Goal: Task Accomplishment & Management: Use online tool/utility

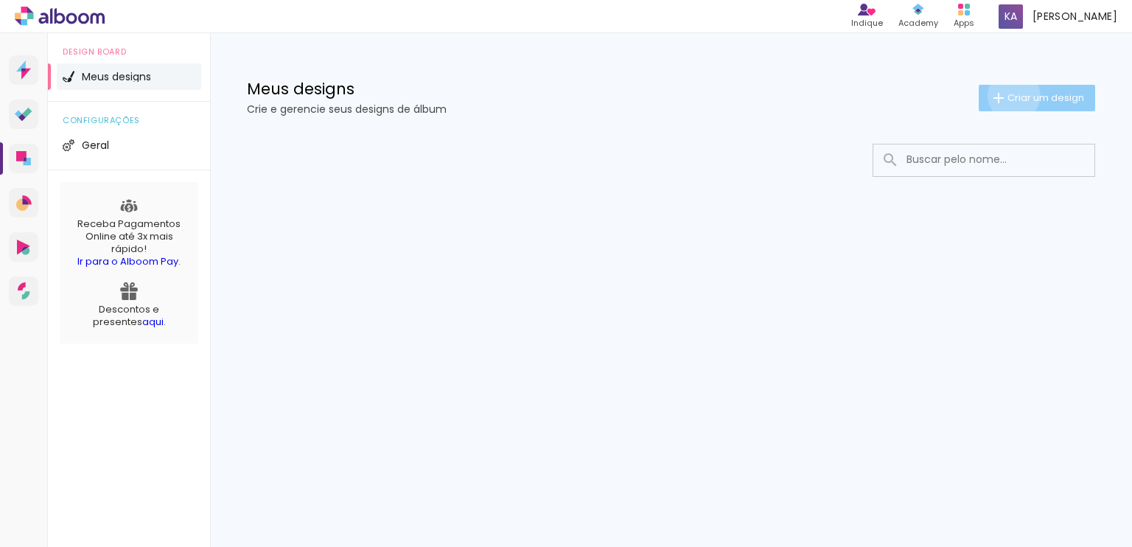
click at [1011, 95] on span "Criar um design" at bounding box center [1046, 98] width 77 height 10
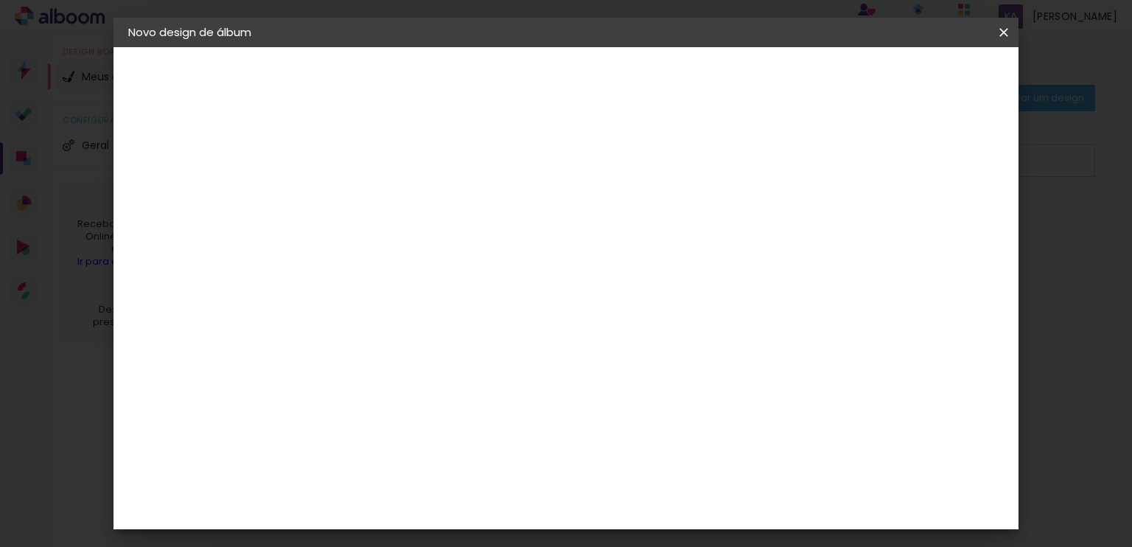
click at [369, 201] on input at bounding box center [369, 197] width 0 height 23
type input "Fernanda & [PERSON_NAME]"
type paper-input "Fernanda & [PERSON_NAME]"
click at [0, 0] on slot "Avançar" at bounding box center [0, 0] width 0 height 0
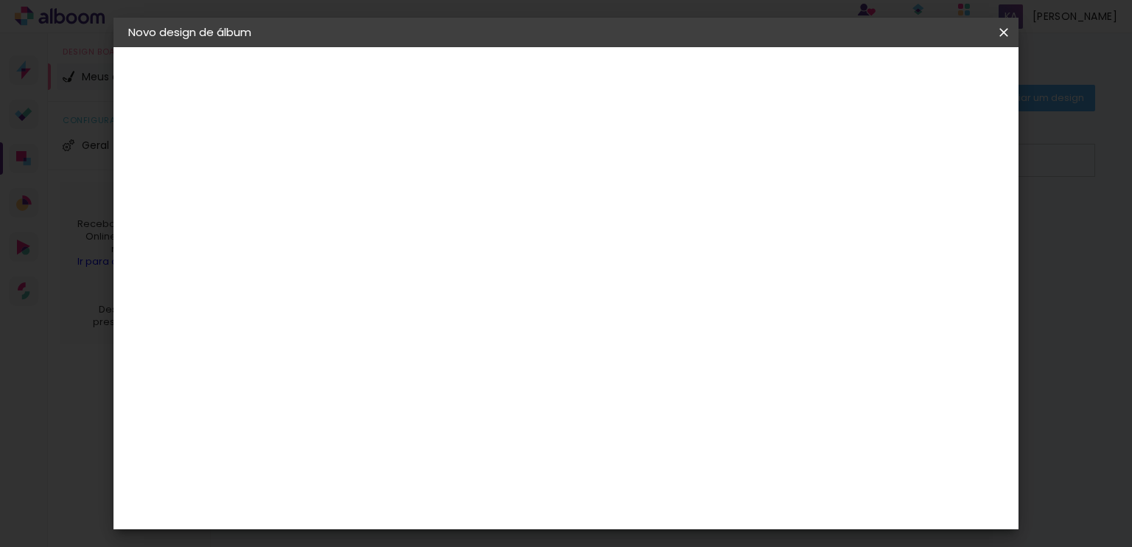
click at [424, 198] on input at bounding box center [406, 207] width 149 height 18
type input "g"
type paper-input "g"
click at [395, 528] on div "Go image" at bounding box center [377, 540] width 36 height 24
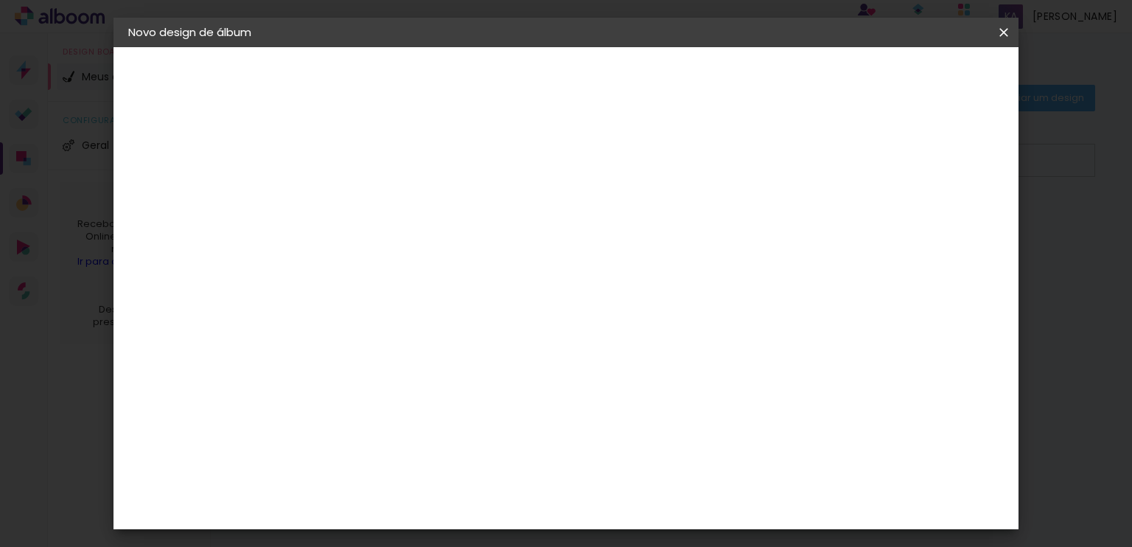
click at [395, 380] on div "Go image" at bounding box center [377, 392] width 36 height 24
click at [361, 307] on div "Go image" at bounding box center [377, 319] width 36 height 24
click at [308, 172] on div "Fornecedor Escolha um fornecedor ou avance com o tamanho livre. Voltar Avançar" at bounding box center [470, 109] width 330 height 125
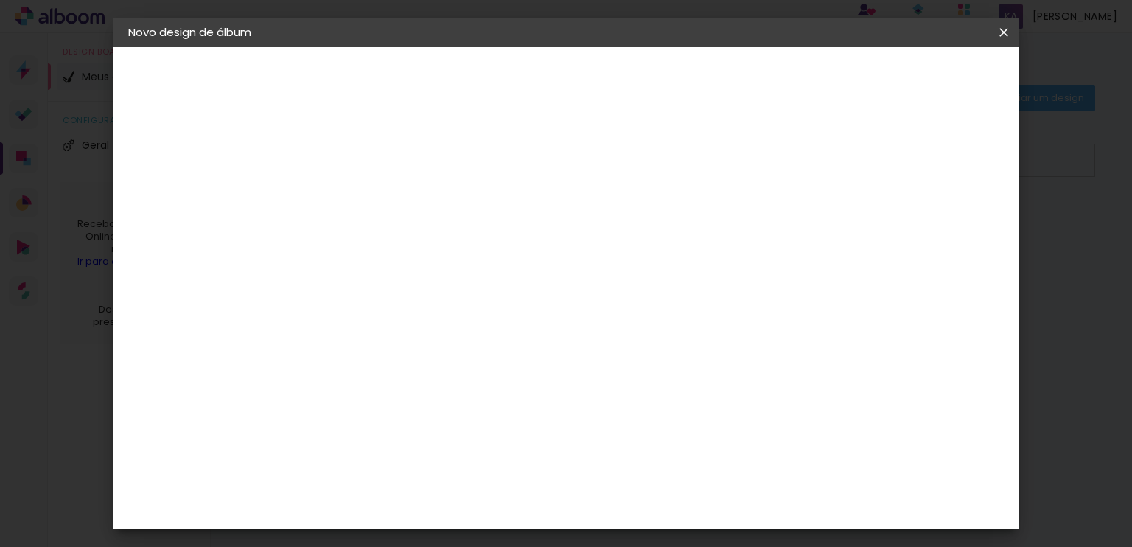
click at [348, 310] on img at bounding box center [344, 319] width 18 height 18
click at [463, 191] on paper-input-container "g" at bounding box center [396, 207] width 138 height 33
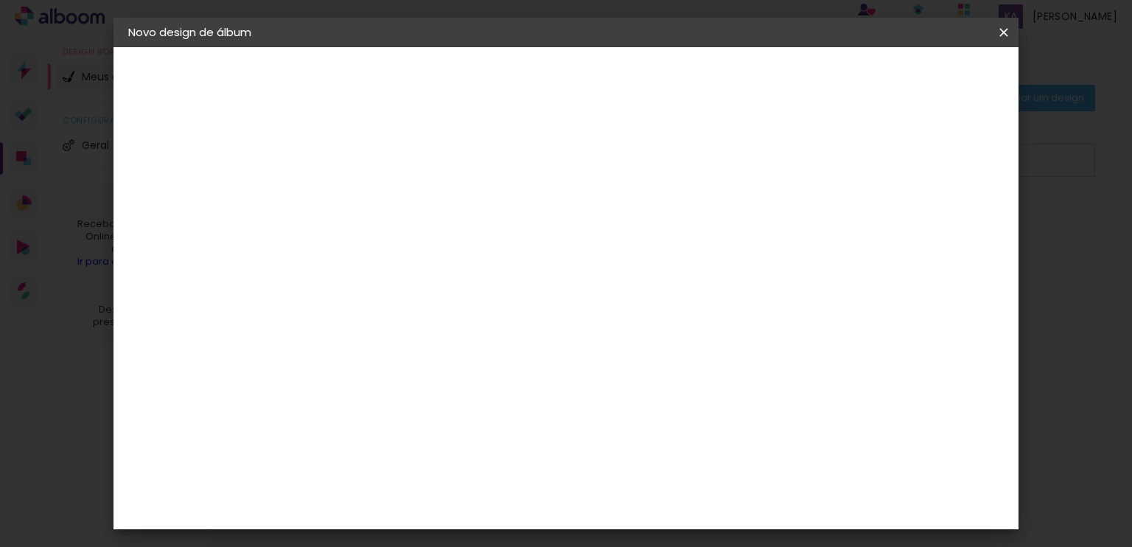
scroll to position [0, 0]
type input "go"
type paper-input "go"
click at [380, 333] on div "Go image" at bounding box center [377, 336] width 36 height 24
click at [386, 172] on div "Fornecedor Escolha um fornecedor ou avance com o tamanho livre. Voltar Avançar" at bounding box center [466, 109] width 323 height 125
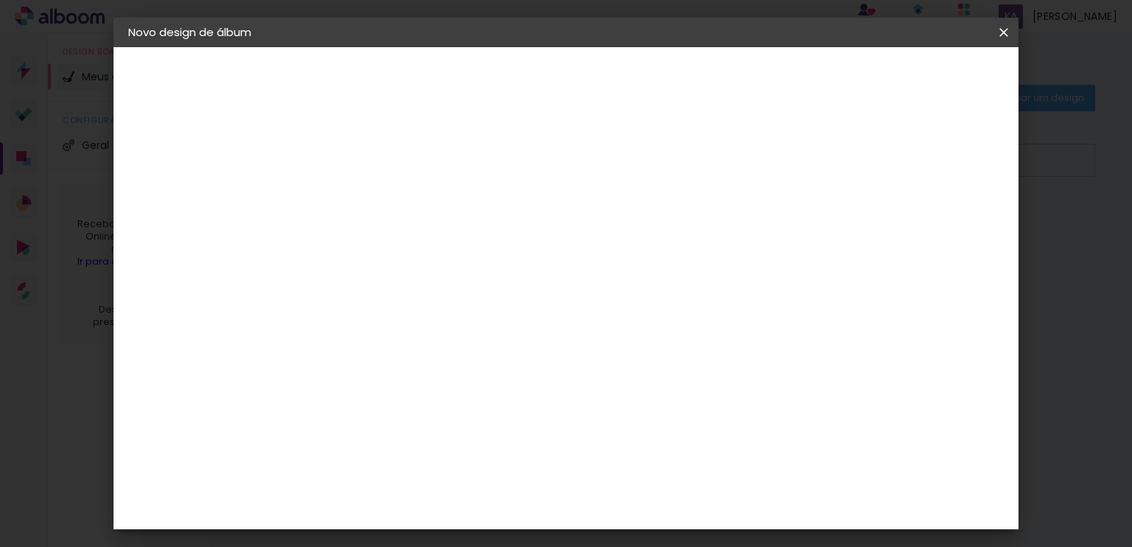
click at [396, 279] on input "go" at bounding box center [391, 280] width 119 height 18
type input "go image"
type paper-input "go image"
click at [628, 172] on div "Fornecedor Escolha um fornecedor ou avance com o tamanho livre. Voltar Avançar" at bounding box center [466, 109] width 323 height 125
click at [457, 318] on paper-item "Go image" at bounding box center [392, 336] width 130 height 38
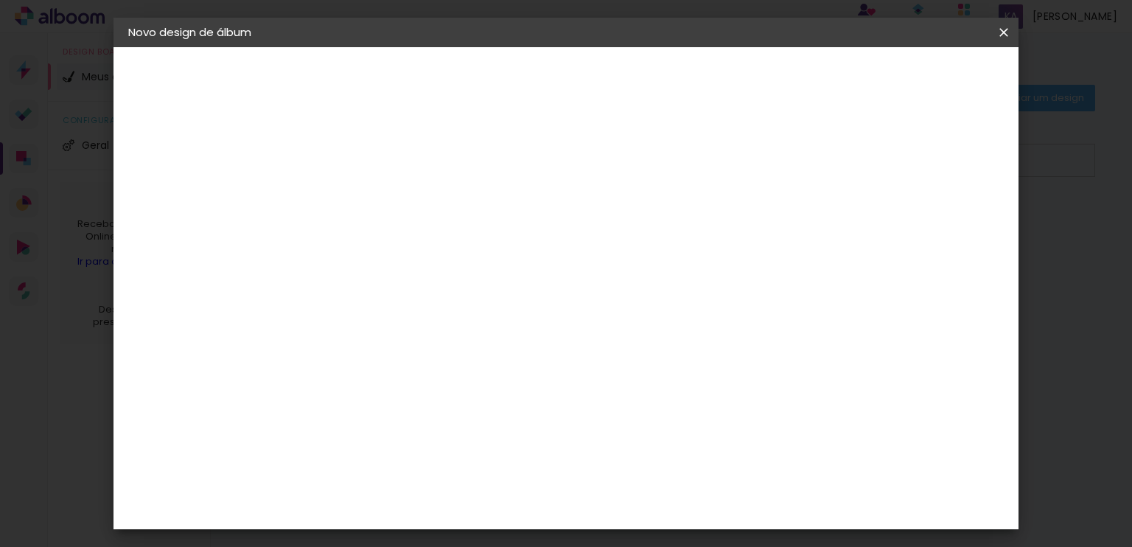
click at [606, 215] on paper-item "Tamanho Livre" at bounding box center [540, 224] width 131 height 32
click at [606, 224] on paper-item "Tamanho Livre" at bounding box center [540, 224] width 131 height 32
click at [0, 0] on slot "Tamanho Livre" at bounding box center [0, 0] width 0 height 0
click at [500, 226] on iron-icon at bounding box center [491, 224] width 18 height 18
click at [395, 332] on div "Go image" at bounding box center [377, 336] width 36 height 24
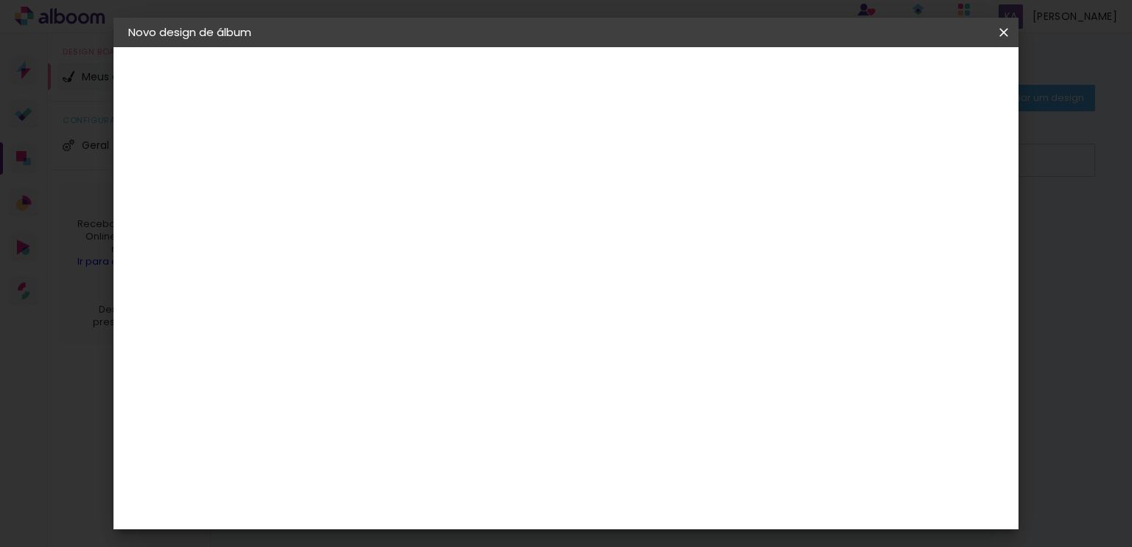
click at [395, 332] on div "Go image" at bounding box center [377, 336] width 36 height 24
click at [395, 335] on div "Go image" at bounding box center [377, 336] width 36 height 24
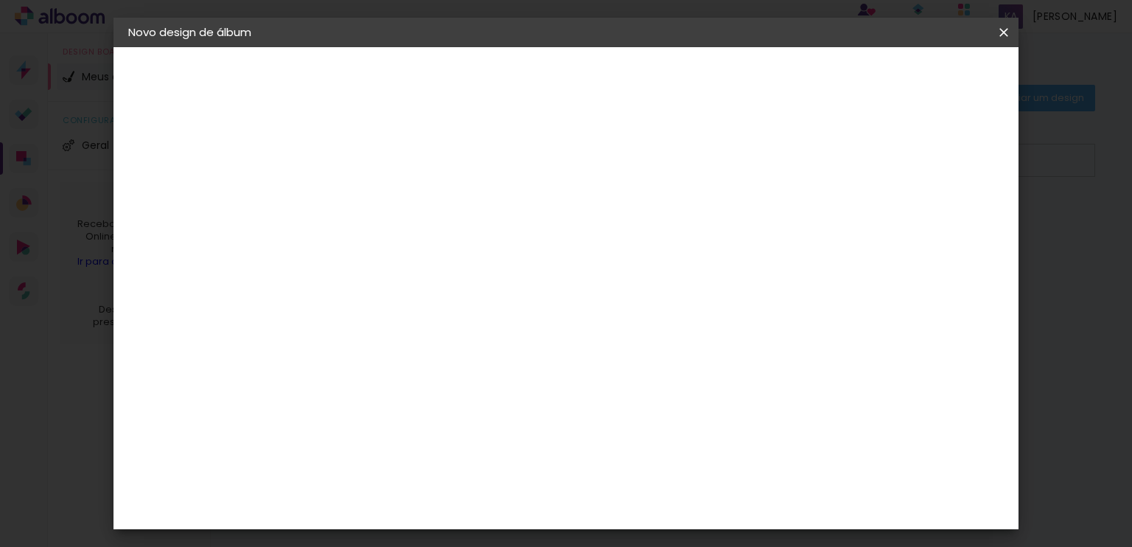
click at [395, 334] on div "Go image" at bounding box center [377, 336] width 36 height 24
click at [367, 339] on paper-item "Go image" at bounding box center [392, 336] width 130 height 38
click at [364, 172] on div "Fornecedor Escolha um fornecedor ou avance com o tamanho livre. Voltar Avançar" at bounding box center [466, 109] width 323 height 125
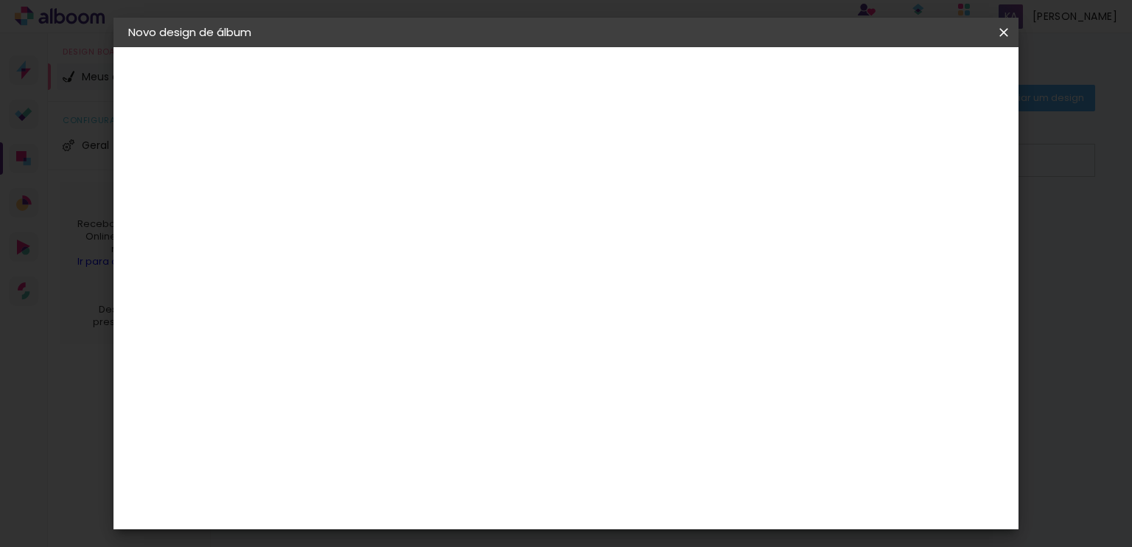
click at [606, 234] on paper-item "Tamanho Livre" at bounding box center [540, 224] width 131 height 32
click at [0, 0] on slot "Tamanho Livre" at bounding box center [0, 0] width 0 height 0
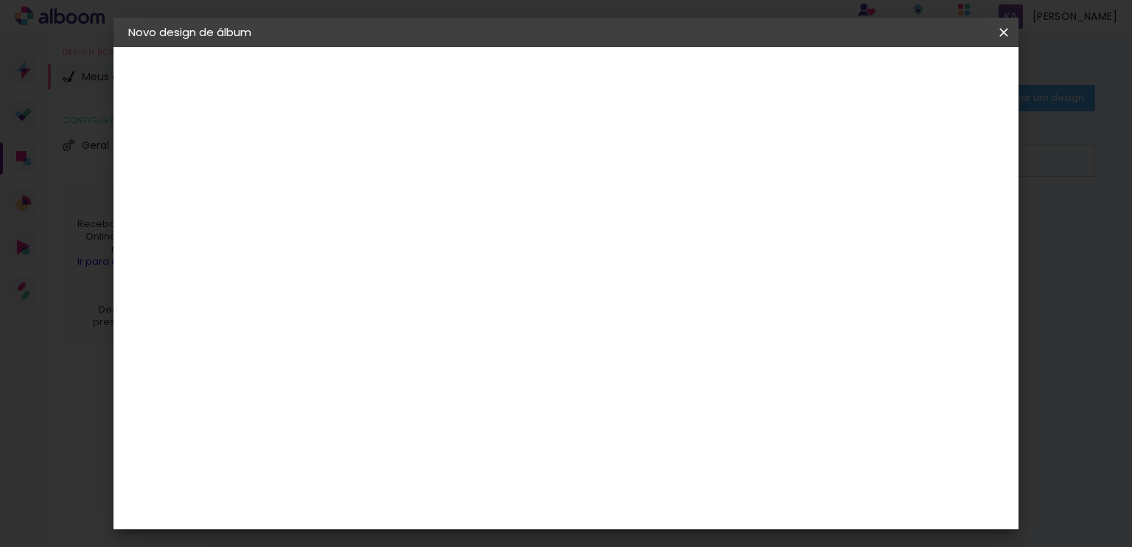
click at [0, 0] on slot "Tamanho Livre" at bounding box center [0, 0] width 0 height 0
click at [500, 223] on iron-icon at bounding box center [491, 224] width 18 height 18
click at [500, 229] on iron-icon at bounding box center [491, 224] width 18 height 18
click at [628, 172] on div "Fornecedor Escolha um fornecedor ou avance com o tamanho livre. Voltar Avançar" at bounding box center [466, 109] width 323 height 125
click at [175, 185] on iron-pages "Fornecedor Escolhendo fornecedor..." at bounding box center [208, 181] width 161 height 29
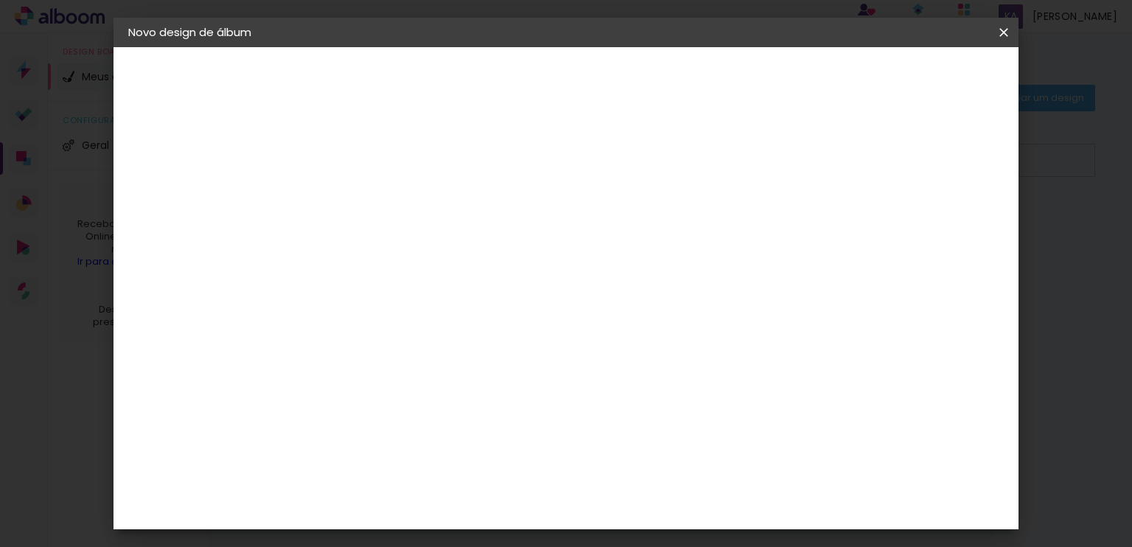
click at [186, 176] on iron-pages "Fornecedor Escolhendo fornecedor..." at bounding box center [208, 181] width 161 height 29
click at [425, 230] on input "[GEOGRAPHIC_DATA]" at bounding box center [386, 235] width 108 height 18
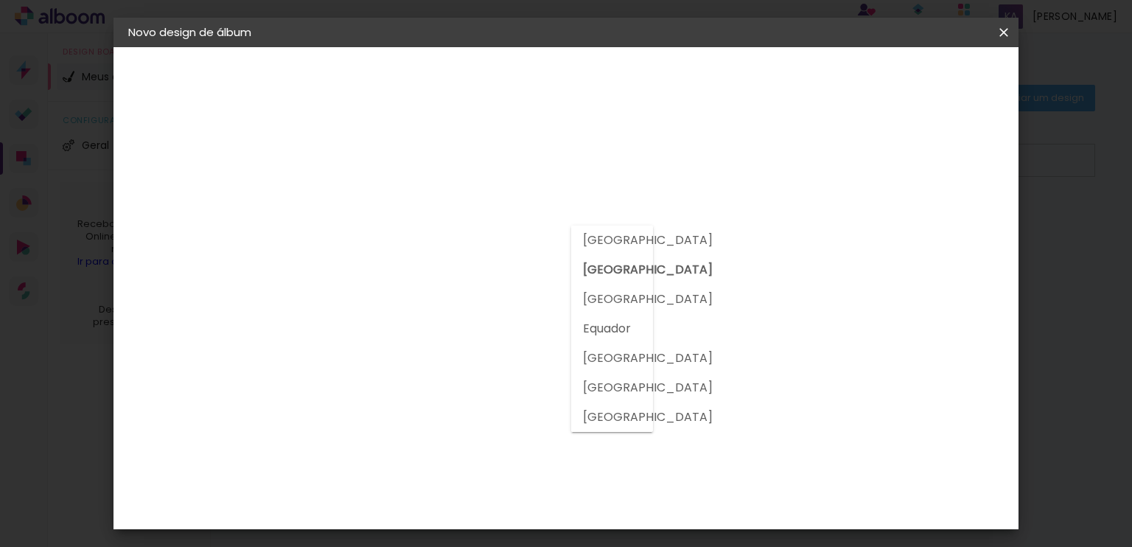
click at [425, 230] on input "[GEOGRAPHIC_DATA]" at bounding box center [386, 235] width 108 height 18
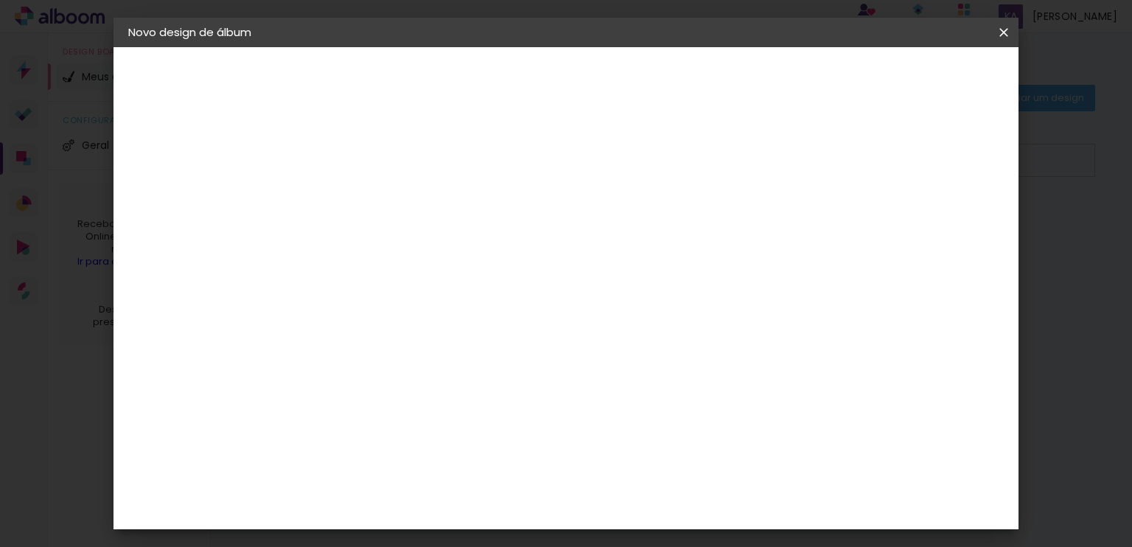
click at [422, 273] on input "go image" at bounding box center [391, 280] width 119 height 18
click at [395, 332] on div "Go image" at bounding box center [377, 336] width 36 height 24
click at [386, 331] on div "Go image" at bounding box center [377, 336] width 36 height 24
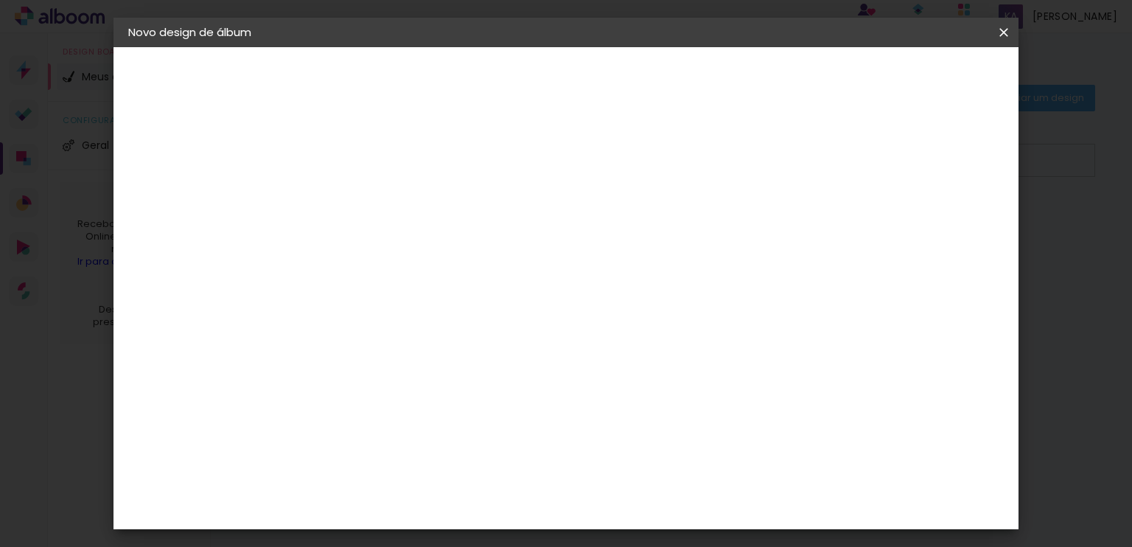
click at [500, 223] on iron-icon at bounding box center [491, 224] width 18 height 18
click at [500, 230] on iron-icon at bounding box center [491, 224] width 18 height 18
click at [0, 0] on slot "Tamanho Livre" at bounding box center [0, 0] width 0 height 0
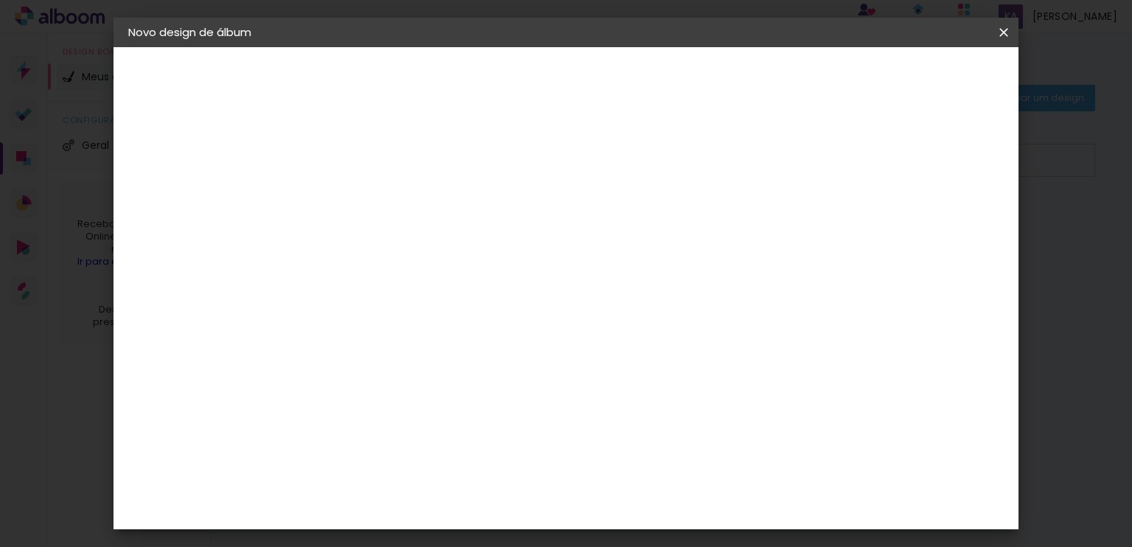
click at [0, 0] on slot "Tamanho Livre" at bounding box center [0, 0] width 0 height 0
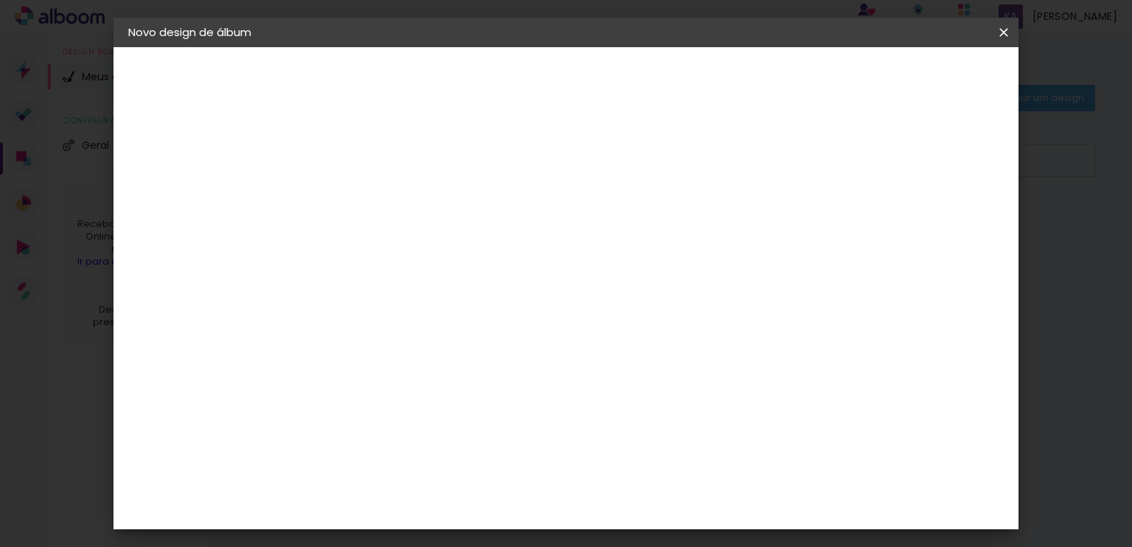
click at [0, 0] on slot "Tamanho Livre" at bounding box center [0, 0] width 0 height 0
click at [526, 85] on paper-button "Voltar" at bounding box center [496, 78] width 60 height 25
click at [0, 0] on slot "Avançar" at bounding box center [0, 0] width 0 height 0
click at [457, 339] on paper-item "Go image" at bounding box center [392, 336] width 130 height 38
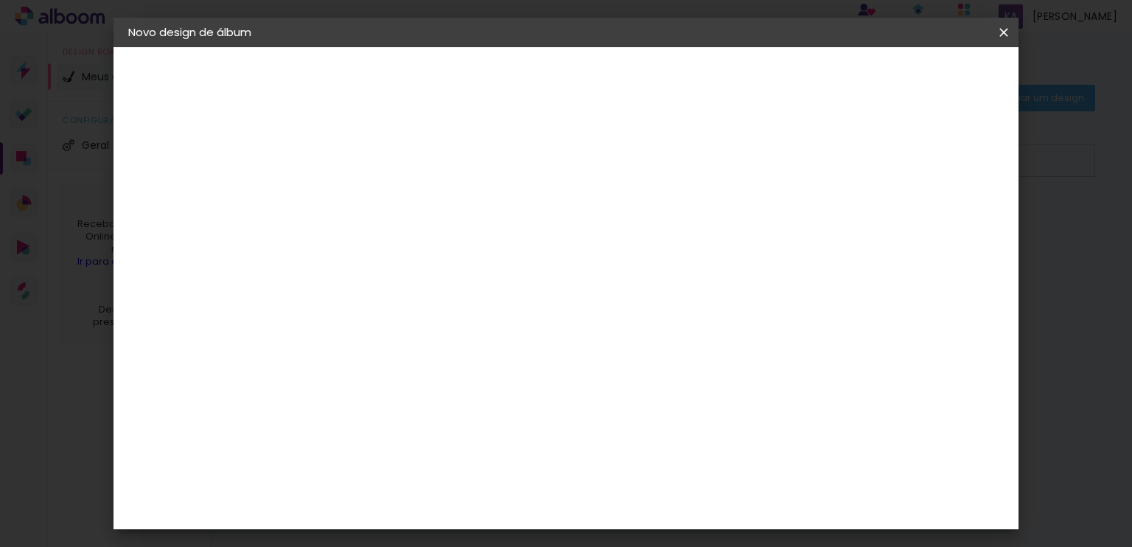
click at [606, 203] on div at bounding box center [540, 198] width 131 height 19
click at [606, 228] on paper-item "Tamanho Livre" at bounding box center [540, 224] width 131 height 32
click at [606, 318] on paper-item "Sugerir uma encadernadora" at bounding box center [540, 307] width 131 height 38
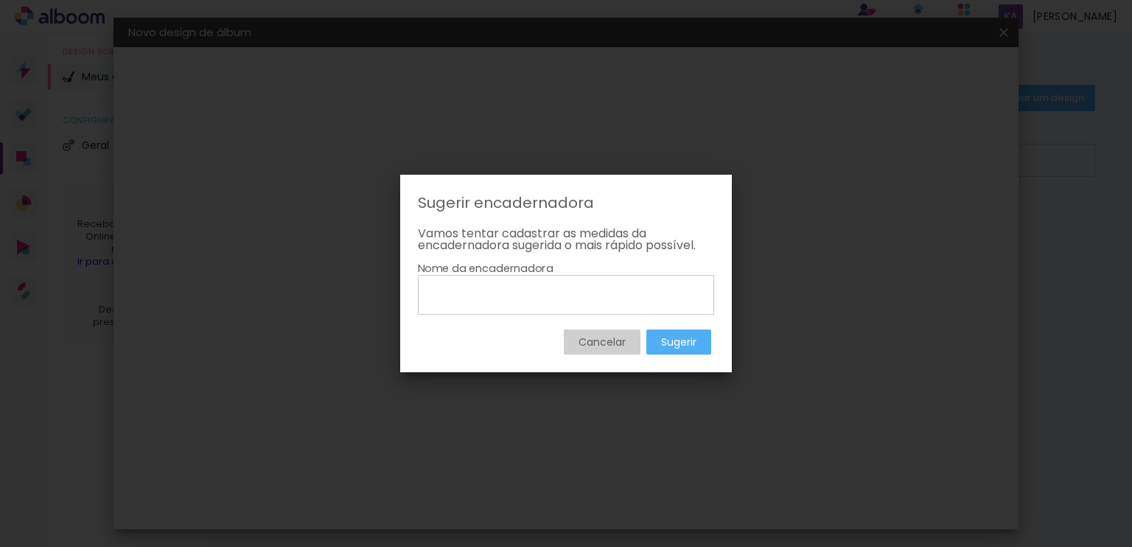
click at [0, 0] on slot "Cancelar" at bounding box center [0, 0] width 0 height 0
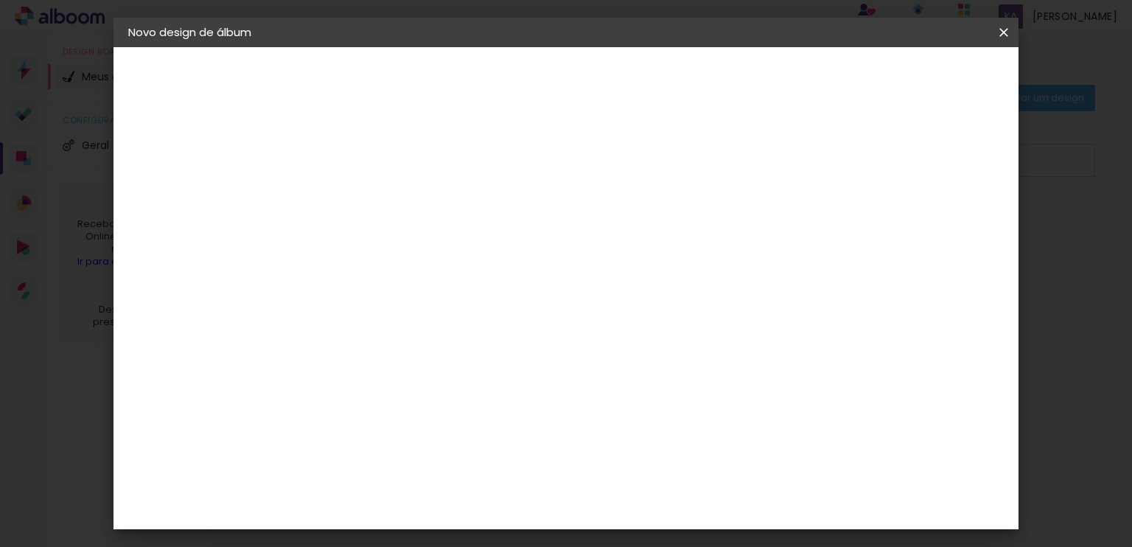
click at [606, 203] on div at bounding box center [540, 198] width 131 height 19
click at [606, 220] on paper-item "Tamanho Livre" at bounding box center [540, 224] width 131 height 32
click at [606, 247] on div at bounding box center [540, 252] width 131 height 19
click at [606, 234] on paper-item "Tamanho Livre" at bounding box center [540, 224] width 131 height 32
click at [606, 232] on paper-item "Tamanho Livre" at bounding box center [540, 224] width 131 height 32
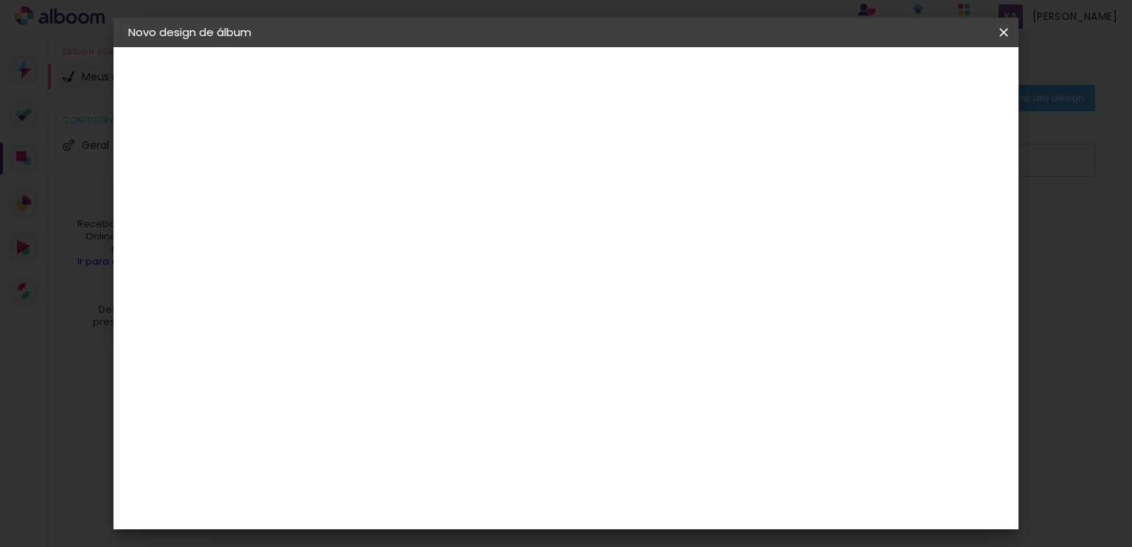
click at [0, 0] on slot "Tamanho Livre" at bounding box center [0, 0] width 0 height 0
click at [395, 332] on div "Go image" at bounding box center [377, 336] width 36 height 24
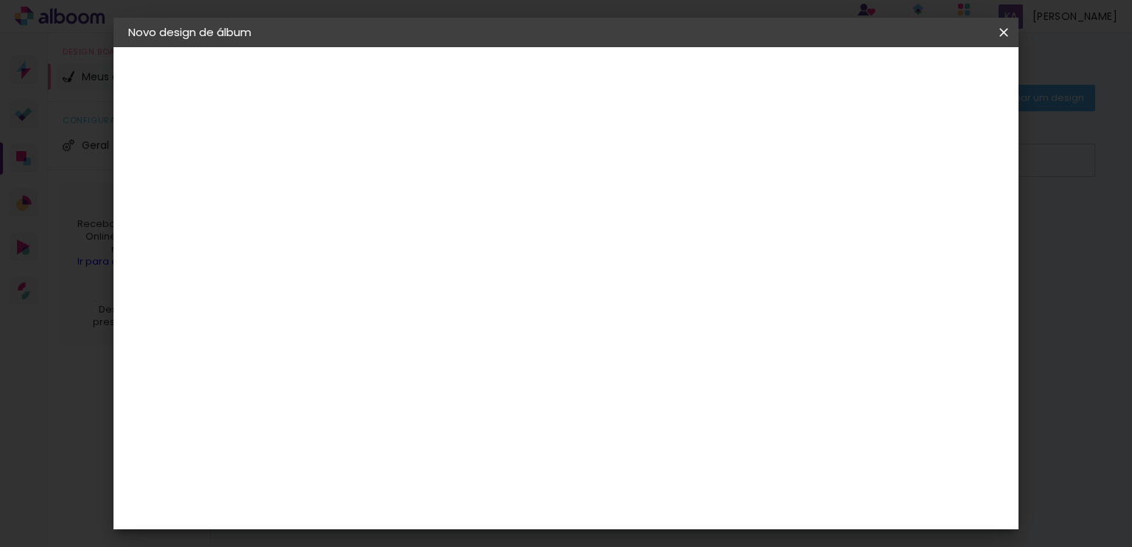
click at [395, 330] on div "Go image" at bounding box center [377, 336] width 36 height 24
click at [395, 333] on div "Go image" at bounding box center [377, 336] width 36 height 24
drag, startPoint x: 393, startPoint y: 332, endPoint x: 391, endPoint y: 304, distance: 28.8
click at [0, 0] on slot "G Go image" at bounding box center [0, 0] width 0 height 0
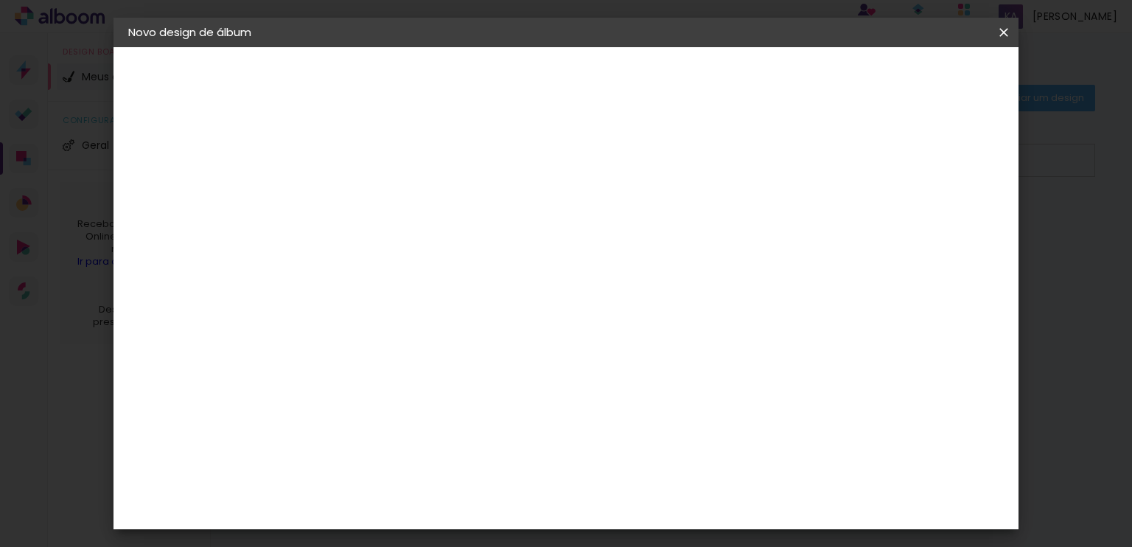
click at [387, 340] on paper-item "Go image" at bounding box center [392, 336] width 130 height 38
click at [377, 335] on div "Go image" at bounding box center [377, 336] width 36 height 24
click at [375, 333] on div "Go image" at bounding box center [377, 336] width 36 height 24
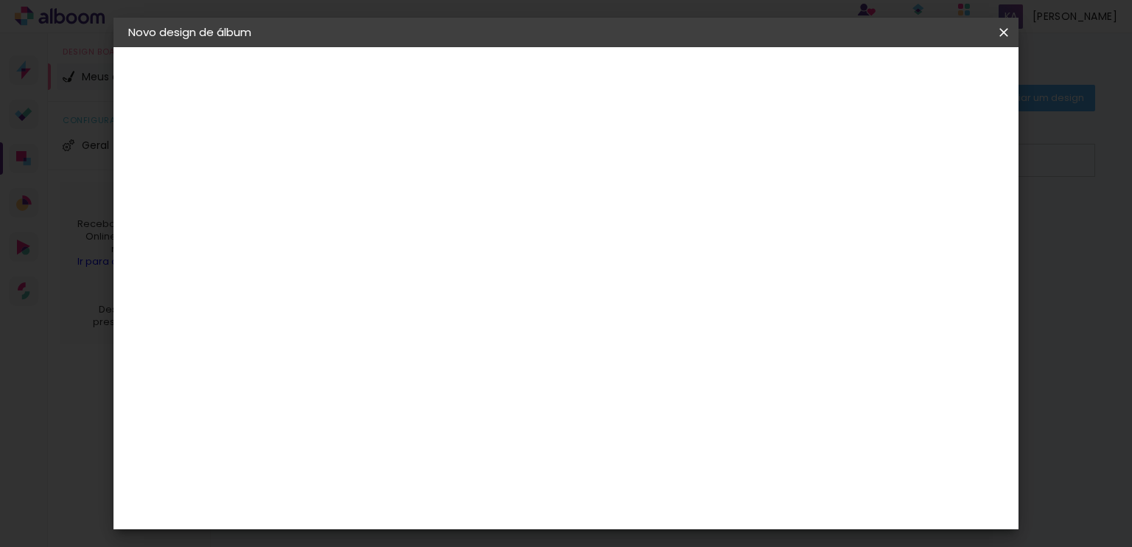
click at [375, 333] on div "Go image" at bounding box center [377, 336] width 36 height 24
click at [332, 333] on paper-item "Go image" at bounding box center [392, 336] width 130 height 38
click at [330, 332] on paper-item "Go image" at bounding box center [392, 336] width 130 height 38
click at [339, 332] on img at bounding box center [344, 336] width 18 height 18
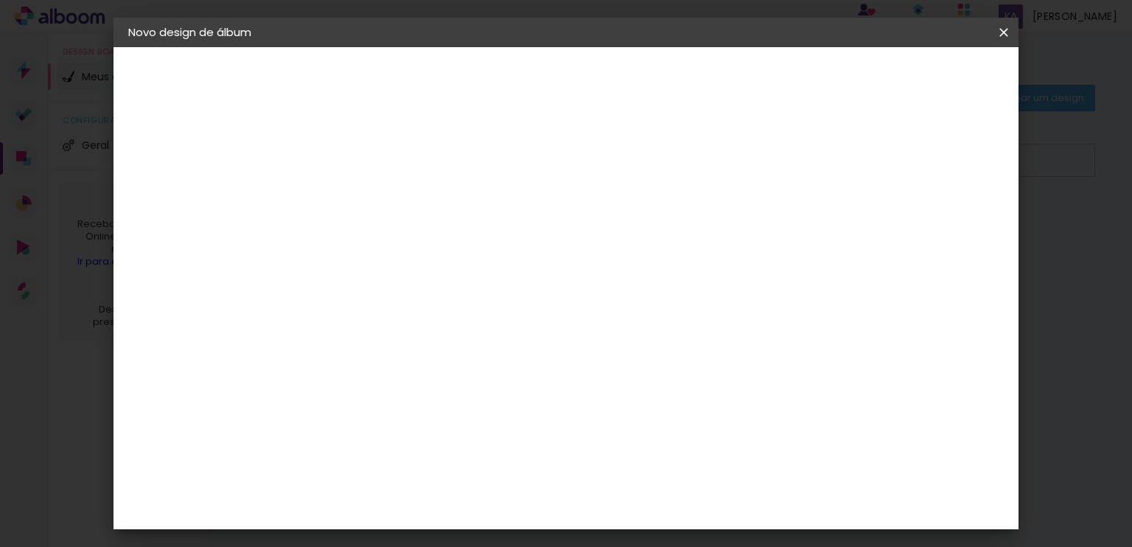
click at [389, 327] on div "Go image" at bounding box center [377, 336] width 36 height 24
drag, startPoint x: 391, startPoint y: 327, endPoint x: 408, endPoint y: 327, distance: 16.2
click at [392, 327] on div "Go image" at bounding box center [377, 336] width 36 height 24
drag, startPoint x: 408, startPoint y: 327, endPoint x: 425, endPoint y: 325, distance: 17.1
click at [395, 327] on div "Go image" at bounding box center [377, 336] width 36 height 24
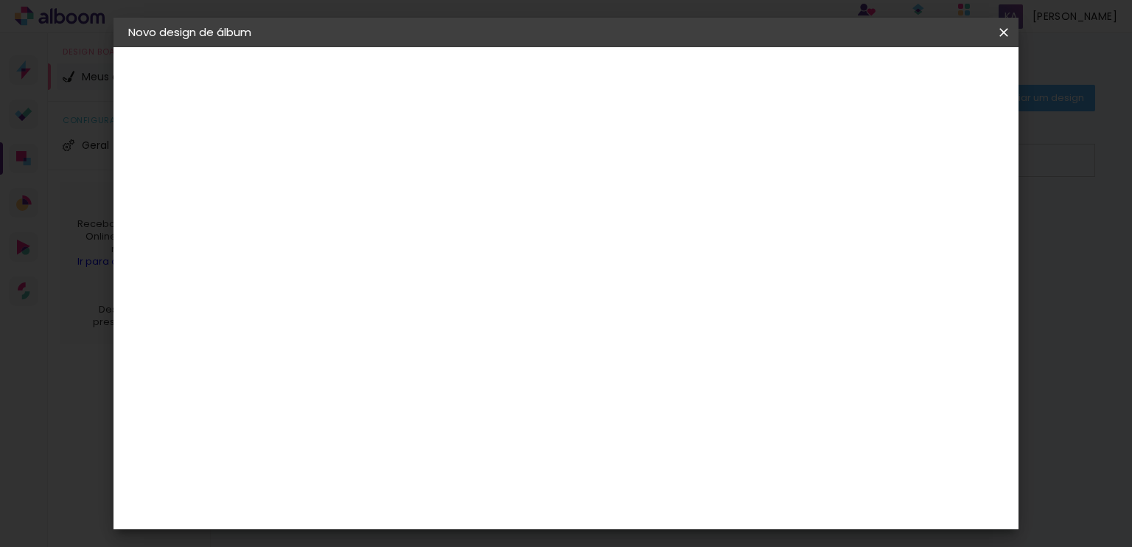
drag, startPoint x: 449, startPoint y: 327, endPoint x: 502, endPoint y: 322, distance: 53.3
click at [395, 327] on div "Go image" at bounding box center [377, 336] width 36 height 24
drag, startPoint x: 502, startPoint y: 322, endPoint x: 515, endPoint y: 322, distance: 12.5
click at [457, 322] on paper-item "Go image" at bounding box center [392, 336] width 130 height 38
drag, startPoint x: 515, startPoint y: 322, endPoint x: 537, endPoint y: 322, distance: 22.1
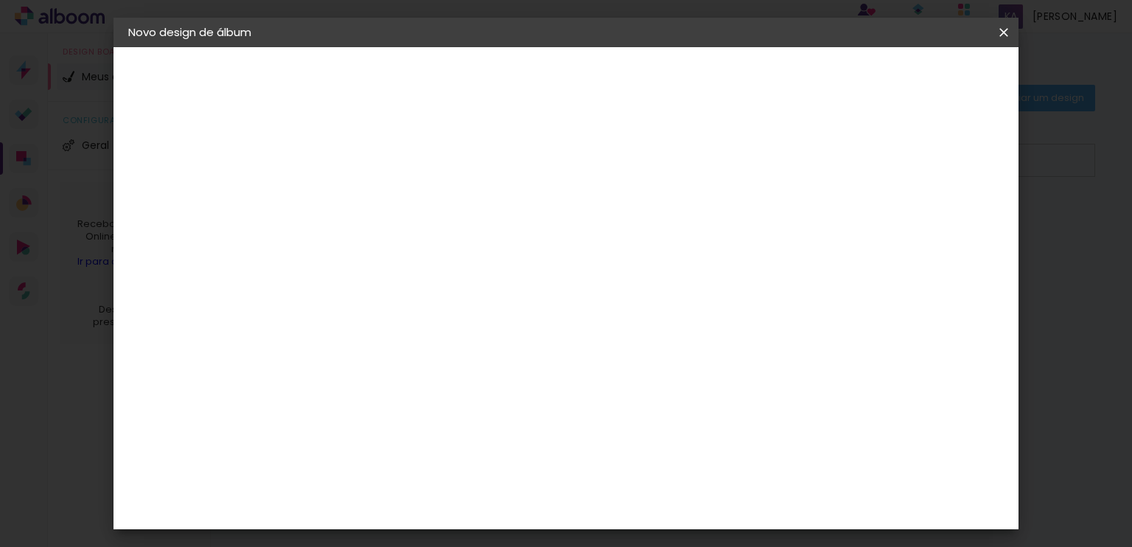
click at [457, 322] on paper-item "Go image" at bounding box center [392, 336] width 130 height 38
drag, startPoint x: 564, startPoint y: 324, endPoint x: 595, endPoint y: 321, distance: 31.0
click at [457, 324] on paper-item "Go image" at bounding box center [392, 336] width 130 height 38
drag, startPoint x: 595, startPoint y: 321, endPoint x: 638, endPoint y: 325, distance: 42.9
click at [457, 321] on paper-item "Go image" at bounding box center [392, 336] width 130 height 38
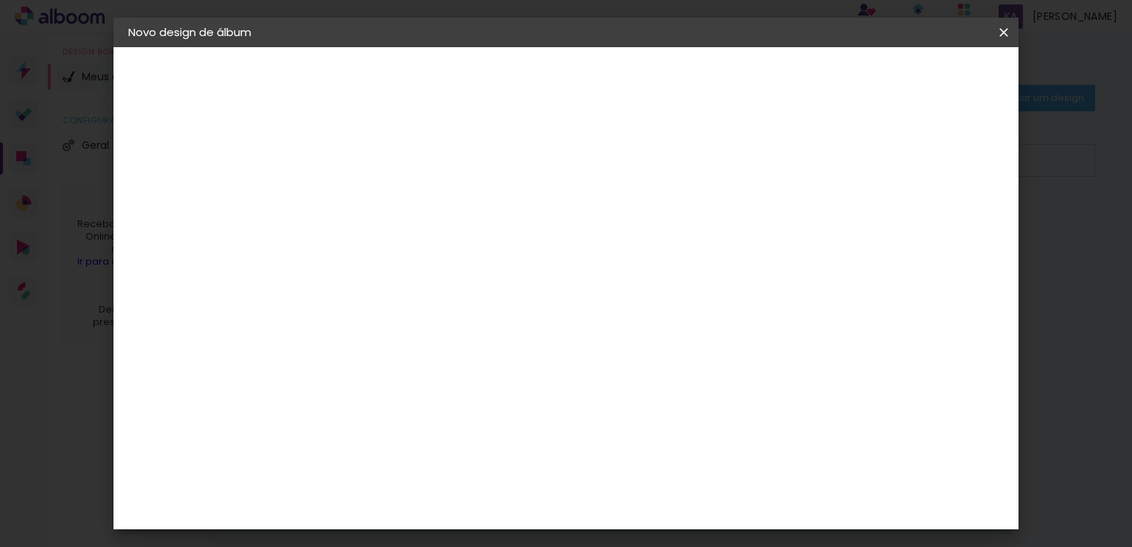
click at [395, 325] on div "Go image" at bounding box center [377, 336] width 36 height 24
click at [395, 330] on div "Go image" at bounding box center [377, 336] width 36 height 24
drag, startPoint x: 545, startPoint y: 328, endPoint x: 506, endPoint y: 330, distance: 39.8
click at [395, 329] on div "Go image" at bounding box center [377, 336] width 36 height 24
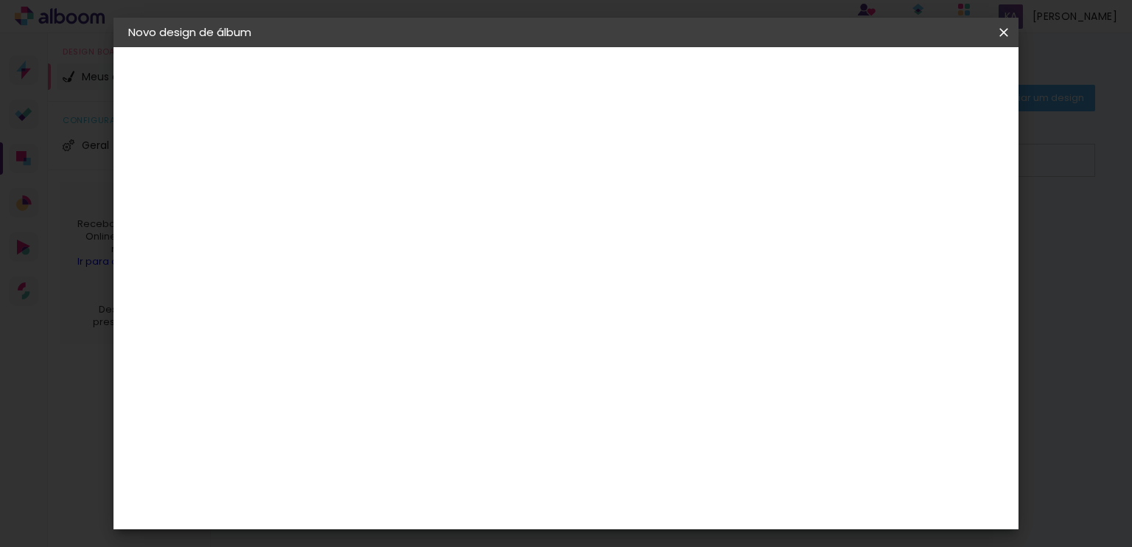
drag, startPoint x: 453, startPoint y: 332, endPoint x: 395, endPoint y: 333, distance: 57.5
click at [395, 332] on div "Go image" at bounding box center [377, 336] width 36 height 24
click at [395, 333] on div "Go image" at bounding box center [377, 336] width 36 height 24
drag, startPoint x: 433, startPoint y: 276, endPoint x: 324, endPoint y: 285, distance: 109.5
click at [324, 172] on div "Fornecedor Escolha um fornecedor ou avance com o tamanho livre. Voltar Avançar" at bounding box center [466, 109] width 323 height 125
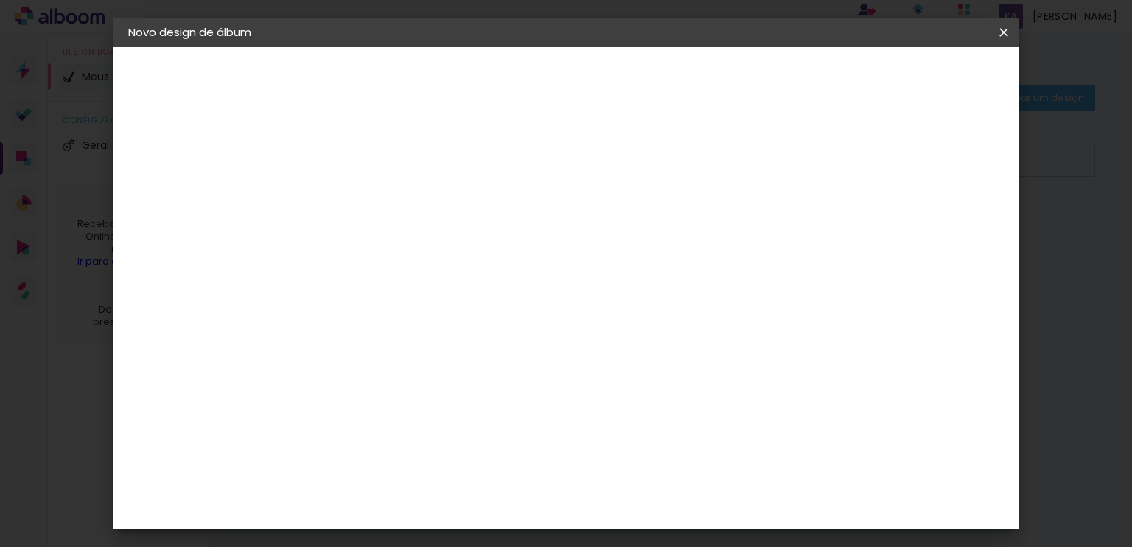
scroll to position [1474, 0]
click at [400, 404] on paper-item "Go image" at bounding box center [406, 423] width 159 height 38
click at [395, 411] on div "Go image" at bounding box center [377, 423] width 36 height 24
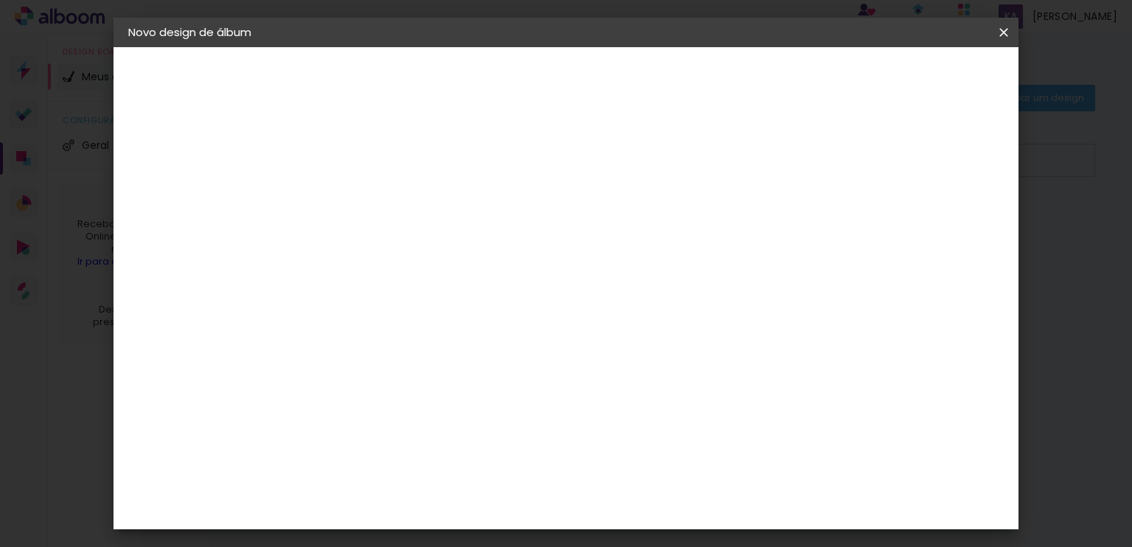
click at [395, 411] on div "Go image" at bounding box center [377, 423] width 36 height 24
click at [398, 445] on paper-item "Grafis" at bounding box center [406, 461] width 159 height 32
click at [399, 445] on paper-item "Grafis" at bounding box center [406, 461] width 159 height 32
click at [391, 488] on div "Grupo Foto Sul" at bounding box center [377, 505] width 37 height 35
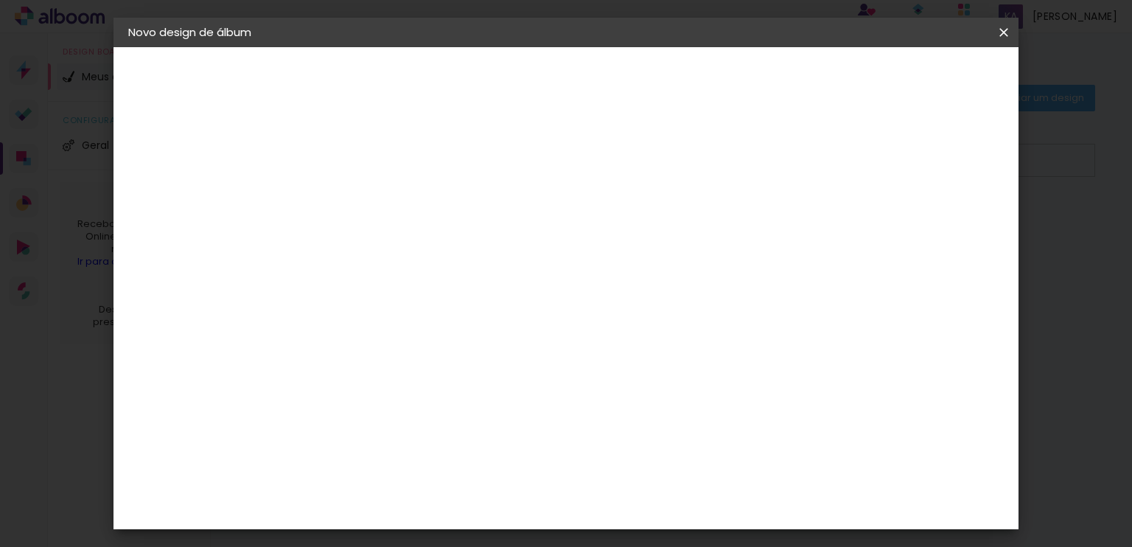
click at [217, 91] on div "1. Informações Preenchendo título... Fernanda & Rafael 2. Especificações Fornec…" at bounding box center [210, 69] width 192 height 44
click at [360, 411] on div "Go image" at bounding box center [377, 423] width 36 height 24
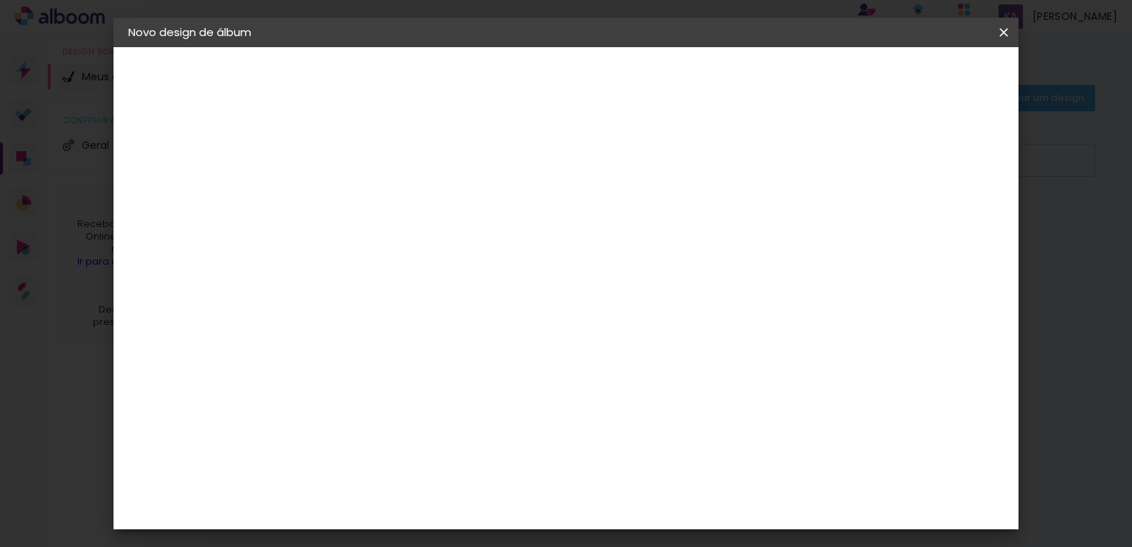
click at [360, 411] on div "Go image" at bounding box center [377, 423] width 36 height 24
click at [355, 404] on paper-item "Go image" at bounding box center [406, 423] width 159 height 38
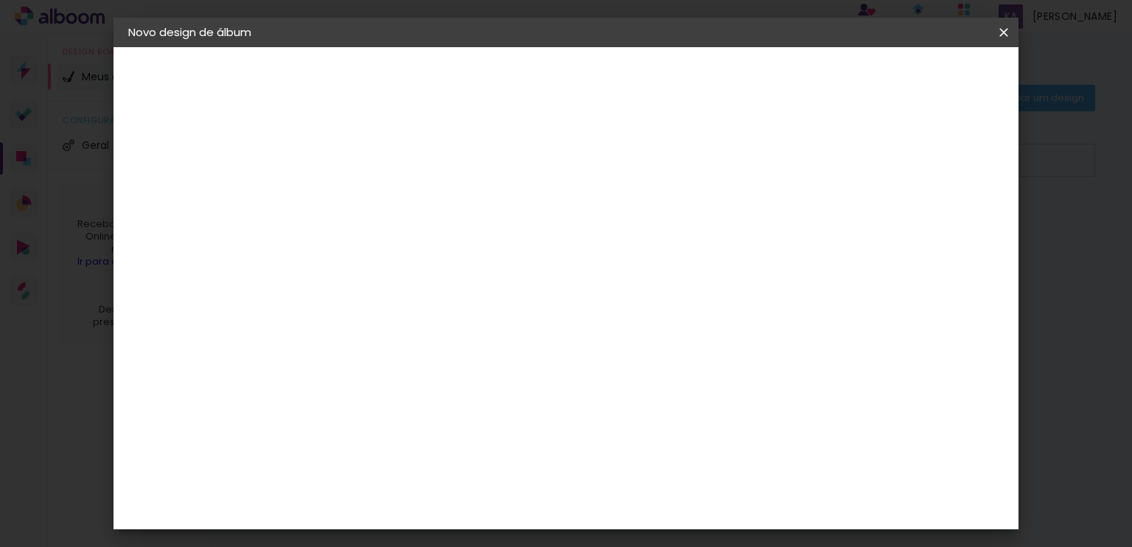
click at [346, 414] on img at bounding box center [344, 423] width 18 height 18
click at [345, 414] on img at bounding box center [344, 423] width 18 height 18
click at [344, 414] on img at bounding box center [344, 423] width 18 height 18
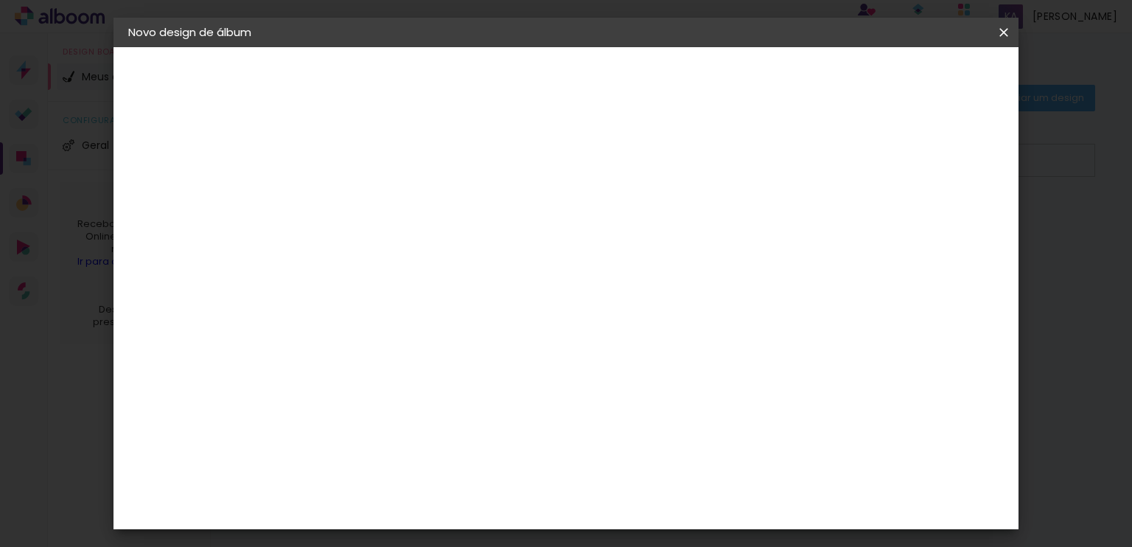
click at [344, 414] on img at bounding box center [344, 423] width 18 height 18
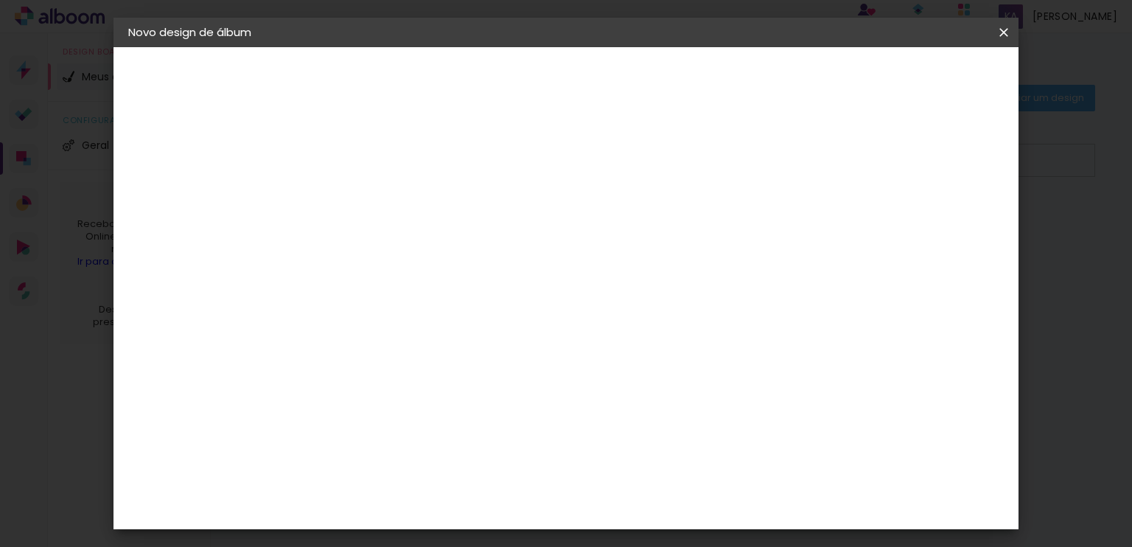
click at [344, 414] on img at bounding box center [344, 423] width 18 height 18
click at [0, 0] on slot "Avançar" at bounding box center [0, 0] width 0 height 0
click at [427, 251] on input "text" at bounding box center [397, 256] width 57 height 23
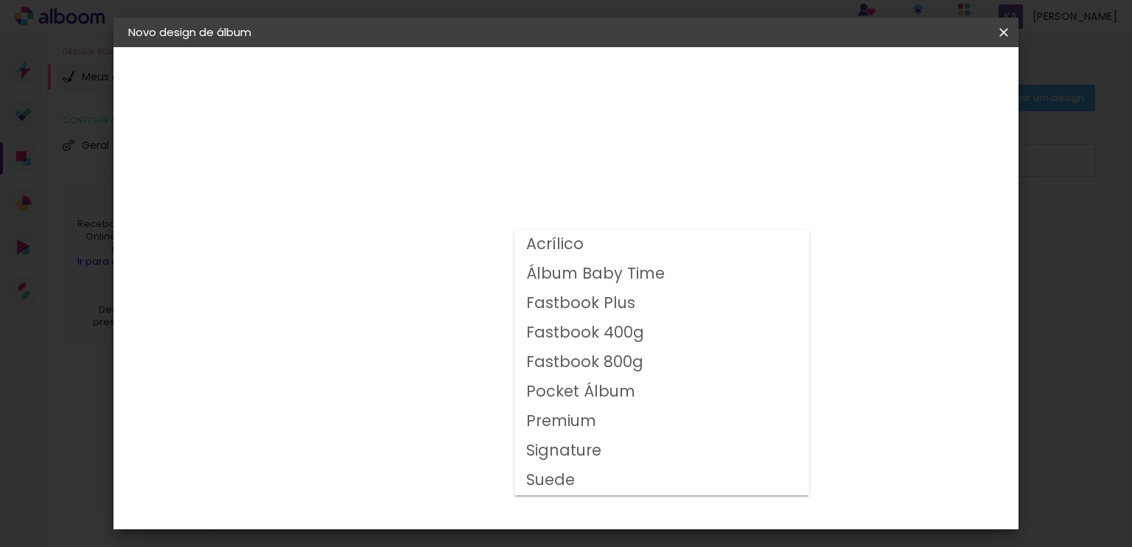
click at [0, 0] on slot "Fastbook 400g" at bounding box center [0, 0] width 0 height 0
type input "Fastbook 400g"
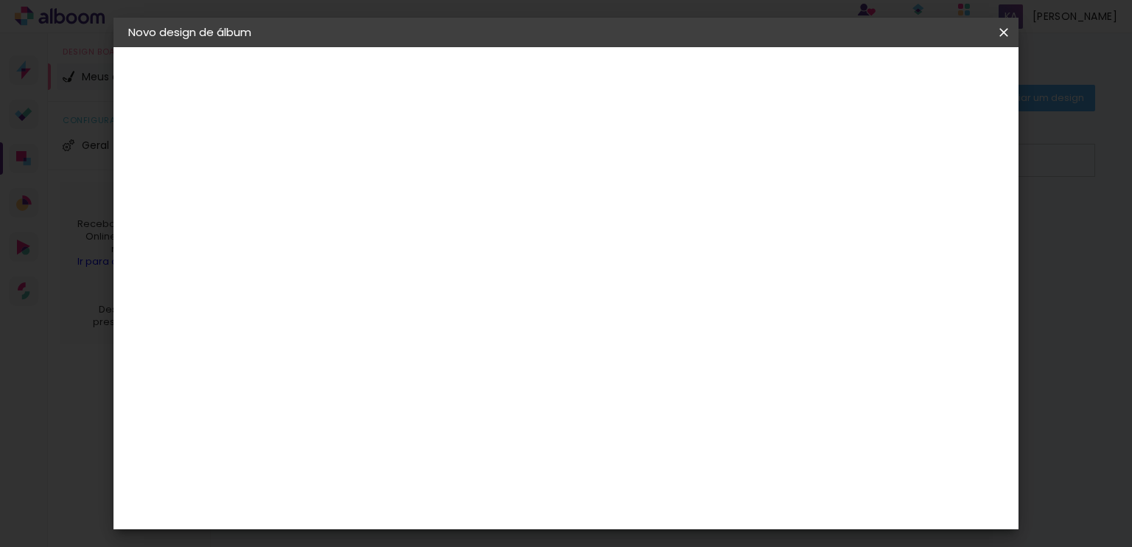
scroll to position [366, 0]
click at [469, 362] on span "25 × 25" at bounding box center [434, 381] width 69 height 39
click at [0, 0] on slot "Avançar" at bounding box center [0, 0] width 0 height 0
click at [805, 151] on paper-checkbox "Mostrar sangria" at bounding box center [749, 159] width 111 height 18
type paper-checkbox "on"
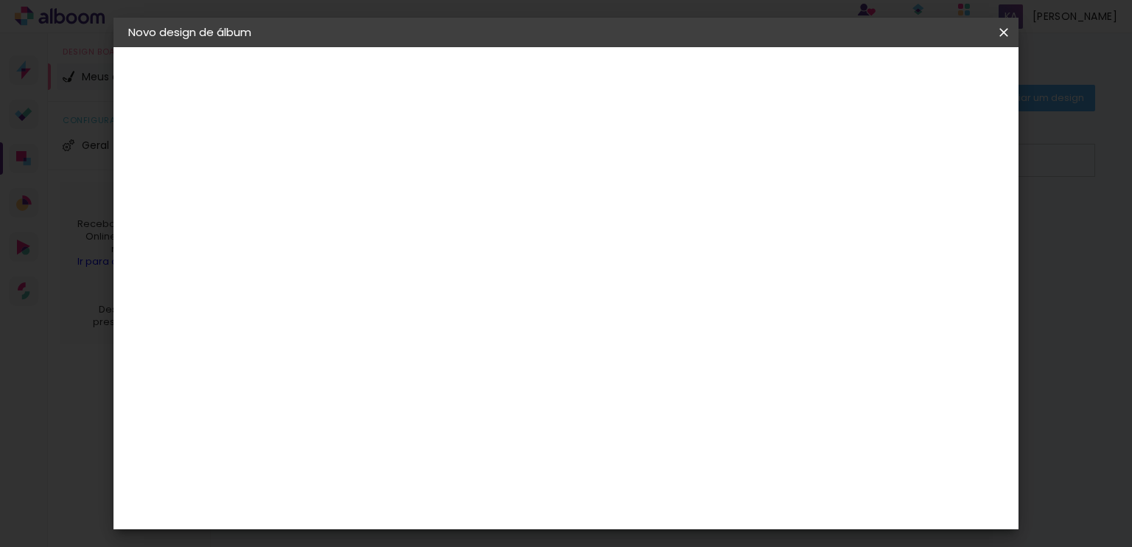
click at [790, 75] on span "Iniciar design" at bounding box center [756, 78] width 67 height 10
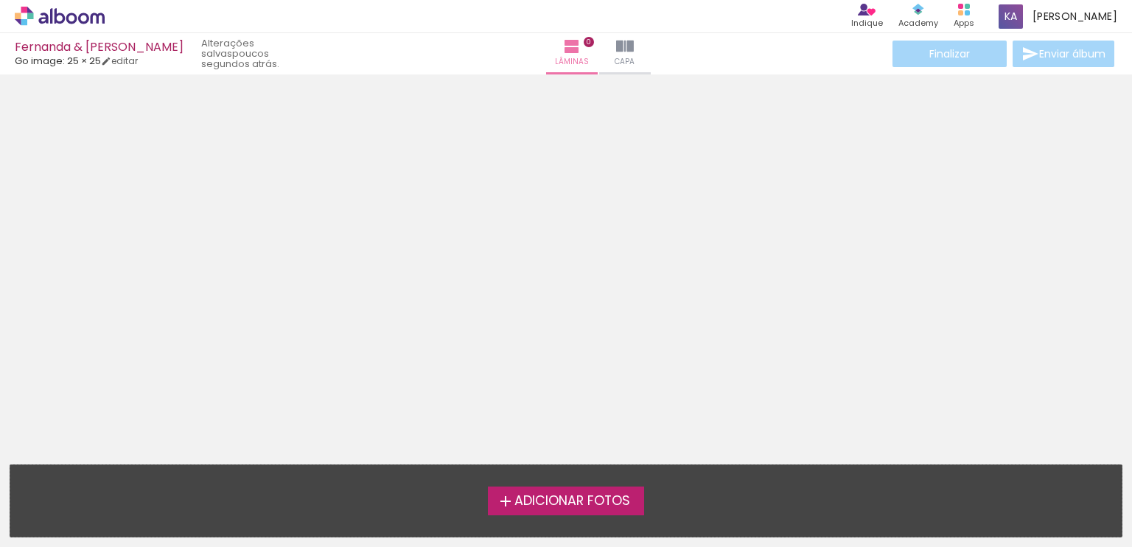
click at [613, 503] on span "Adicionar Fotos" at bounding box center [573, 501] width 116 height 13
click at [0, 0] on input "file" at bounding box center [0, 0] width 0 height 0
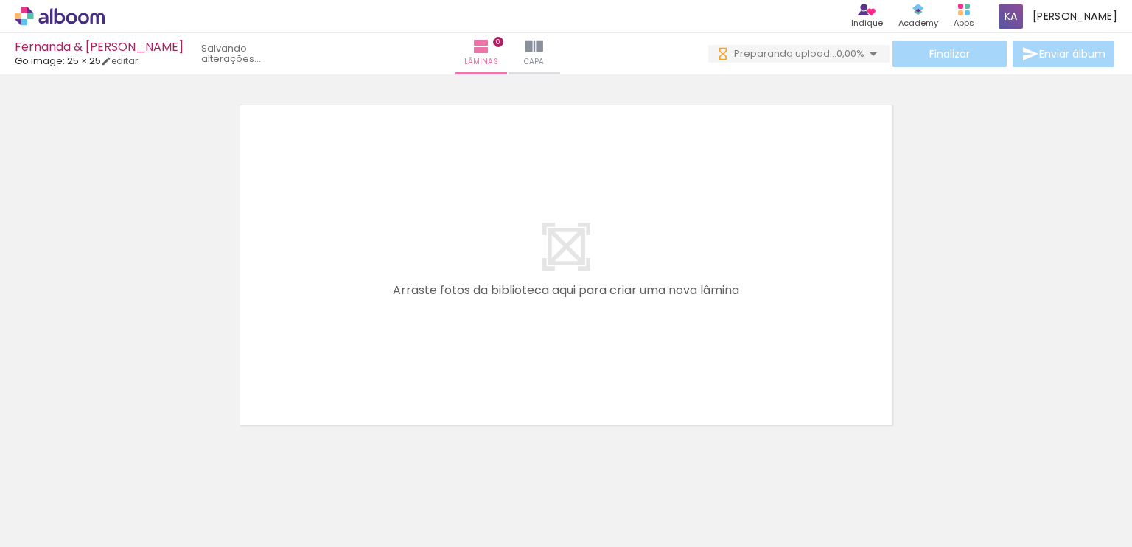
click at [156, 506] on div at bounding box center [148, 497] width 54 height 73
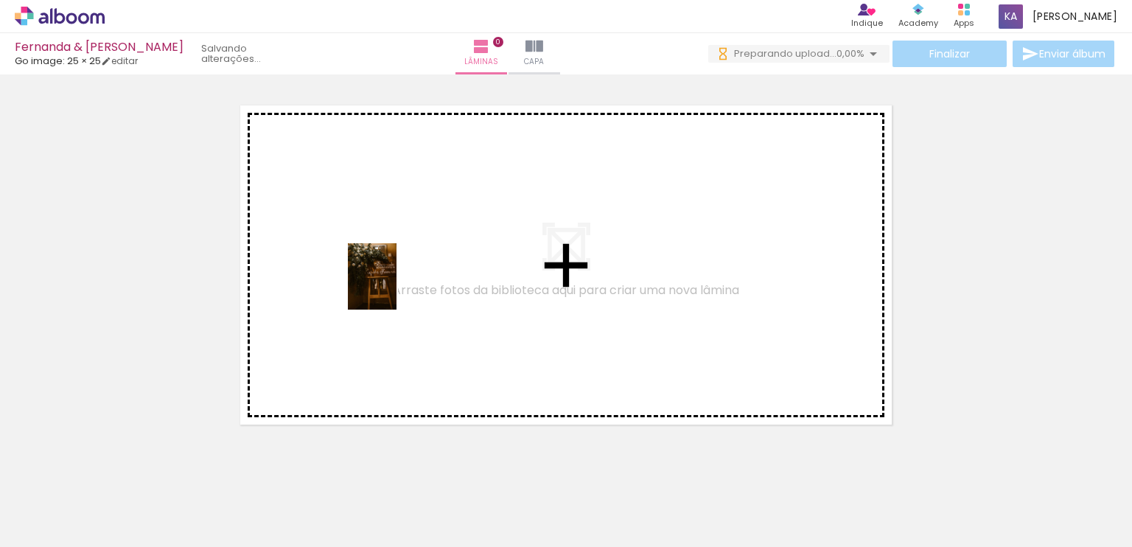
drag, startPoint x: 158, startPoint y: 502, endPoint x: 392, endPoint y: 287, distance: 317.2
click at [392, 287] on quentale-workspace at bounding box center [566, 273] width 1132 height 547
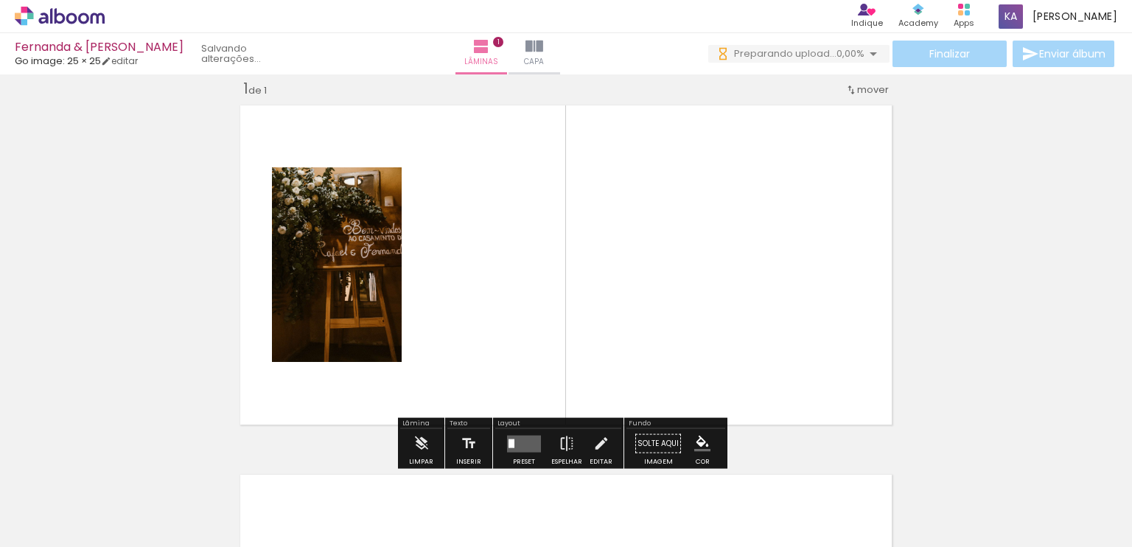
scroll to position [18, 0]
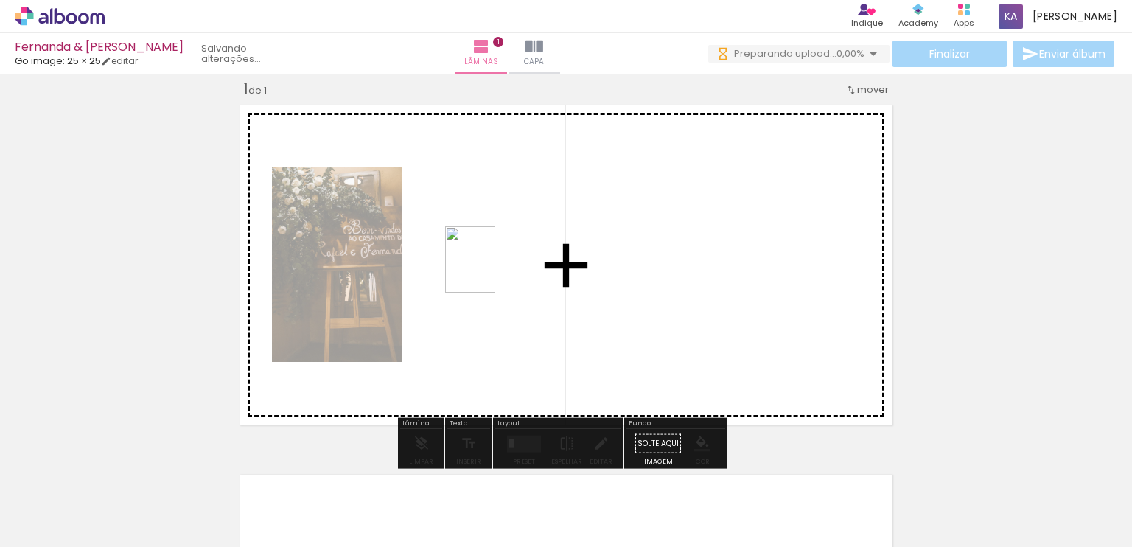
drag, startPoint x: 237, startPoint y: 515, endPoint x: 489, endPoint y: 271, distance: 350.8
click at [489, 271] on quentale-workspace at bounding box center [566, 273] width 1132 height 547
drag, startPoint x: 310, startPoint y: 498, endPoint x: 621, endPoint y: 225, distance: 414.2
click at [621, 225] on quentale-workspace at bounding box center [566, 273] width 1132 height 547
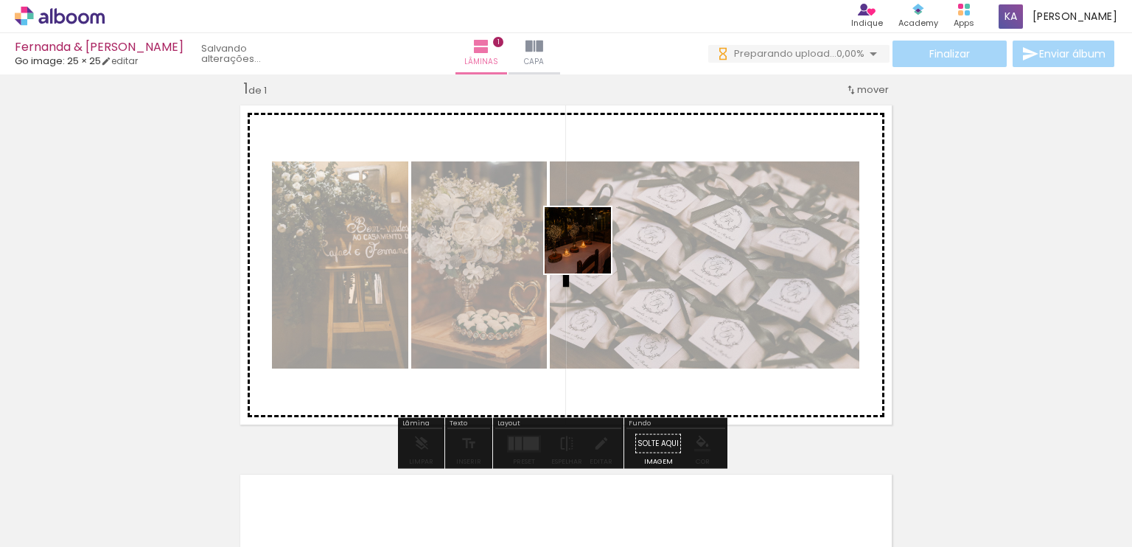
drag, startPoint x: 392, startPoint y: 514, endPoint x: 593, endPoint y: 287, distance: 302.4
click at [590, 250] on quentale-workspace at bounding box center [566, 273] width 1132 height 547
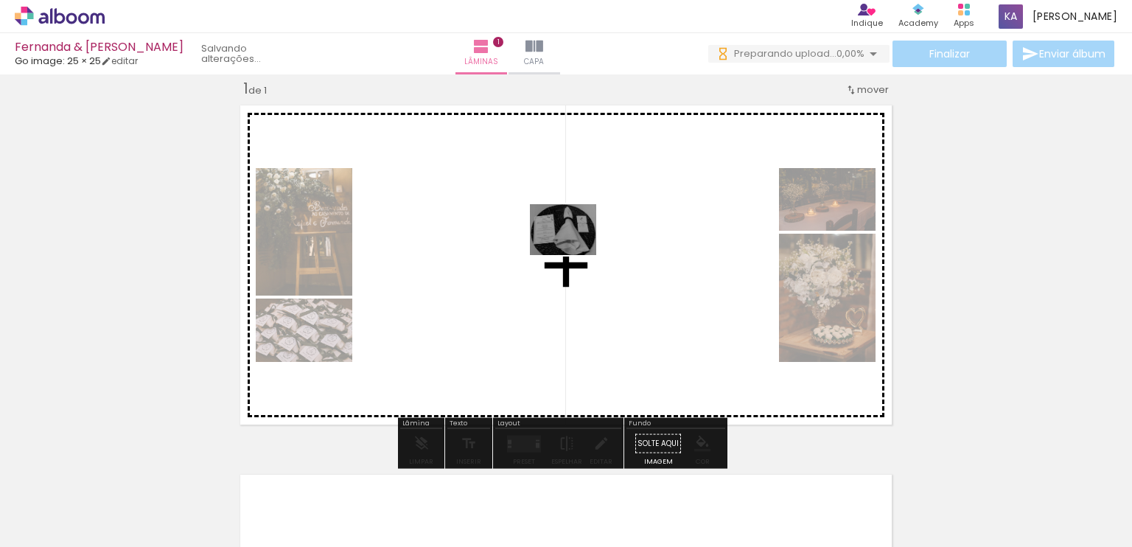
drag, startPoint x: 475, startPoint y: 509, endPoint x: 577, endPoint y: 349, distance: 190.6
click at [575, 247] on quentale-workspace at bounding box center [566, 273] width 1132 height 547
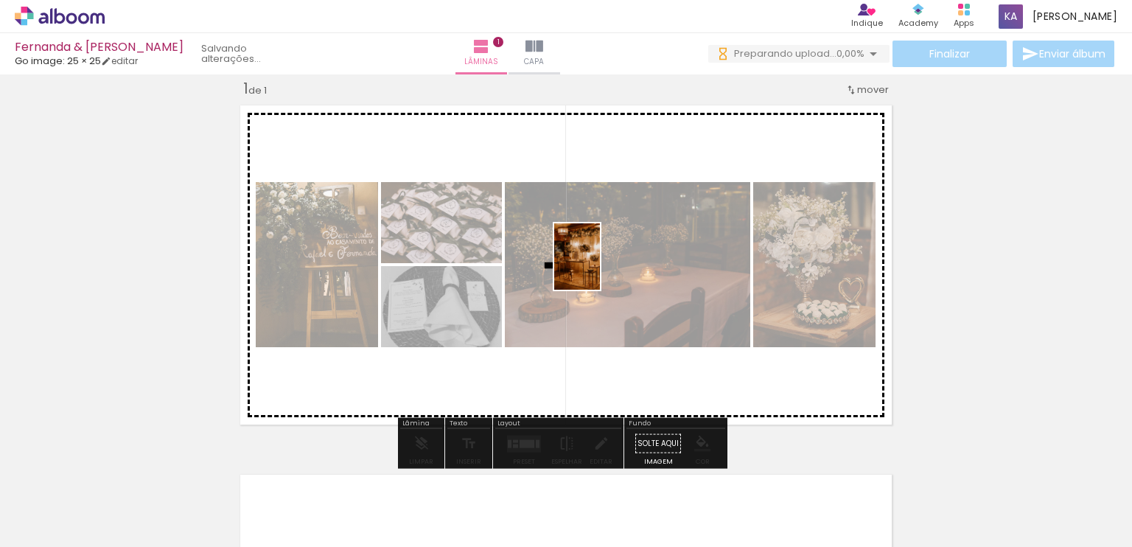
drag, startPoint x: 567, startPoint y: 495, endPoint x: 599, endPoint y: 267, distance: 230.0
click at [599, 267] on quentale-workspace at bounding box center [566, 273] width 1132 height 547
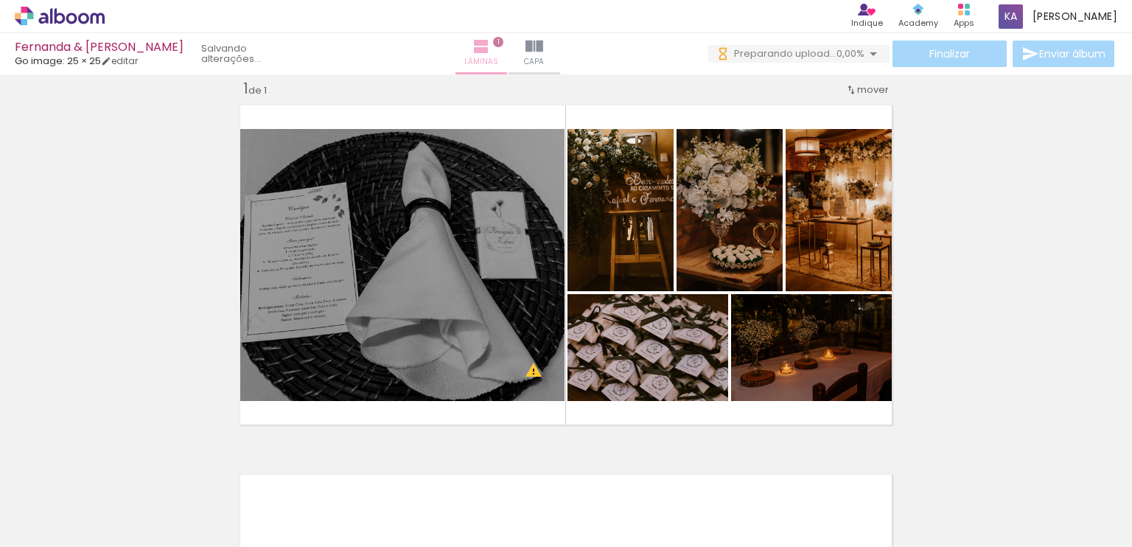
click at [490, 54] on iron-icon at bounding box center [482, 47] width 18 height 18
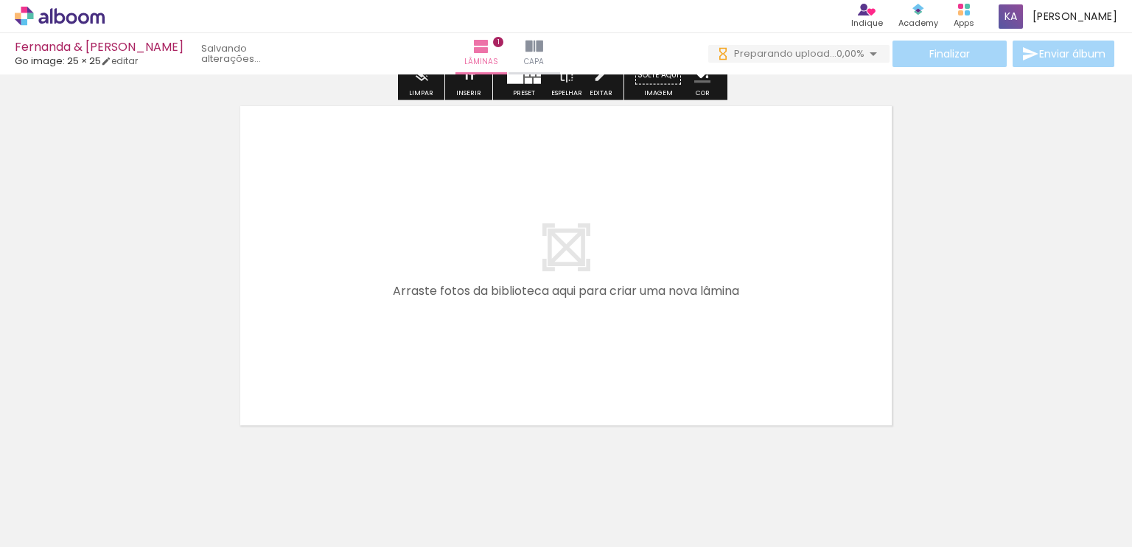
scroll to position [92, 0]
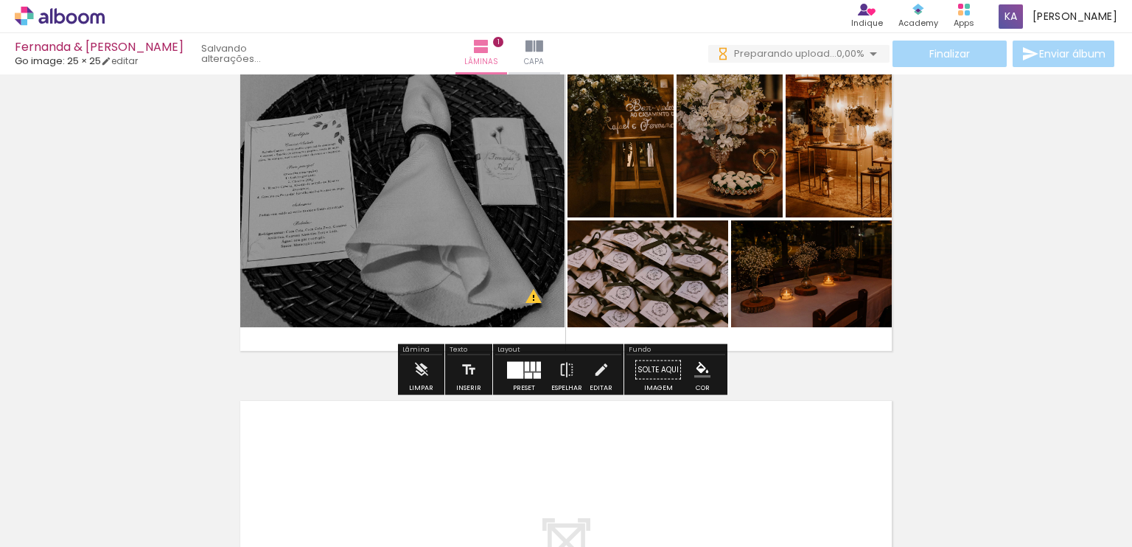
click at [519, 374] on div at bounding box center [515, 369] width 16 height 17
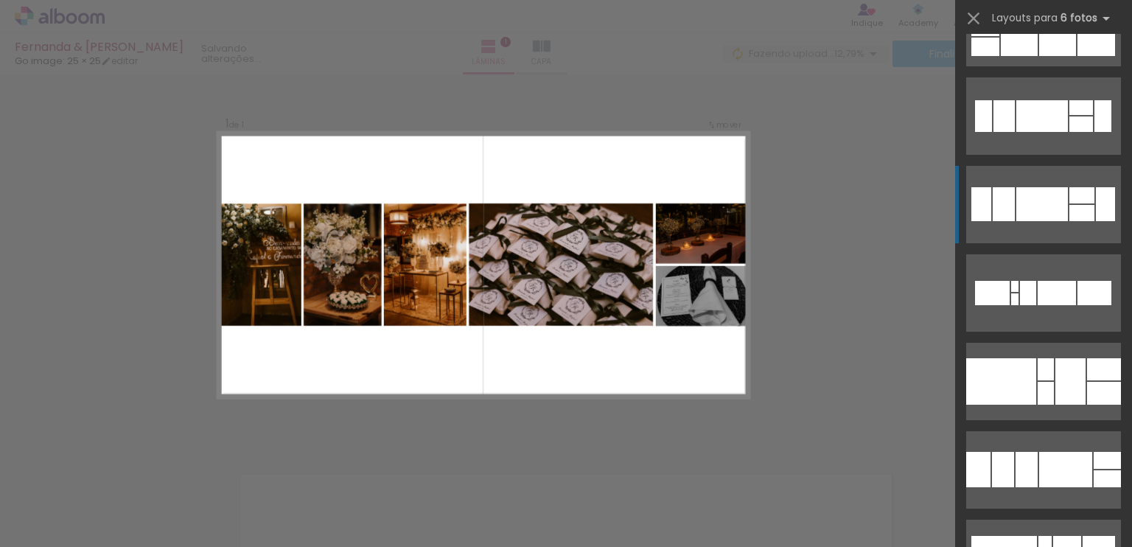
scroll to position [1474, 0]
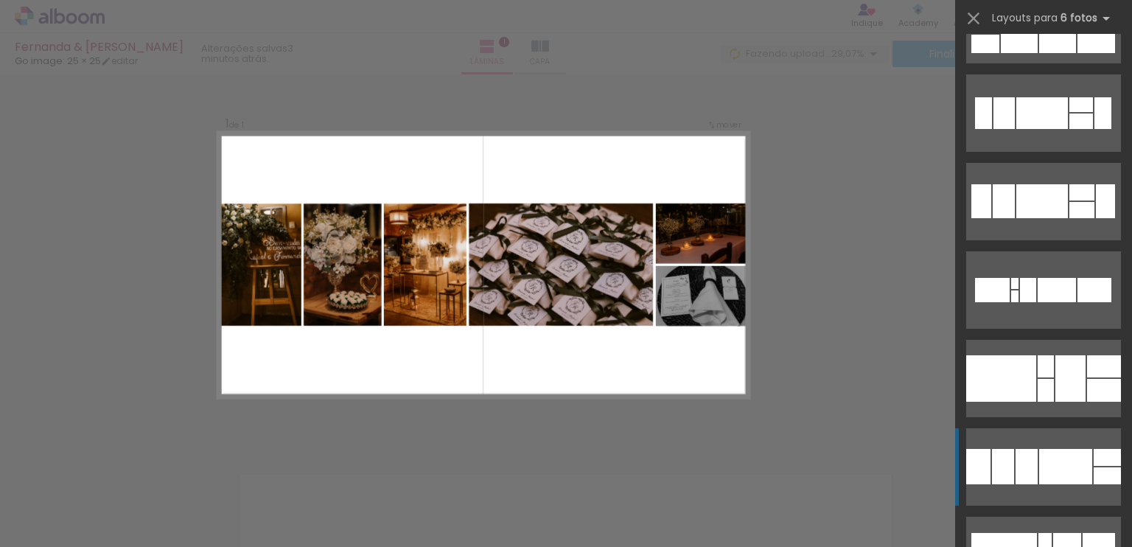
click at [1041, 466] on div at bounding box center [1065, 466] width 53 height 35
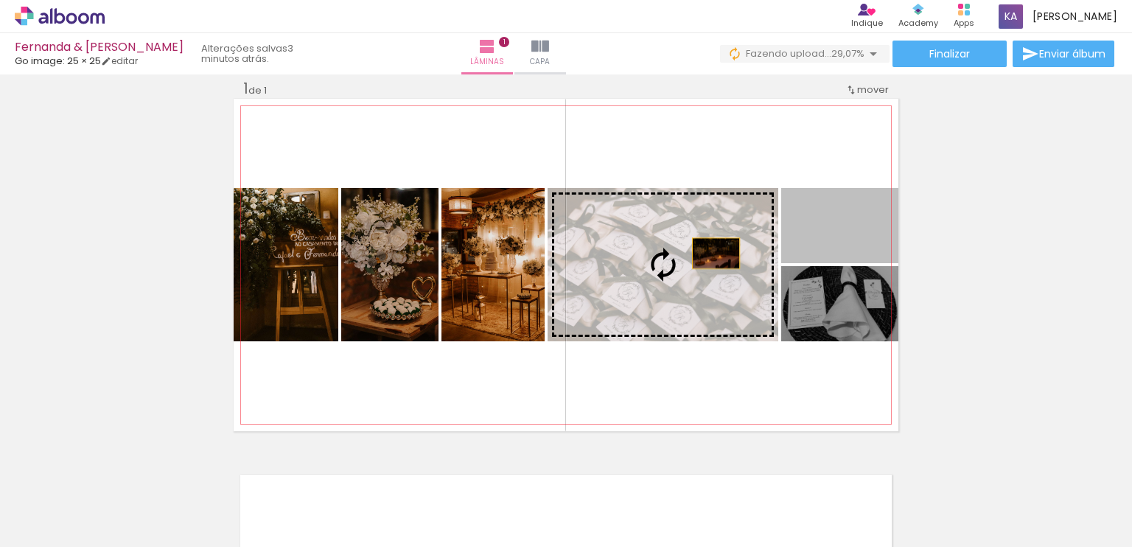
drag, startPoint x: 862, startPoint y: 234, endPoint x: 711, endPoint y: 253, distance: 153.1
click at [0, 0] on slot at bounding box center [0, 0] width 0 height 0
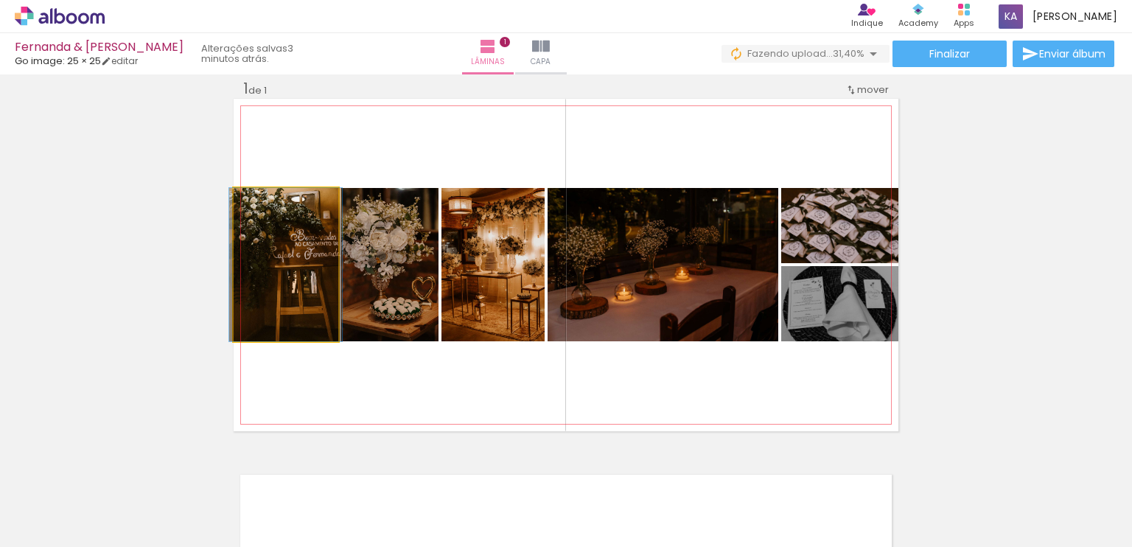
click at [290, 260] on quentale-photo at bounding box center [286, 264] width 105 height 153
drag, startPoint x: 290, startPoint y: 262, endPoint x: 278, endPoint y: 259, distance: 12.9
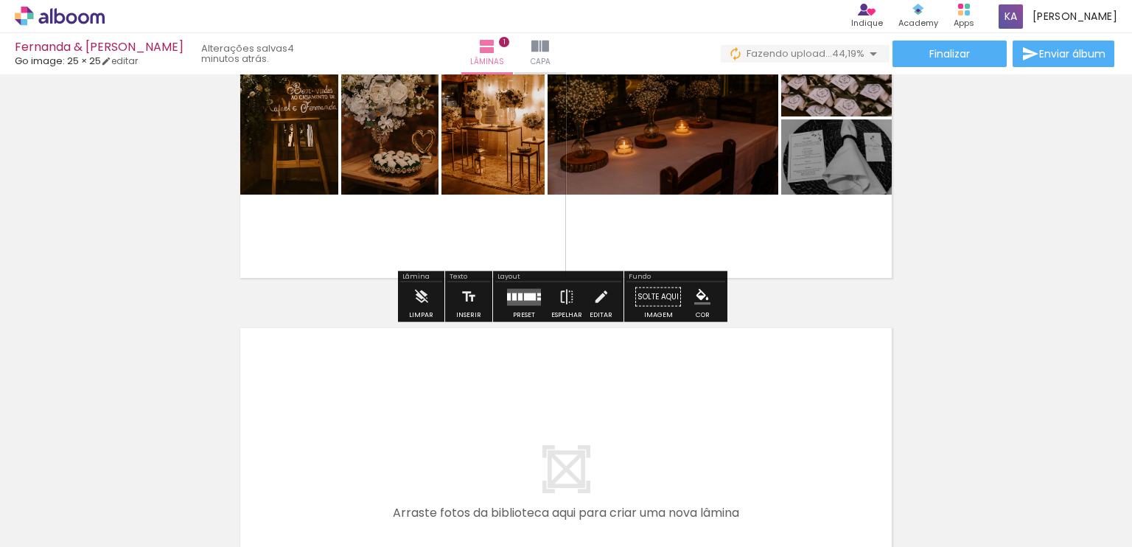
scroll to position [166, 0]
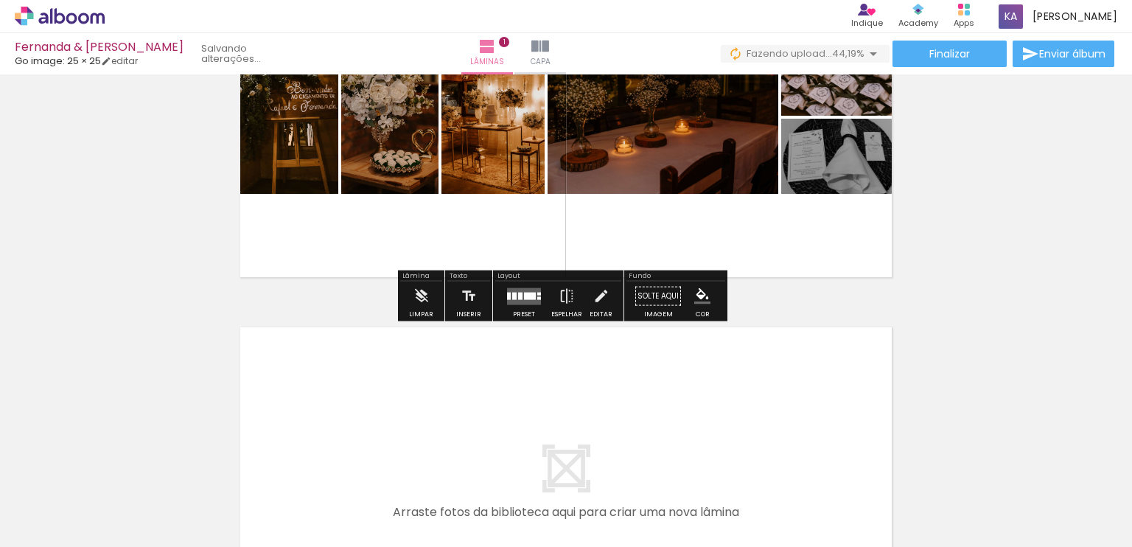
click at [529, 302] on quentale-layouter at bounding box center [524, 295] width 34 height 17
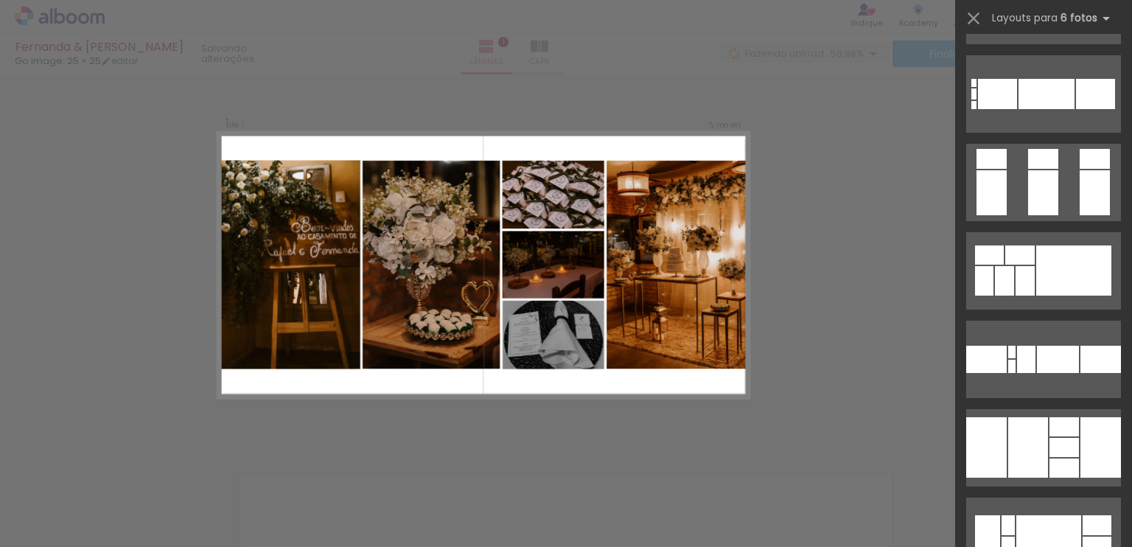
scroll to position [2875, 0]
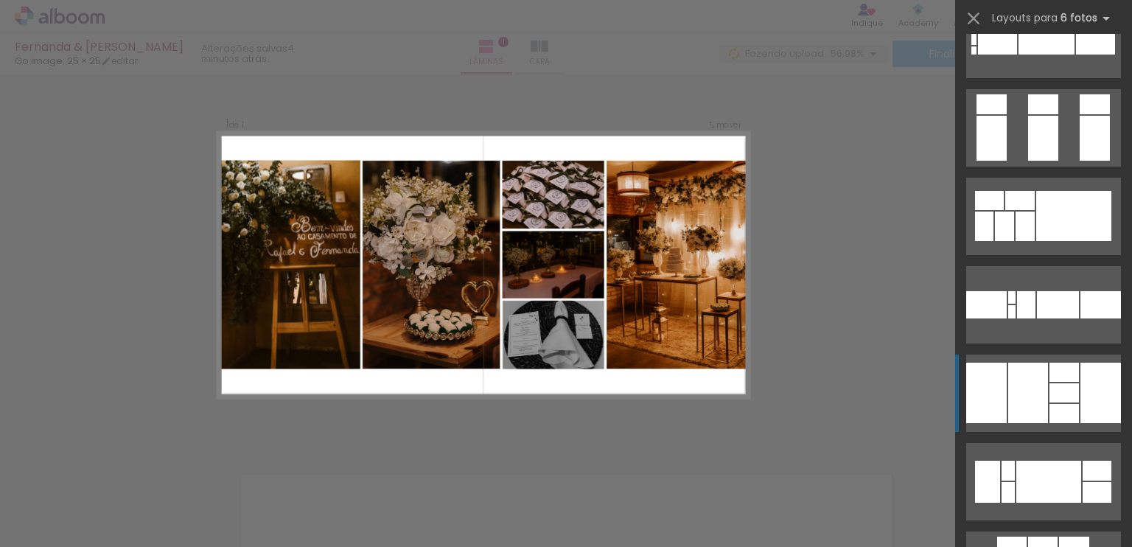
click at [1050, 410] on div at bounding box center [1064, 413] width 29 height 19
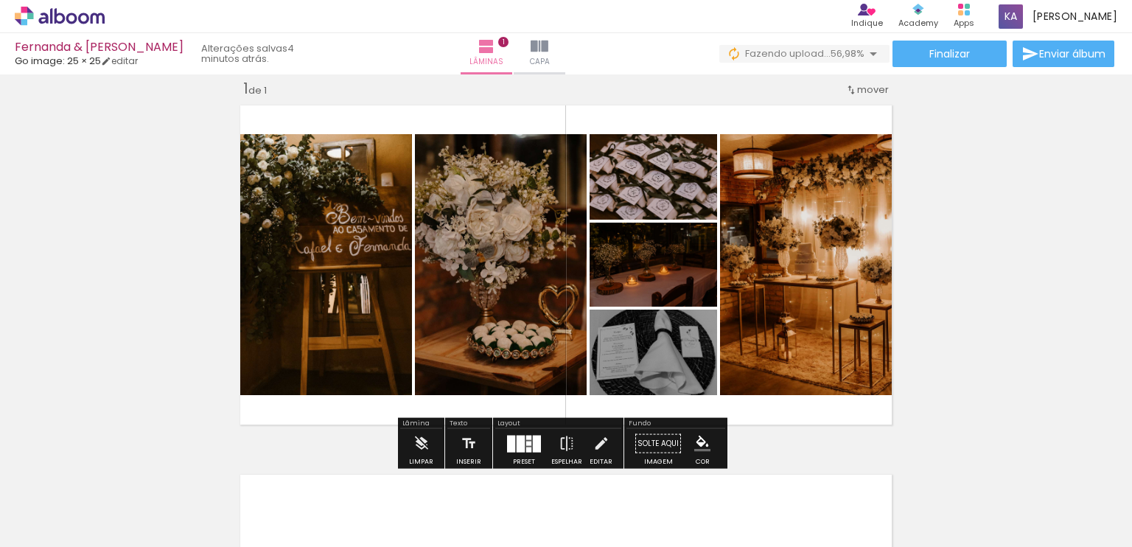
click at [303, 257] on quentale-photo at bounding box center [323, 264] width 178 height 261
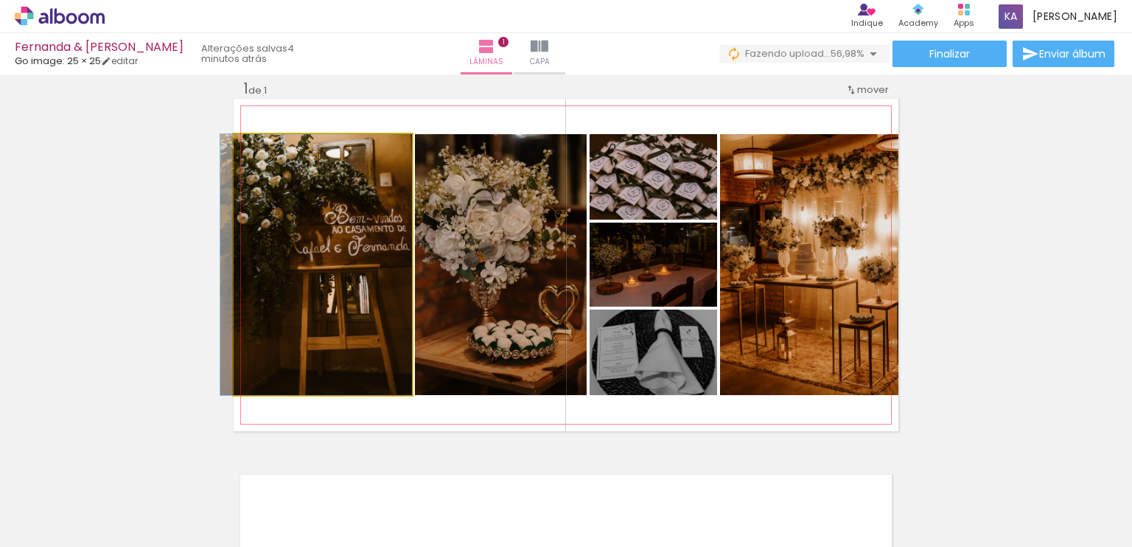
drag, startPoint x: 317, startPoint y: 256, endPoint x: 301, endPoint y: 254, distance: 15.6
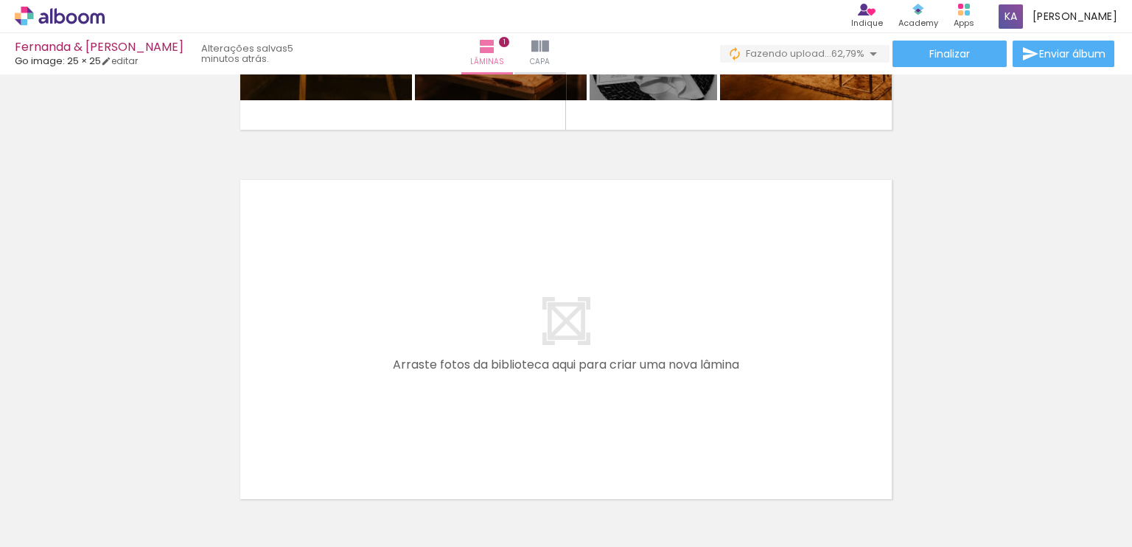
scroll to position [415, 0]
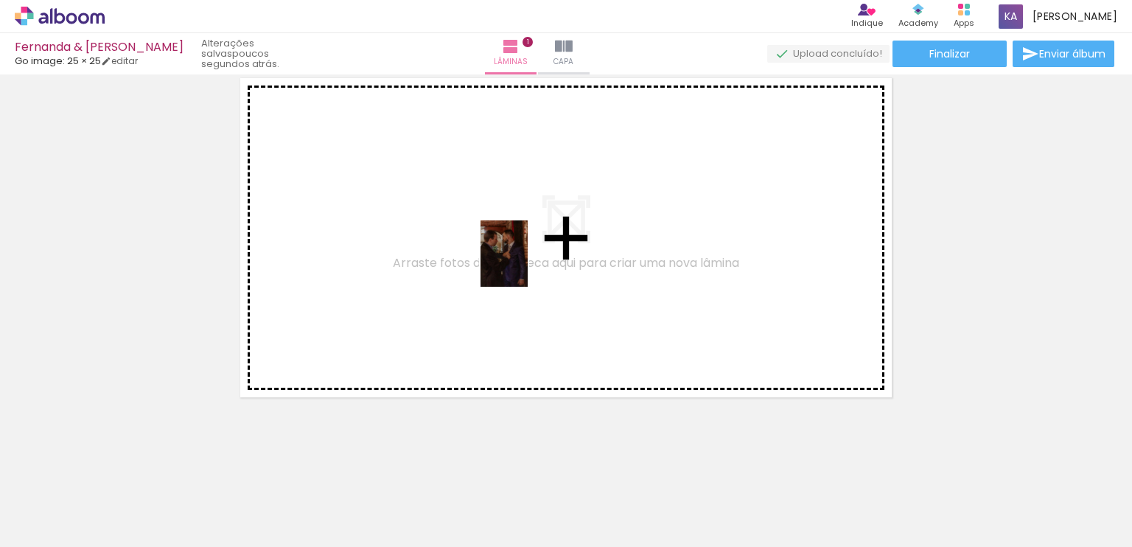
drag, startPoint x: 734, startPoint y: 516, endPoint x: 525, endPoint y: 265, distance: 327.1
click at [525, 265] on quentale-workspace at bounding box center [566, 273] width 1132 height 547
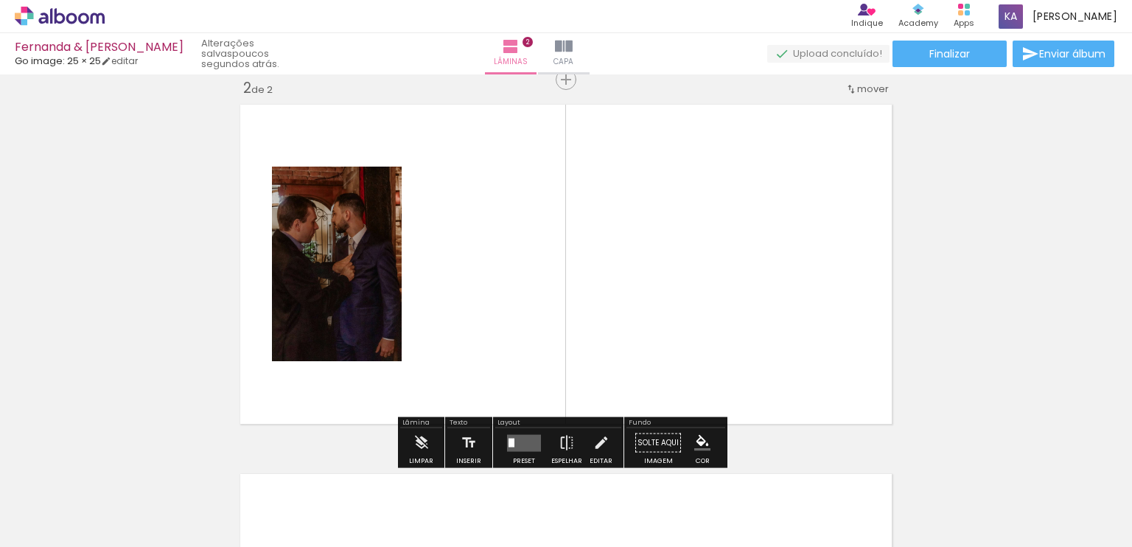
scroll to position [388, 0]
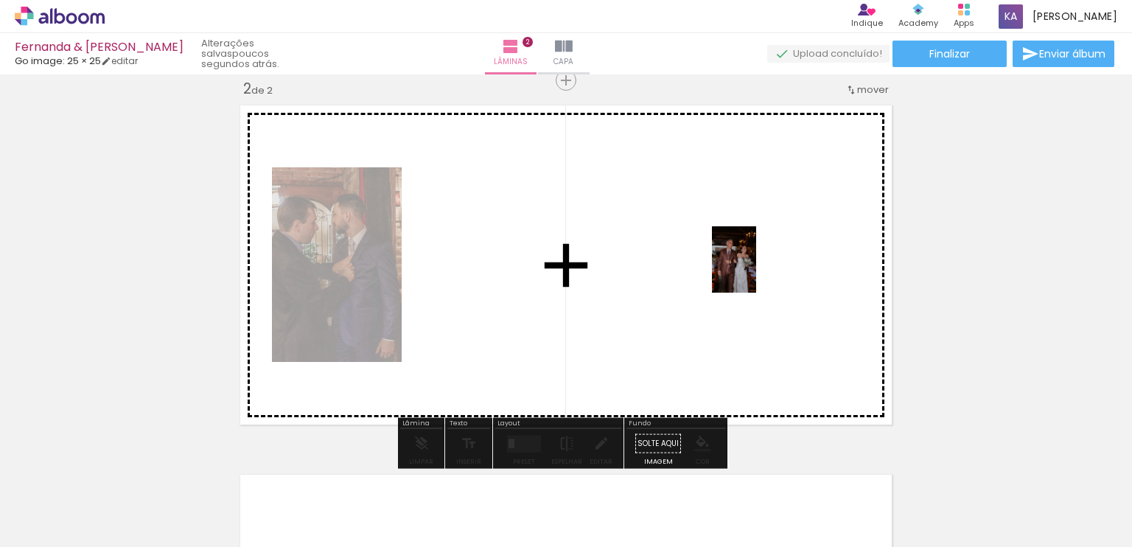
drag, startPoint x: 910, startPoint y: 498, endPoint x: 756, endPoint y: 270, distance: 275.6
click at [756, 270] on quentale-workspace at bounding box center [566, 273] width 1132 height 547
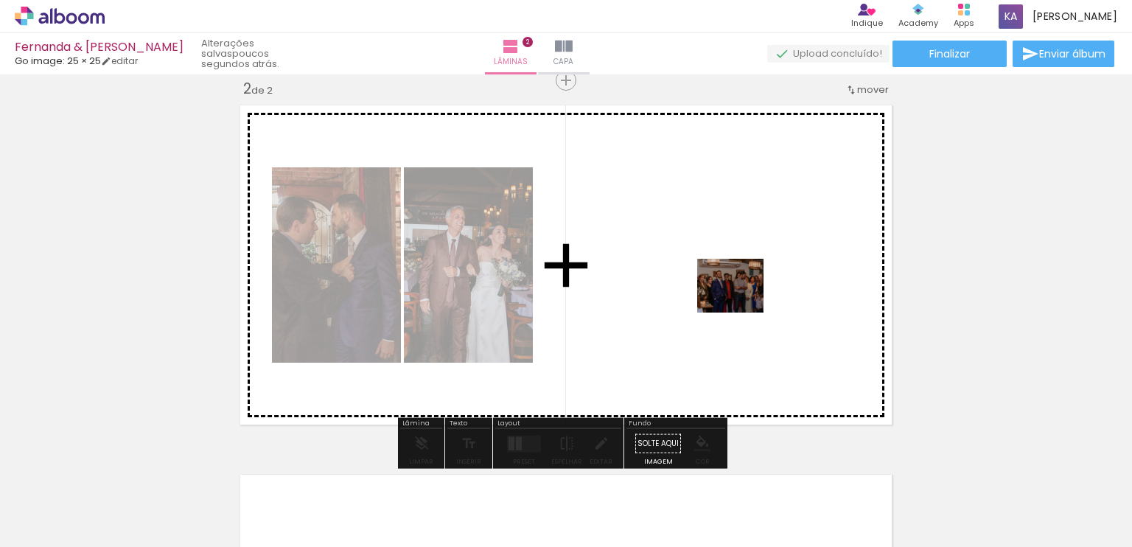
drag, startPoint x: 811, startPoint y: 504, endPoint x: 731, endPoint y: 275, distance: 242.7
click at [731, 275] on quentale-workspace at bounding box center [566, 273] width 1132 height 547
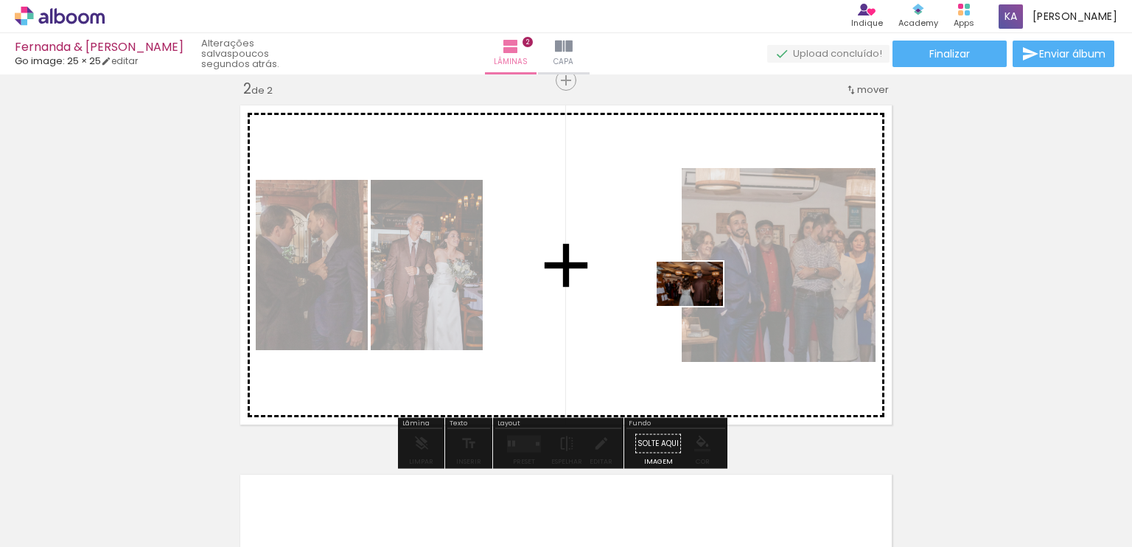
drag, startPoint x: 966, startPoint y: 498, endPoint x: 843, endPoint y: 393, distance: 161.6
click at [696, 301] on quentale-workspace at bounding box center [566, 273] width 1132 height 547
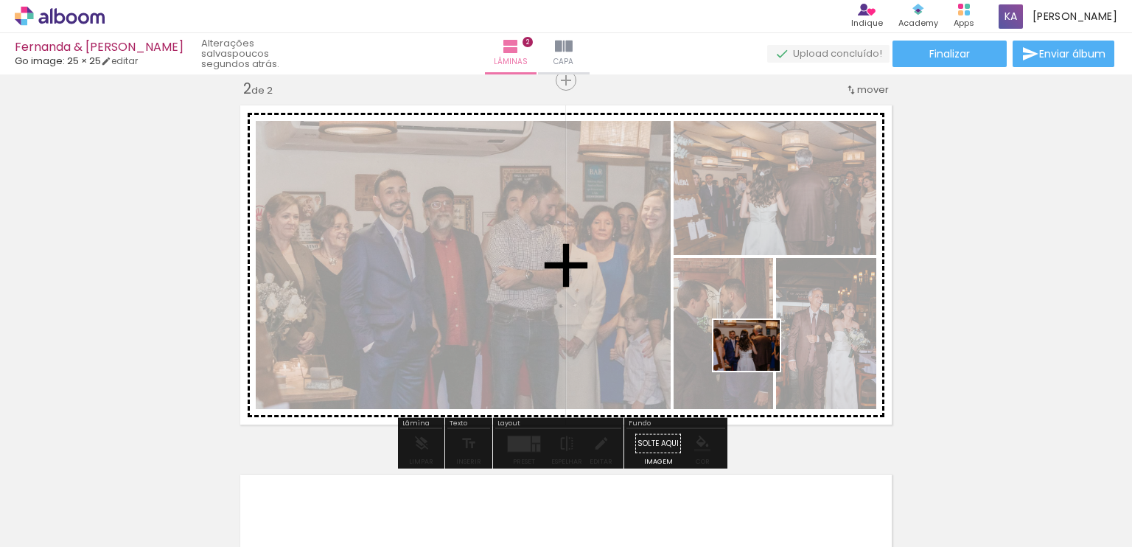
drag, startPoint x: 1073, startPoint y: 509, endPoint x: 688, endPoint y: 424, distance: 394.0
click at [740, 320] on quentale-workspace at bounding box center [566, 273] width 1132 height 547
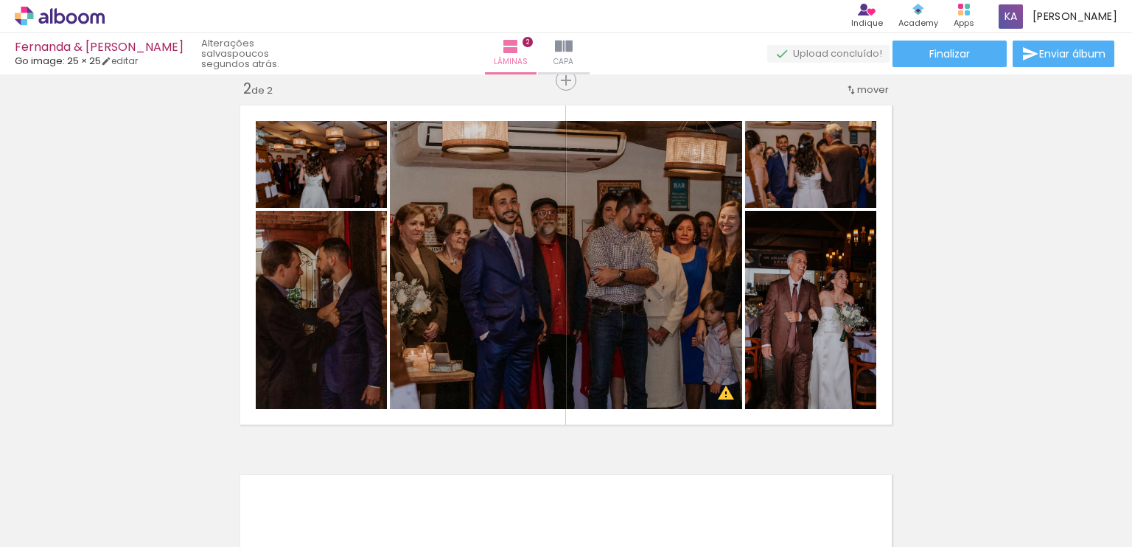
scroll to position [0, 245]
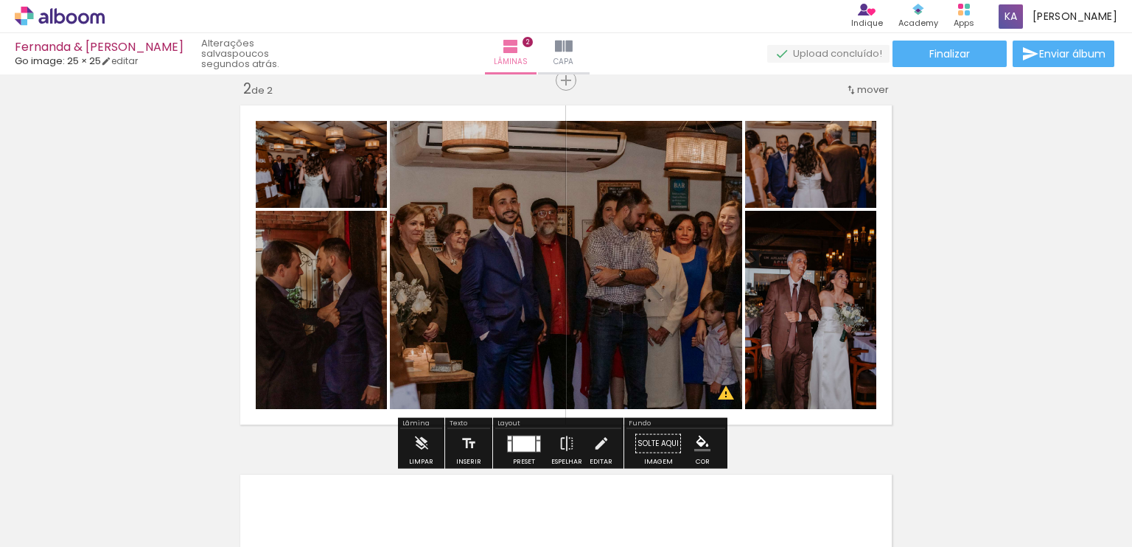
click at [438, 265] on quentale-photo at bounding box center [566, 265] width 352 height 288
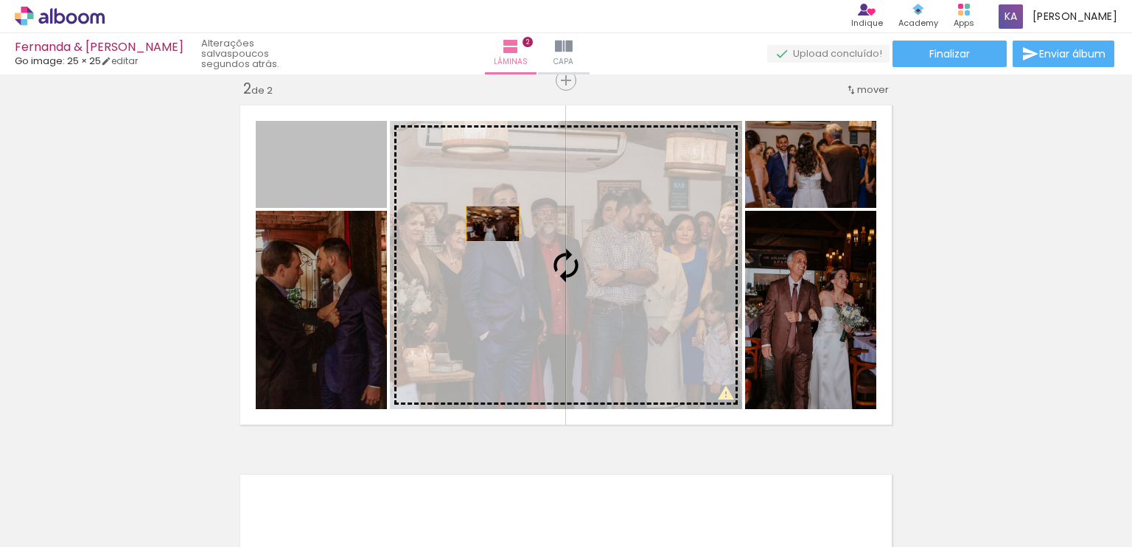
drag, startPoint x: 335, startPoint y: 175, endPoint x: 494, endPoint y: 226, distance: 167.4
click at [0, 0] on slot at bounding box center [0, 0] width 0 height 0
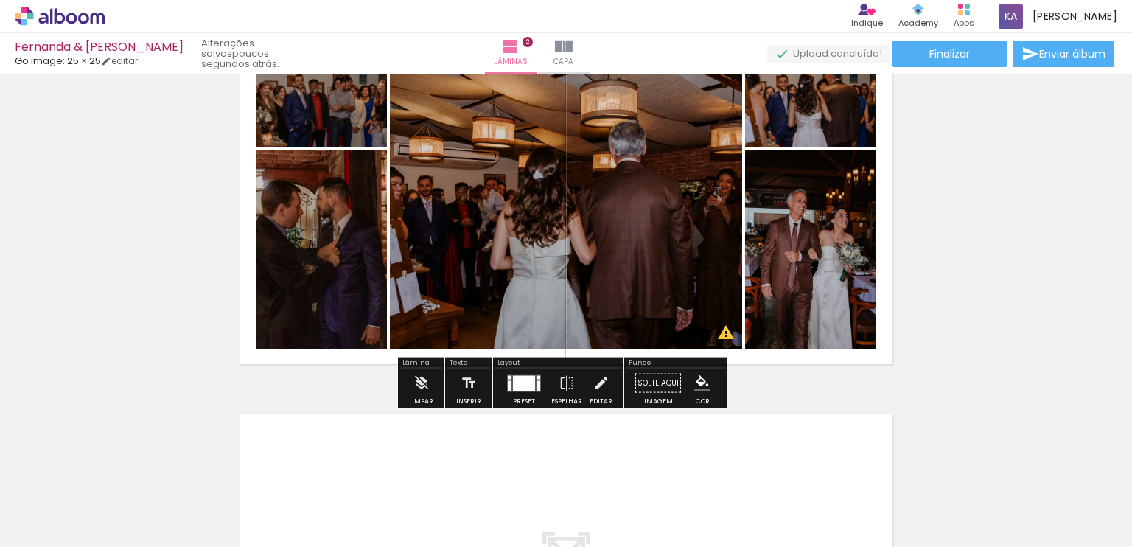
scroll to position [461, 0]
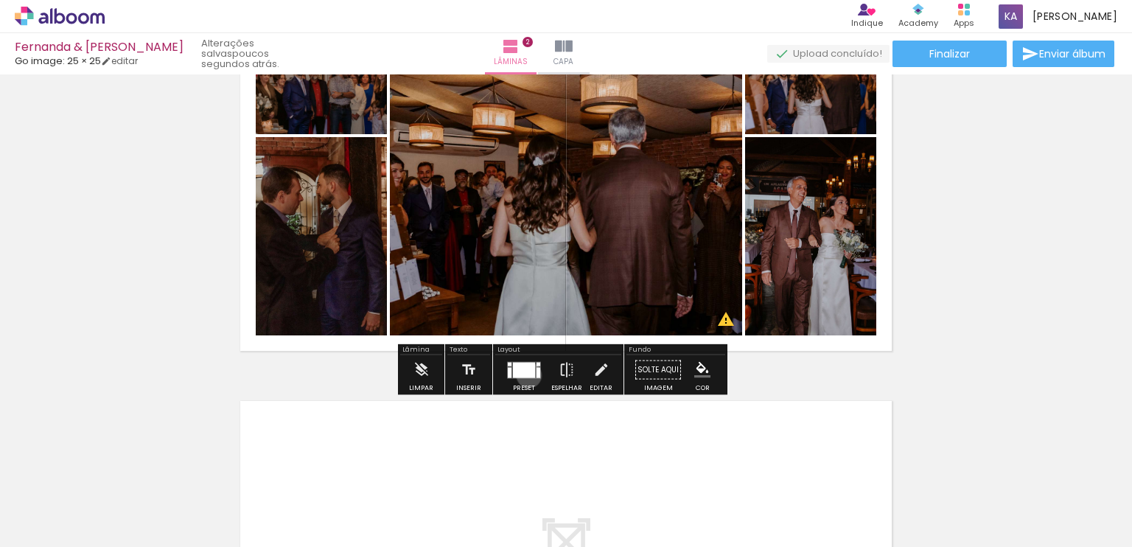
click at [526, 374] on div at bounding box center [524, 369] width 22 height 15
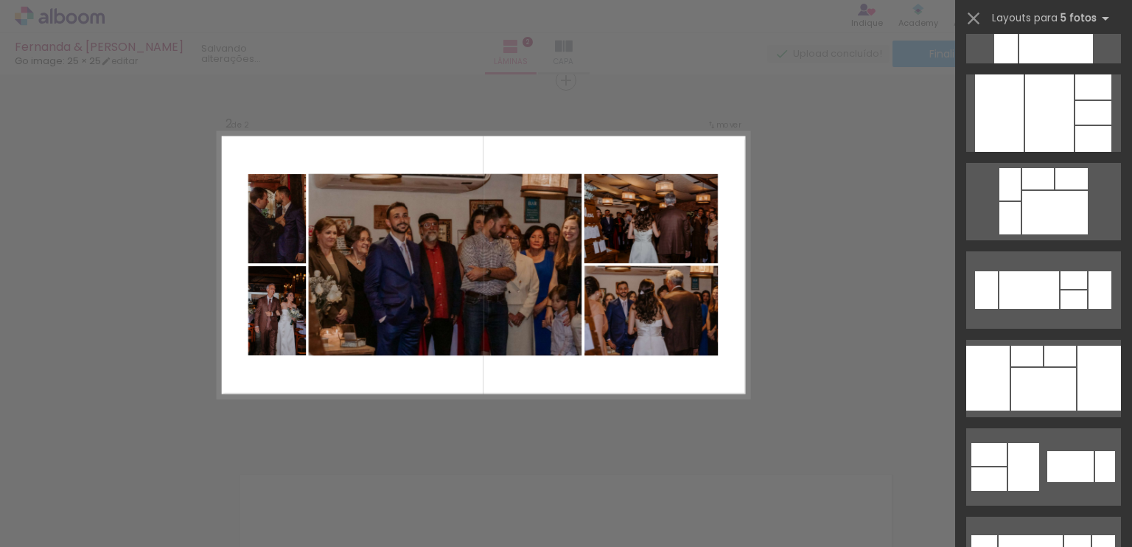
scroll to position [811, 0]
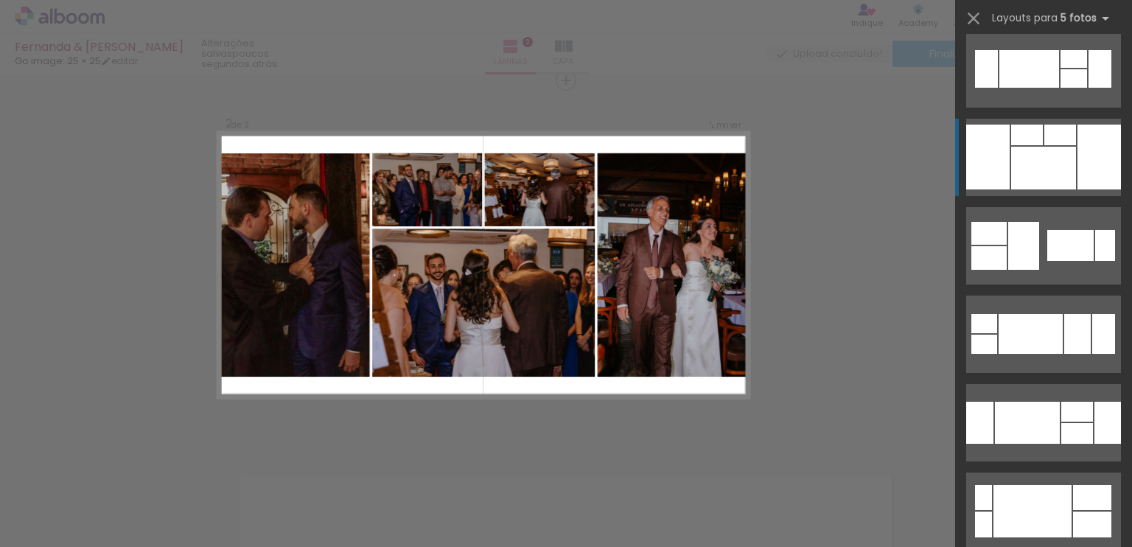
click at [1032, 151] on div at bounding box center [1043, 168] width 65 height 43
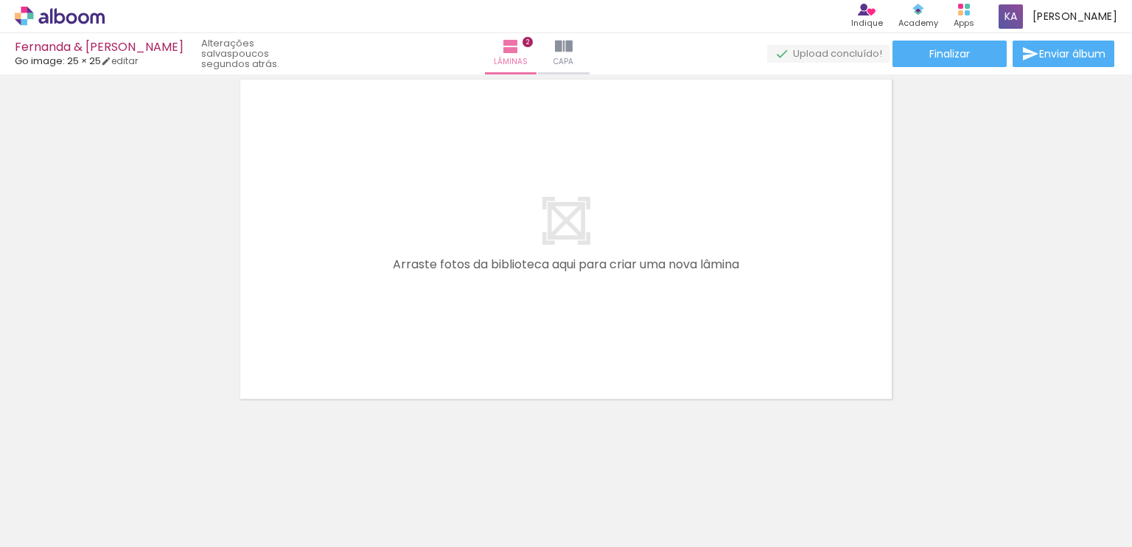
scroll to position [784, 0]
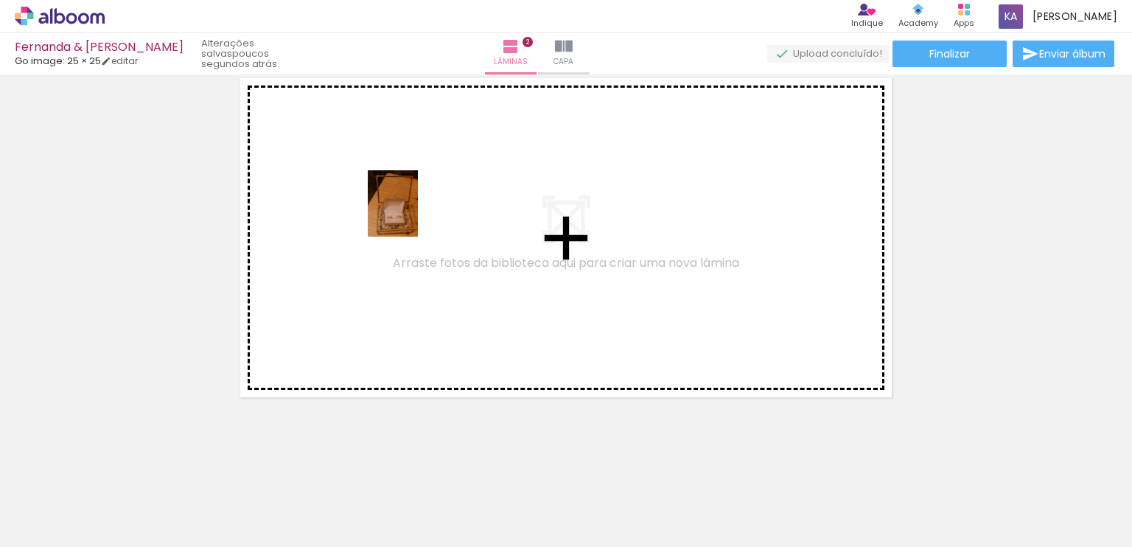
drag, startPoint x: 400, startPoint y: 506, endPoint x: 412, endPoint y: 215, distance: 291.4
click at [412, 215] on quentale-workspace at bounding box center [566, 273] width 1132 height 547
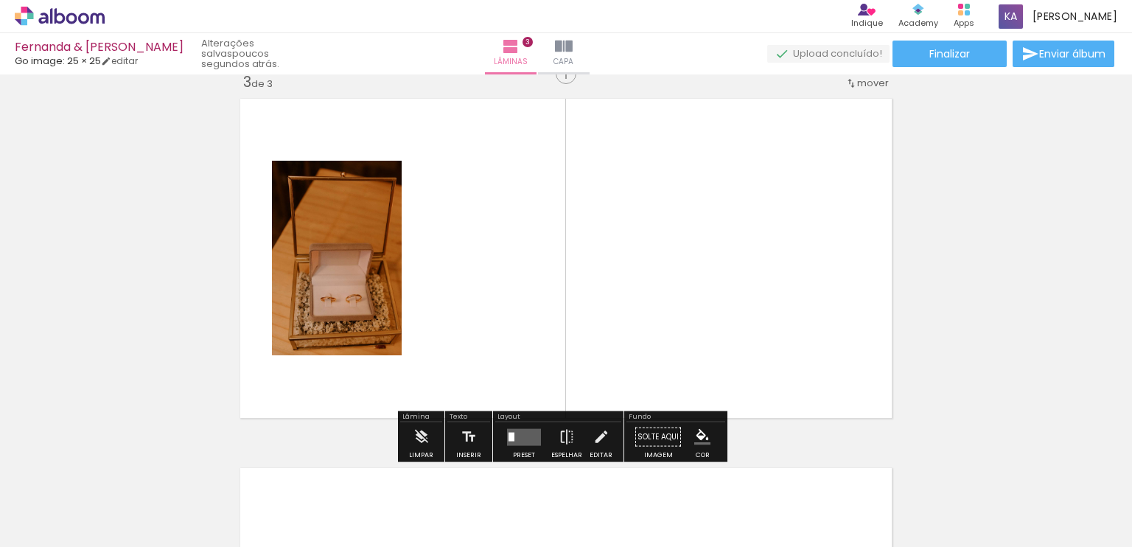
scroll to position [757, 0]
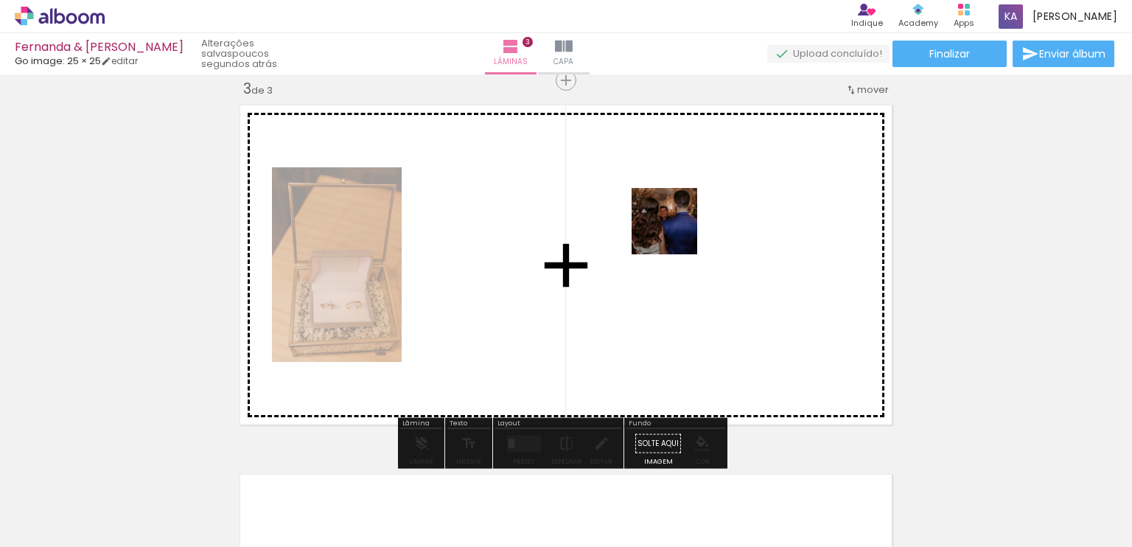
drag, startPoint x: 890, startPoint y: 508, endPoint x: 676, endPoint y: 232, distance: 349.3
click at [676, 232] on quentale-workspace at bounding box center [566, 273] width 1132 height 547
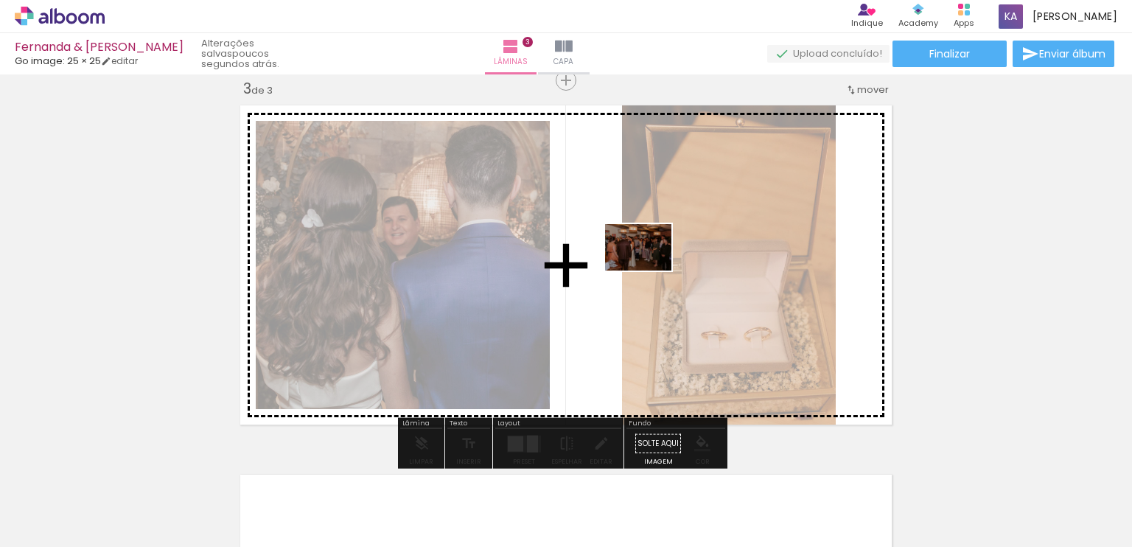
drag, startPoint x: 995, startPoint y: 503, endPoint x: 683, endPoint y: 296, distance: 375.4
click at [647, 267] on quentale-workspace at bounding box center [566, 273] width 1132 height 547
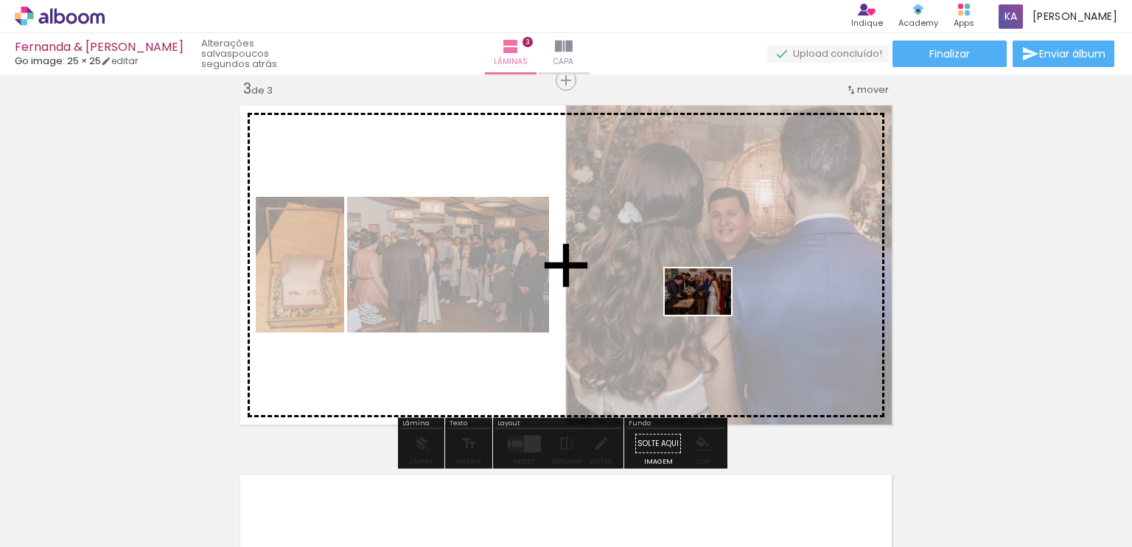
drag, startPoint x: 1057, startPoint y: 505, endPoint x: 640, endPoint y: 254, distance: 487.1
click at [640, 254] on quentale-workspace at bounding box center [566, 273] width 1132 height 547
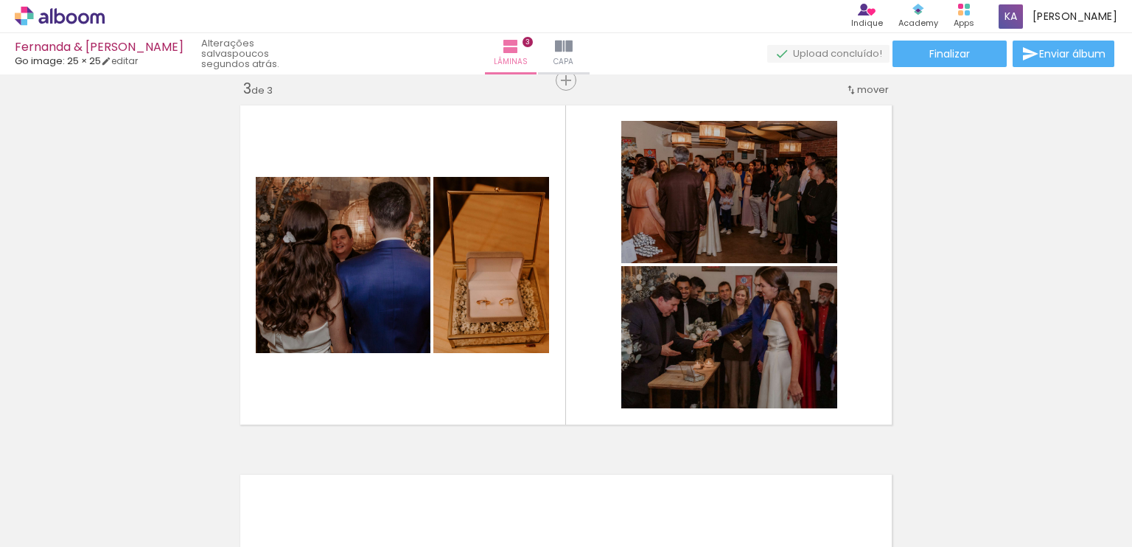
scroll to position [0, 1062]
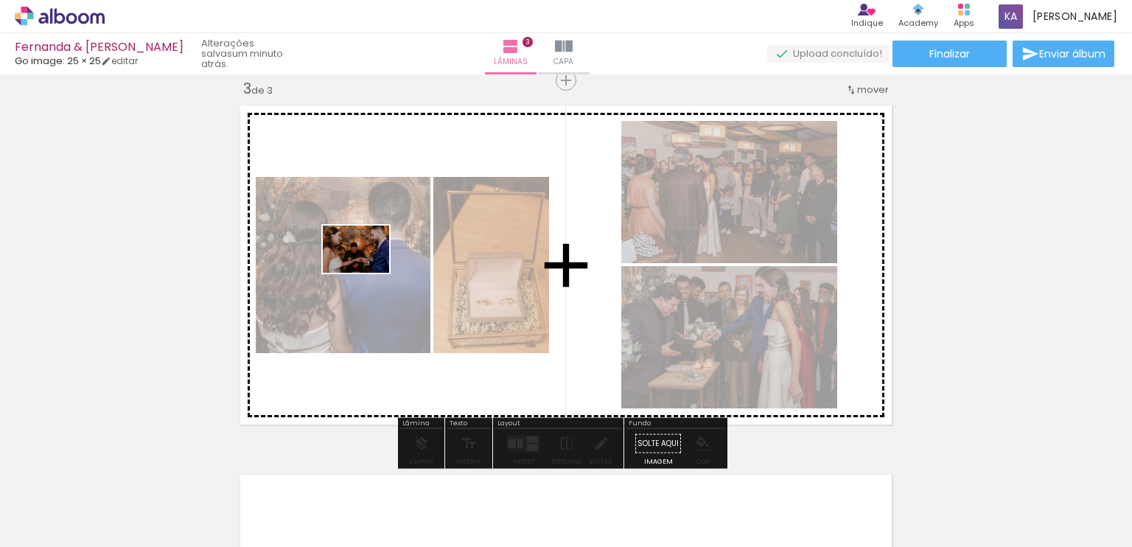
drag, startPoint x: 327, startPoint y: 502, endPoint x: 373, endPoint y: 259, distance: 247.5
click at [373, 259] on quentale-workspace at bounding box center [566, 273] width 1132 height 547
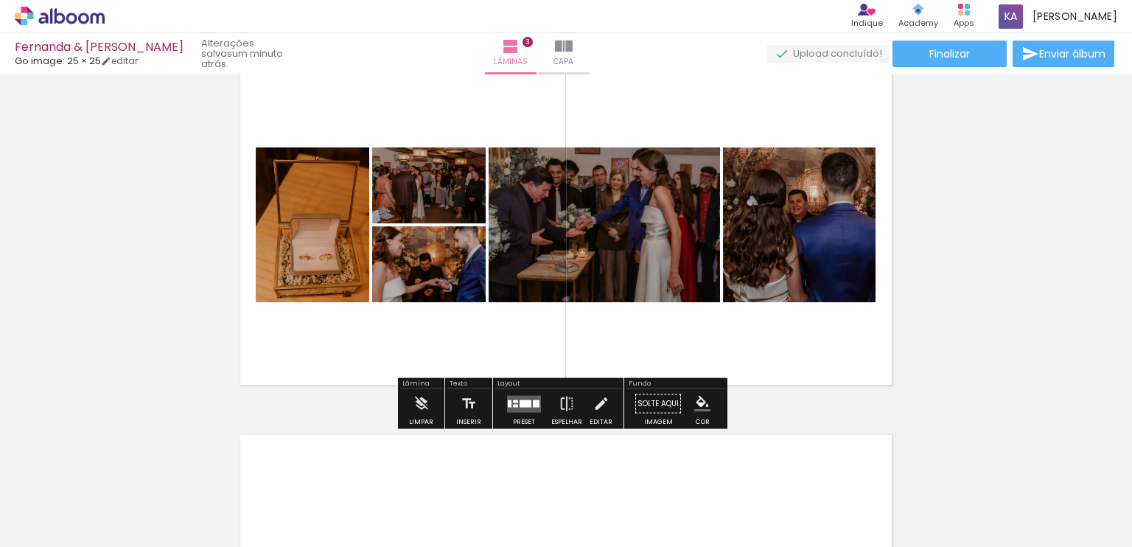
scroll to position [831, 0]
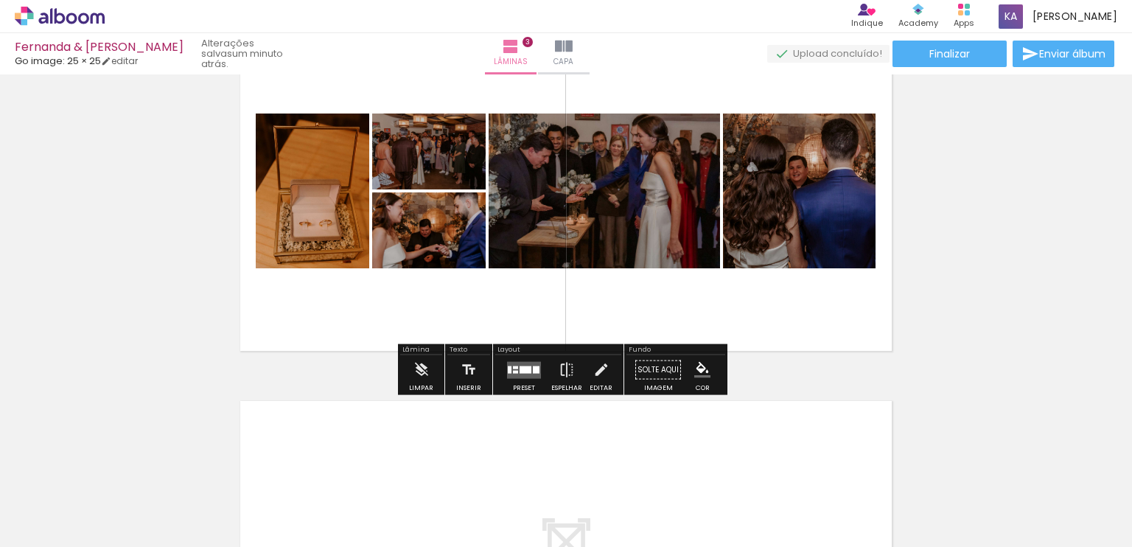
click at [533, 366] on div at bounding box center [536, 369] width 7 height 7
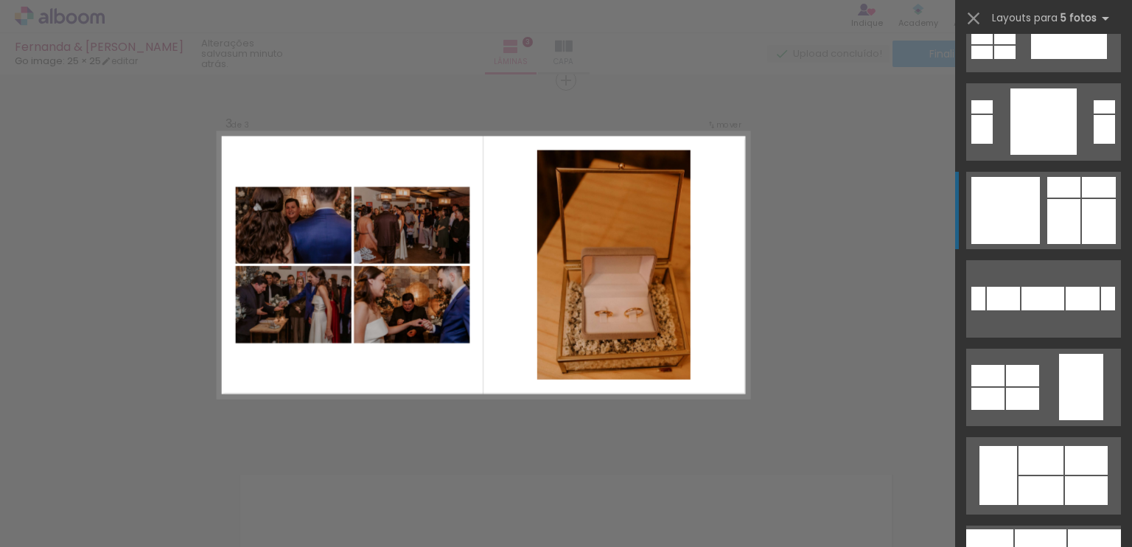
scroll to position [5381, 0]
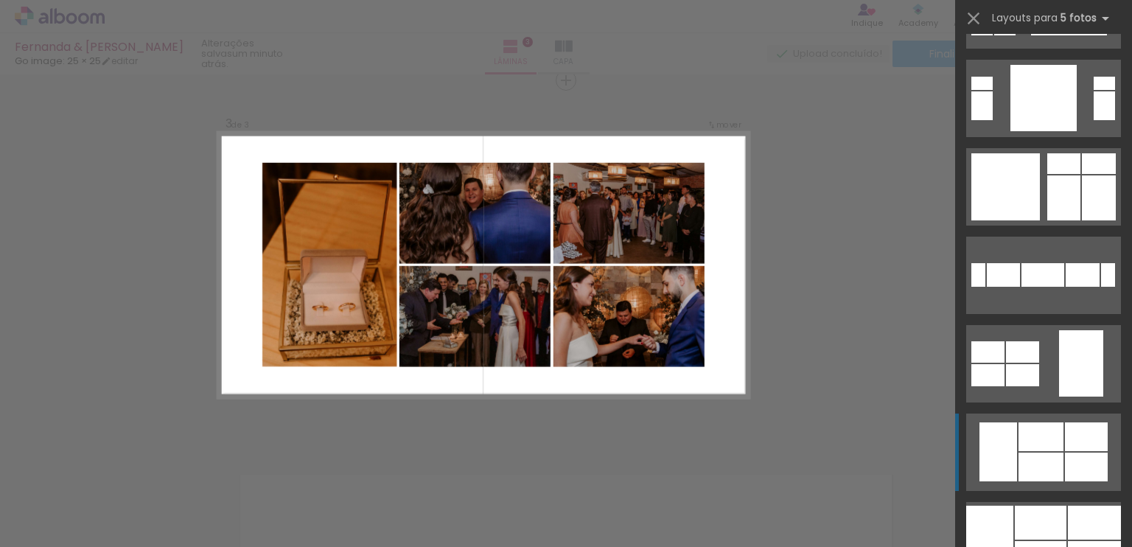
click at [1050, 449] on div at bounding box center [1041, 436] width 45 height 29
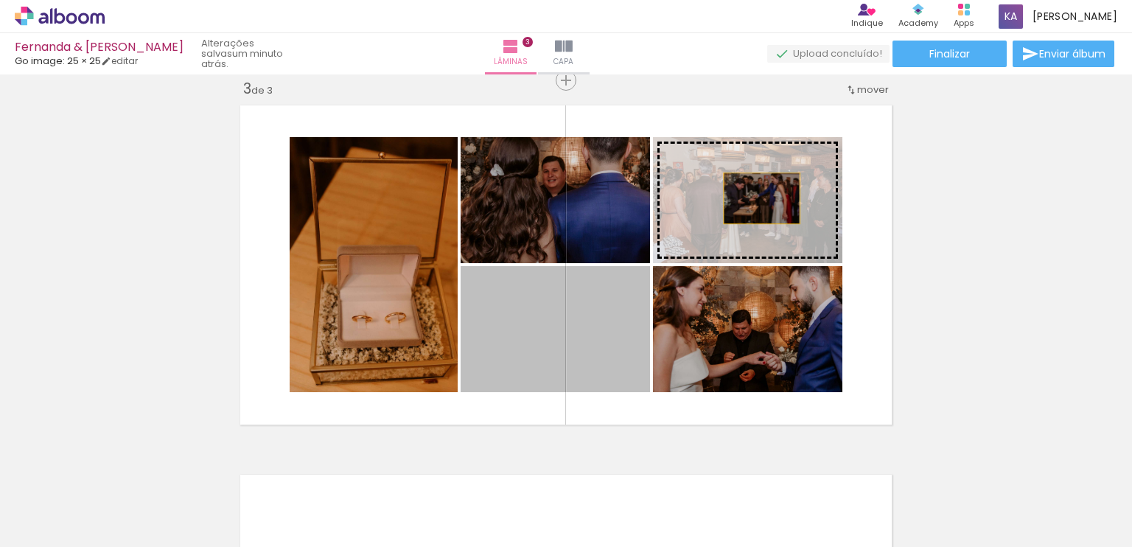
drag, startPoint x: 553, startPoint y: 351, endPoint x: 766, endPoint y: 183, distance: 271.4
click at [0, 0] on slot at bounding box center [0, 0] width 0 height 0
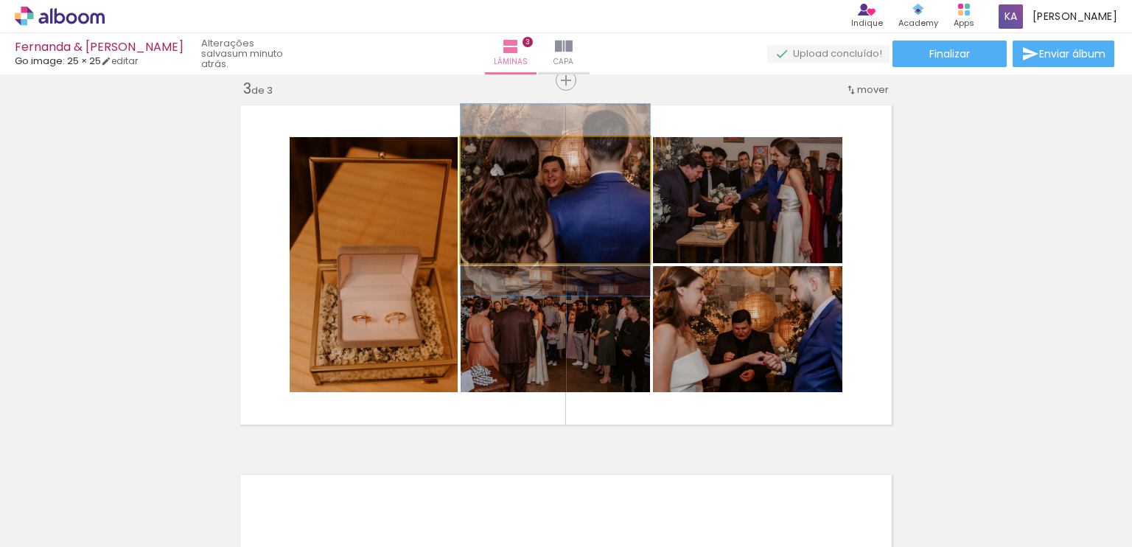
click at [557, 206] on quentale-photo at bounding box center [555, 200] width 189 height 126
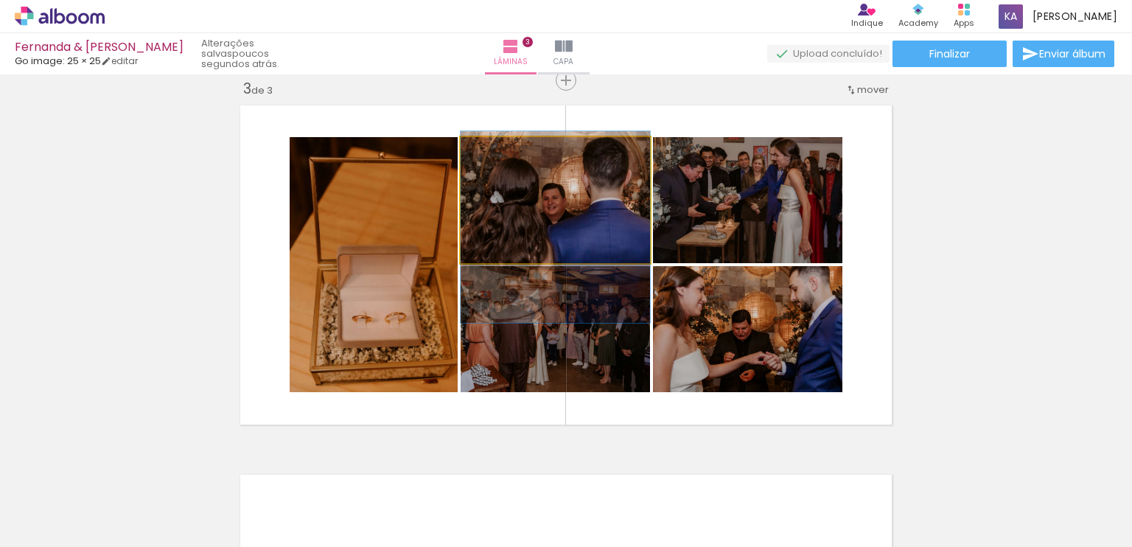
drag, startPoint x: 554, startPoint y: 193, endPoint x: 556, endPoint y: 220, distance: 27.3
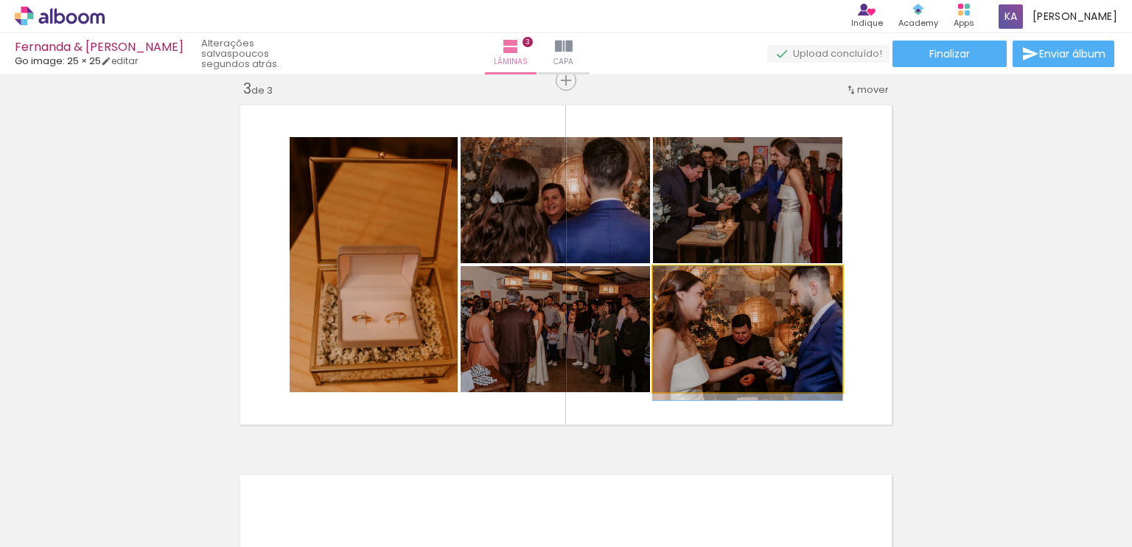
drag, startPoint x: 746, startPoint y: 332, endPoint x: 747, endPoint y: 344, distance: 12.6
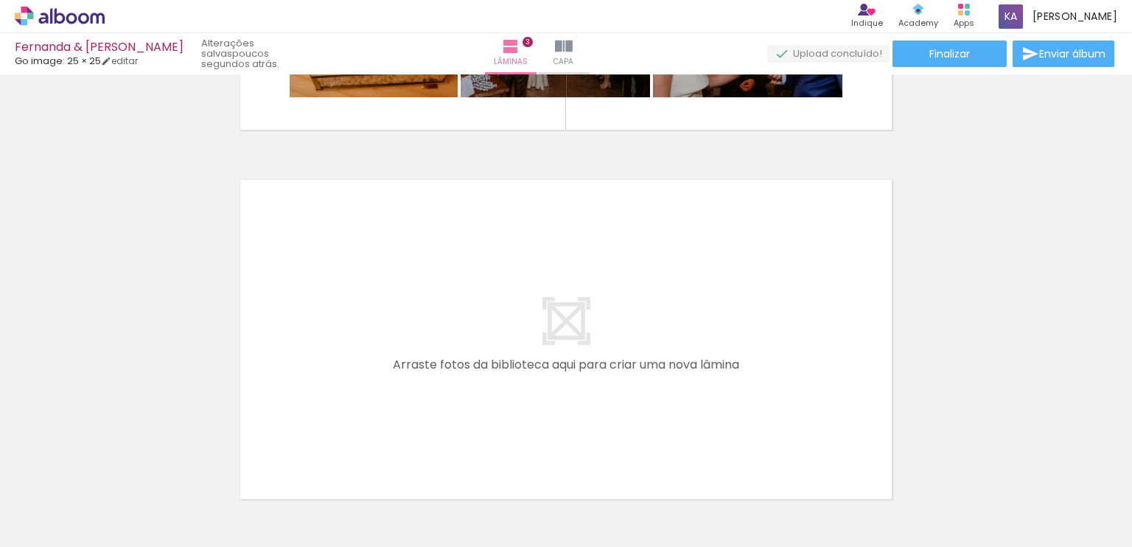
scroll to position [1126, 0]
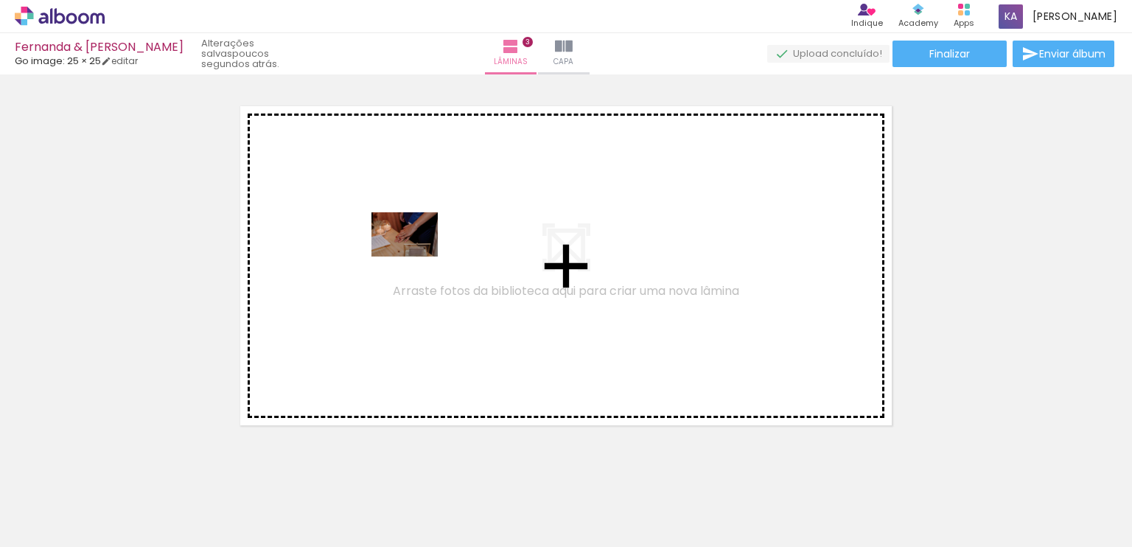
drag, startPoint x: 406, startPoint y: 512, endPoint x: 416, endPoint y: 257, distance: 256.0
click at [416, 257] on quentale-workspace at bounding box center [566, 273] width 1132 height 547
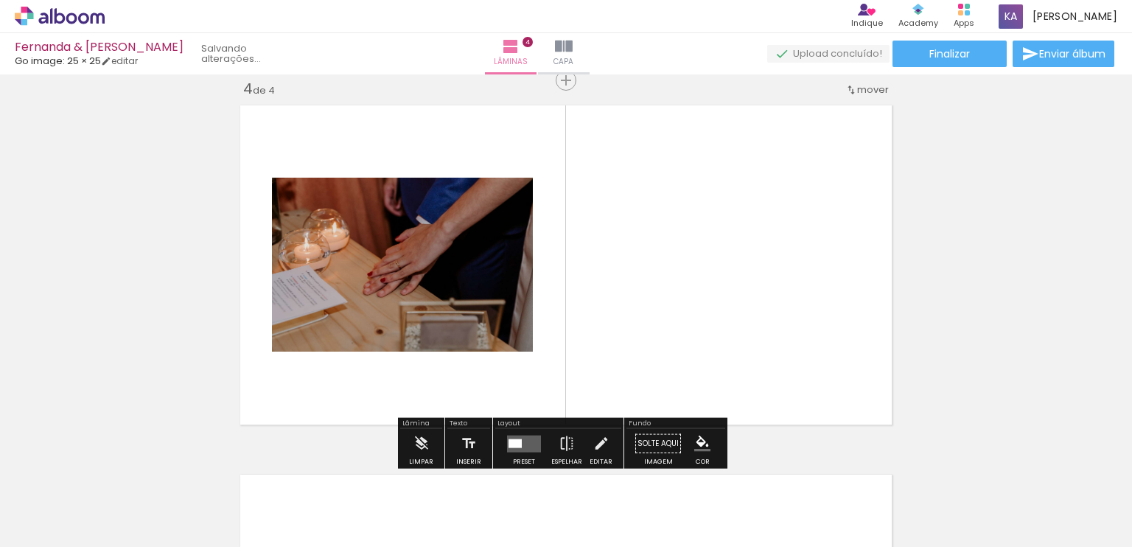
scroll to position [1126, 0]
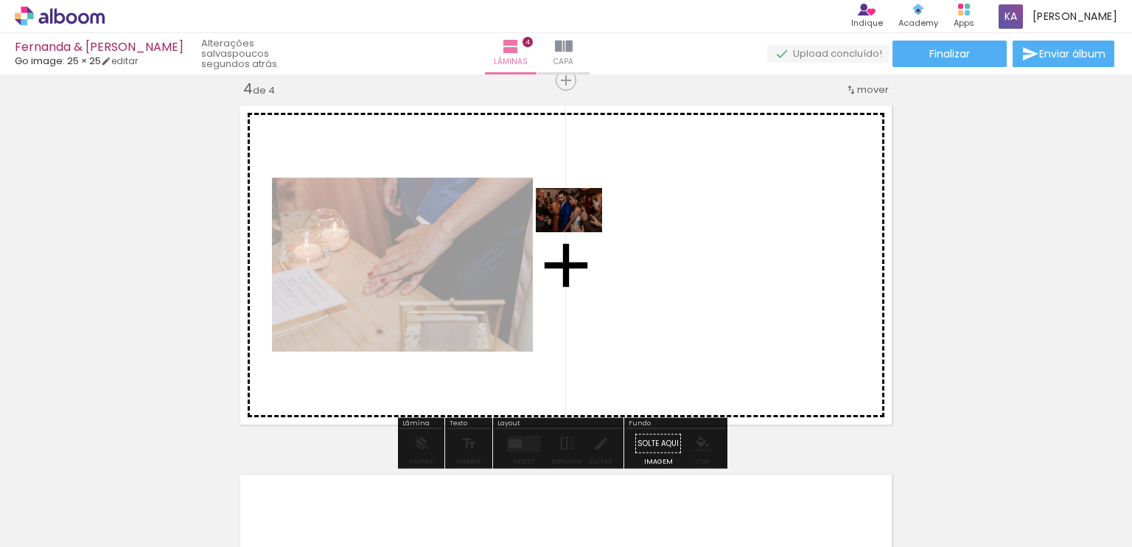
drag, startPoint x: 500, startPoint y: 506, endPoint x: 585, endPoint y: 223, distance: 296.2
click at [585, 223] on quentale-workspace at bounding box center [566, 273] width 1132 height 547
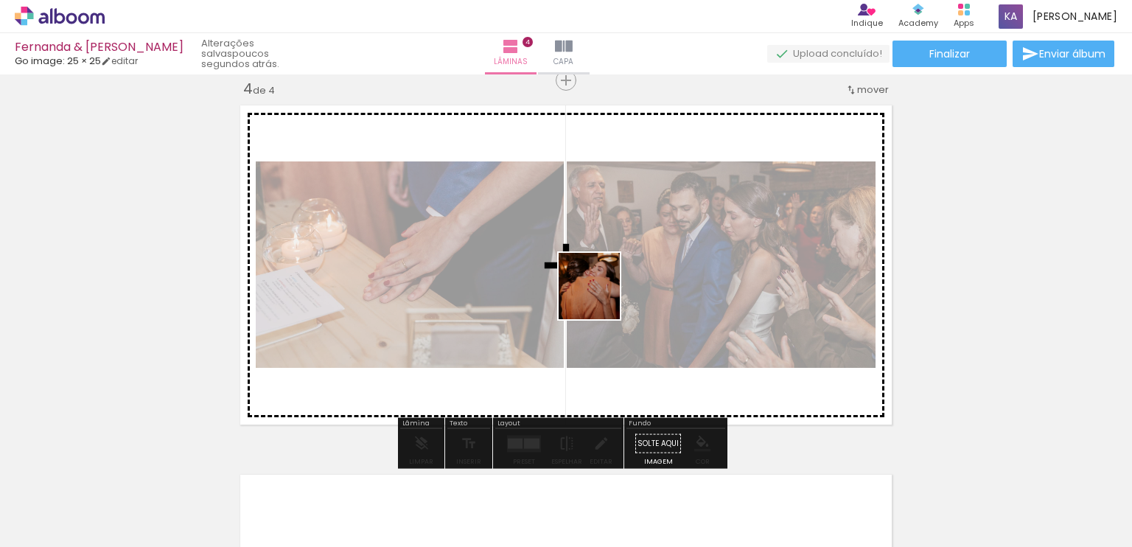
drag, startPoint x: 591, startPoint y: 501, endPoint x: 613, endPoint y: 389, distance: 114.2
click at [610, 262] on quentale-workspace at bounding box center [566, 273] width 1132 height 547
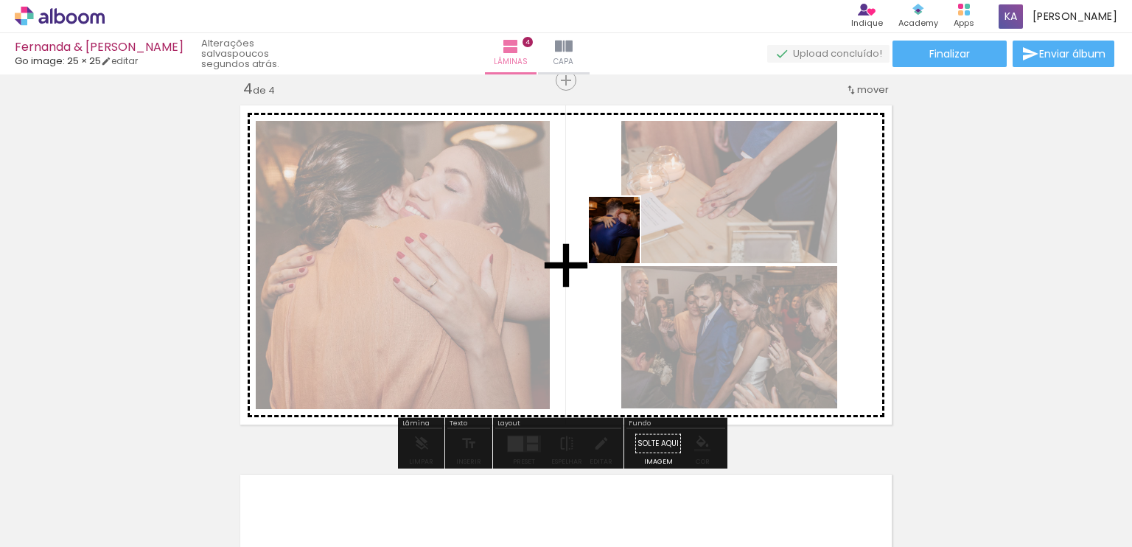
drag, startPoint x: 655, startPoint y: 503, endPoint x: 667, endPoint y: 338, distance: 165.6
click at [634, 234] on quentale-workspace at bounding box center [566, 273] width 1132 height 547
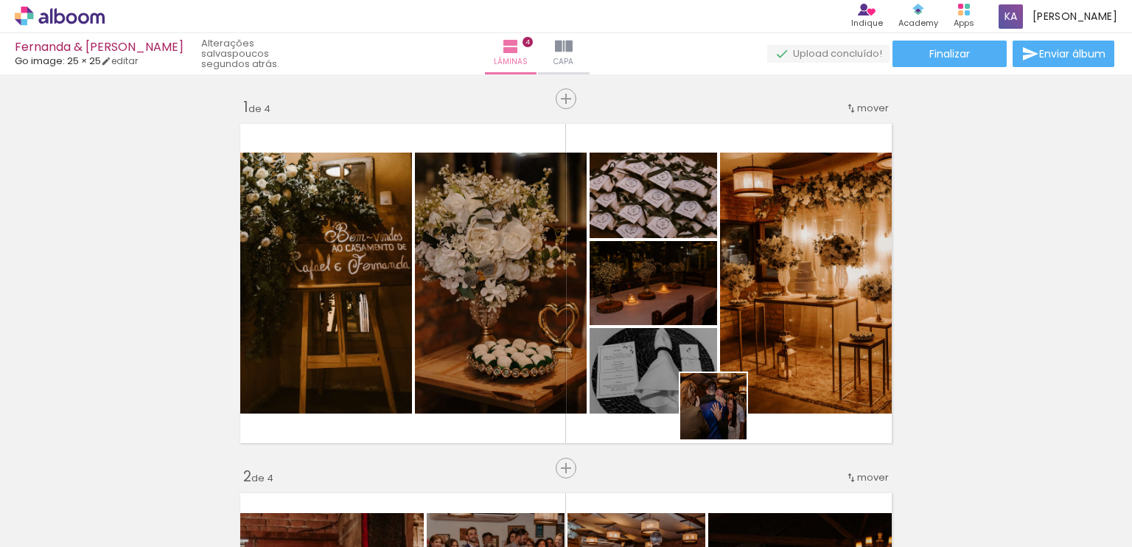
click at [705, 244] on quentale-workspace at bounding box center [566, 273] width 1132 height 547
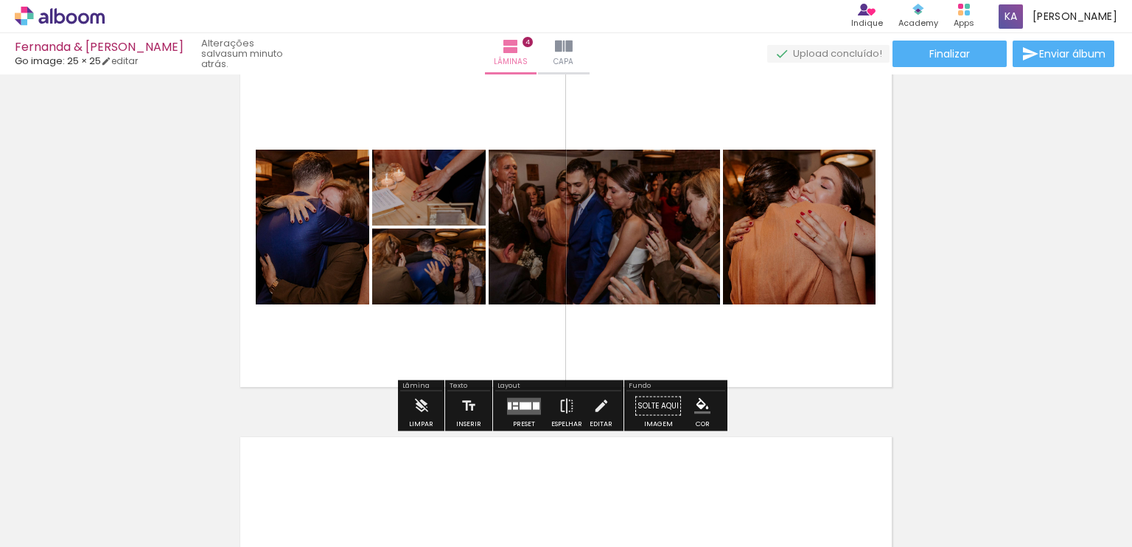
scroll to position [1200, 0]
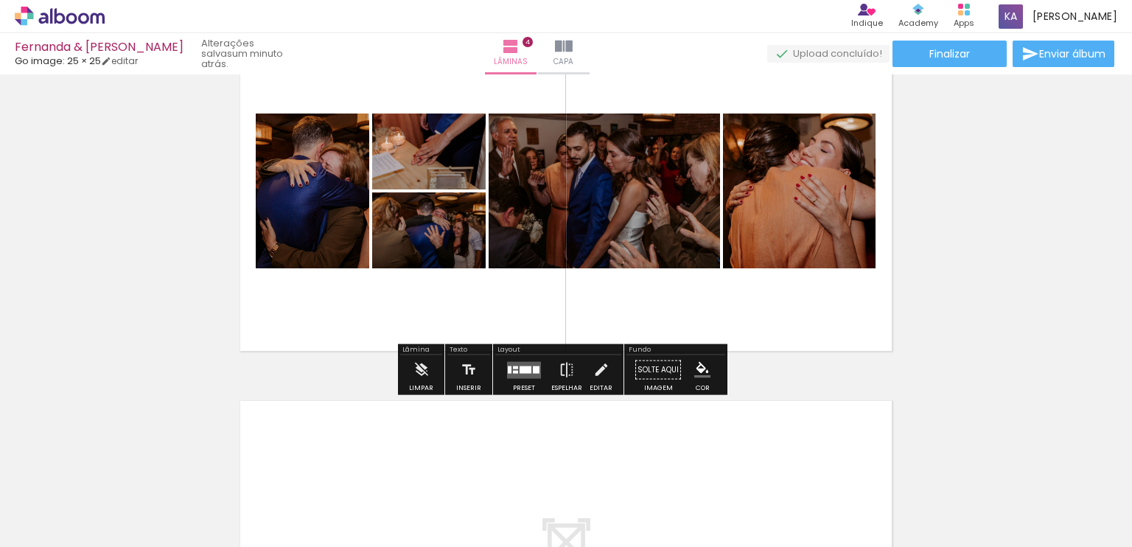
click at [520, 372] on div at bounding box center [526, 369] width 12 height 7
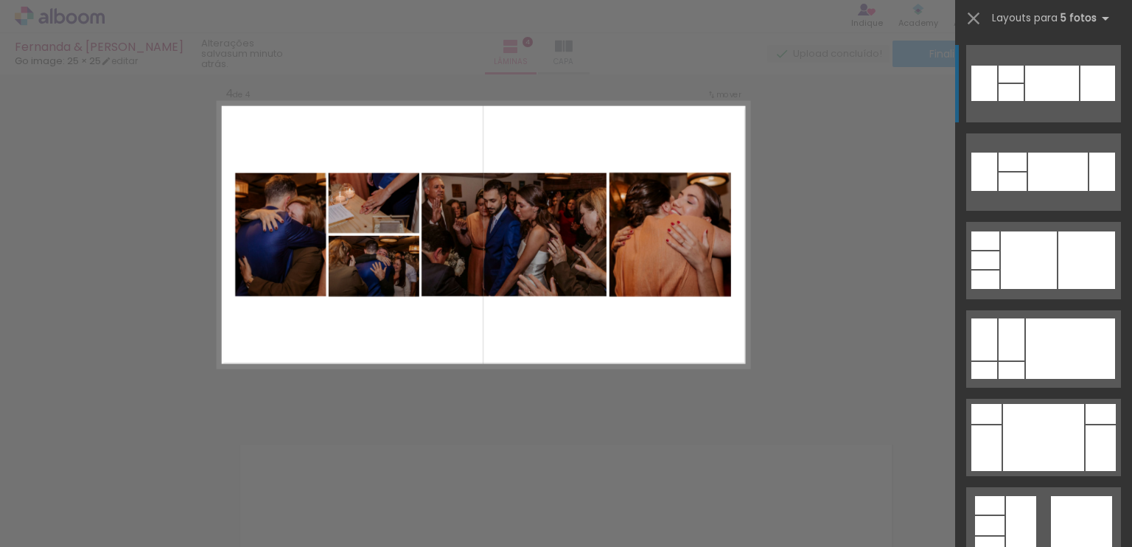
scroll to position [1126, 0]
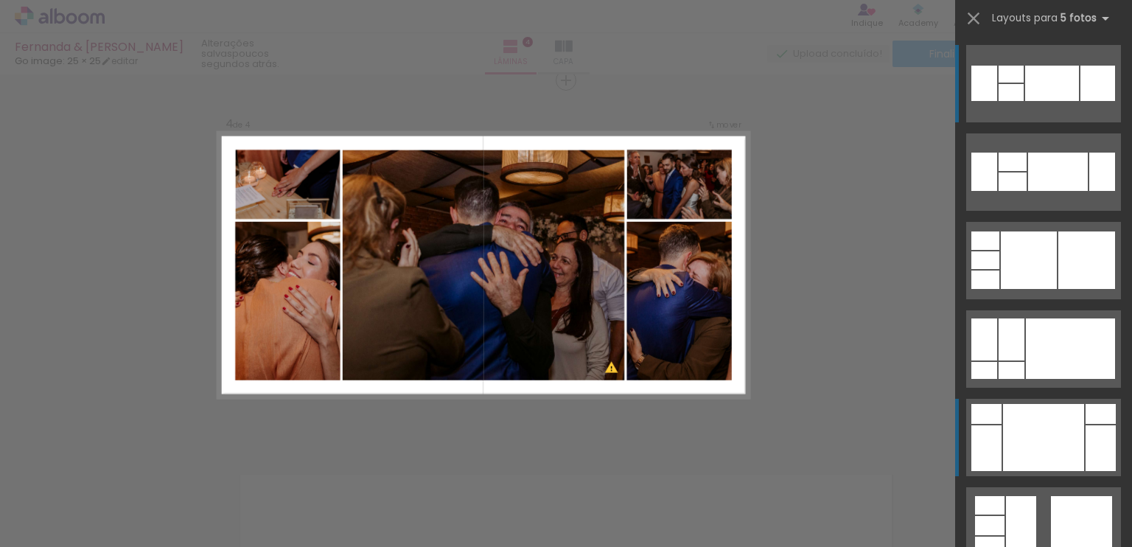
click at [1056, 419] on div at bounding box center [1043, 437] width 81 height 67
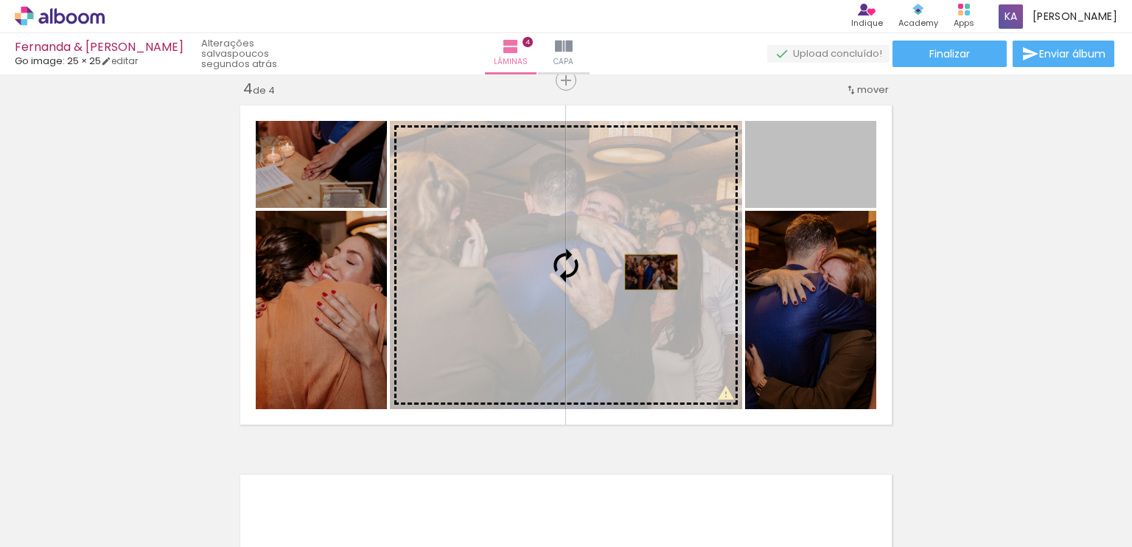
drag, startPoint x: 827, startPoint y: 167, endPoint x: 646, endPoint y: 272, distance: 209.4
click at [0, 0] on slot at bounding box center [0, 0] width 0 height 0
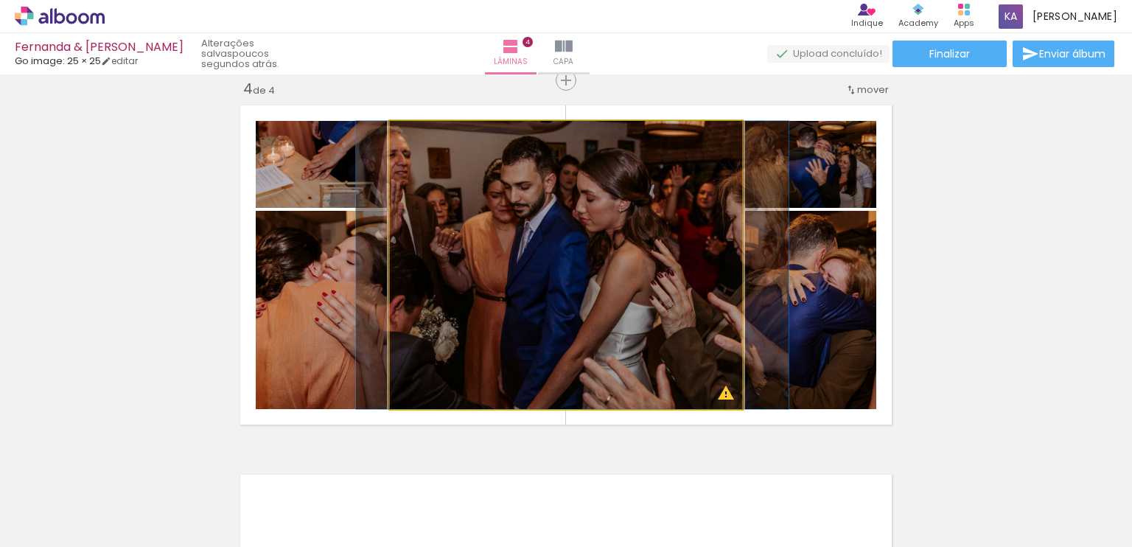
drag, startPoint x: 414, startPoint y: 132, endPoint x: 393, endPoint y: 136, distance: 21.8
type paper-slider "100"
click at [394, 136] on div at bounding box center [445, 136] width 102 height 22
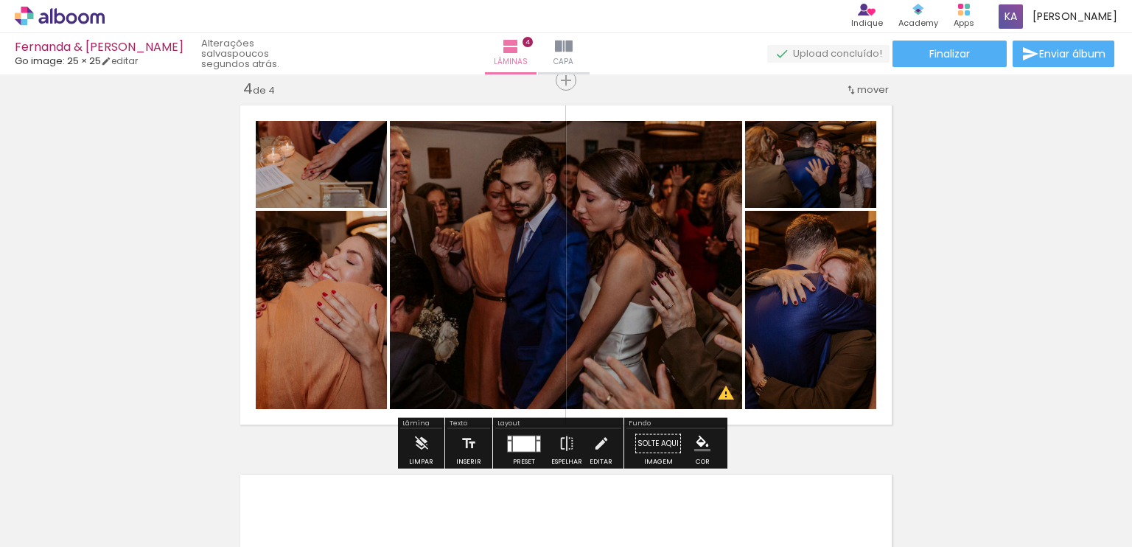
scroll to position [1200, 0]
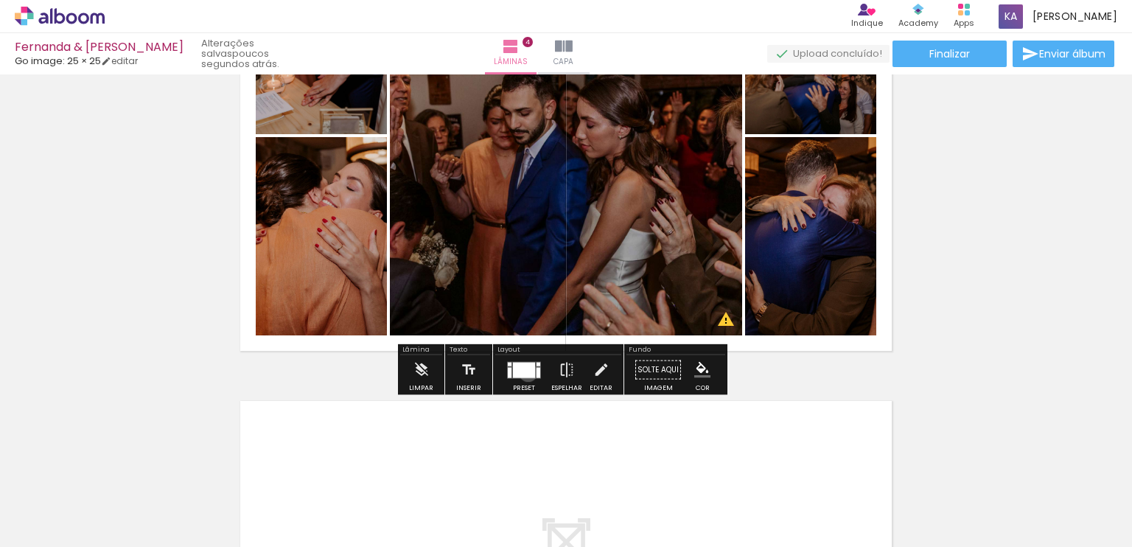
click at [525, 372] on div at bounding box center [524, 369] width 22 height 15
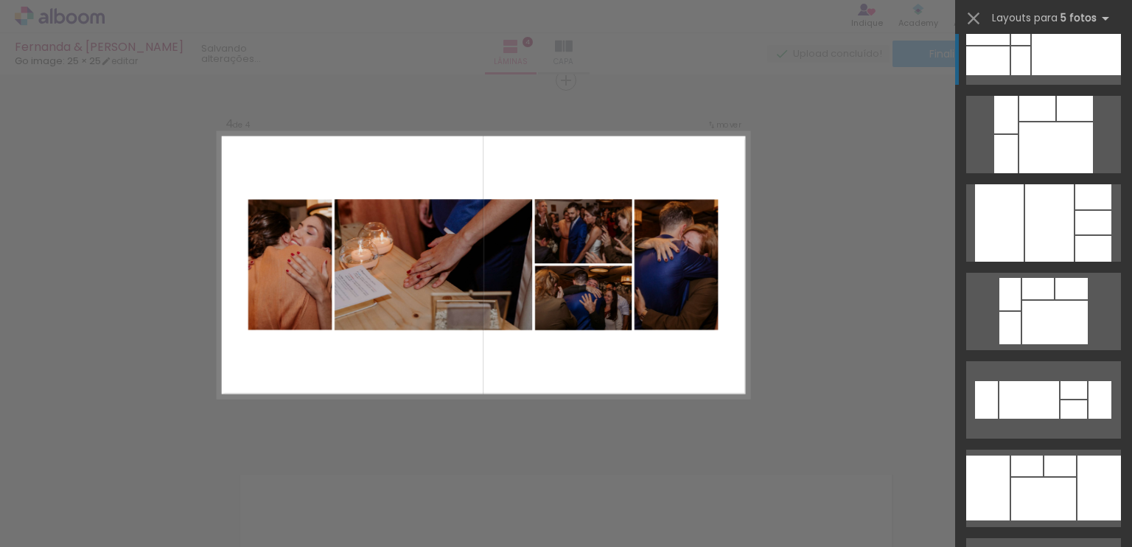
scroll to position [870, 0]
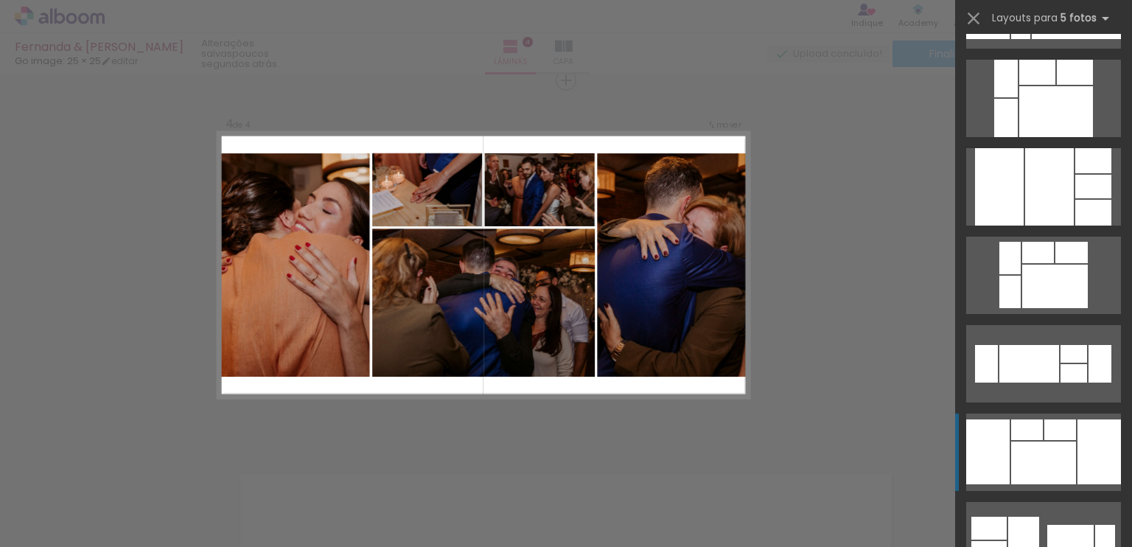
click at [1063, 448] on div at bounding box center [1043, 463] width 65 height 43
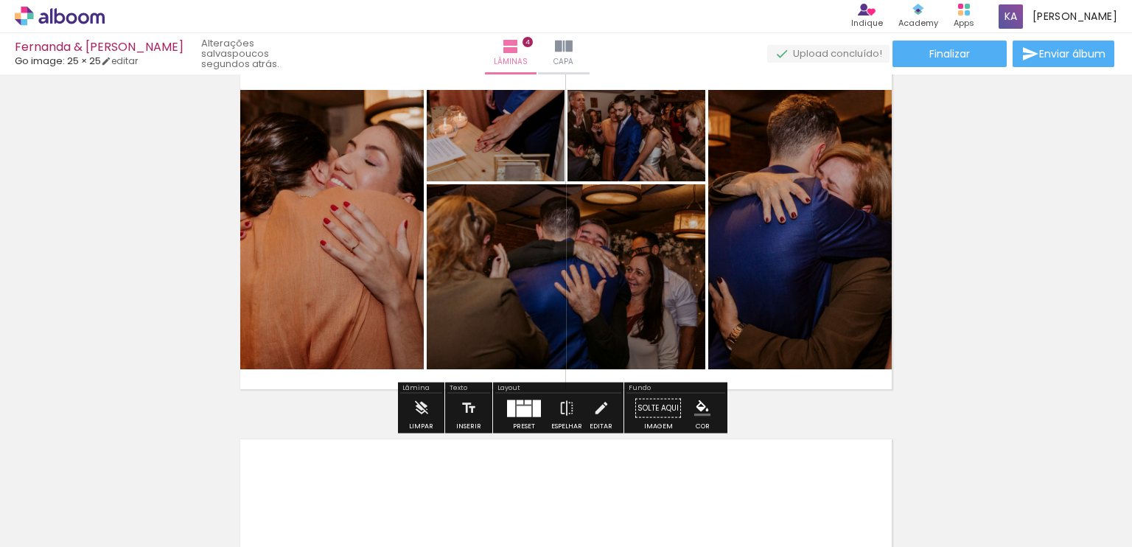
scroll to position [1126, 0]
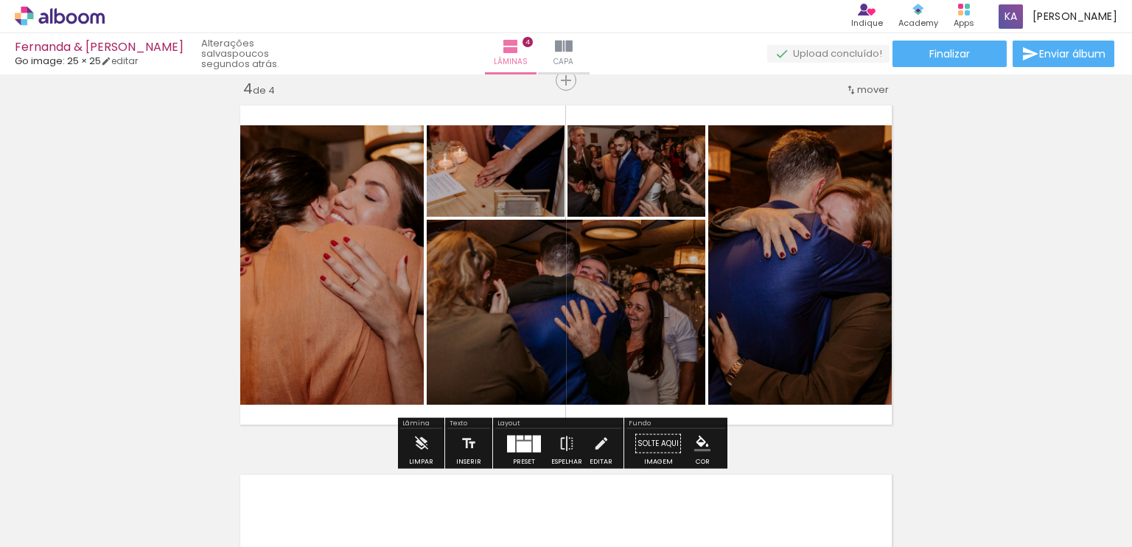
click at [514, 433] on div at bounding box center [524, 443] width 40 height 29
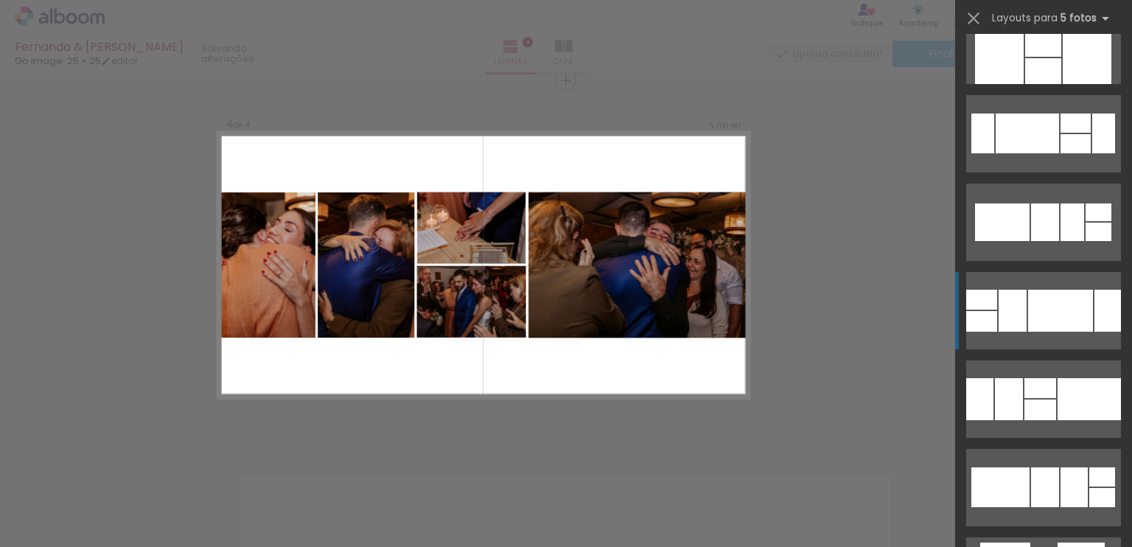
scroll to position [2860, 0]
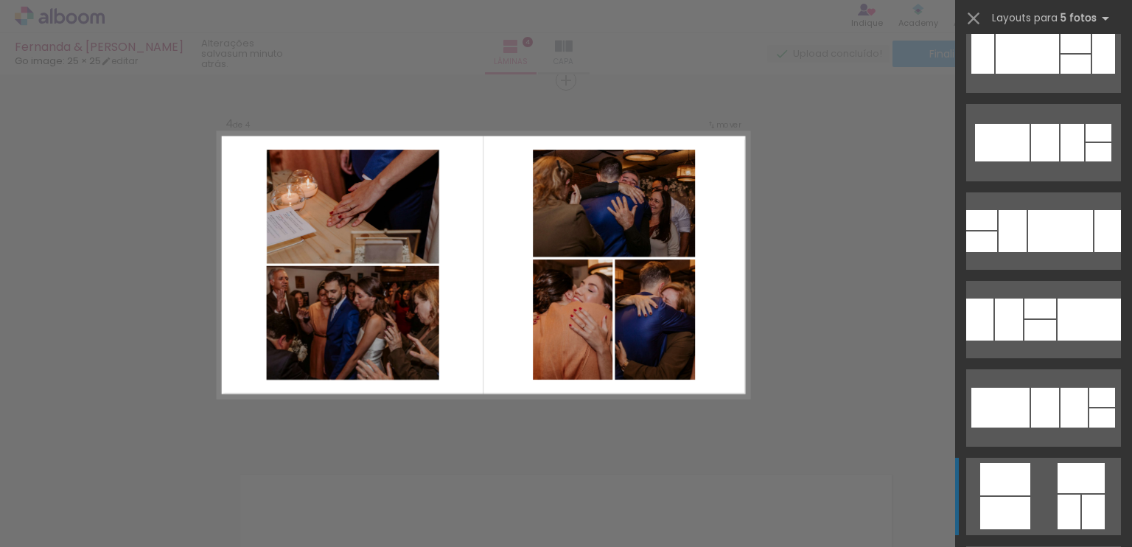
click at [1039, 488] on quentale-layouter at bounding box center [1043, 496] width 155 height 77
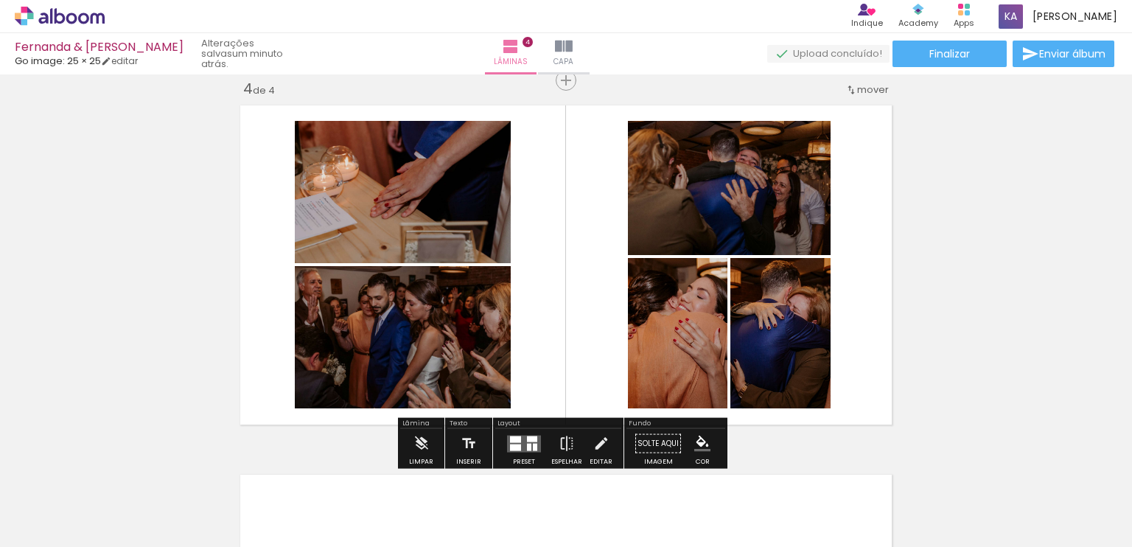
click at [646, 335] on quentale-photo at bounding box center [678, 333] width 100 height 150
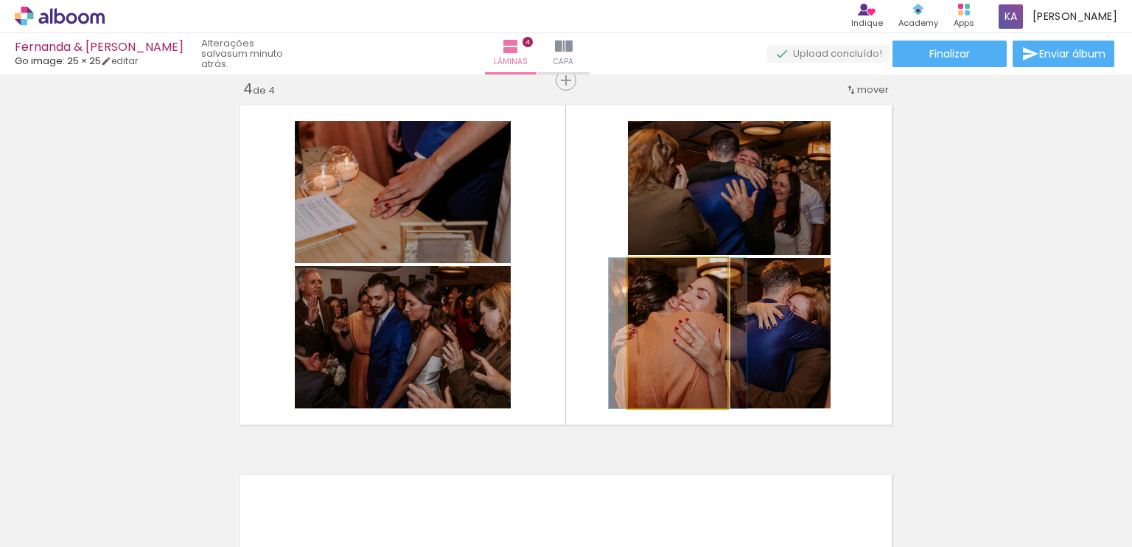
click at [628, 335] on quentale-photo at bounding box center [678, 333] width 100 height 150
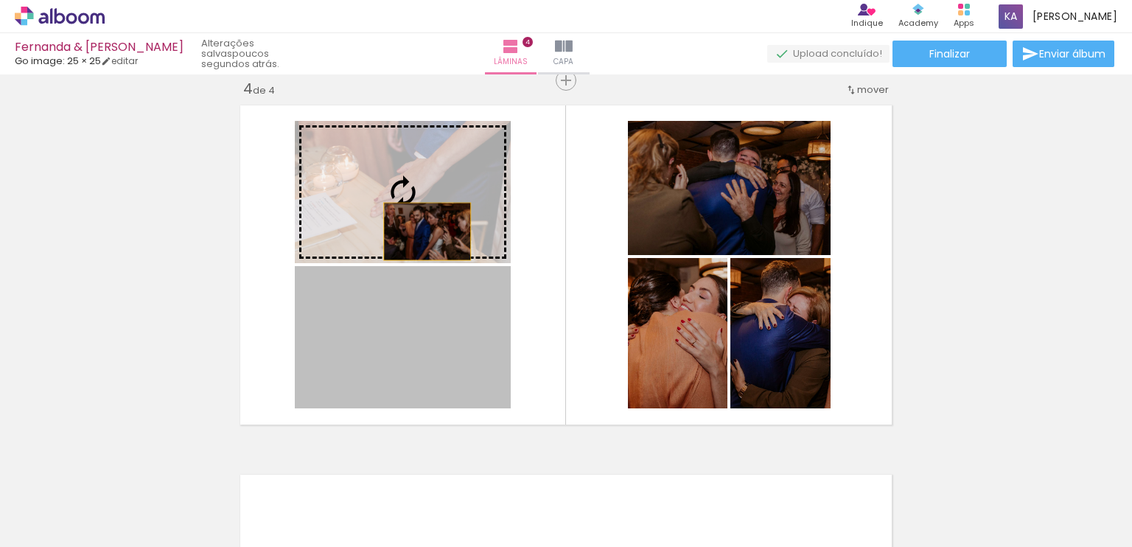
drag, startPoint x: 425, startPoint y: 343, endPoint x: 422, endPoint y: 231, distance: 111.3
click at [0, 0] on slot at bounding box center [0, 0] width 0 height 0
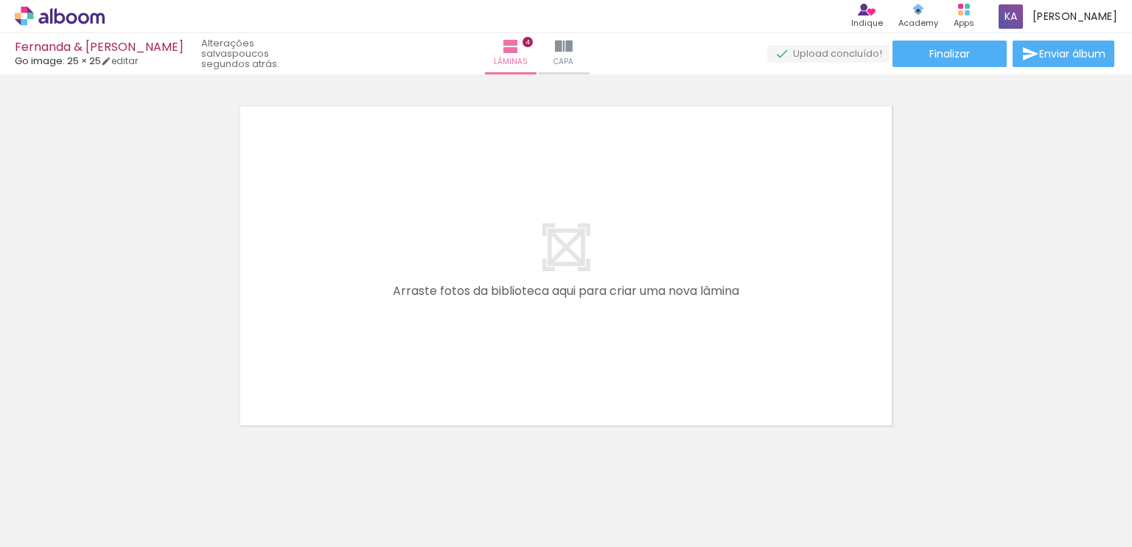
scroll to position [0, 1654]
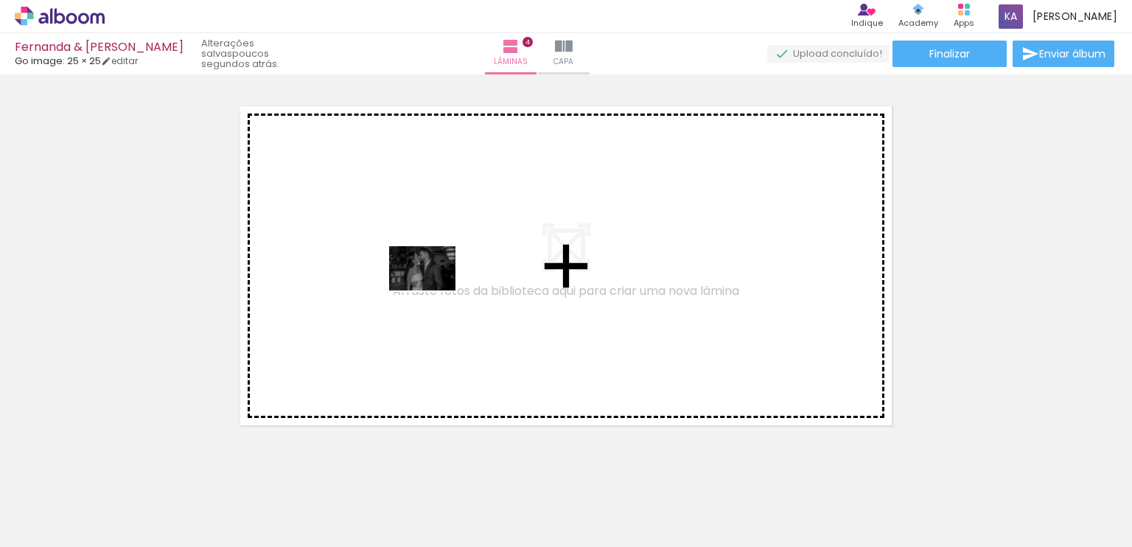
drag, startPoint x: 396, startPoint y: 501, endPoint x: 435, endPoint y: 284, distance: 220.9
click at [435, 284] on quentale-workspace at bounding box center [566, 273] width 1132 height 547
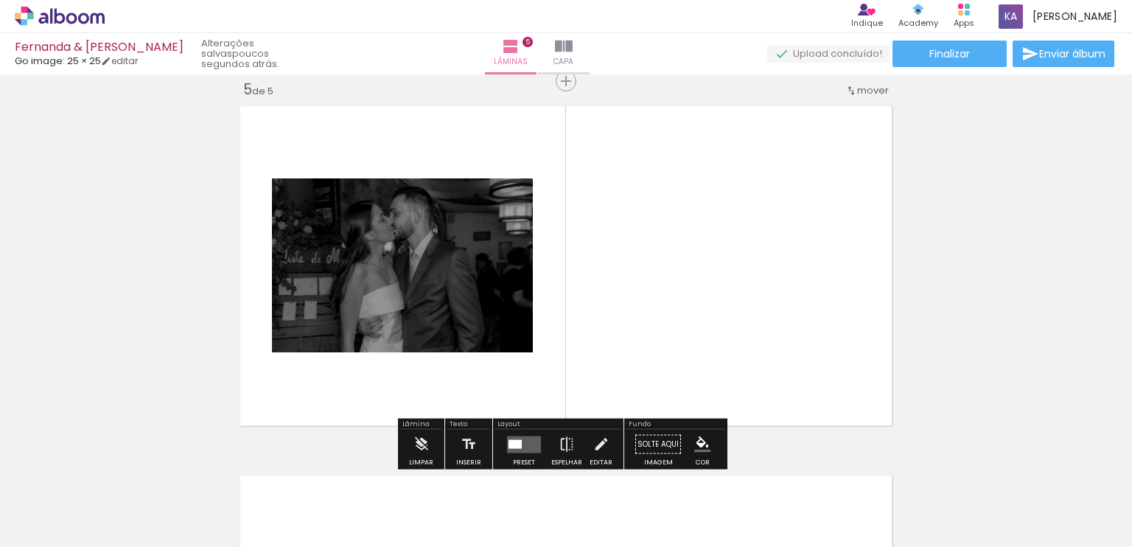
scroll to position [1496, 0]
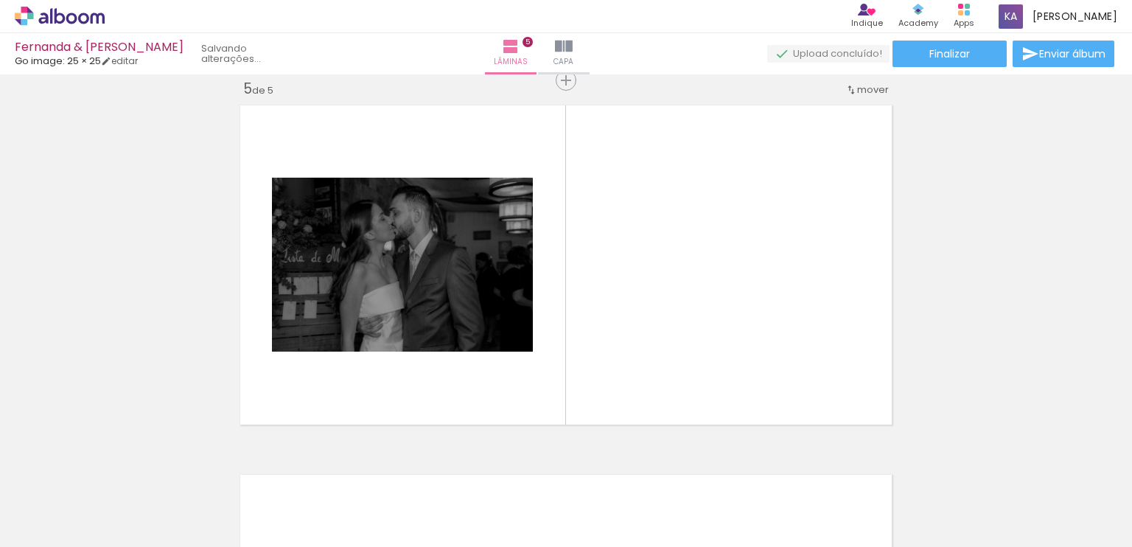
scroll to position [0, 2893]
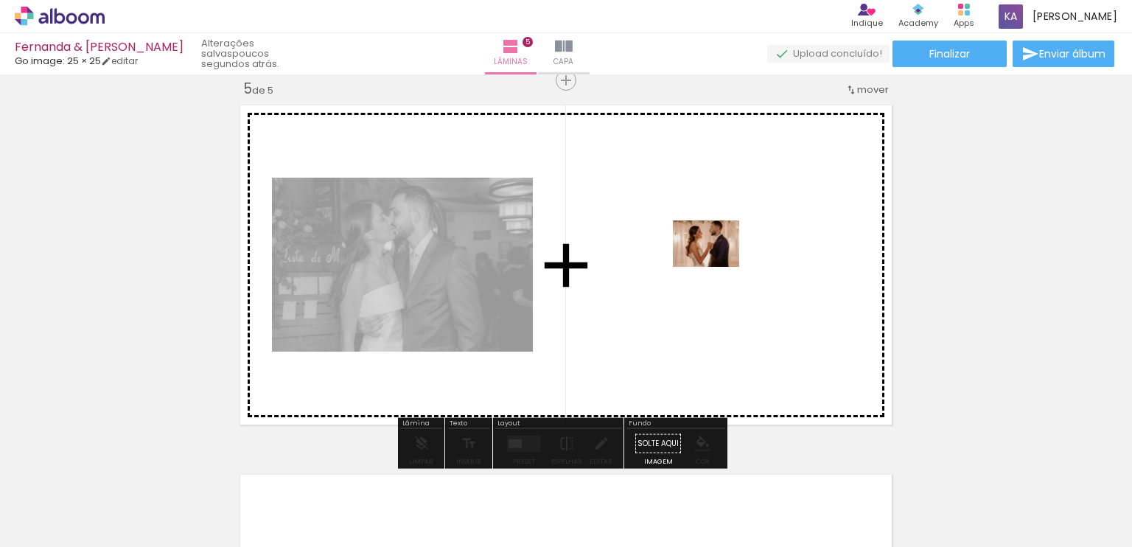
drag, startPoint x: 815, startPoint y: 510, endPoint x: 709, endPoint y: 232, distance: 297.5
click at [709, 232] on quentale-workspace at bounding box center [566, 273] width 1132 height 547
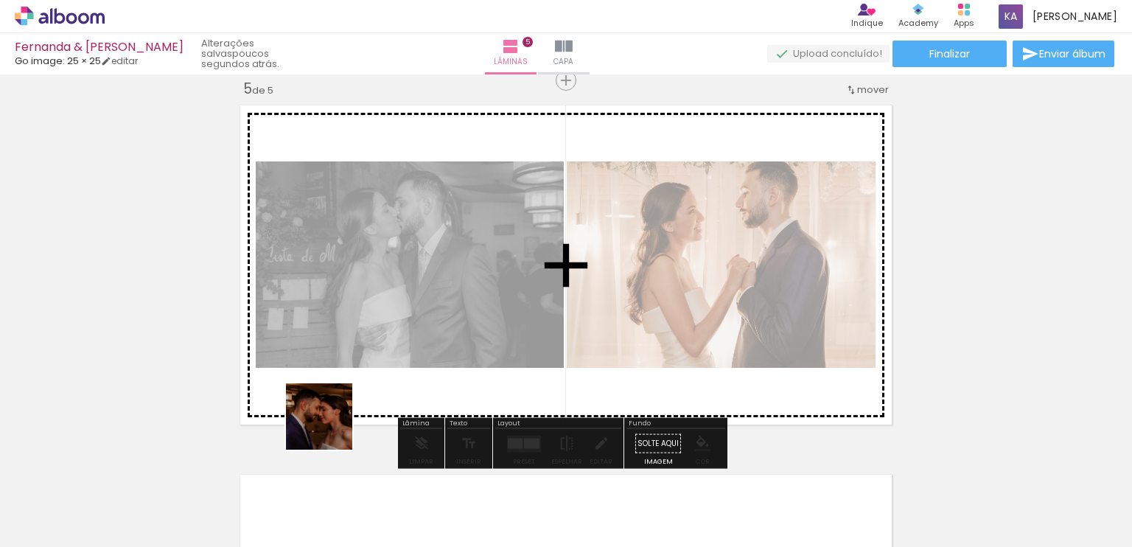
drag, startPoint x: 301, startPoint y: 510, endPoint x: 383, endPoint y: 238, distance: 284.3
click at [383, 238] on quentale-workspace at bounding box center [566, 273] width 1132 height 547
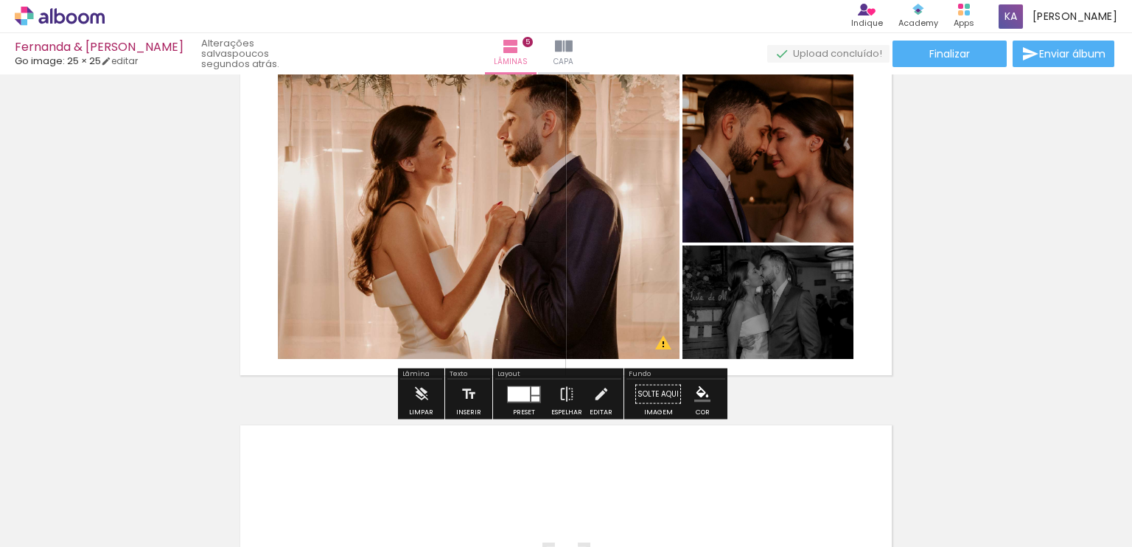
scroll to position [1569, 0]
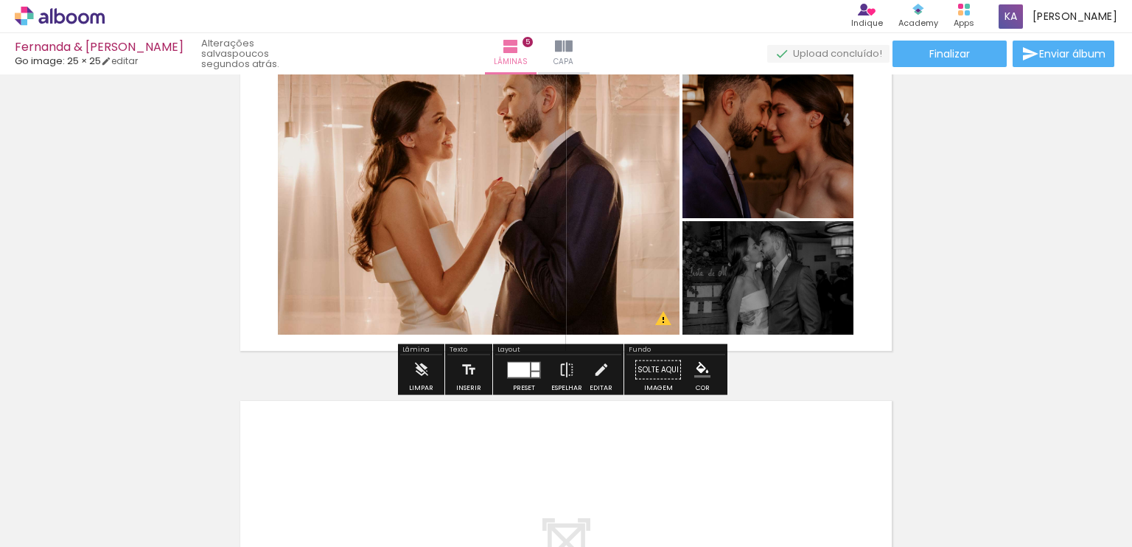
click at [524, 369] on div at bounding box center [519, 369] width 22 height 15
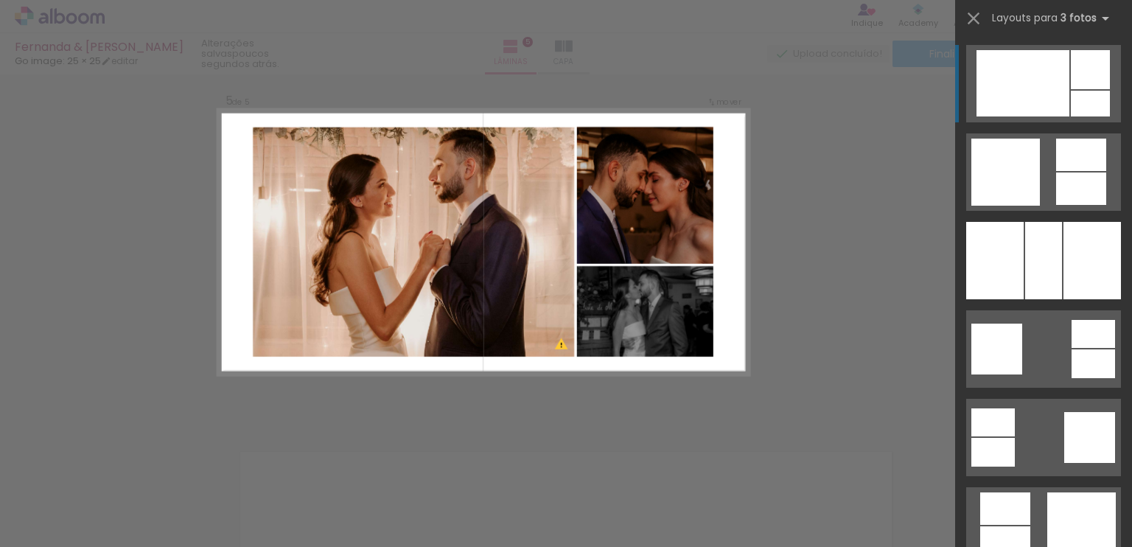
scroll to position [1496, 0]
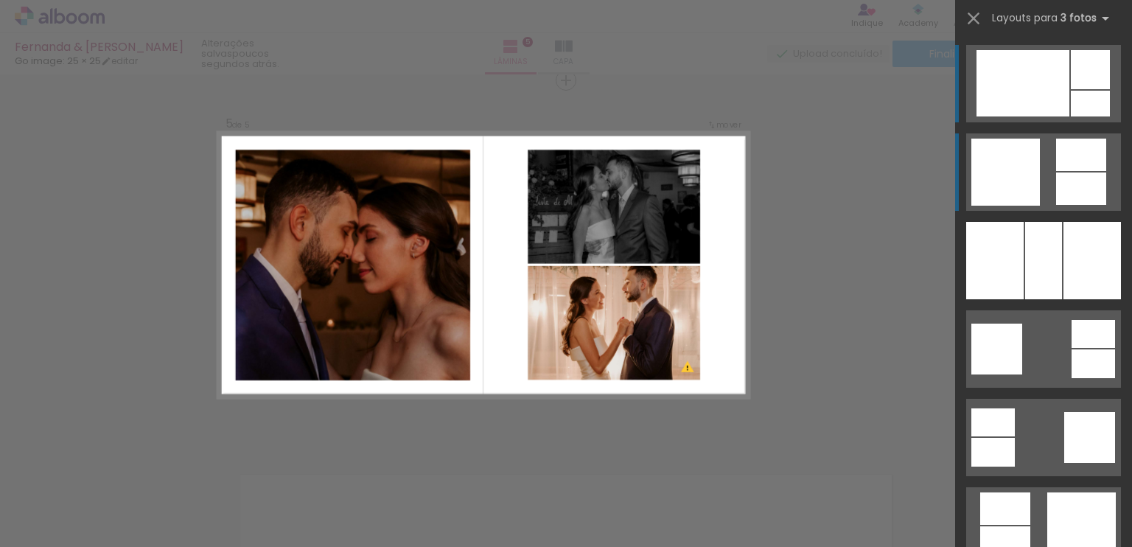
click at [1003, 171] on div at bounding box center [1006, 172] width 69 height 67
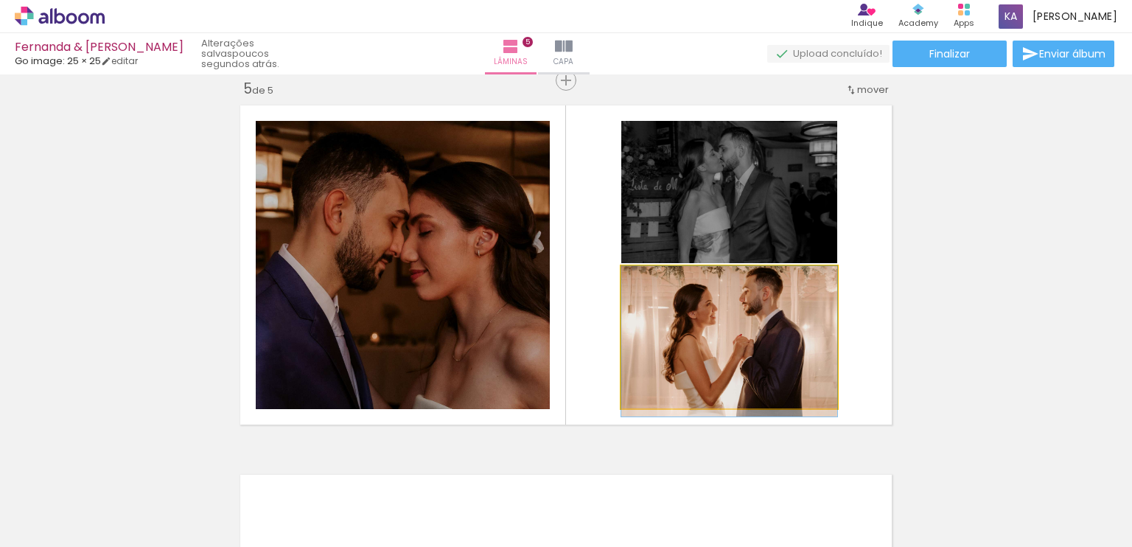
drag, startPoint x: 749, startPoint y: 324, endPoint x: 747, endPoint y: 335, distance: 11.3
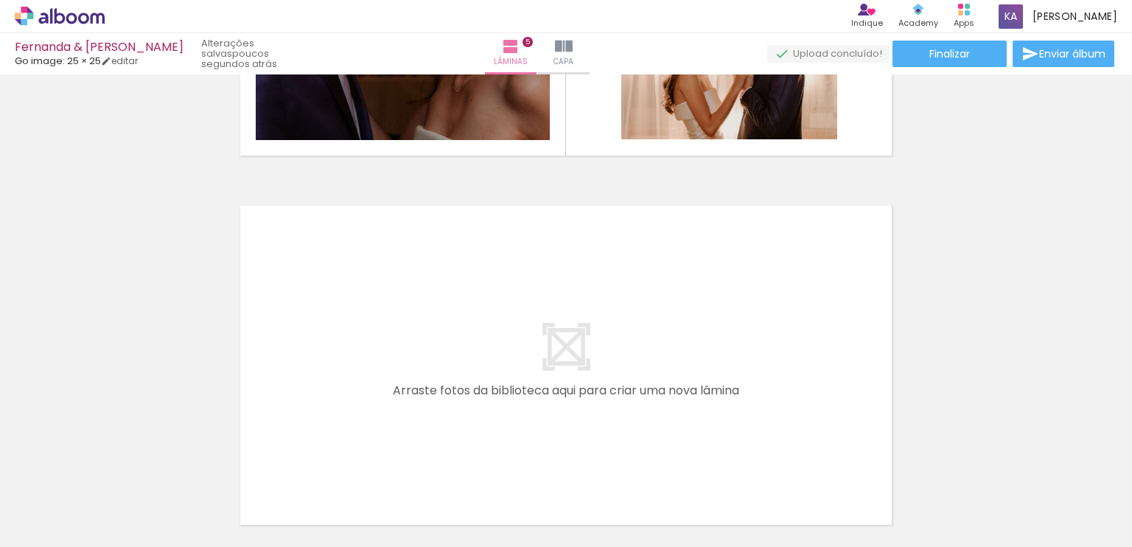
scroll to position [1791, 0]
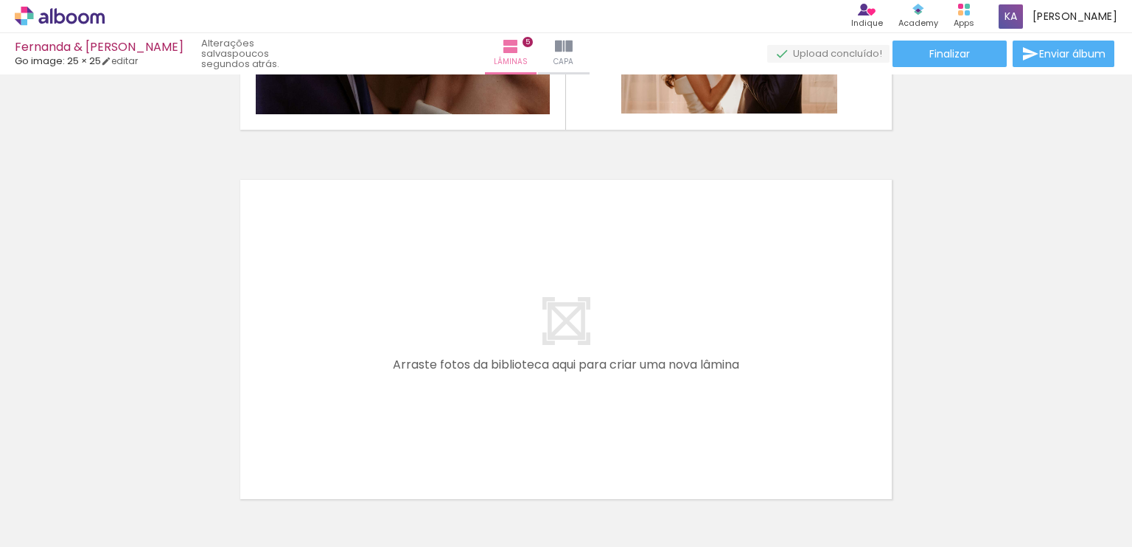
click at [738, 285] on quentale-layouter at bounding box center [566, 339] width 665 height 332
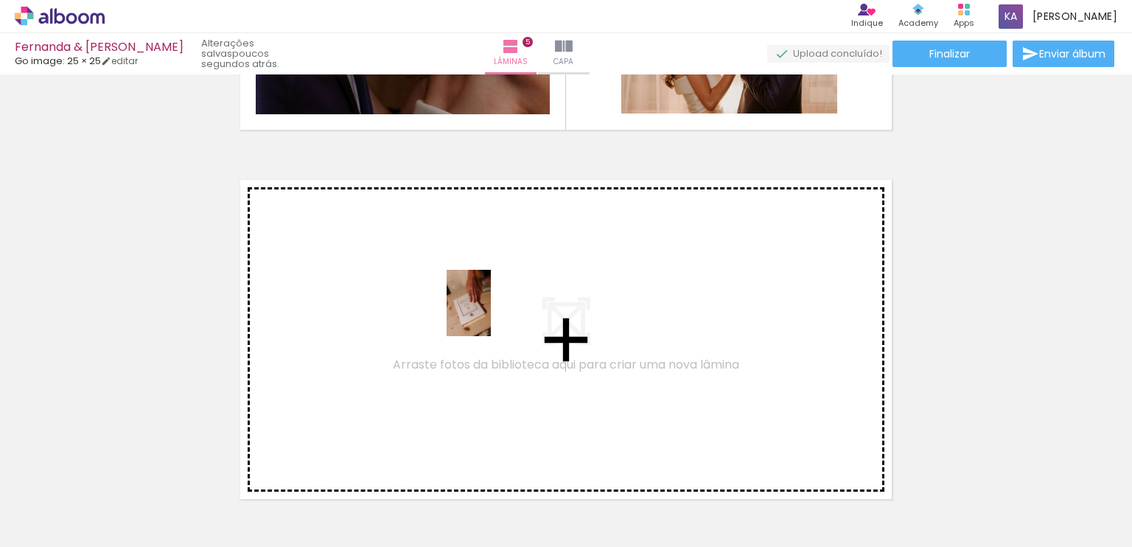
drag, startPoint x: 466, startPoint y: 501, endPoint x: 491, endPoint y: 314, distance: 188.2
click at [491, 314] on quentale-workspace at bounding box center [566, 273] width 1132 height 547
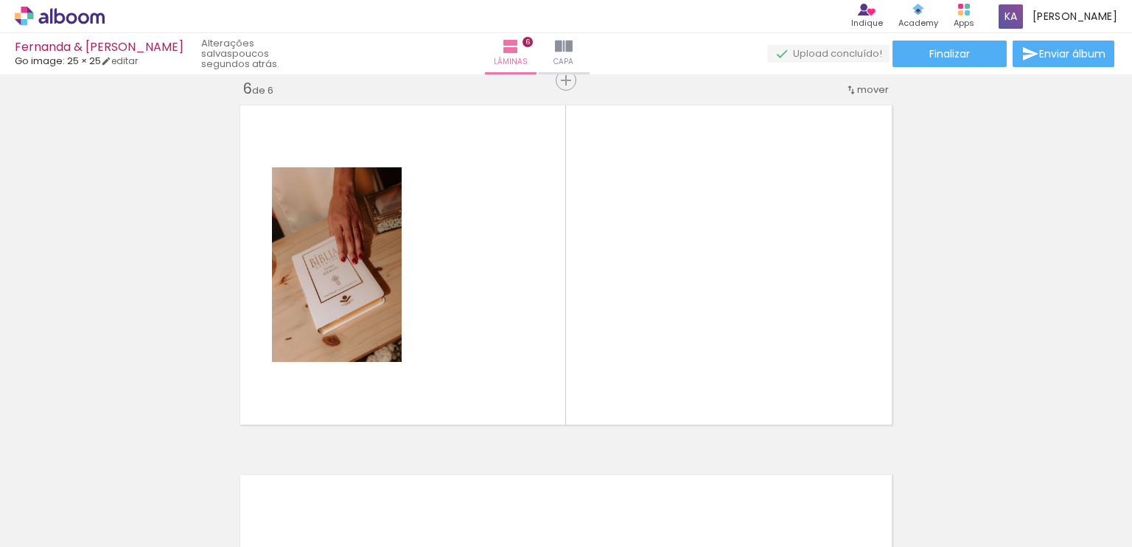
scroll to position [0, 1884]
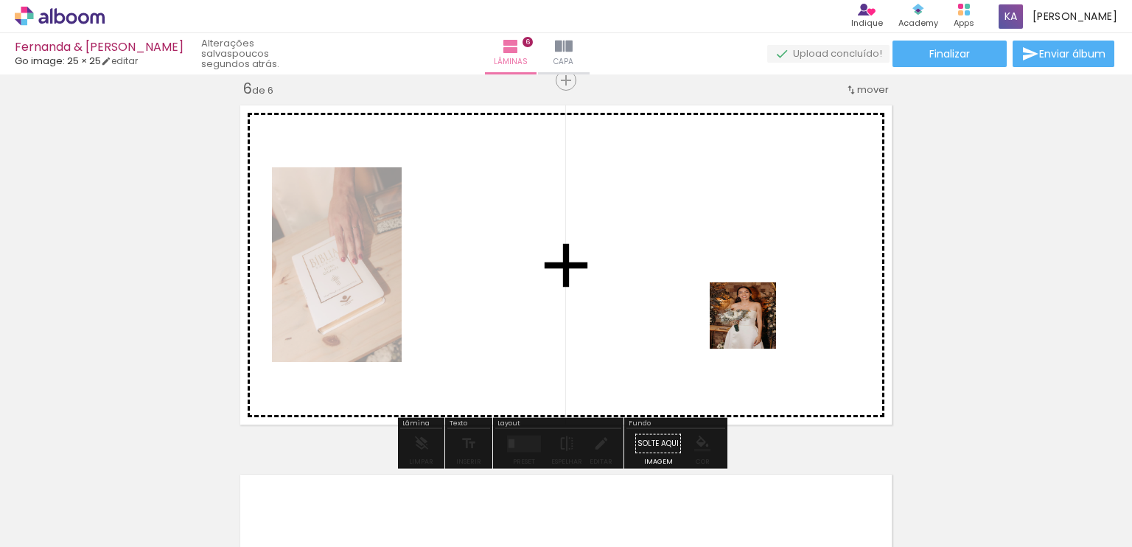
drag, startPoint x: 744, startPoint y: 504, endPoint x: 708, endPoint y: 371, distance: 138.0
click at [756, 311] on quentale-workspace at bounding box center [566, 273] width 1132 height 547
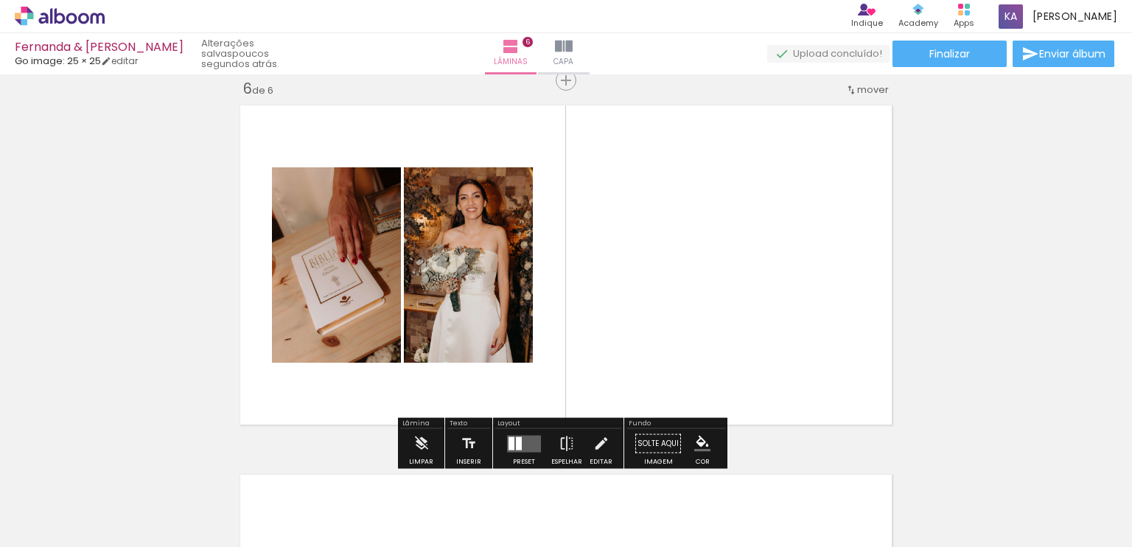
scroll to position [0, 1884]
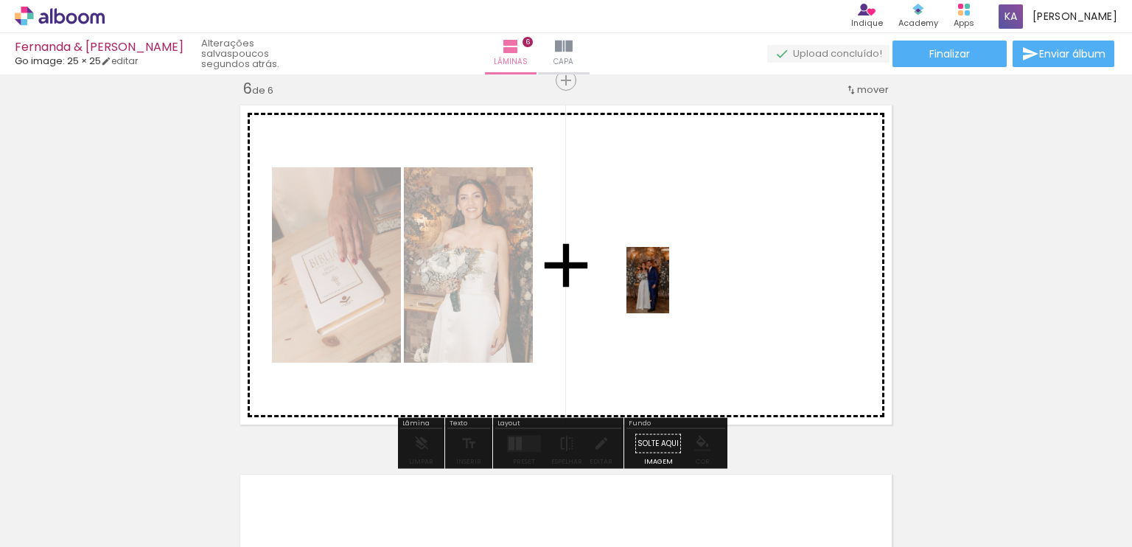
drag, startPoint x: 663, startPoint y: 497, endPoint x: 671, endPoint y: 291, distance: 205.8
click at [671, 291] on quentale-workspace at bounding box center [566, 273] width 1132 height 547
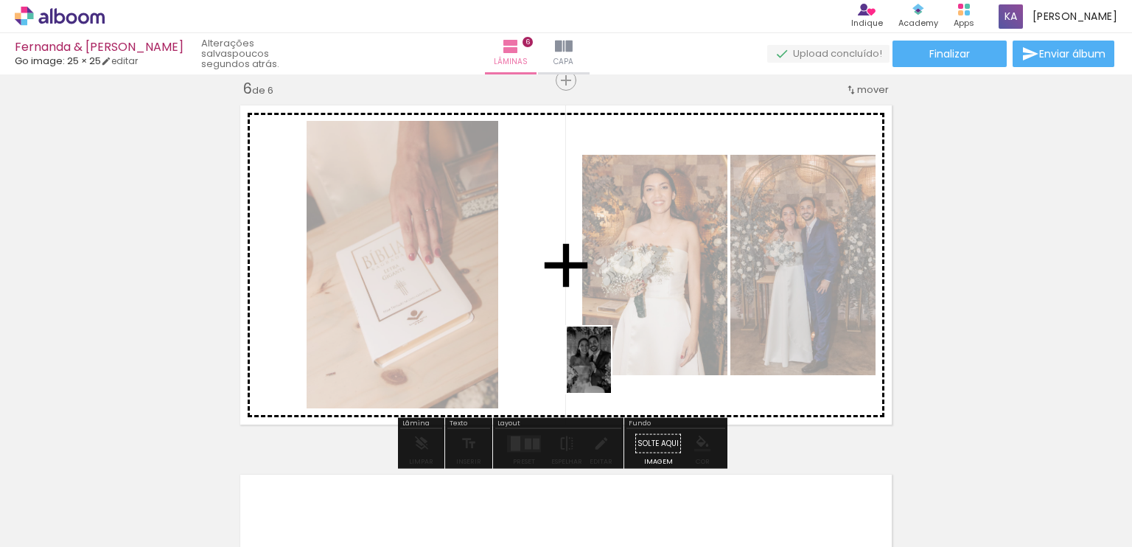
drag, startPoint x: 584, startPoint y: 518, endPoint x: 627, endPoint y: 312, distance: 210.9
click at [628, 312] on quentale-workspace at bounding box center [566, 273] width 1132 height 547
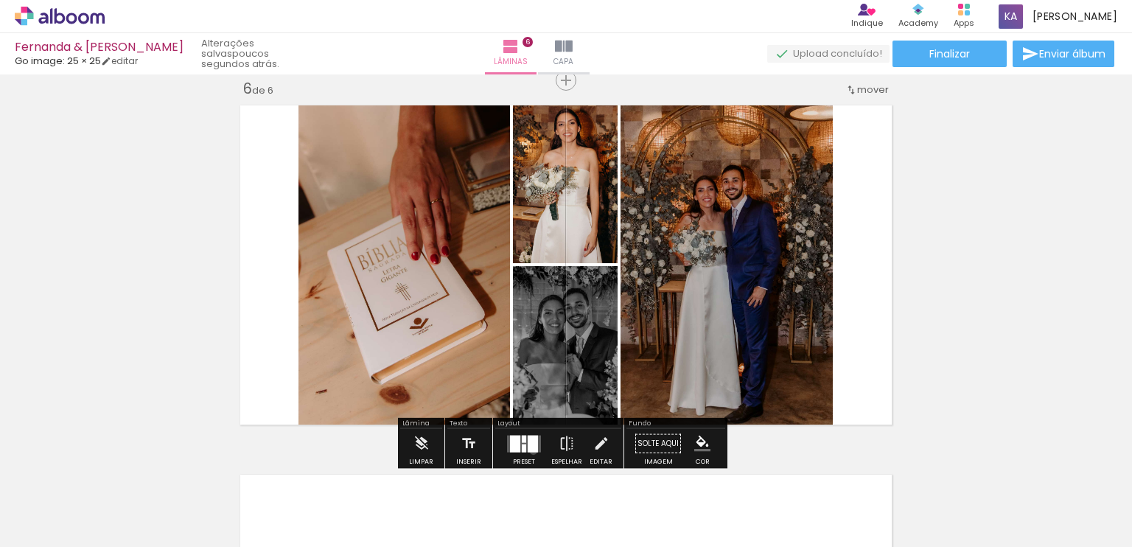
click at [530, 450] on div at bounding box center [533, 443] width 10 height 17
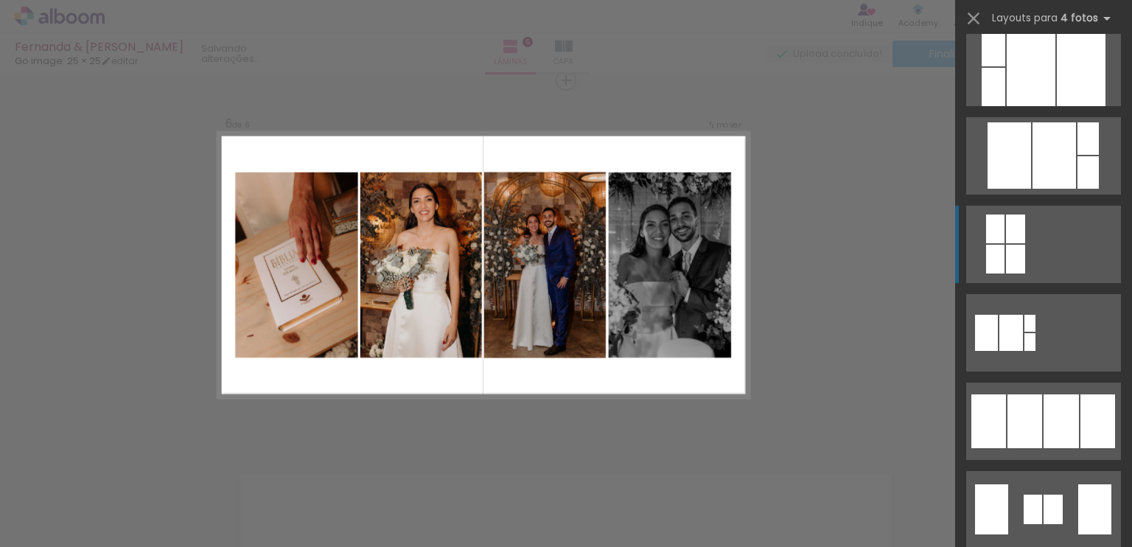
scroll to position [737, 0]
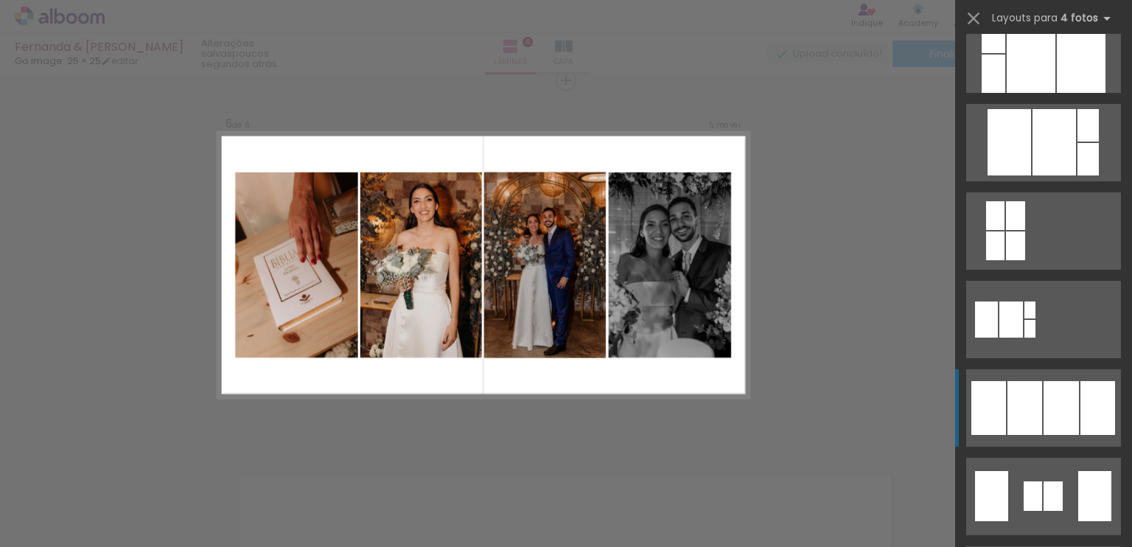
click at [1051, 425] on div at bounding box center [1061, 408] width 35 height 54
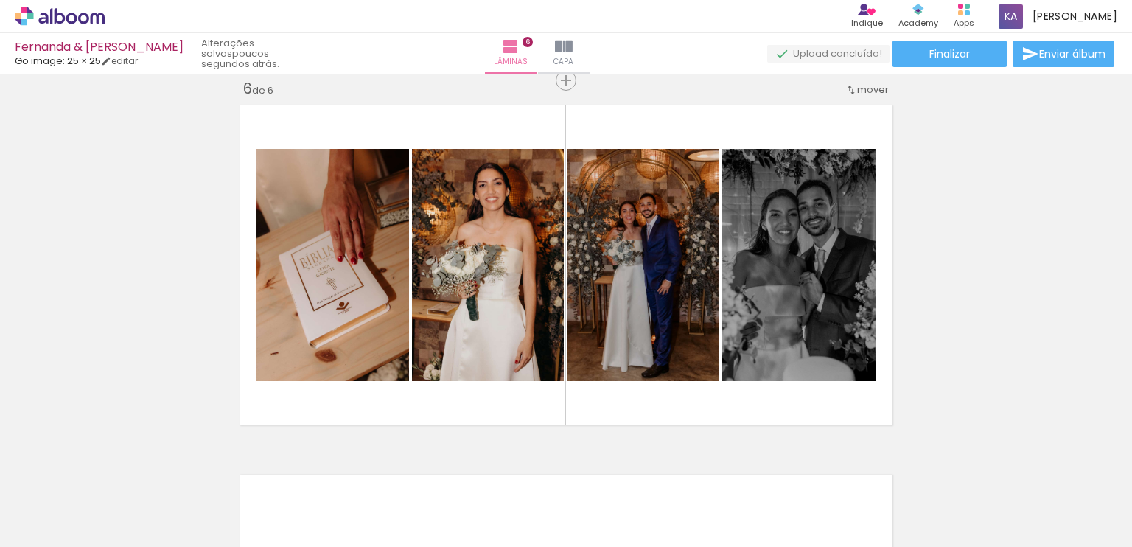
scroll to position [0, 3122]
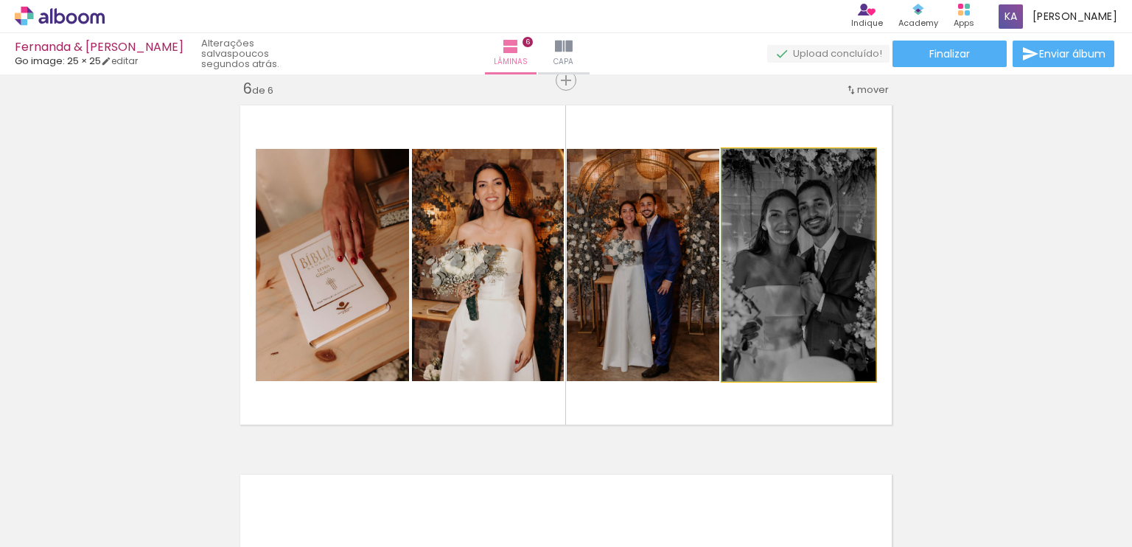
click at [784, 268] on quentale-photo at bounding box center [798, 265] width 153 height 232
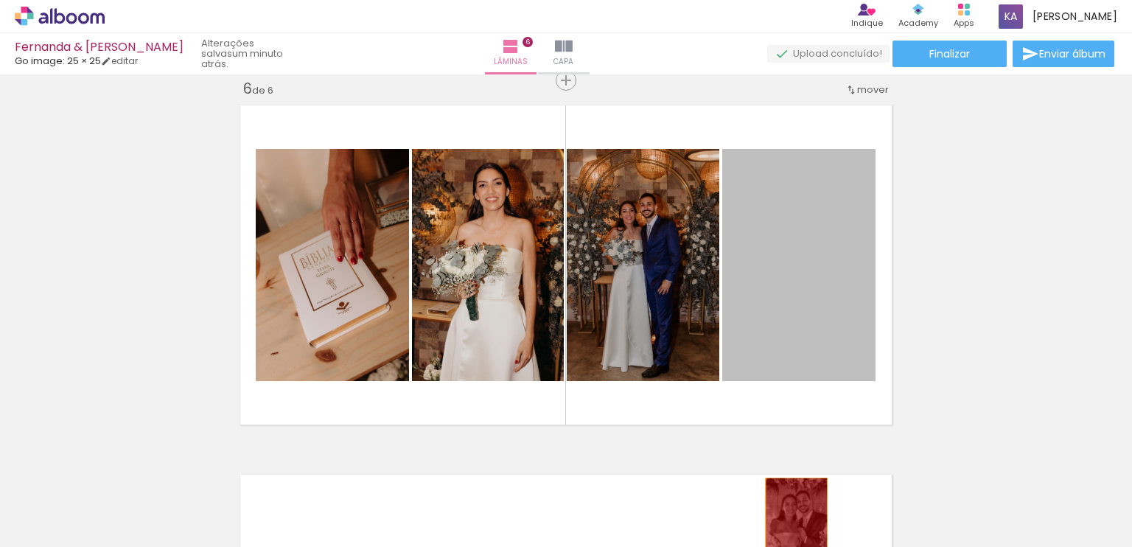
drag, startPoint x: 784, startPoint y: 268, endPoint x: 790, endPoint y: 530, distance: 261.8
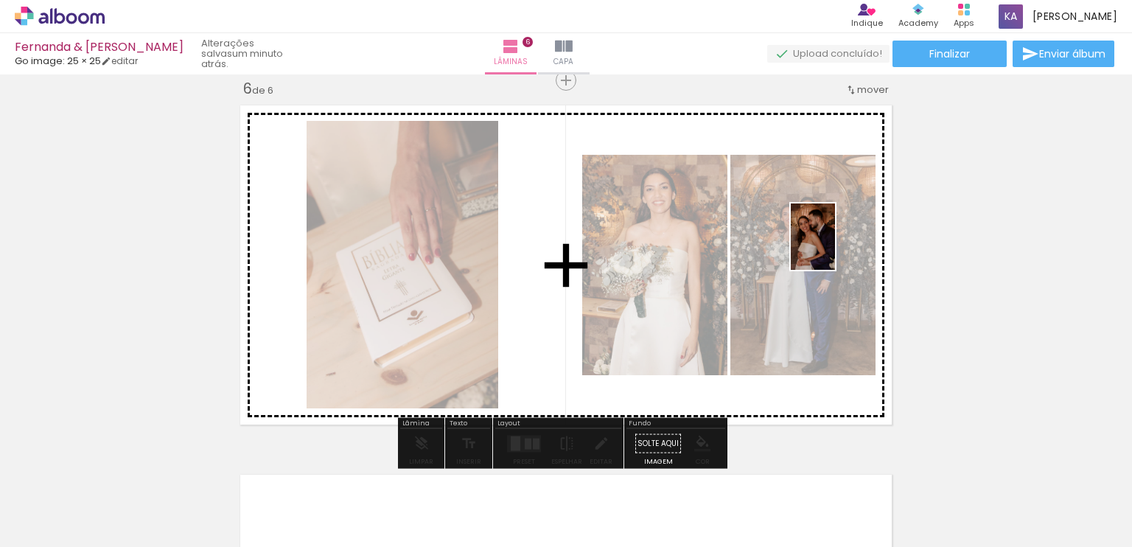
drag, startPoint x: 832, startPoint y: 503, endPoint x: 835, endPoint y: 248, distance: 255.8
click at [835, 248] on quentale-workspace at bounding box center [566, 273] width 1132 height 547
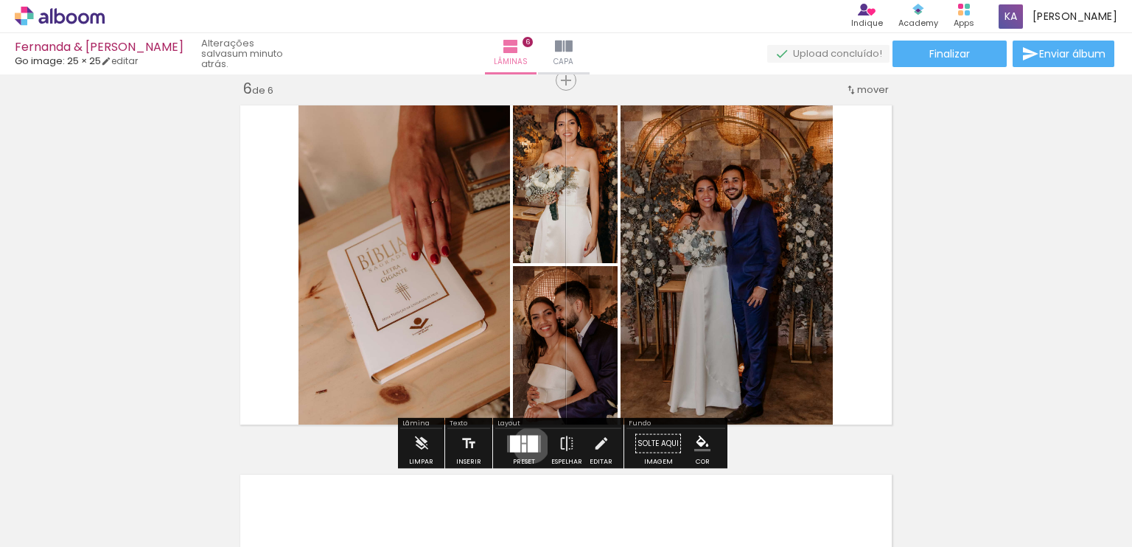
click at [528, 445] on div at bounding box center [533, 443] width 10 height 17
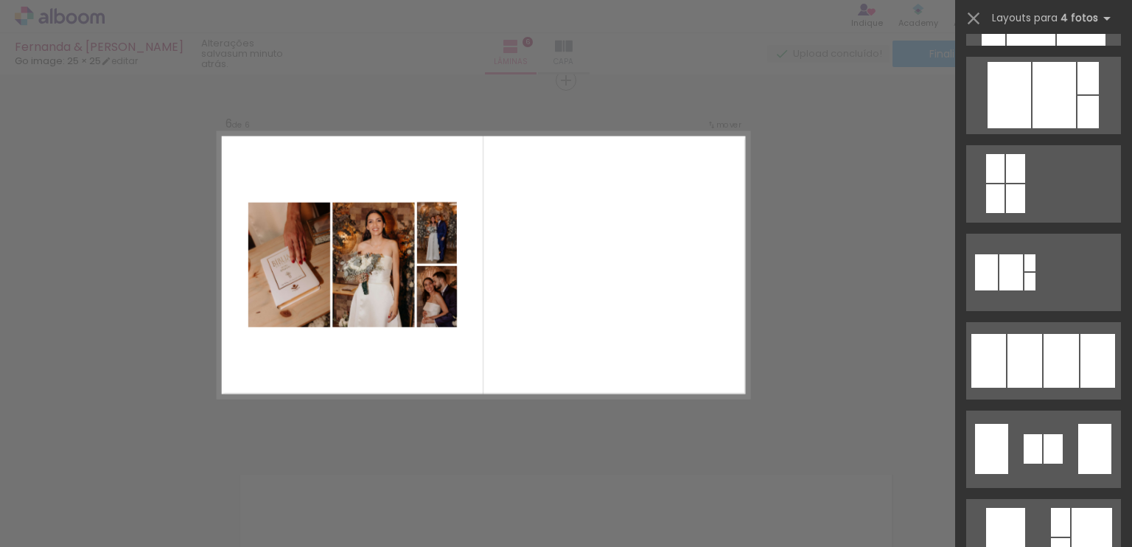
scroll to position [811, 0]
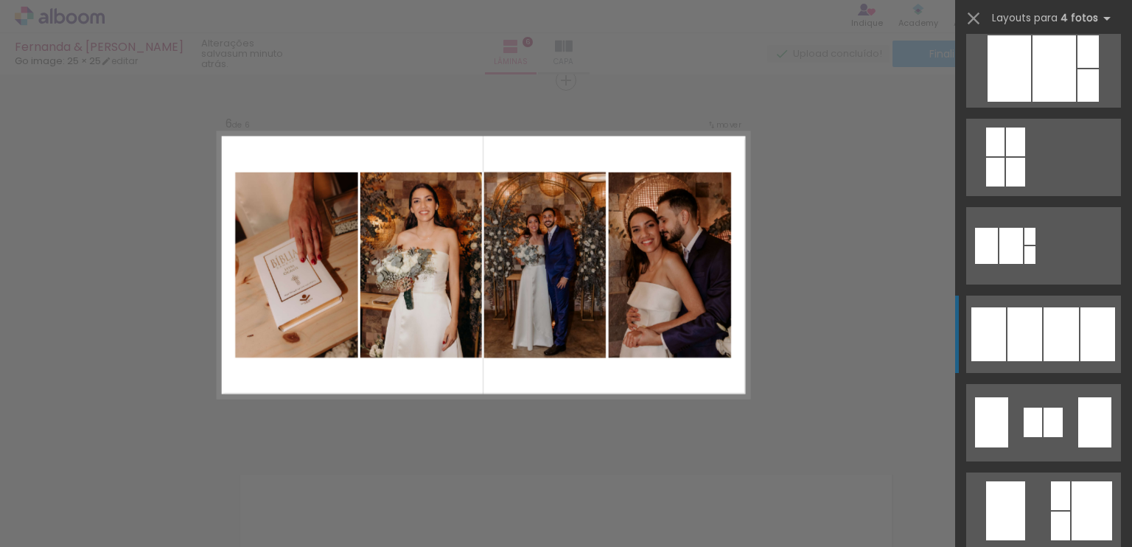
click at [1044, 338] on div at bounding box center [1061, 334] width 35 height 54
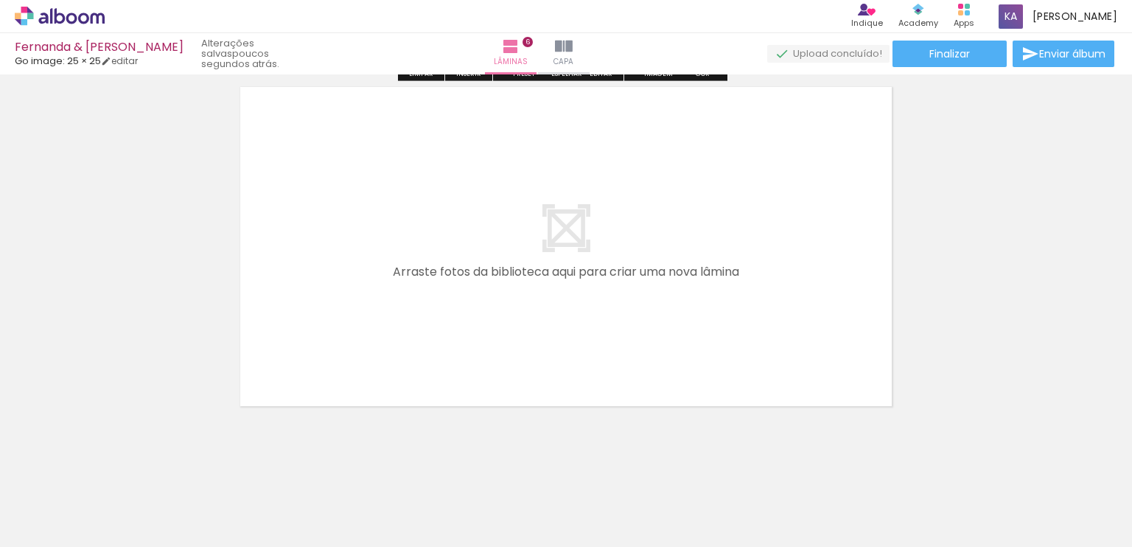
scroll to position [2262, 0]
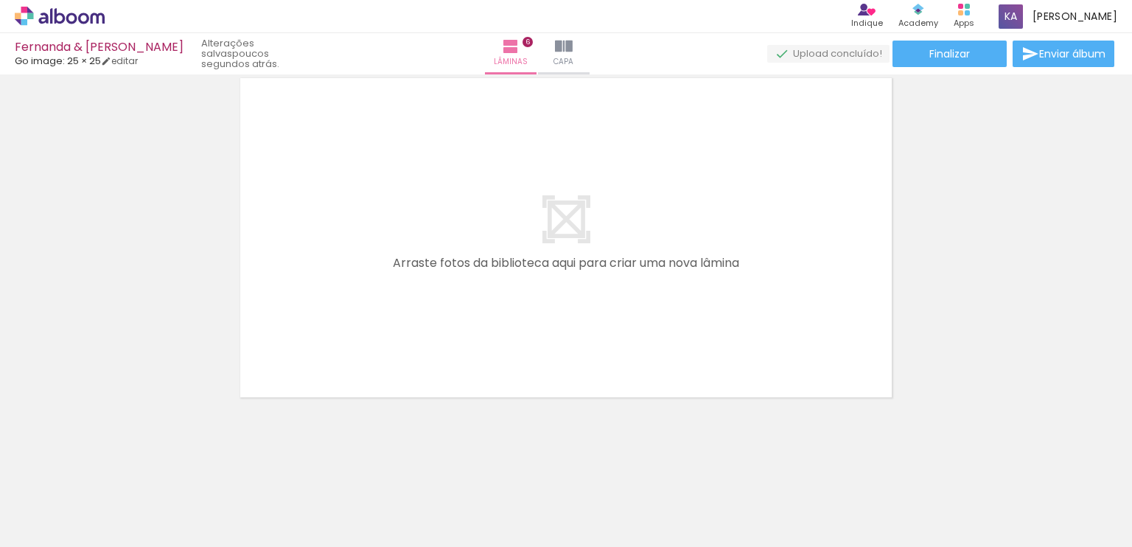
scroll to position [0, 3122]
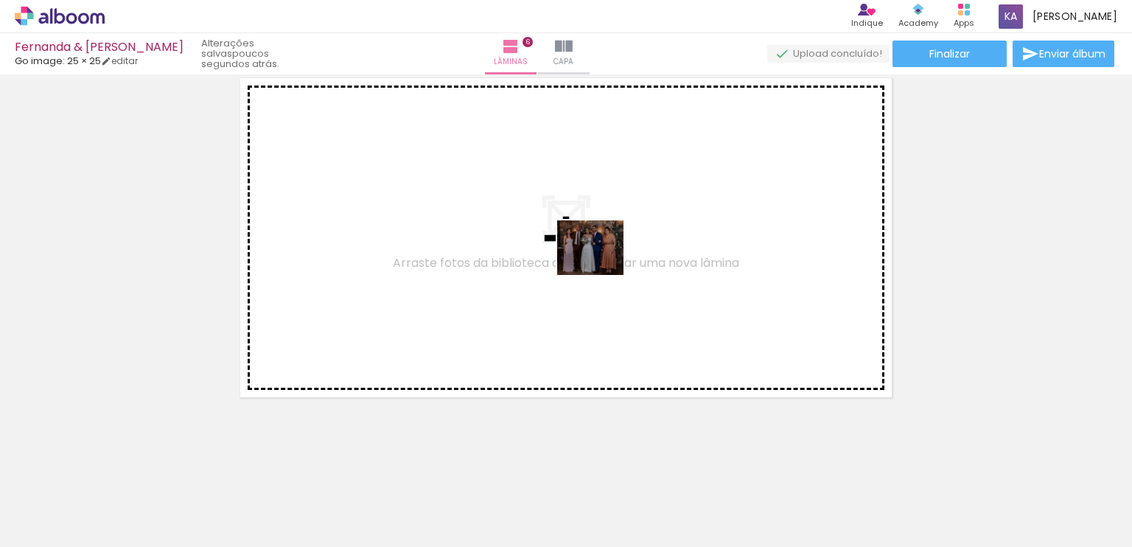
drag, startPoint x: 1079, startPoint y: 508, endPoint x: 602, endPoint y: 265, distance: 536.0
click at [602, 265] on quentale-workspace at bounding box center [566, 273] width 1132 height 547
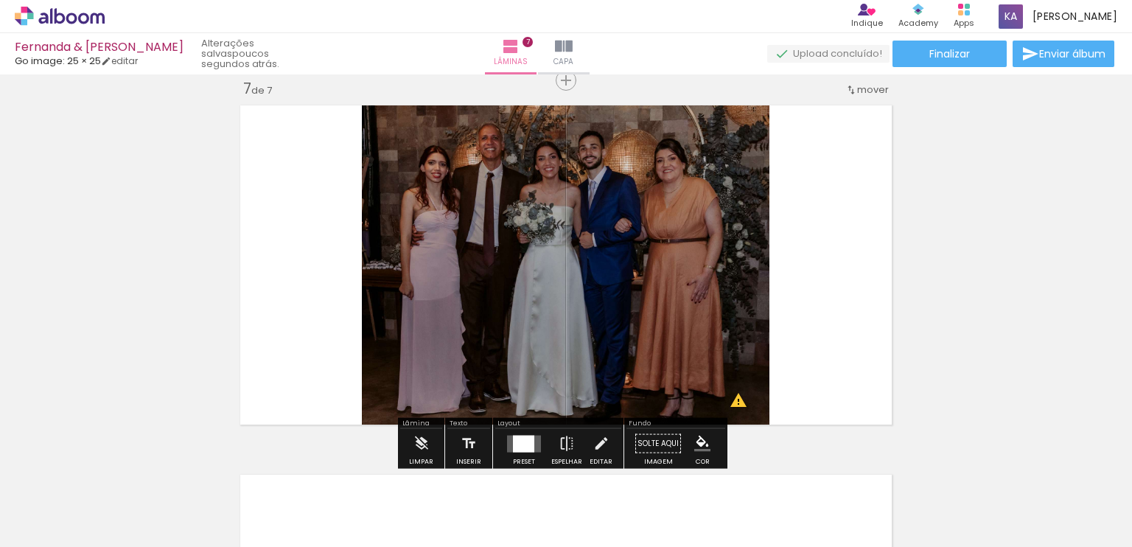
scroll to position [0, 3876]
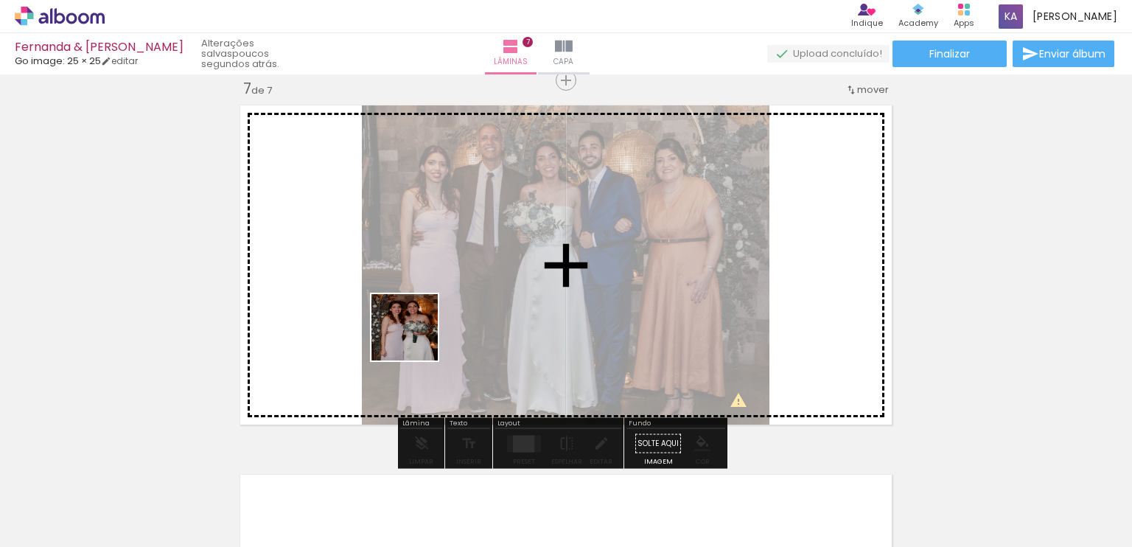
drag, startPoint x: 416, startPoint y: 501, endPoint x: 421, endPoint y: 271, distance: 230.0
click at [421, 271] on quentale-workspace at bounding box center [566, 273] width 1132 height 547
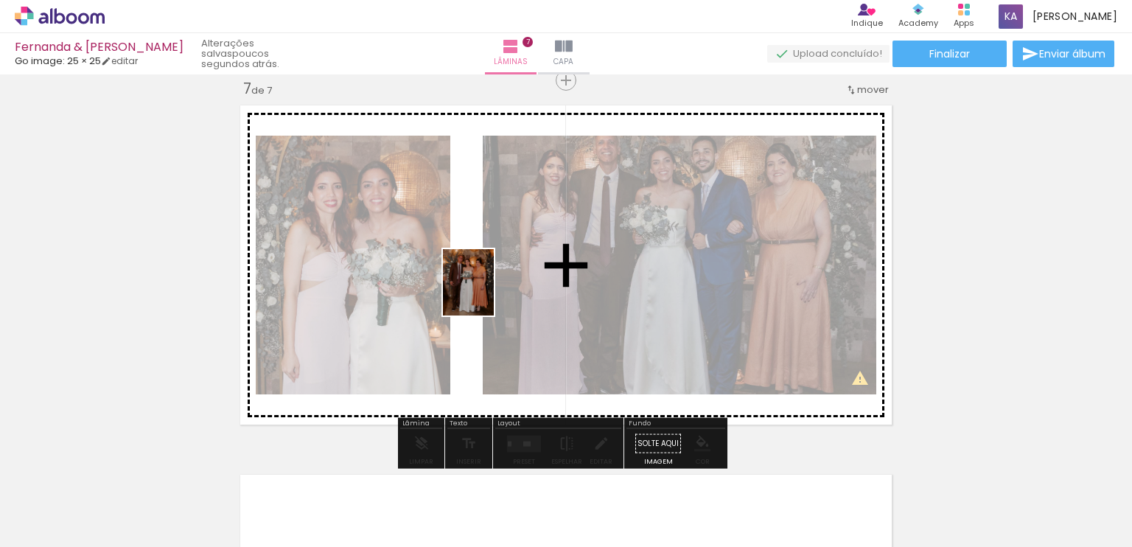
drag, startPoint x: 489, startPoint y: 495, endPoint x: 489, endPoint y: 280, distance: 214.5
click at [489, 280] on quentale-workspace at bounding box center [566, 273] width 1132 height 547
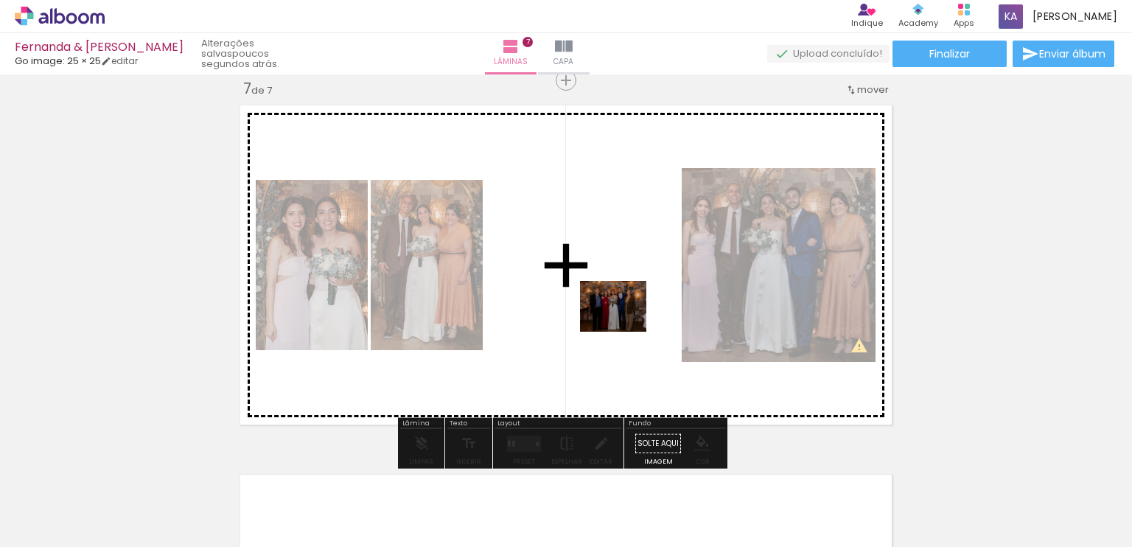
drag, startPoint x: 575, startPoint y: 512, endPoint x: 644, endPoint y: 276, distance: 244.9
click at [644, 276] on quentale-workspace at bounding box center [566, 273] width 1132 height 547
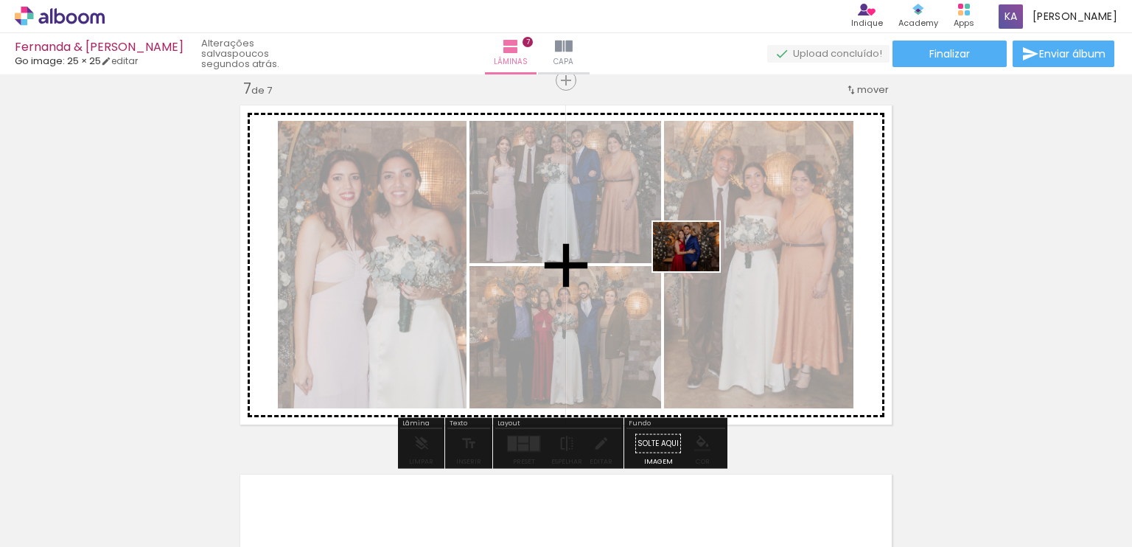
drag, startPoint x: 652, startPoint y: 513, endPoint x: 700, endPoint y: 243, distance: 274.1
click at [700, 243] on quentale-workspace at bounding box center [566, 273] width 1132 height 547
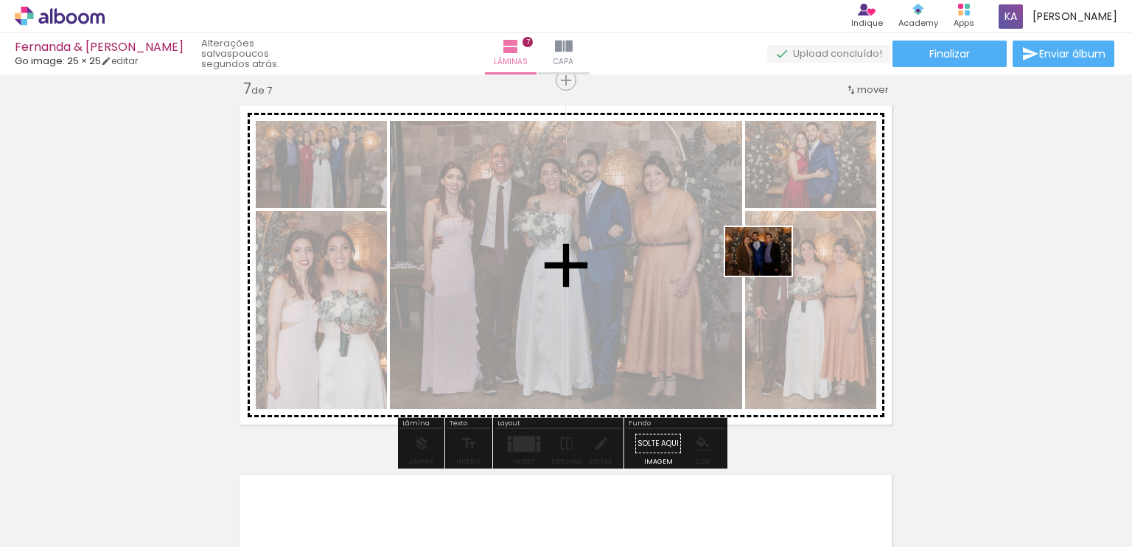
drag, startPoint x: 737, startPoint y: 496, endPoint x: 768, endPoint y: 276, distance: 221.8
click at [770, 269] on quentale-workspace at bounding box center [566, 273] width 1132 height 547
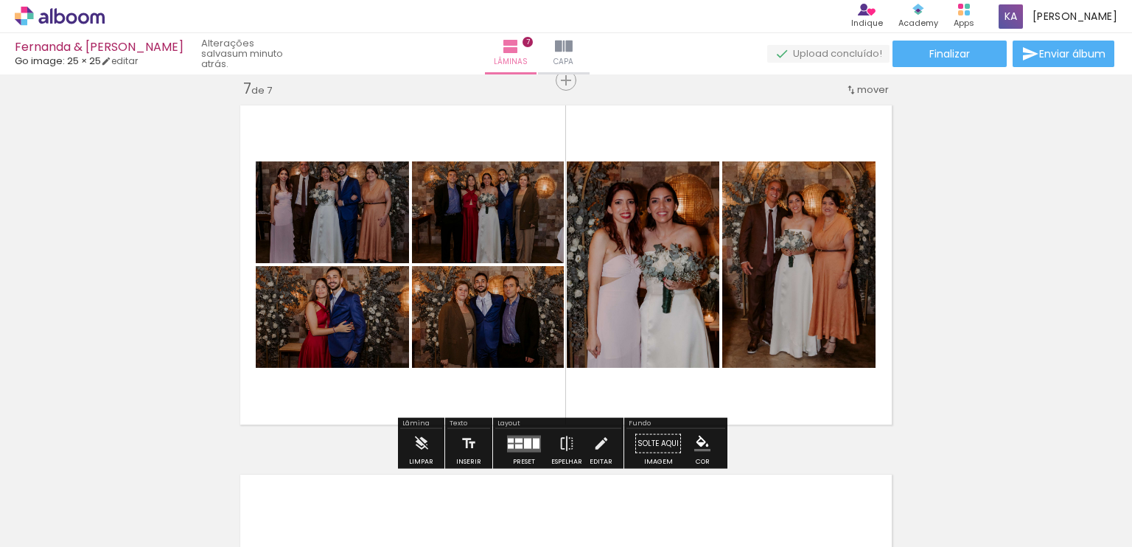
click at [519, 440] on div at bounding box center [518, 440] width 7 height 4
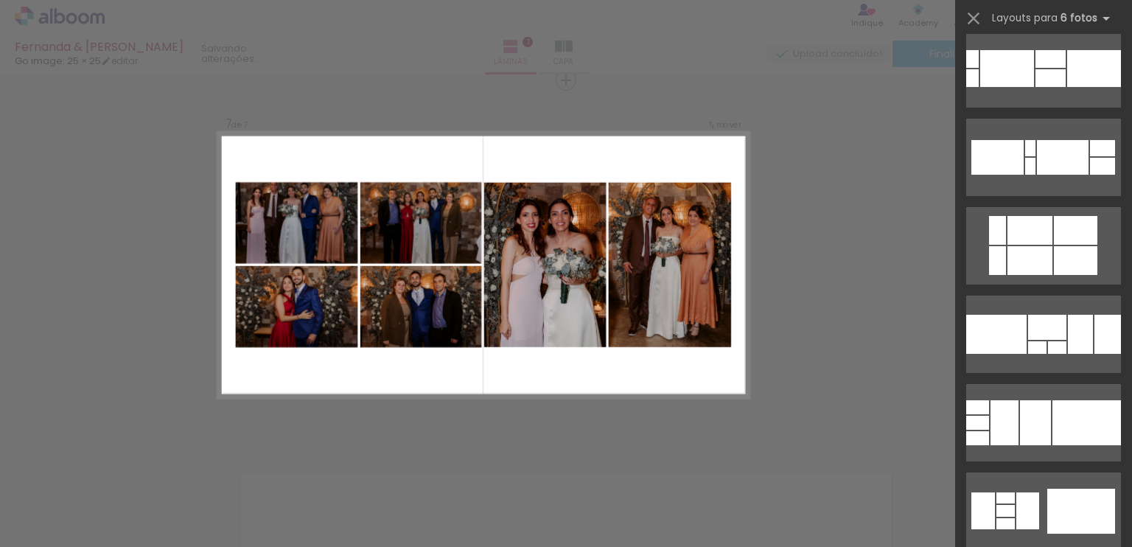
scroll to position [0, 0]
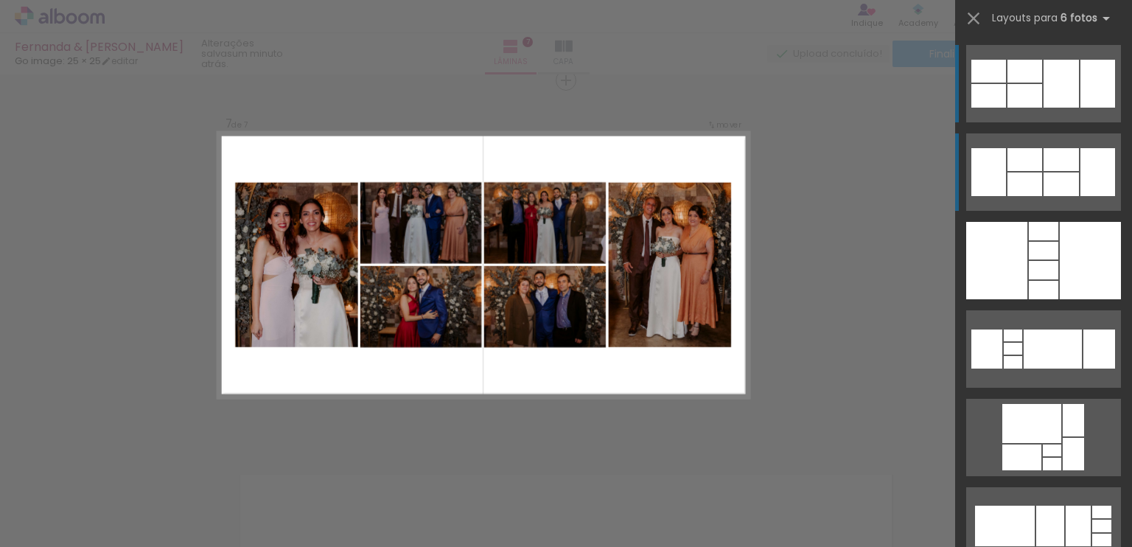
click at [1035, 160] on div at bounding box center [1025, 159] width 35 height 23
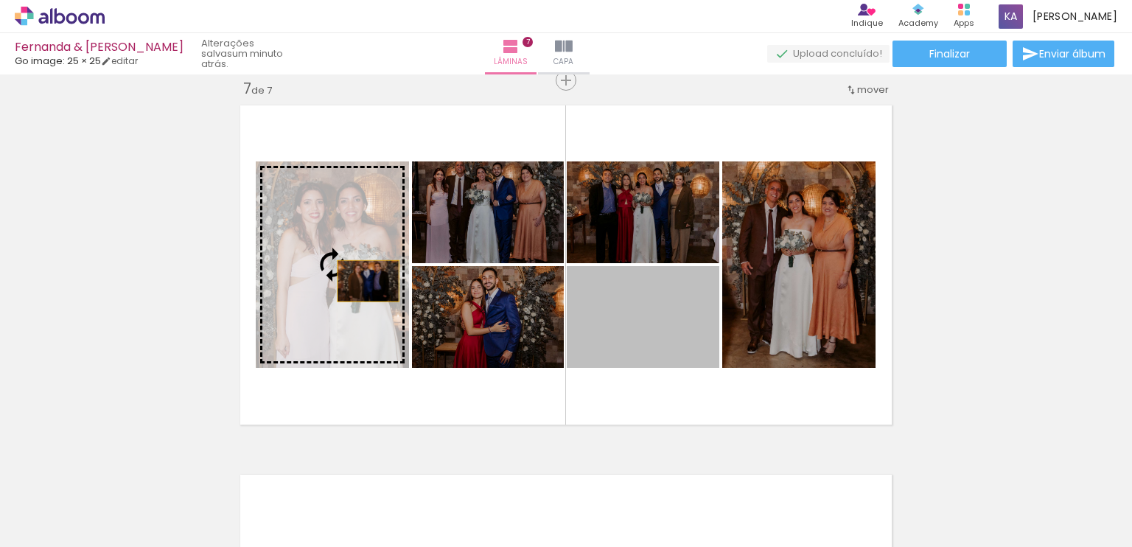
drag, startPoint x: 637, startPoint y: 326, endPoint x: 363, endPoint y: 281, distance: 277.9
click at [0, 0] on slot at bounding box center [0, 0] width 0 height 0
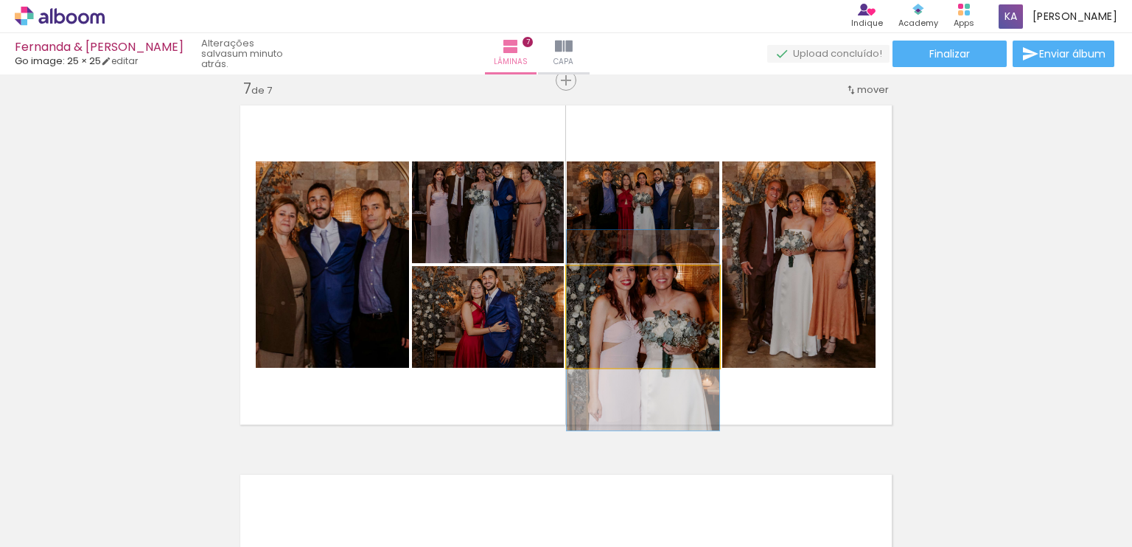
drag, startPoint x: 634, startPoint y: 330, endPoint x: 630, endPoint y: 343, distance: 13.8
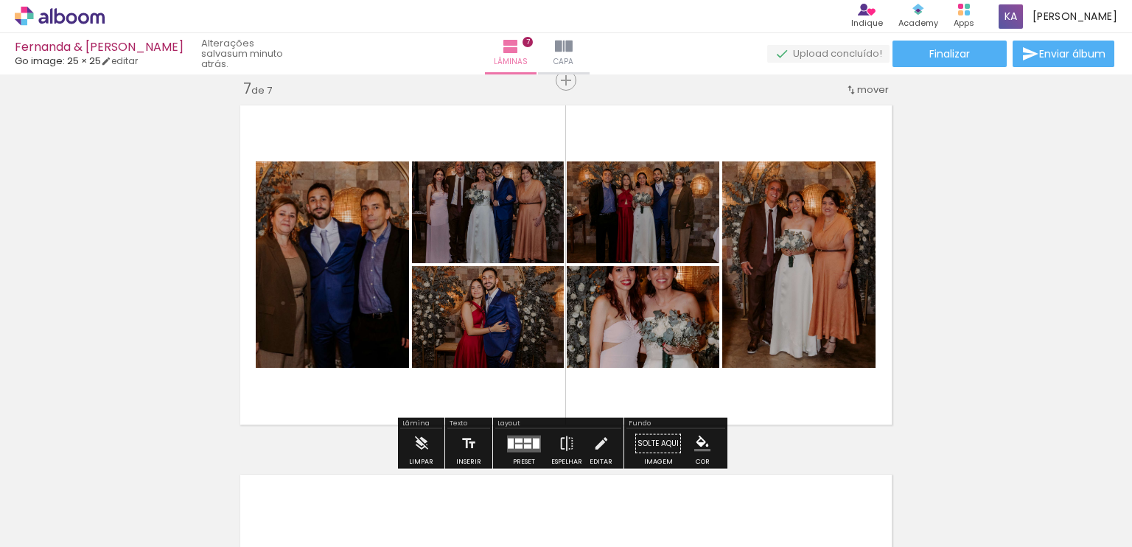
click at [534, 443] on div at bounding box center [536, 443] width 7 height 10
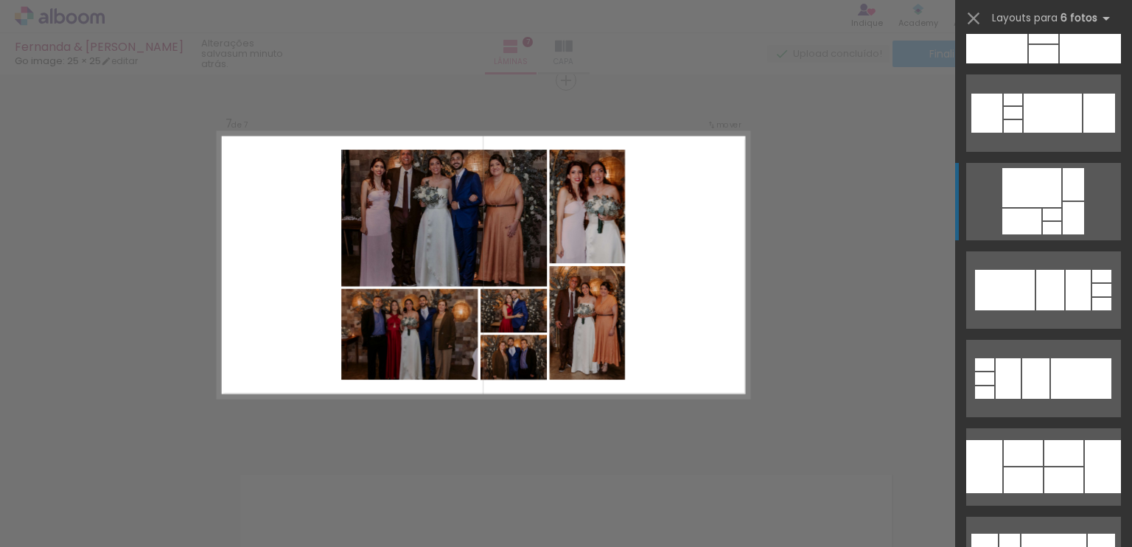
scroll to position [310, 0]
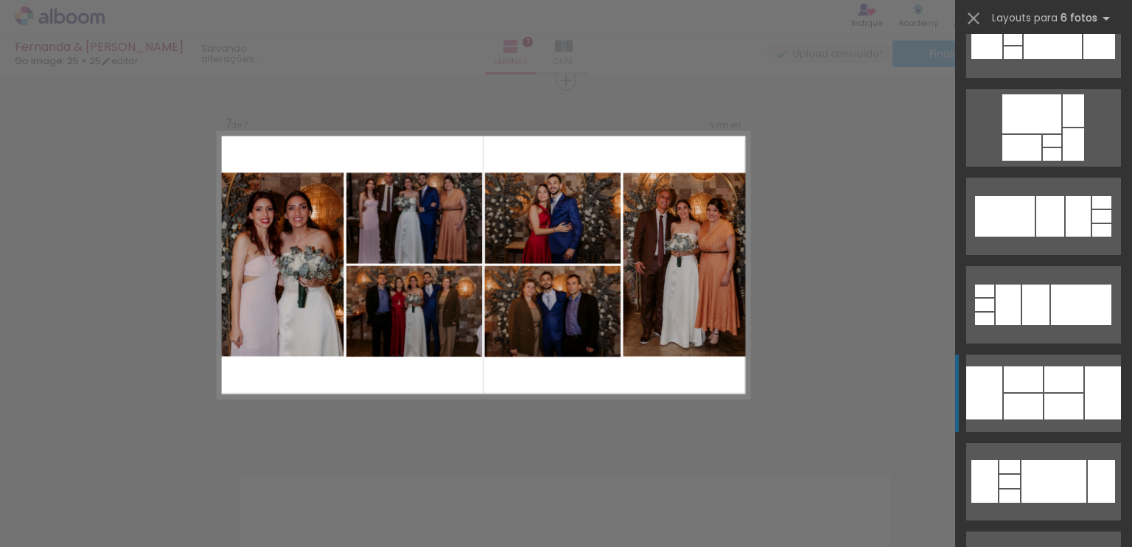
click at [1029, 393] on quentale-layouter at bounding box center [1043, 393] width 155 height 77
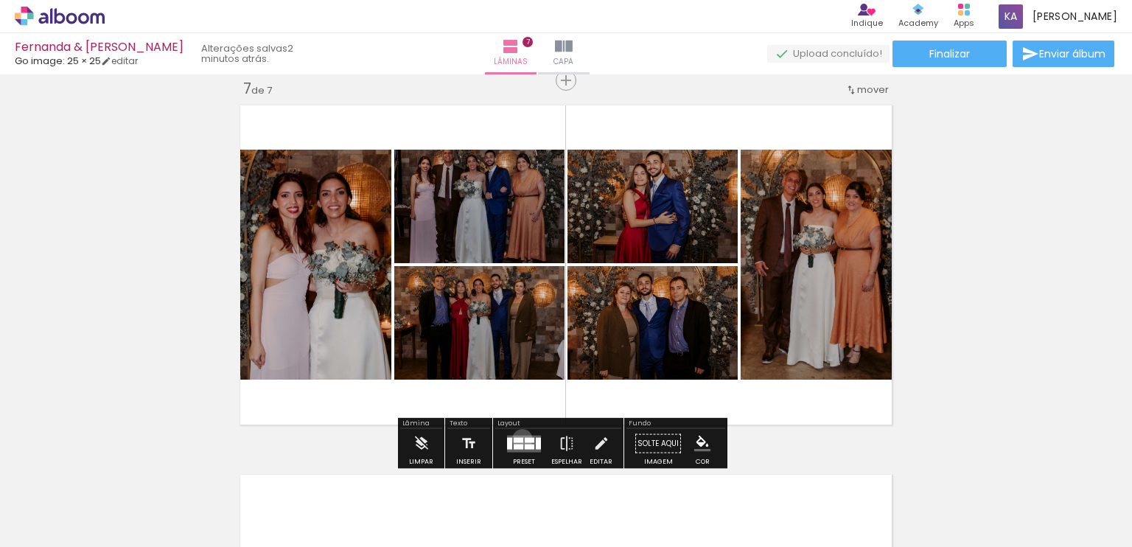
click at [519, 439] on div at bounding box center [519, 439] width 10 height 5
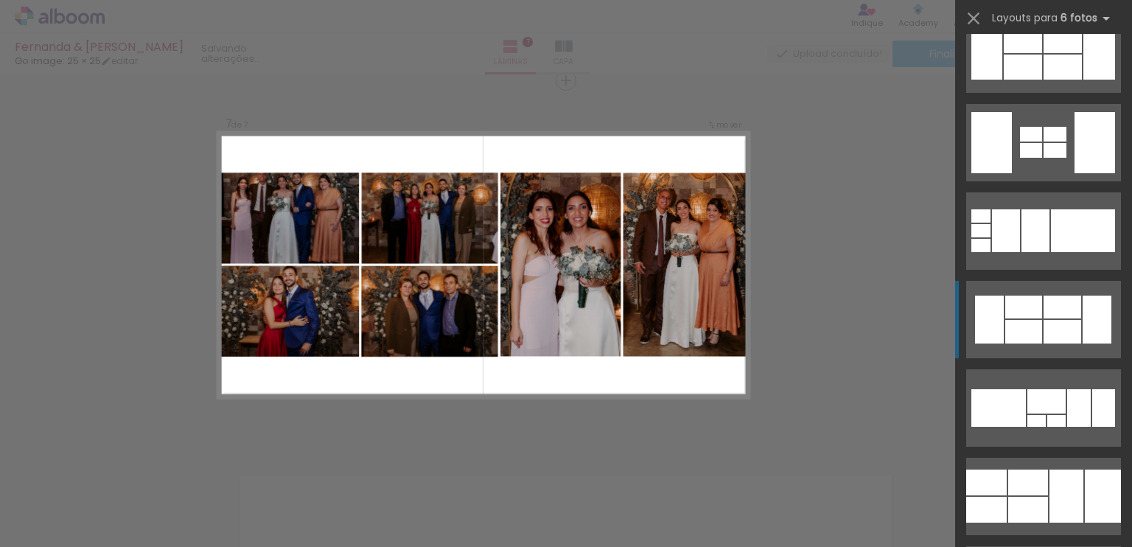
scroll to position [3936, 0]
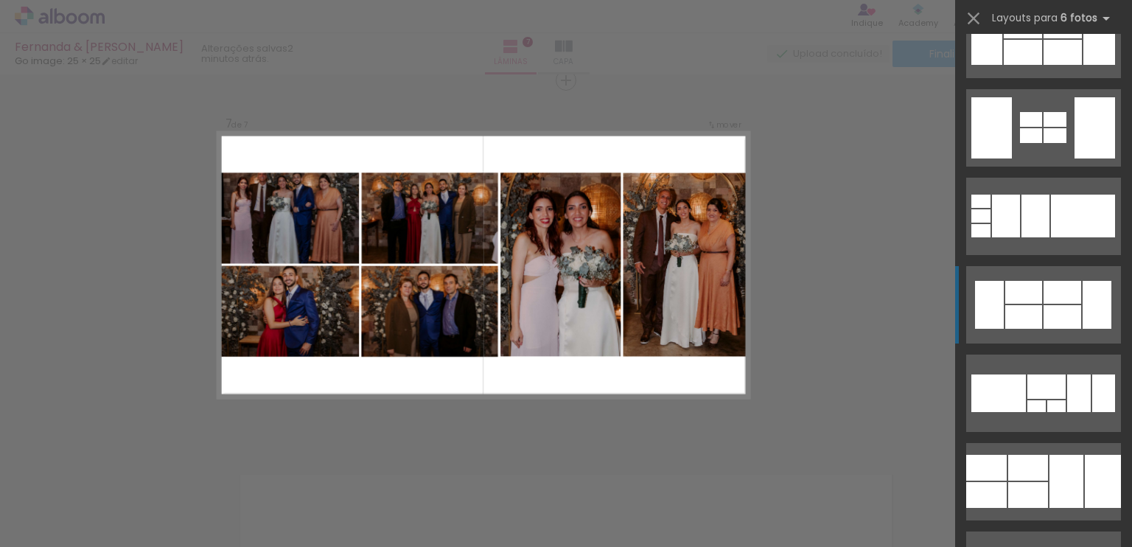
click at [1043, 459] on quentale-layouter at bounding box center [1043, 481] width 155 height 77
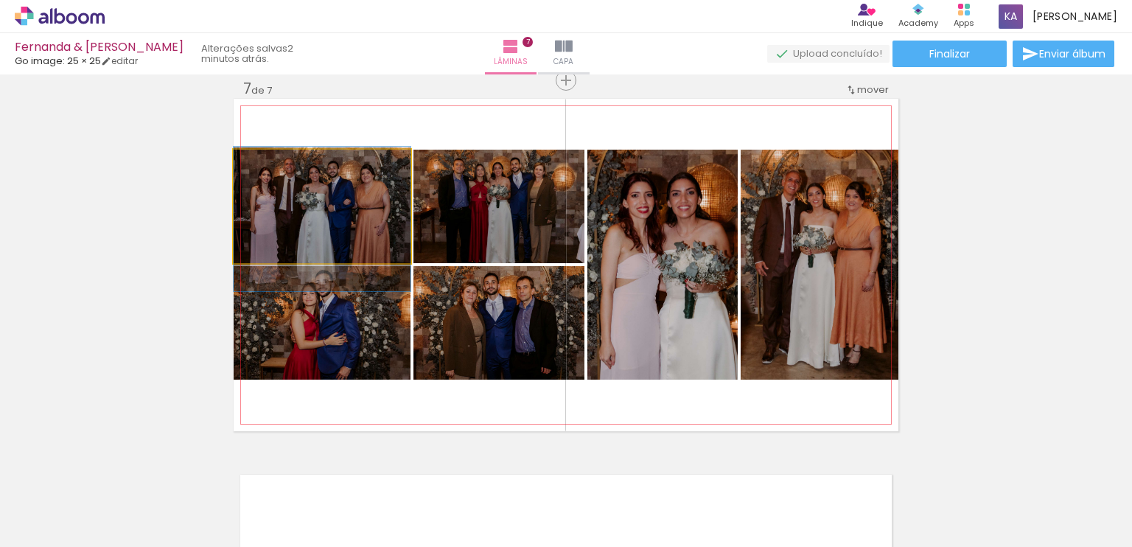
drag, startPoint x: 318, startPoint y: 217, endPoint x: 313, endPoint y: 230, distance: 13.6
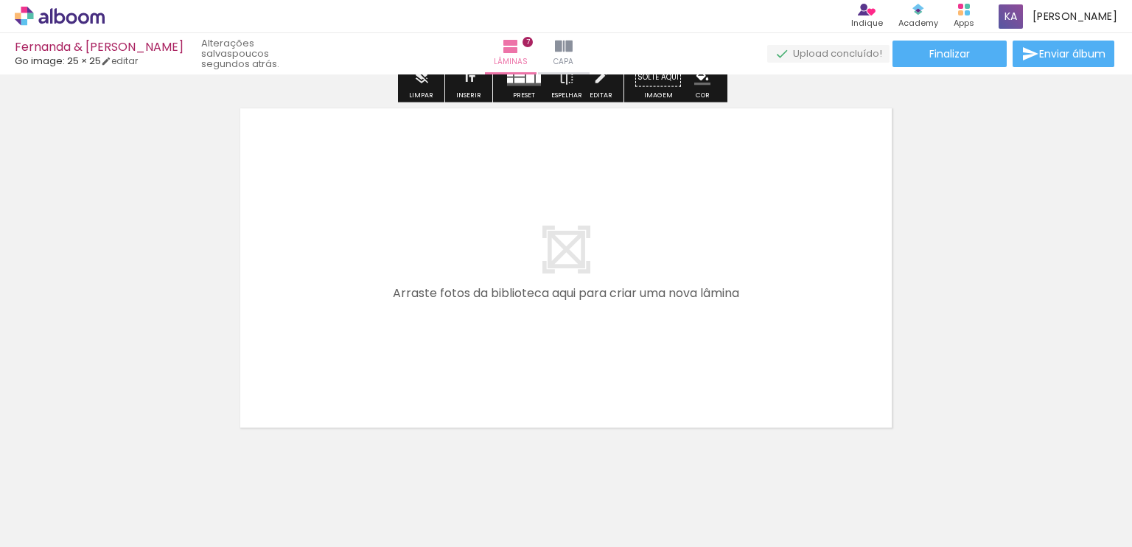
scroll to position [2603, 0]
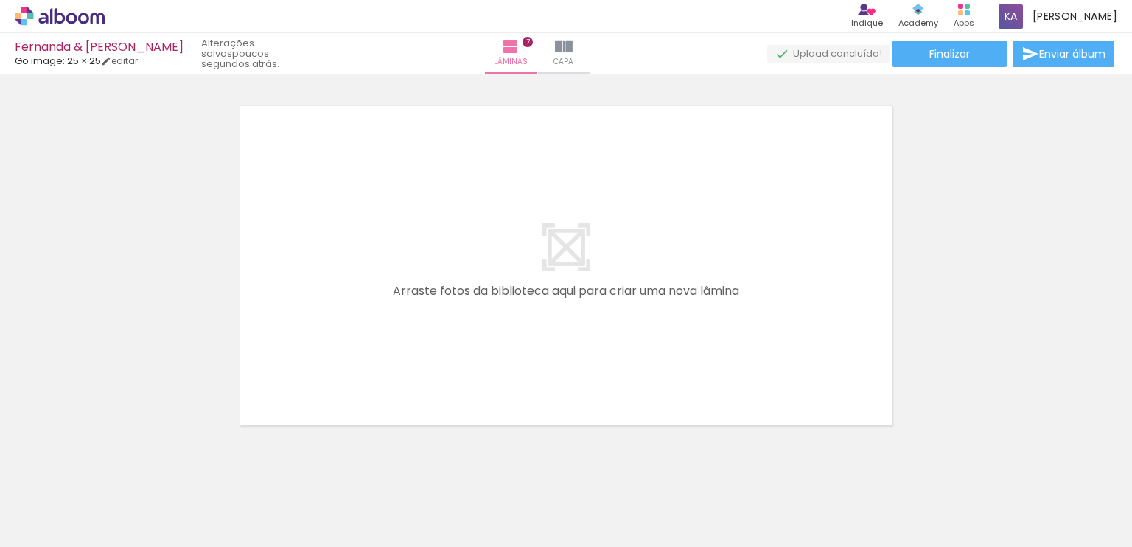
scroll to position [0, 4430]
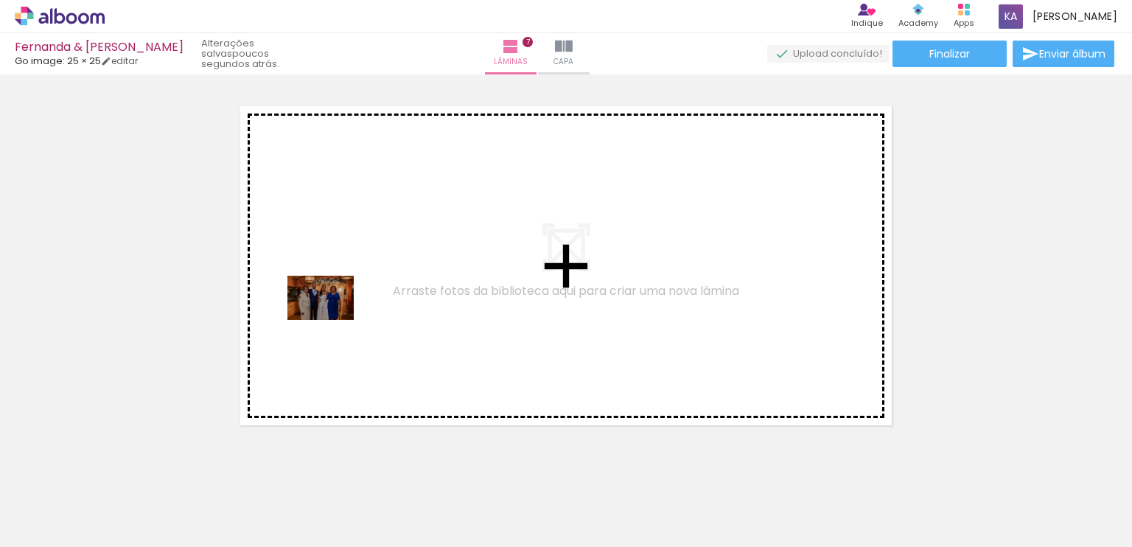
drag, startPoint x: 274, startPoint y: 513, endPoint x: 348, endPoint y: 293, distance: 231.7
click at [348, 293] on quentale-workspace at bounding box center [566, 273] width 1132 height 547
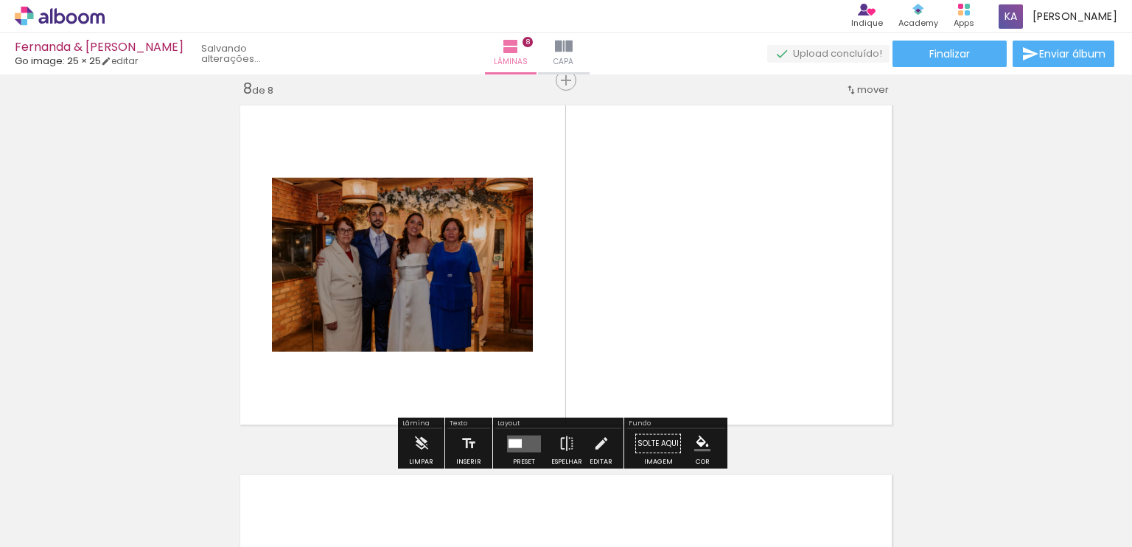
scroll to position [2604, 0]
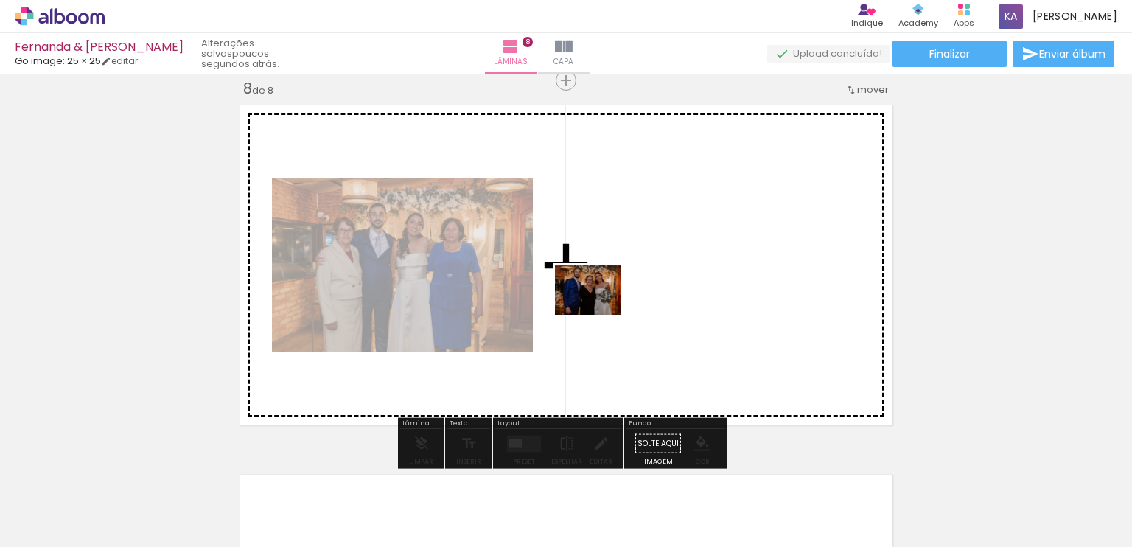
drag, startPoint x: 341, startPoint y: 509, endPoint x: 600, endPoint y: 309, distance: 326.9
click at [600, 309] on quentale-workspace at bounding box center [566, 273] width 1132 height 547
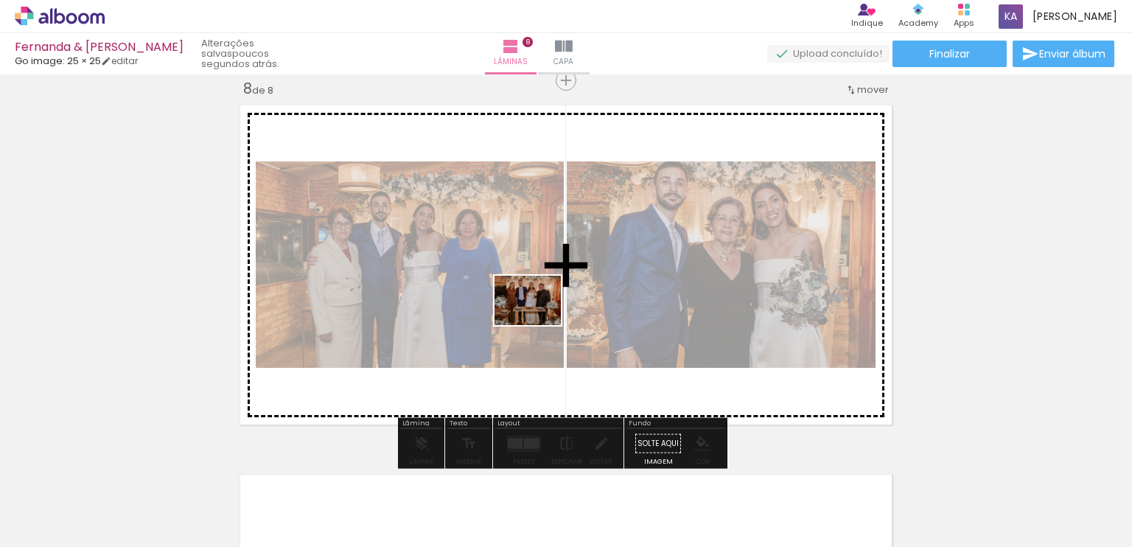
drag, startPoint x: 506, startPoint y: 509, endPoint x: 545, endPoint y: 321, distance: 192.7
click at [543, 303] on quentale-workspace at bounding box center [566, 273] width 1132 height 547
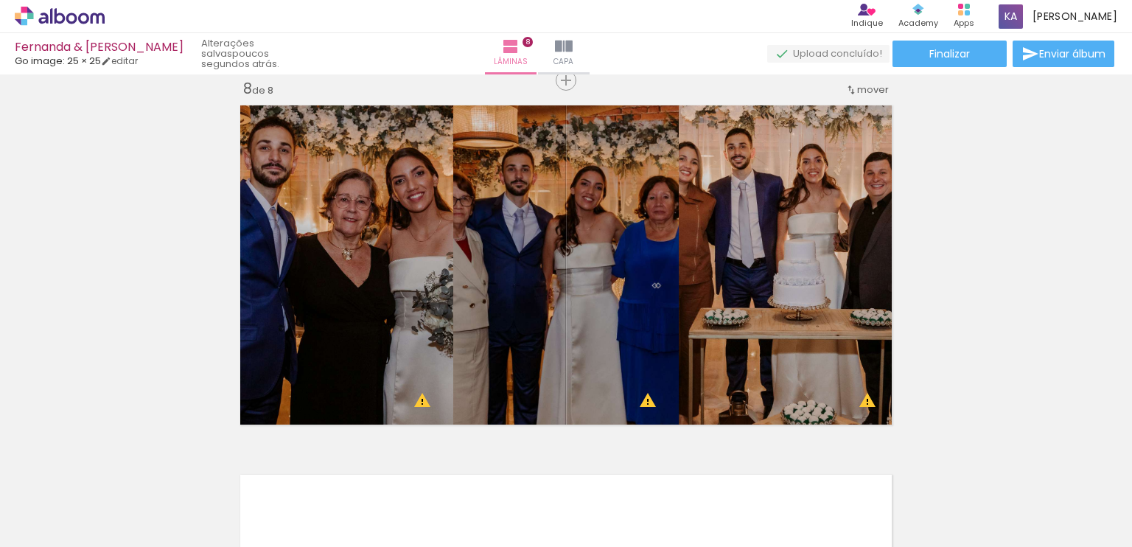
scroll to position [0, 5781]
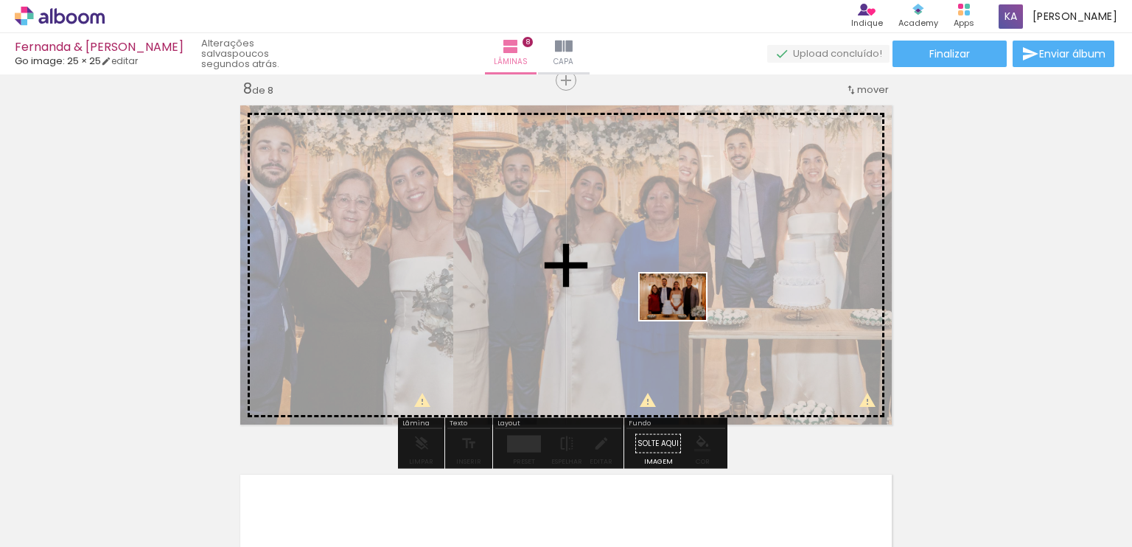
drag, startPoint x: 646, startPoint y: 509, endPoint x: 686, endPoint y: 316, distance: 196.5
click at [686, 316] on quentale-workspace at bounding box center [566, 273] width 1132 height 547
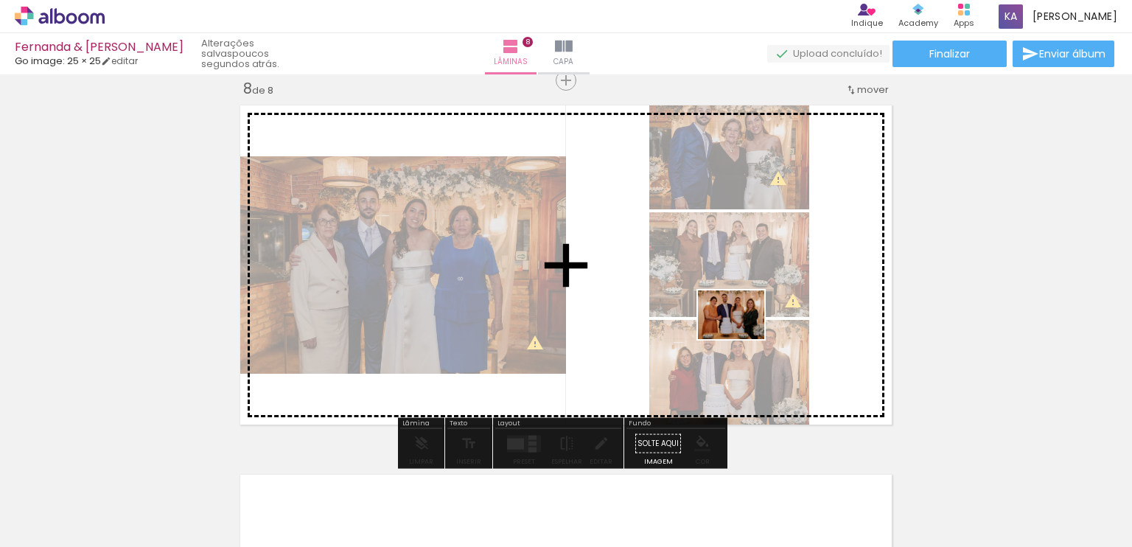
drag, startPoint x: 733, startPoint y: 503, endPoint x: 752, endPoint y: 411, distance: 94.8
click at [740, 322] on quentale-workspace at bounding box center [566, 273] width 1132 height 547
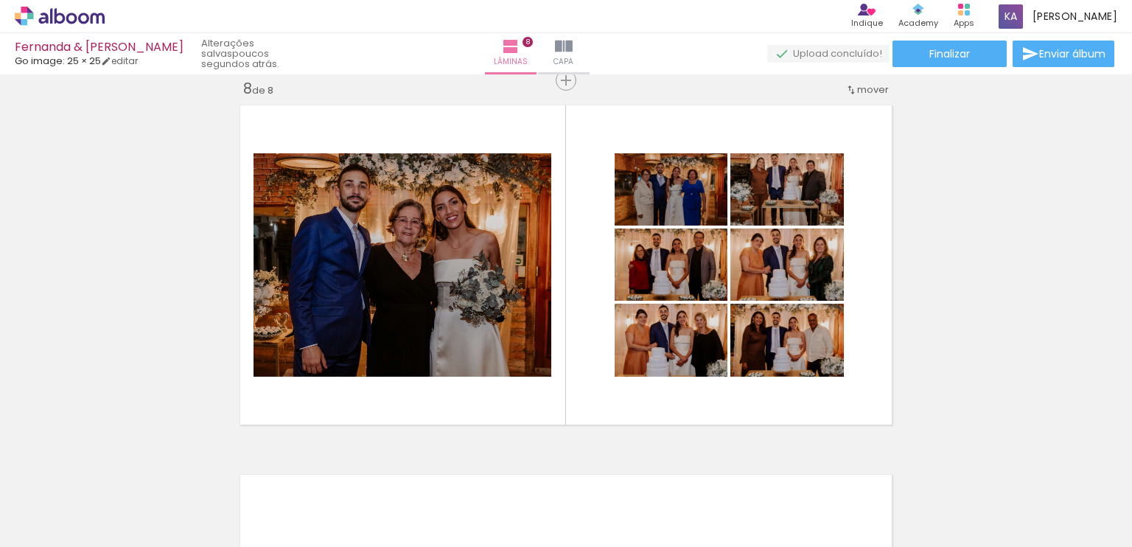
scroll to position [0, 4539]
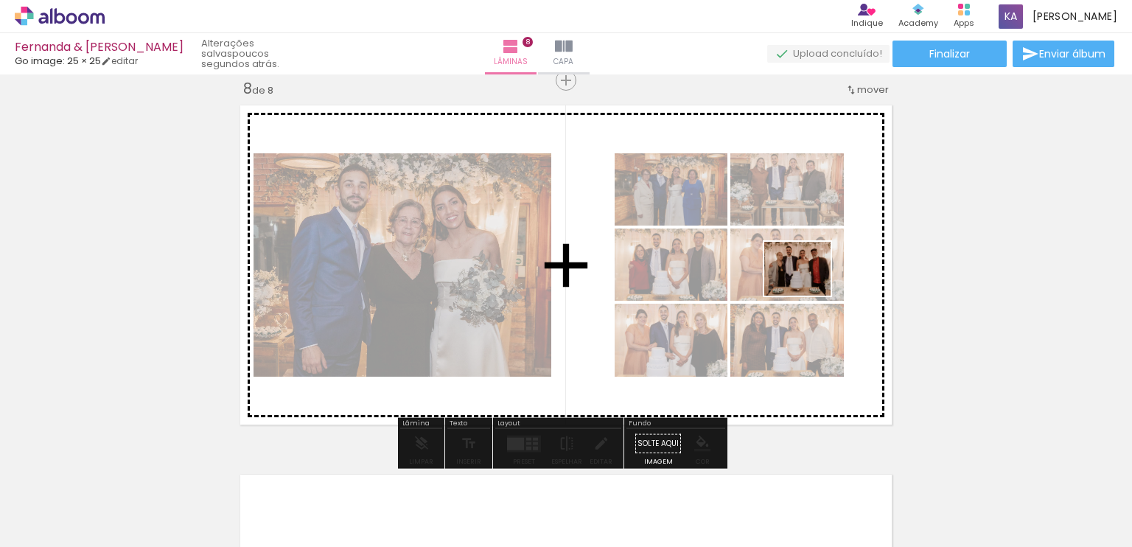
drag, startPoint x: 820, startPoint y: 493, endPoint x: 806, endPoint y: 287, distance: 206.1
click at [808, 285] on quentale-workspace at bounding box center [566, 273] width 1132 height 547
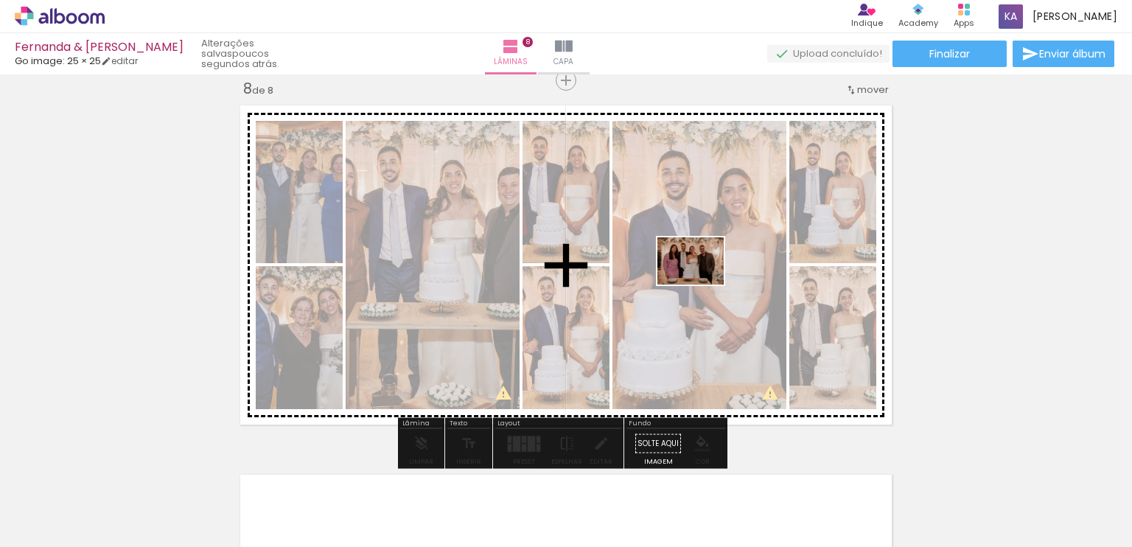
drag, startPoint x: 984, startPoint y: 504, endPoint x: 705, endPoint y: 359, distance: 314.9
click at [700, 282] on quentale-workspace at bounding box center [566, 273] width 1132 height 547
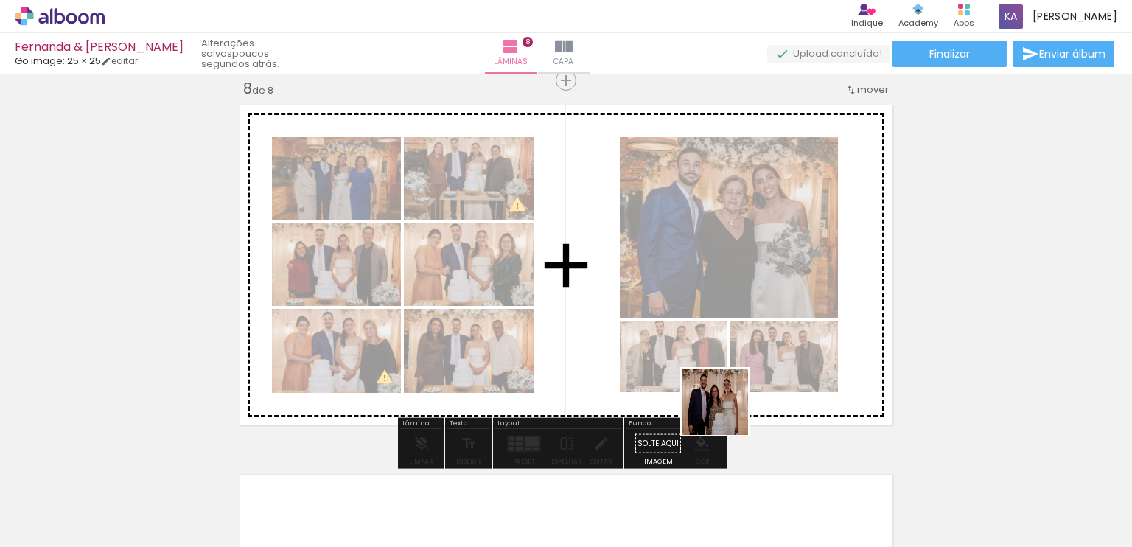
drag, startPoint x: 731, startPoint y: 507, endPoint x: 711, endPoint y: 311, distance: 197.1
click at [719, 280] on quentale-workspace at bounding box center [566, 273] width 1132 height 547
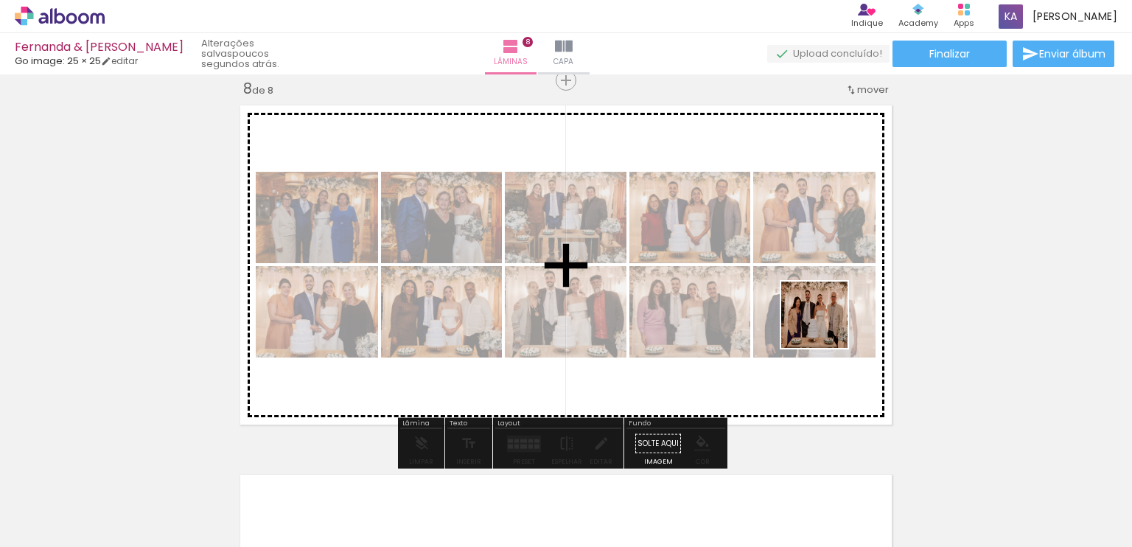
drag, startPoint x: 1055, startPoint y: 512, endPoint x: 815, endPoint y: 411, distance: 260.0
click at [725, 259] on quentale-workspace at bounding box center [566, 273] width 1132 height 547
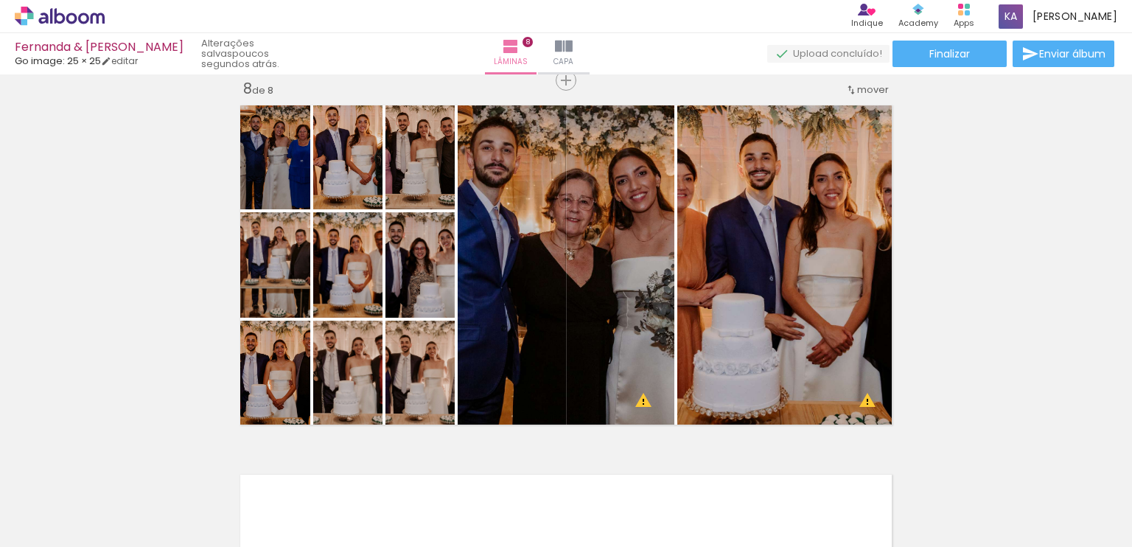
scroll to position [0, 4110]
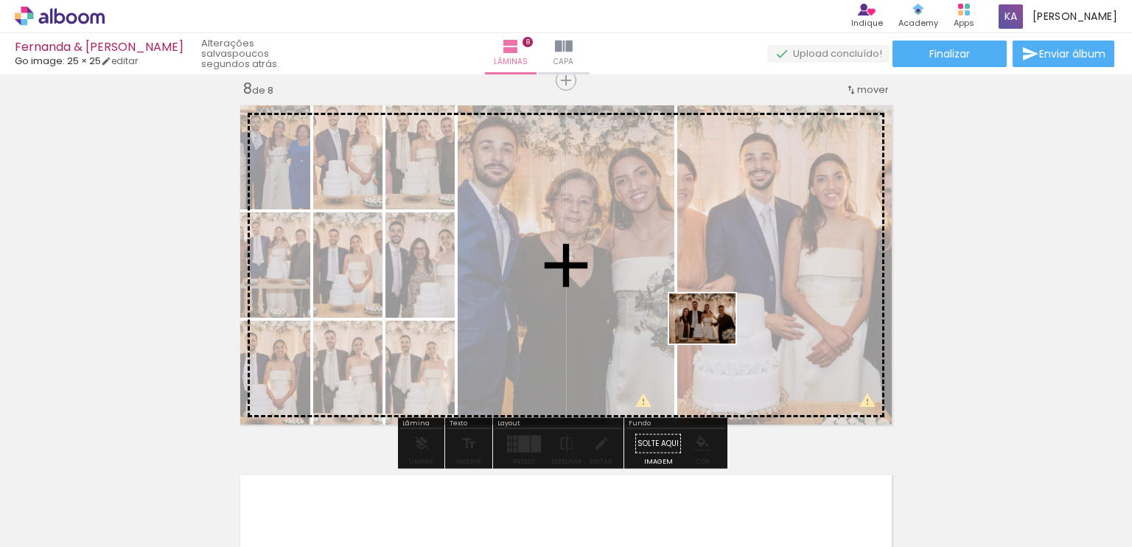
drag, startPoint x: 737, startPoint y: 501, endPoint x: 714, endPoint y: 337, distance: 165.3
click at [714, 336] on quentale-workspace at bounding box center [566, 273] width 1132 height 547
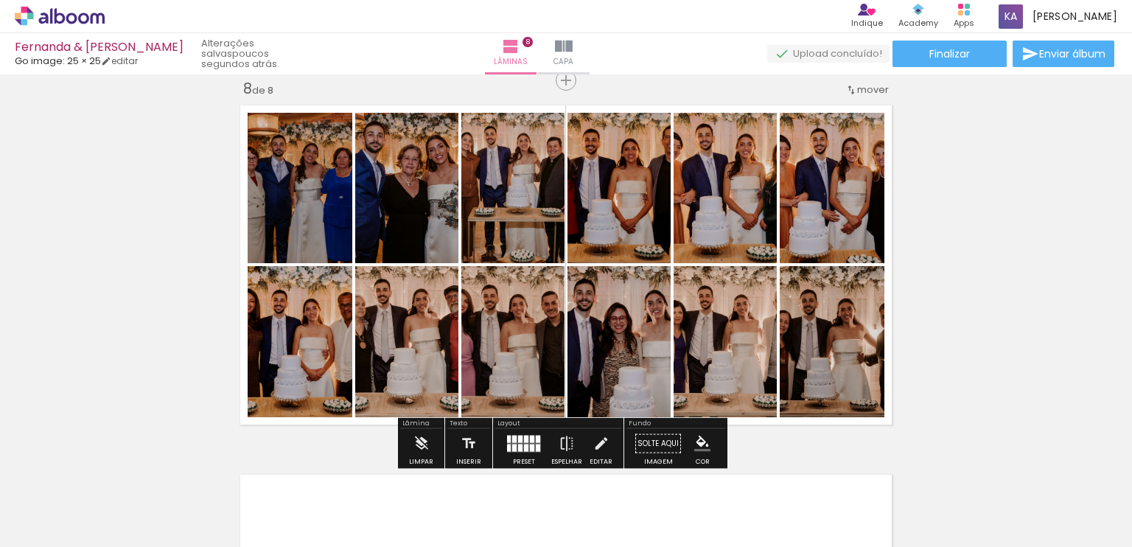
click at [530, 447] on div at bounding box center [532, 447] width 4 height 7
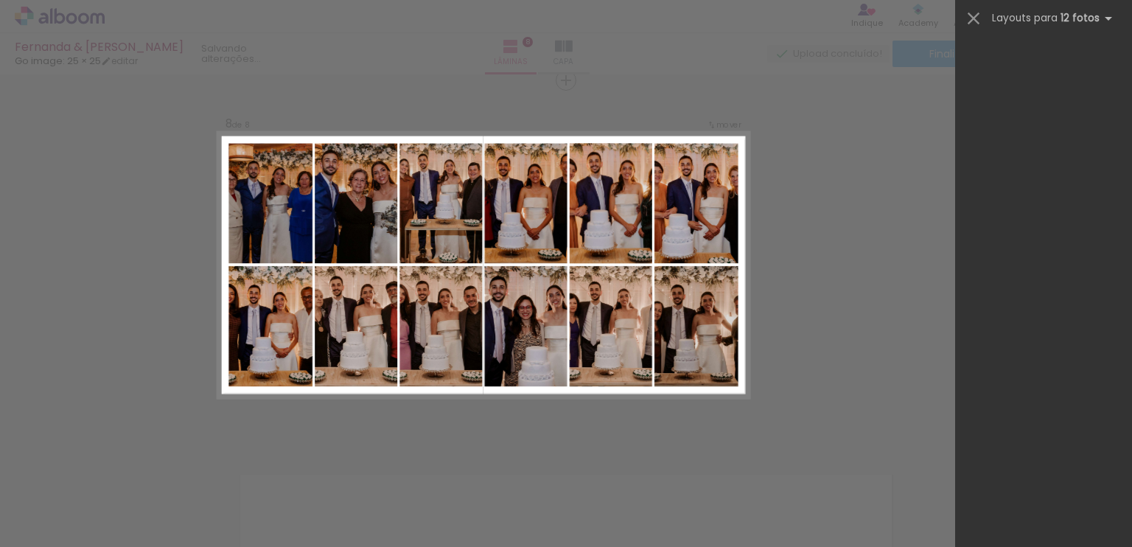
scroll to position [0, 0]
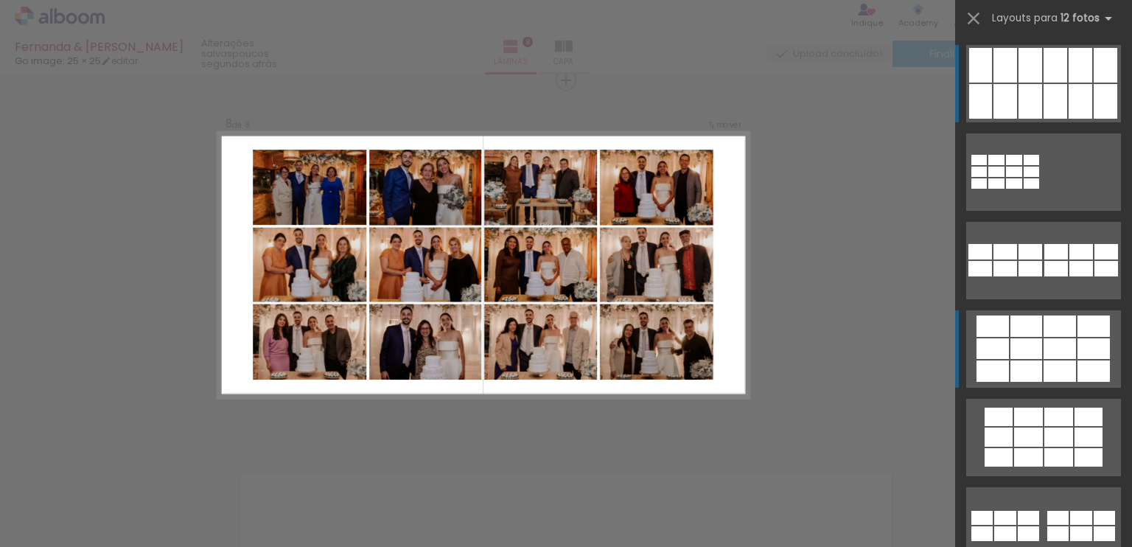
click at [1050, 354] on div at bounding box center [1060, 348] width 32 height 21
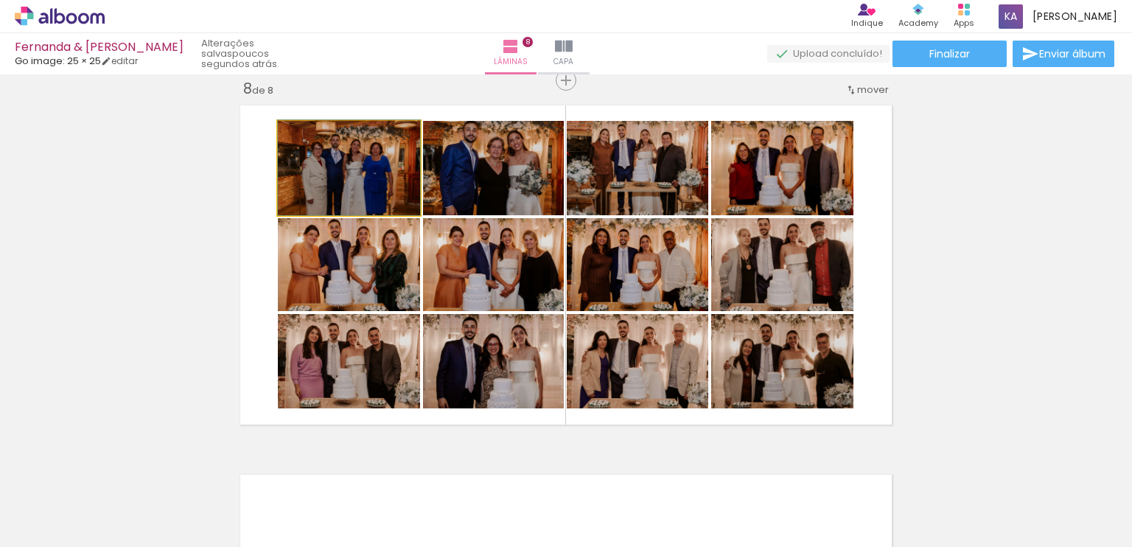
drag, startPoint x: 338, startPoint y: 181, endPoint x: 346, endPoint y: 160, distance: 22.6
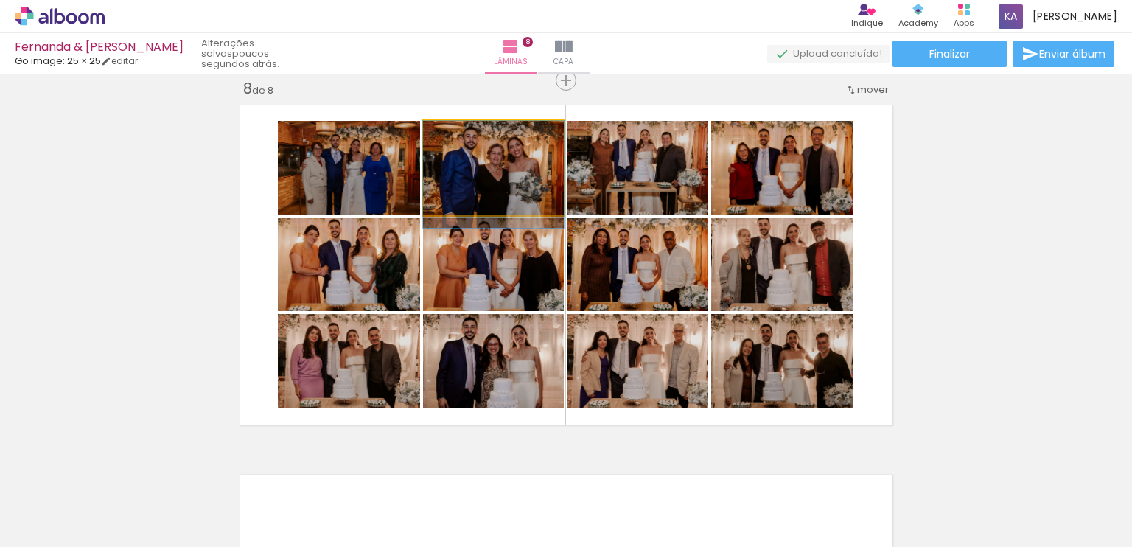
drag, startPoint x: 481, startPoint y: 167, endPoint x: 479, endPoint y: 178, distance: 10.4
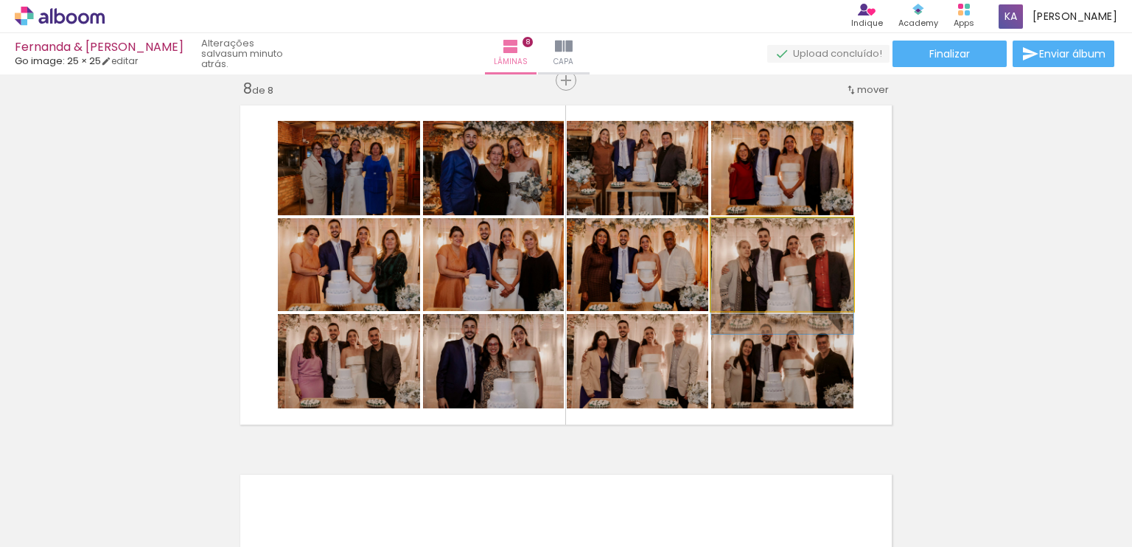
drag, startPoint x: 781, startPoint y: 262, endPoint x: 775, endPoint y: 282, distance: 20.1
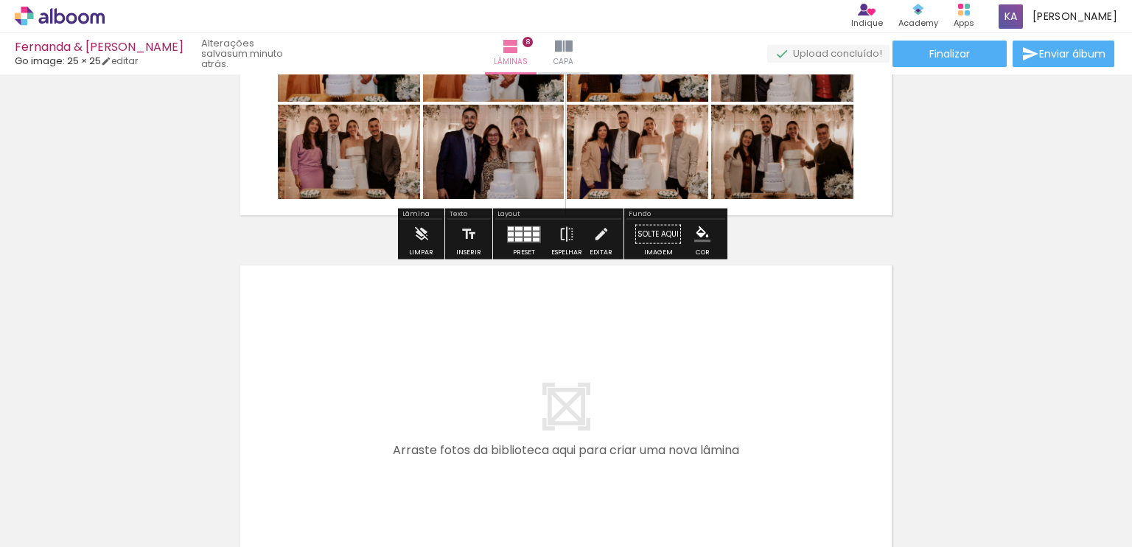
scroll to position [2825, 0]
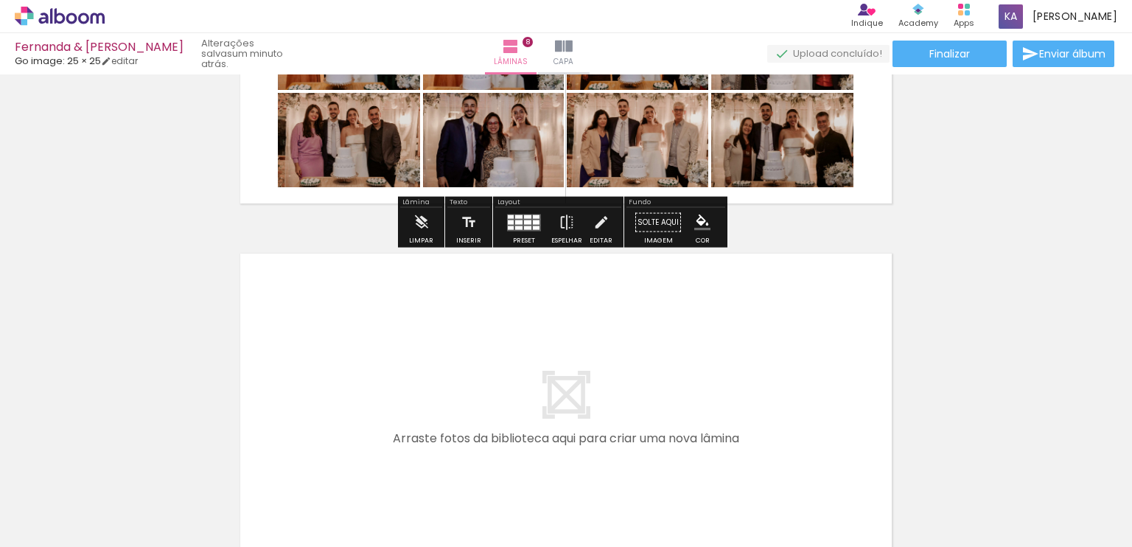
click at [618, 347] on quentale-layouter at bounding box center [566, 413] width 665 height 332
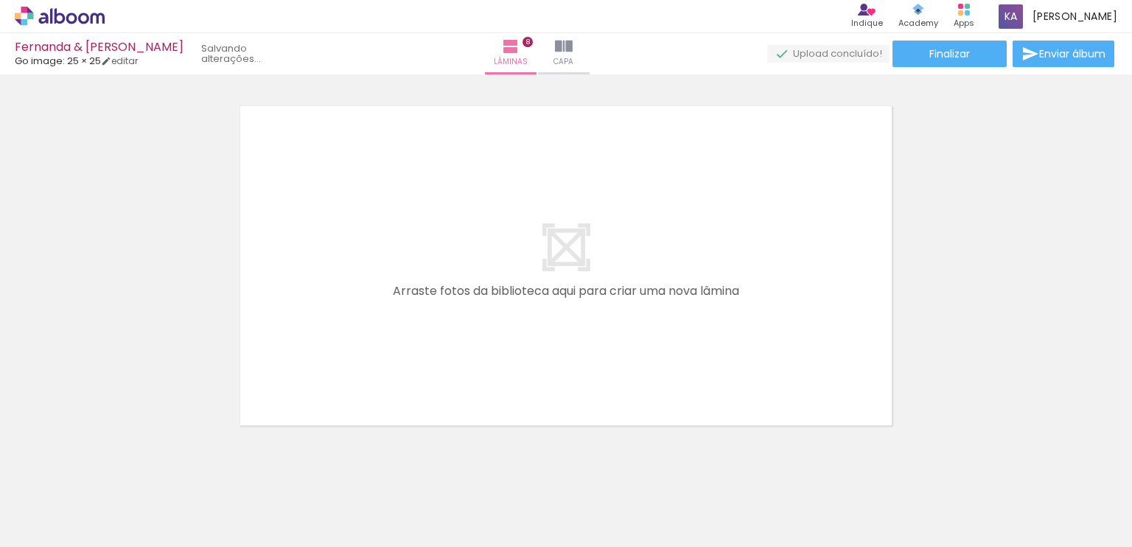
scroll to position [0, 4176]
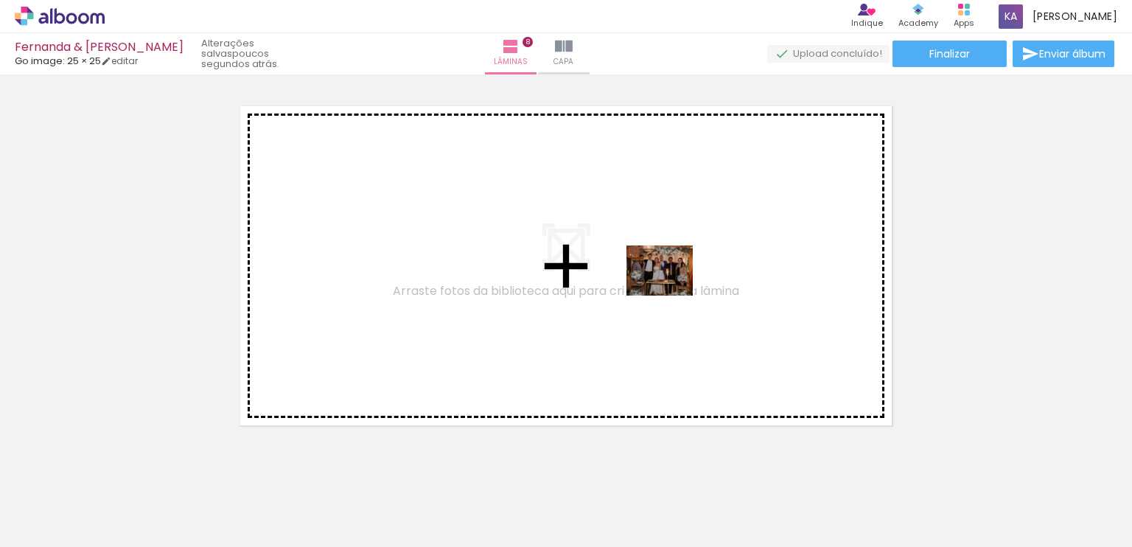
drag, startPoint x: 677, startPoint y: 503, endPoint x: 671, endPoint y: 290, distance: 213.9
click at [671, 290] on quentale-workspace at bounding box center [566, 273] width 1132 height 547
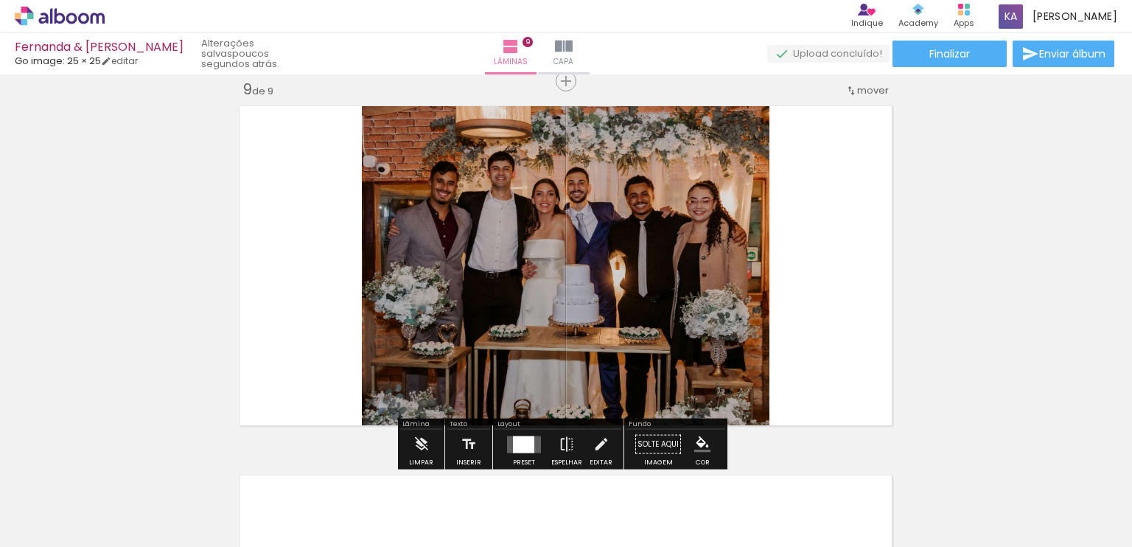
scroll to position [2973, 0]
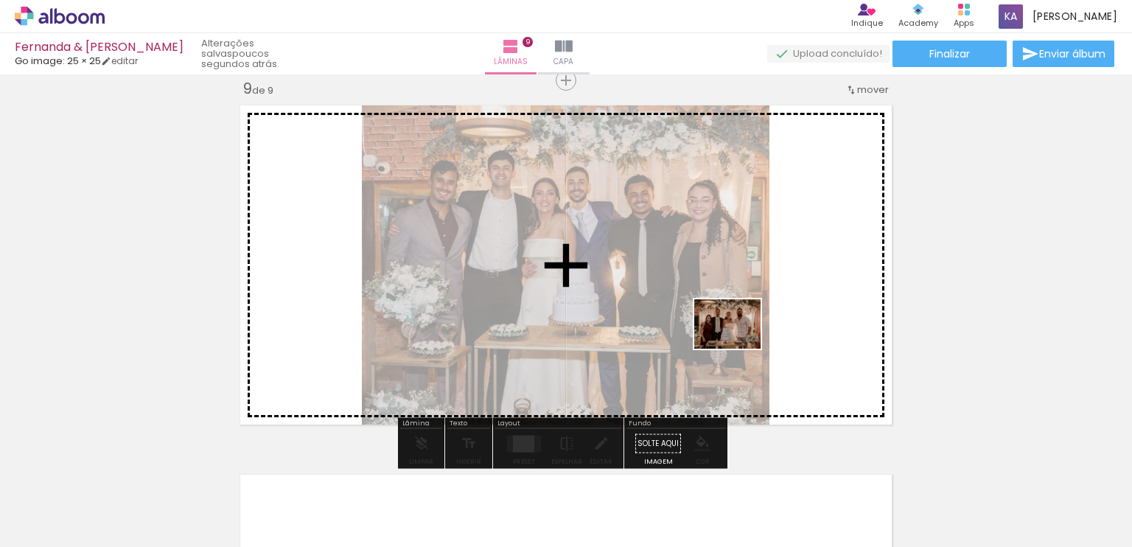
drag, startPoint x: 850, startPoint y: 510, endPoint x: 742, endPoint y: 424, distance: 137.9
click at [734, 332] on quentale-workspace at bounding box center [566, 273] width 1132 height 547
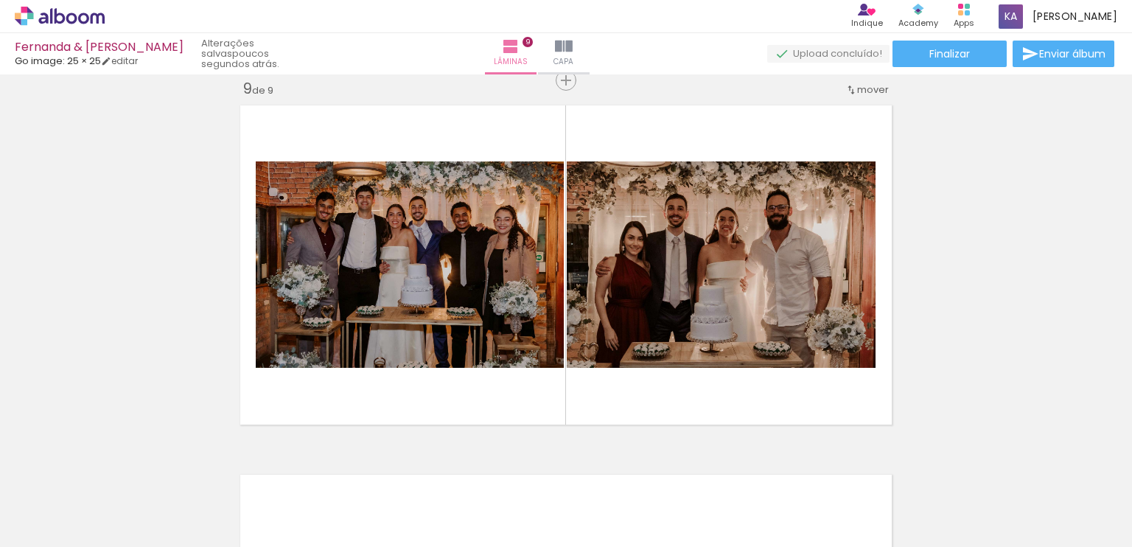
scroll to position [0, 4809]
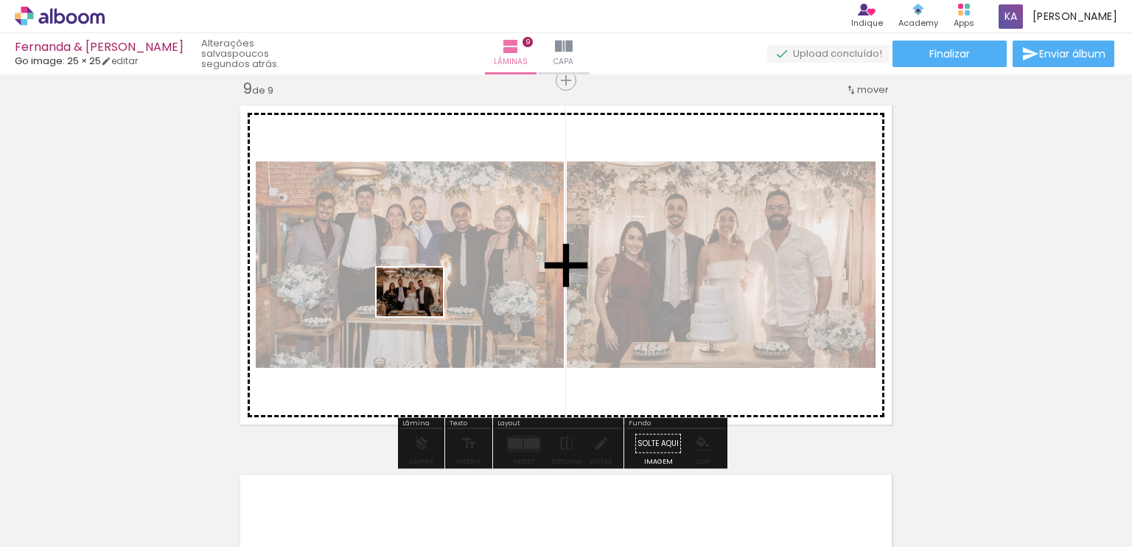
drag, startPoint x: 399, startPoint y: 502, endPoint x: 520, endPoint y: 360, distance: 186.6
click at [430, 290] on quentale-workspace at bounding box center [566, 273] width 1132 height 547
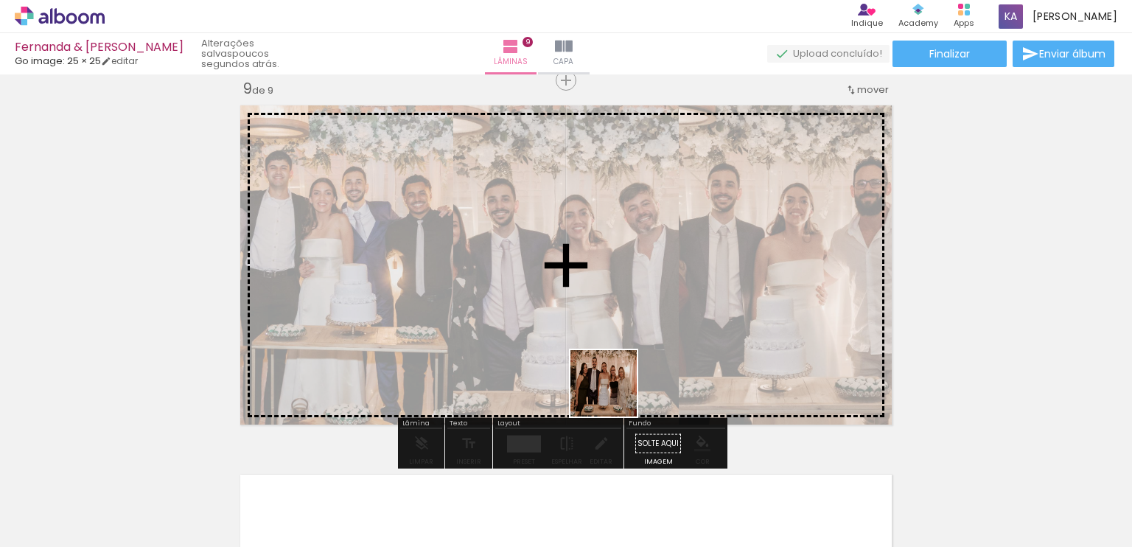
drag, startPoint x: 610, startPoint y: 502, endPoint x: 625, endPoint y: 346, distance: 156.2
click at [622, 330] on quentale-workspace at bounding box center [566, 273] width 1132 height 547
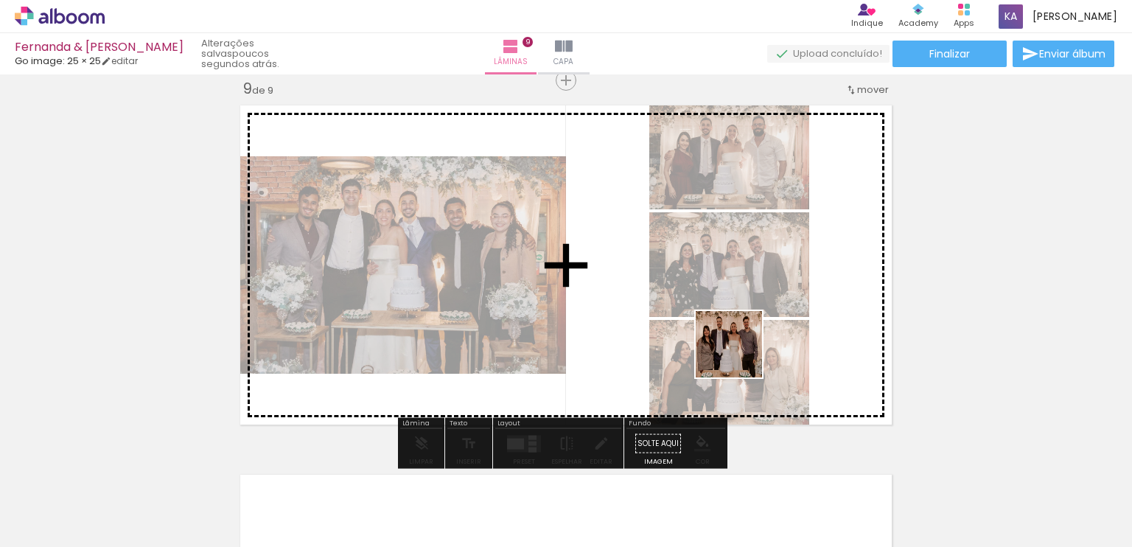
drag, startPoint x: 870, startPoint y: 506, endPoint x: 815, endPoint y: 407, distance: 113.5
click at [706, 297] on quentale-workspace at bounding box center [566, 273] width 1132 height 547
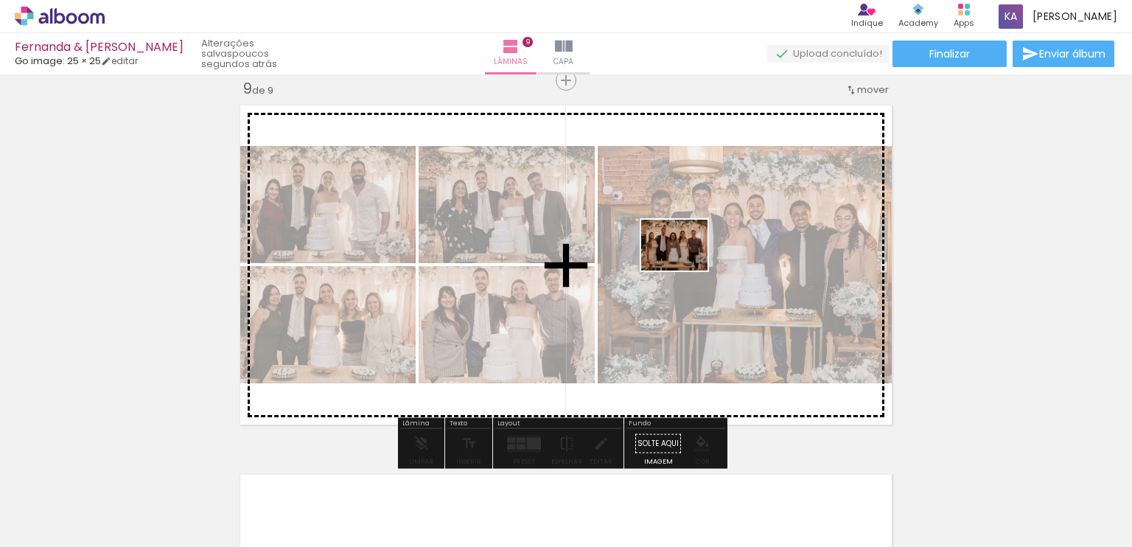
drag, startPoint x: 944, startPoint y: 492, endPoint x: 817, endPoint y: 388, distance: 163.5
click at [684, 260] on quentale-workspace at bounding box center [566, 273] width 1132 height 547
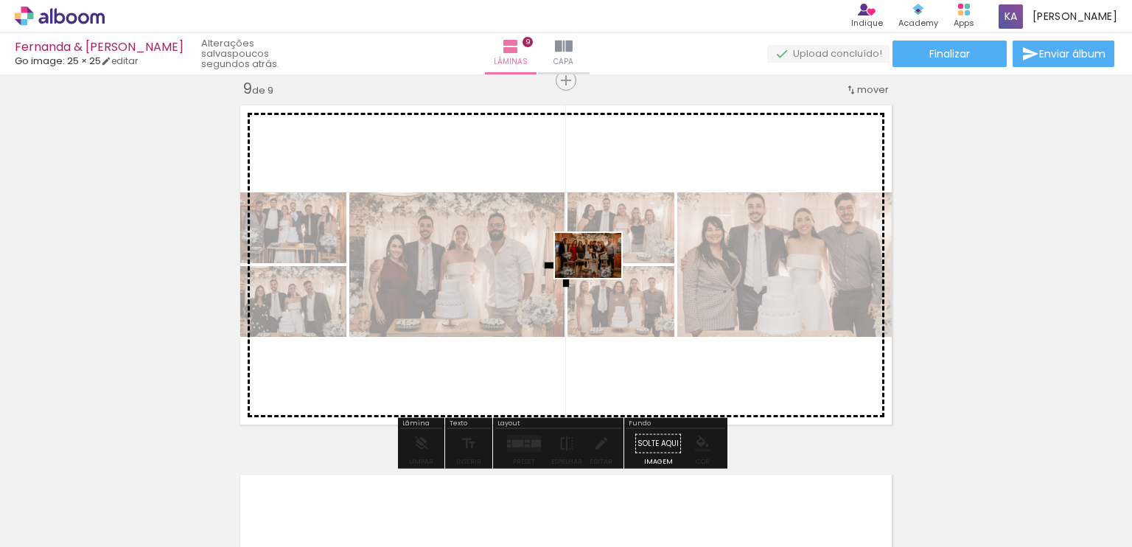
drag, startPoint x: 1042, startPoint y: 506, endPoint x: 635, endPoint y: 344, distance: 438.4
click at [599, 276] on quentale-workspace at bounding box center [566, 273] width 1132 height 547
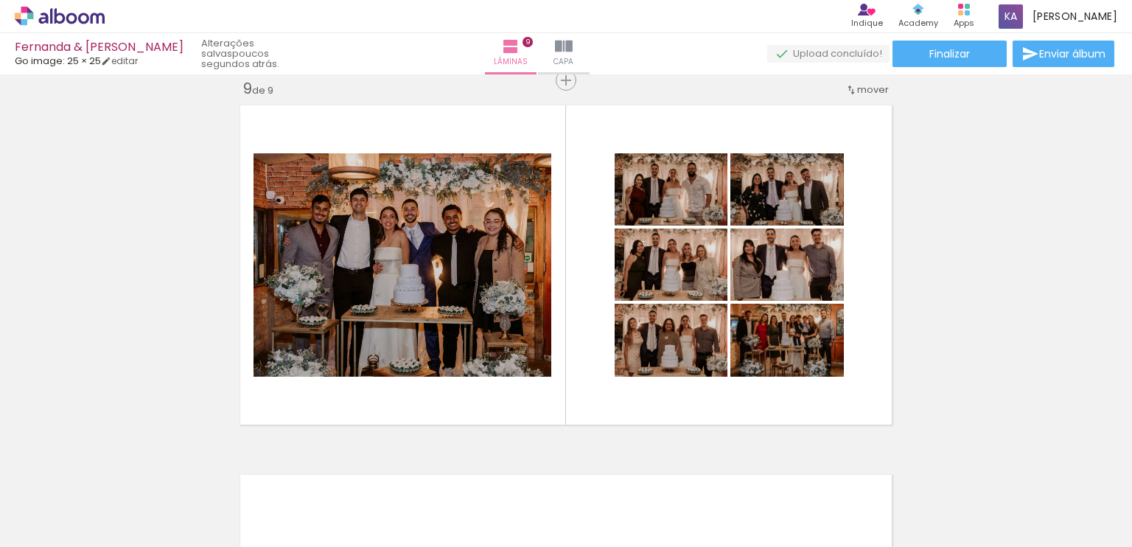
scroll to position [0, 5610]
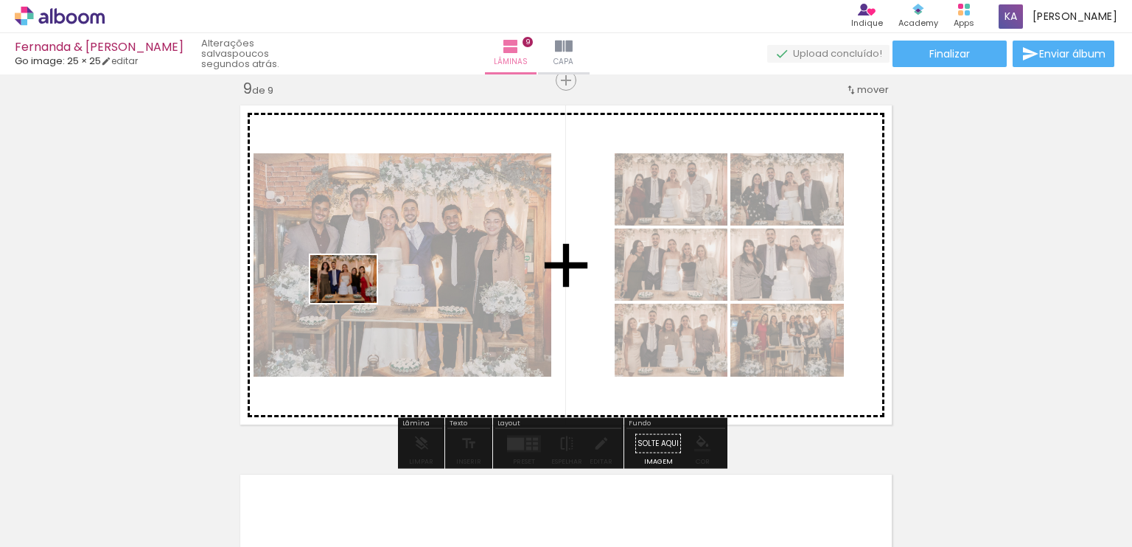
drag, startPoint x: 335, startPoint y: 501, endPoint x: 400, endPoint y: 355, distance: 160.0
click at [358, 290] on quentale-workspace at bounding box center [566, 273] width 1132 height 547
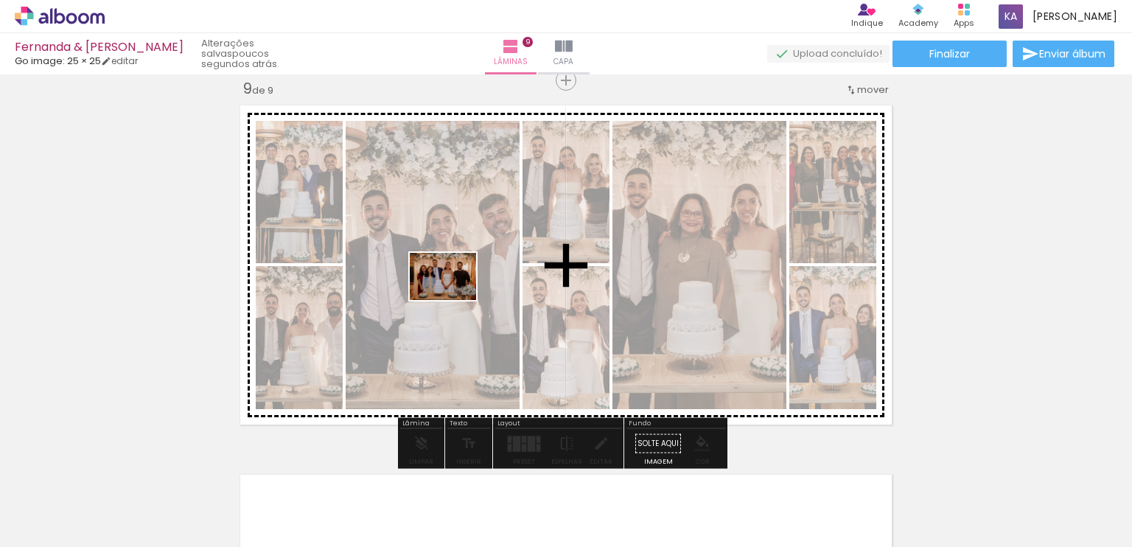
drag, startPoint x: 410, startPoint y: 493, endPoint x: 478, endPoint y: 393, distance: 121.0
click at [456, 290] on quentale-workspace at bounding box center [566, 273] width 1132 height 547
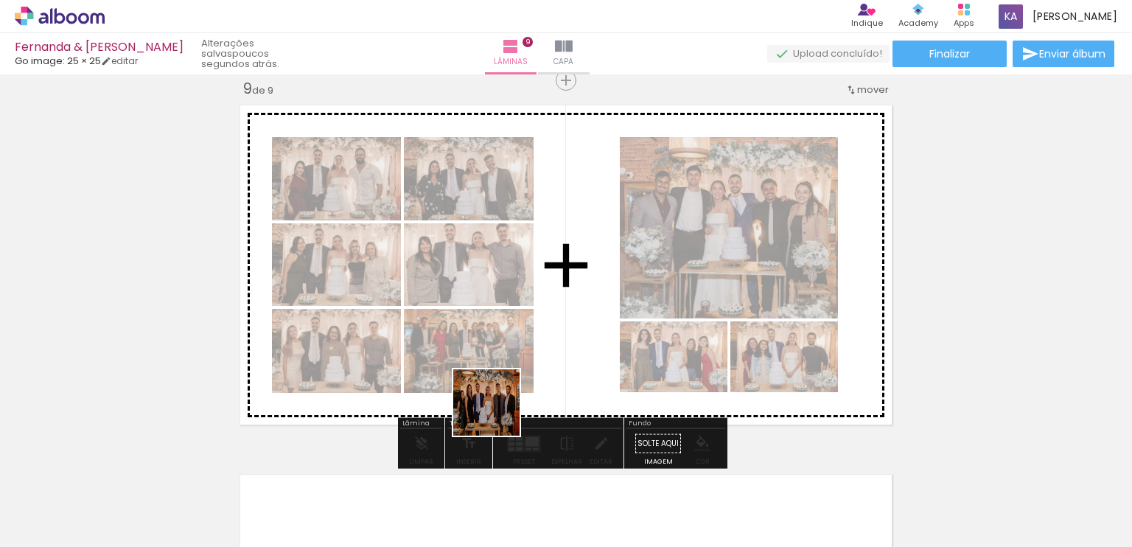
drag, startPoint x: 480, startPoint y: 492, endPoint x: 534, endPoint y: 384, distance: 120.3
click at [517, 294] on quentale-workspace at bounding box center [566, 273] width 1132 height 547
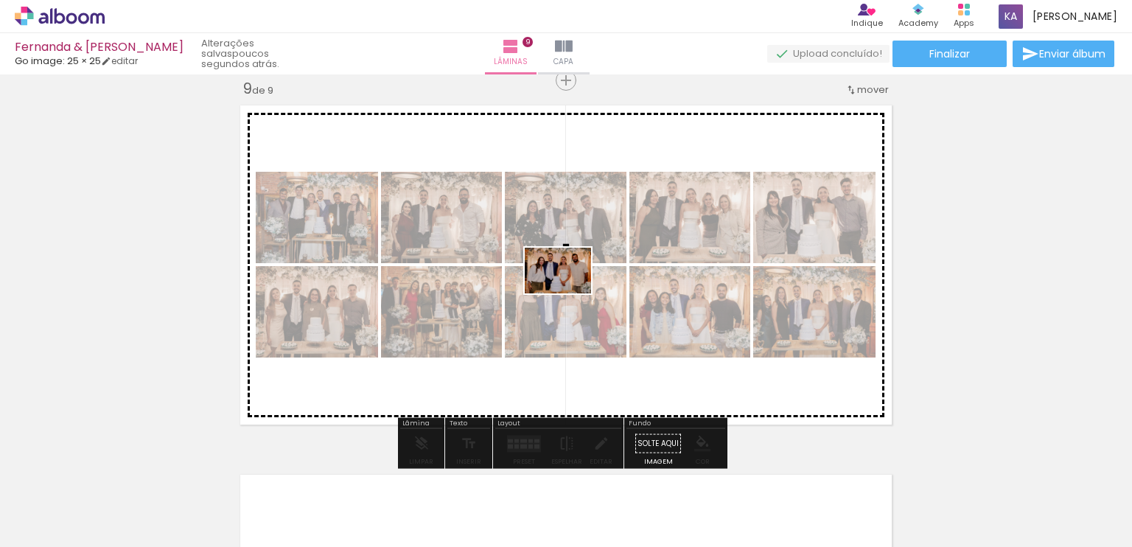
drag, startPoint x: 557, startPoint y: 491, endPoint x: 569, endPoint y: 292, distance: 199.4
click at [569, 292] on quentale-workspace at bounding box center [566, 273] width 1132 height 547
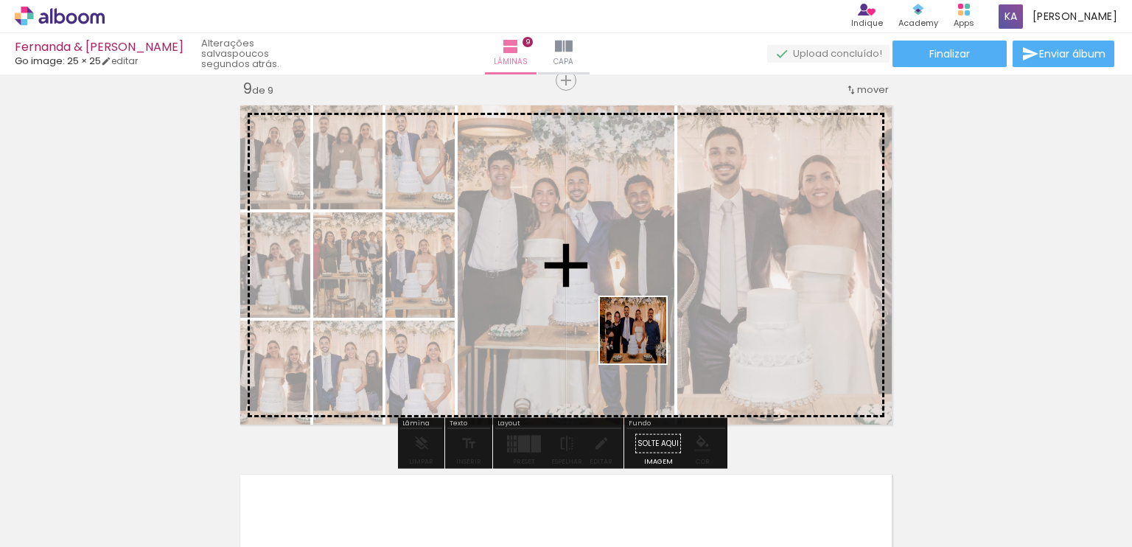
drag, startPoint x: 643, startPoint y: 503, endPoint x: 649, endPoint y: 359, distance: 143.9
click at [641, 306] on quentale-workspace at bounding box center [566, 273] width 1132 height 547
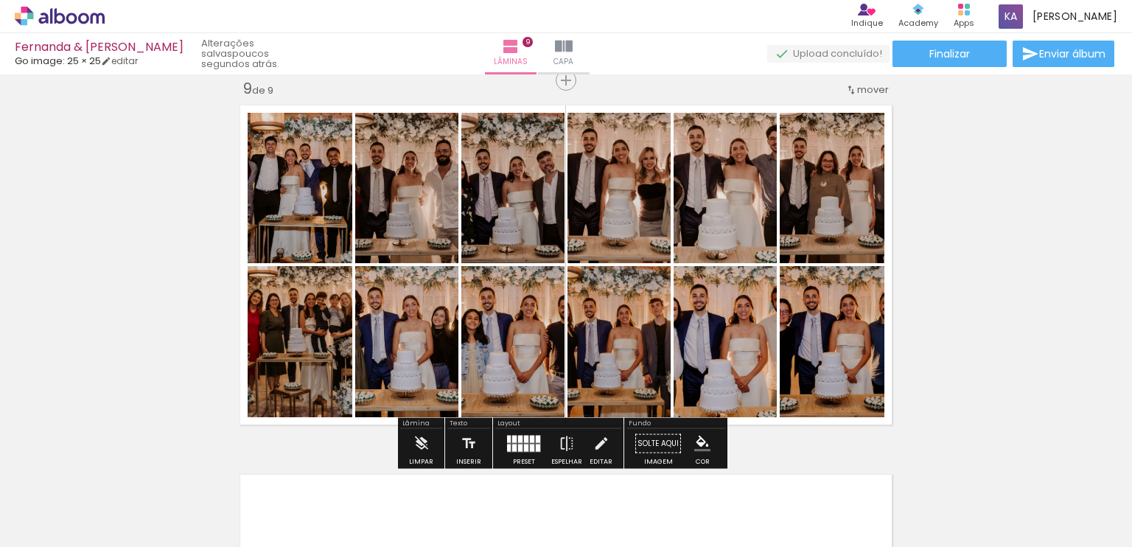
scroll to position [0, 6093]
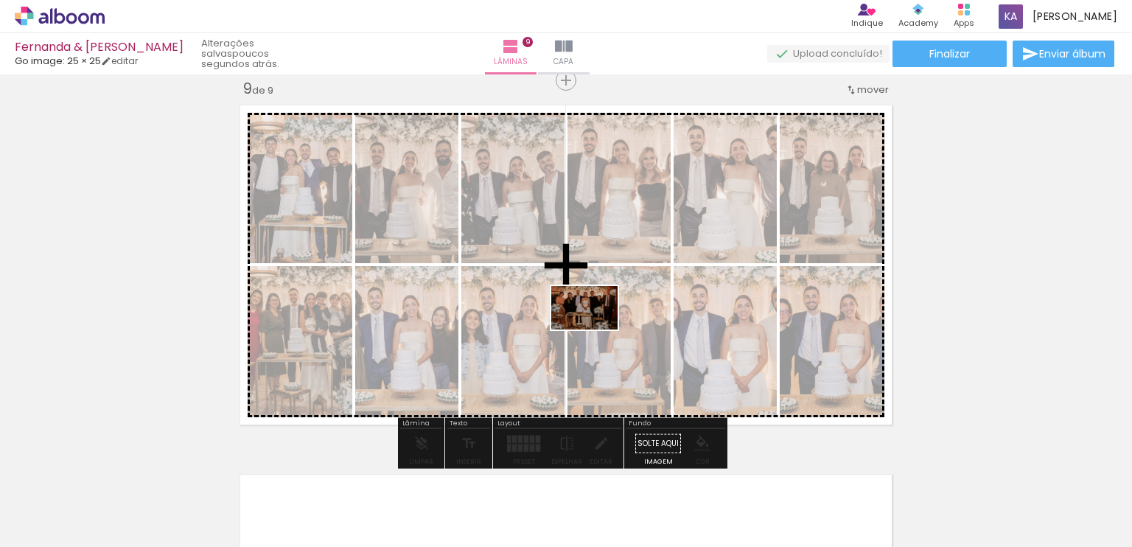
drag, startPoint x: 591, startPoint y: 501, endPoint x: 603, endPoint y: 355, distance: 146.4
click at [596, 315] on quentale-workspace at bounding box center [566, 273] width 1132 height 547
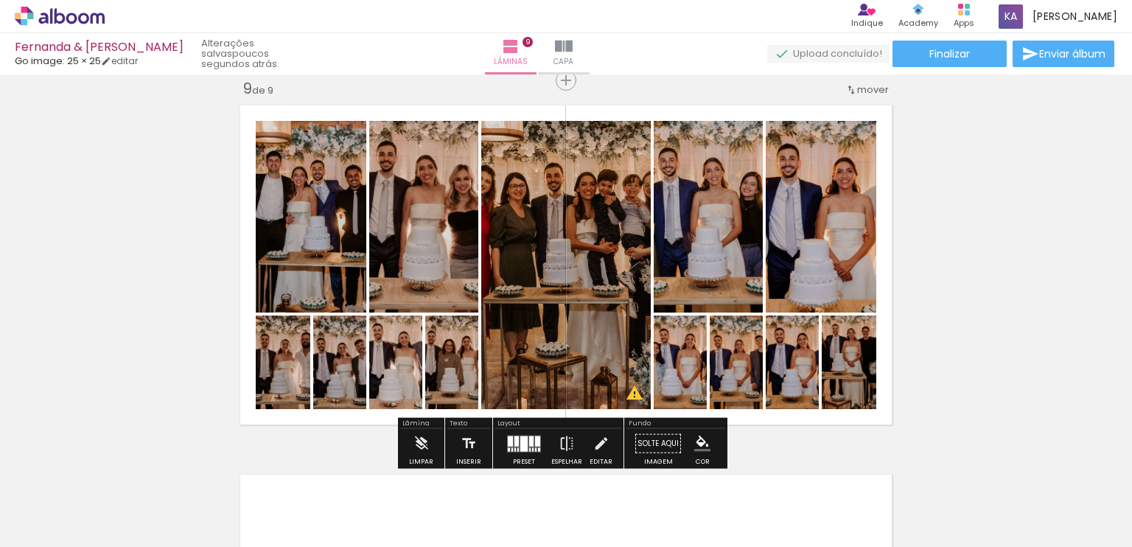
click at [759, 110] on quentale-layouter at bounding box center [566, 265] width 665 height 332
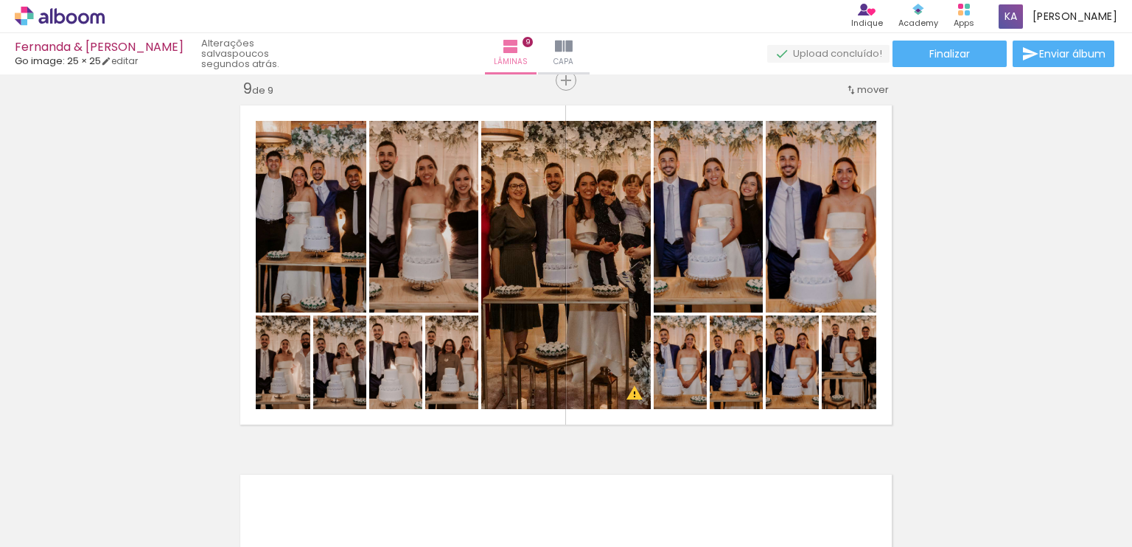
scroll to position [0, 3213]
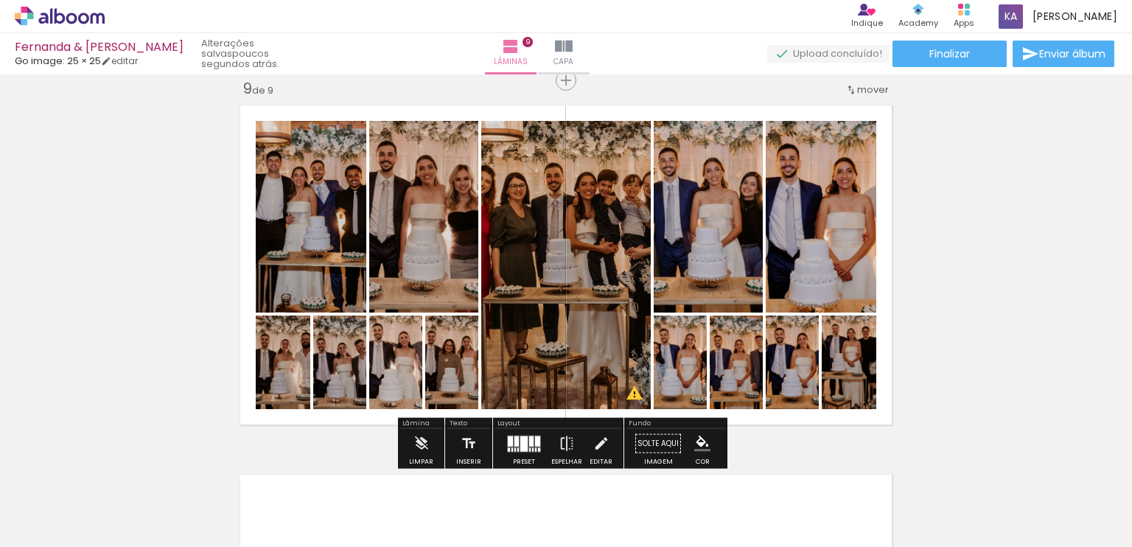
click at [525, 437] on quentale-layouter at bounding box center [524, 443] width 34 height 17
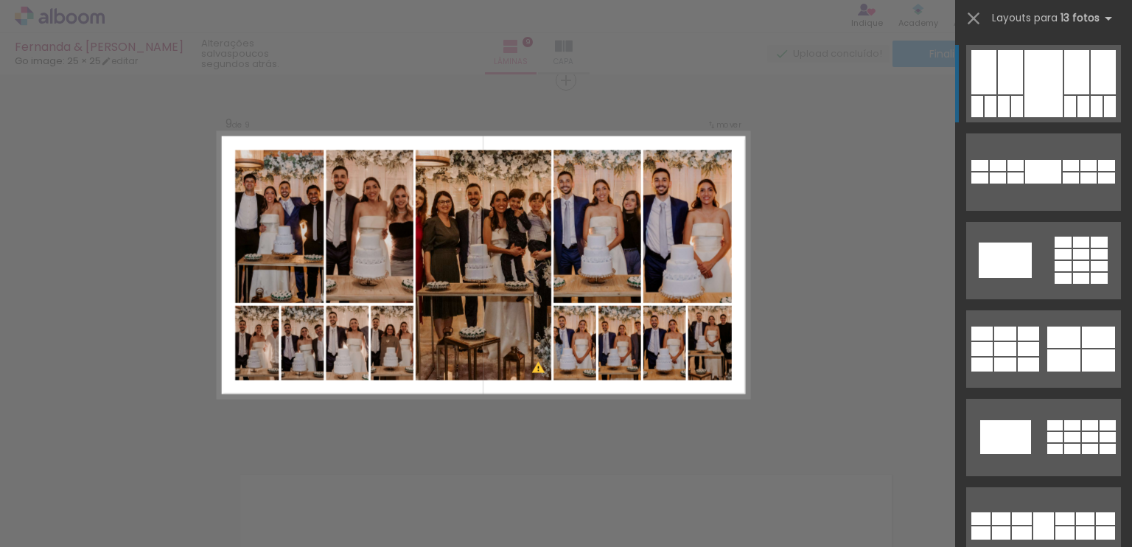
scroll to position [0, 3213]
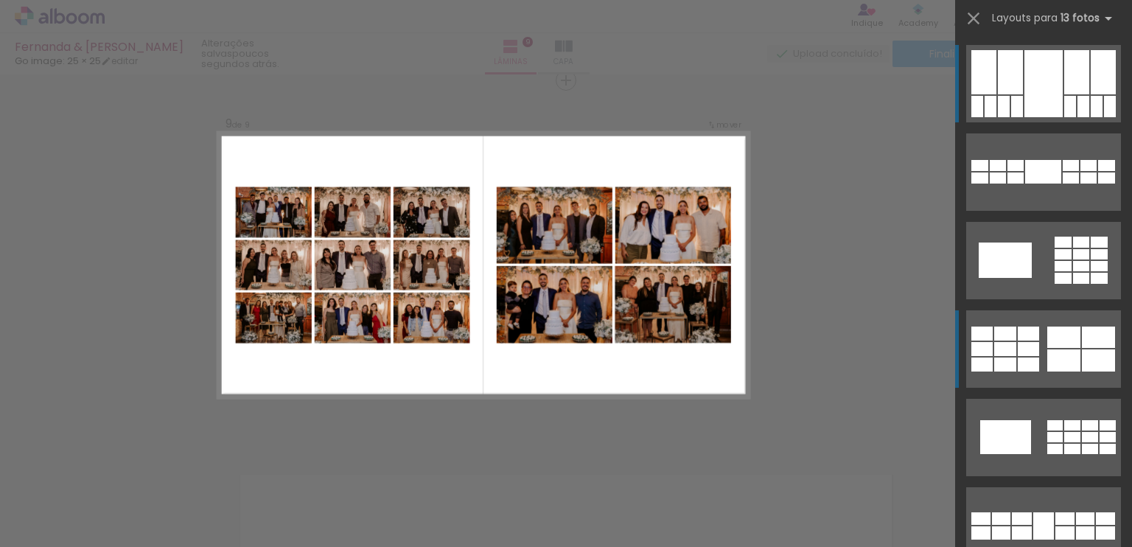
click at [1041, 358] on quentale-layouter at bounding box center [1043, 348] width 155 height 77
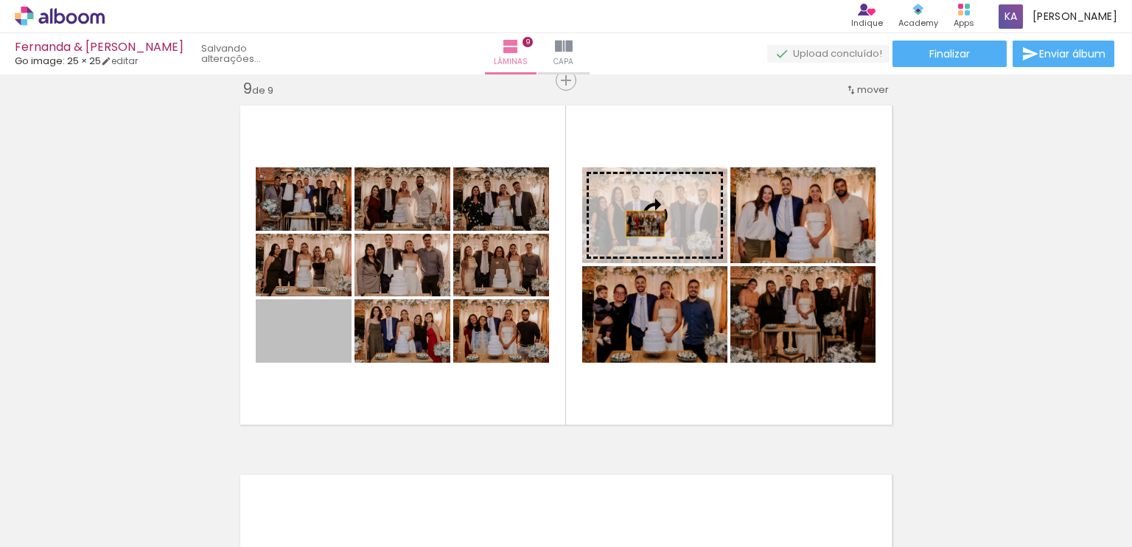
drag, startPoint x: 328, startPoint y: 348, endPoint x: 642, endPoint y: 221, distance: 338.7
click at [0, 0] on slot at bounding box center [0, 0] width 0 height 0
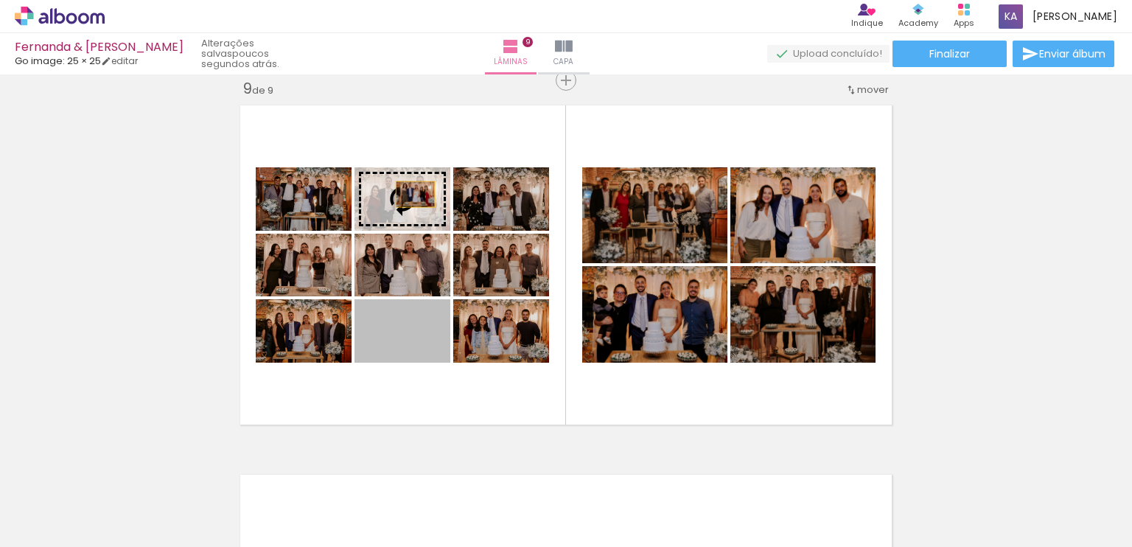
drag, startPoint x: 433, startPoint y: 344, endPoint x: 409, endPoint y: 194, distance: 152.2
click at [0, 0] on slot at bounding box center [0, 0] width 0 height 0
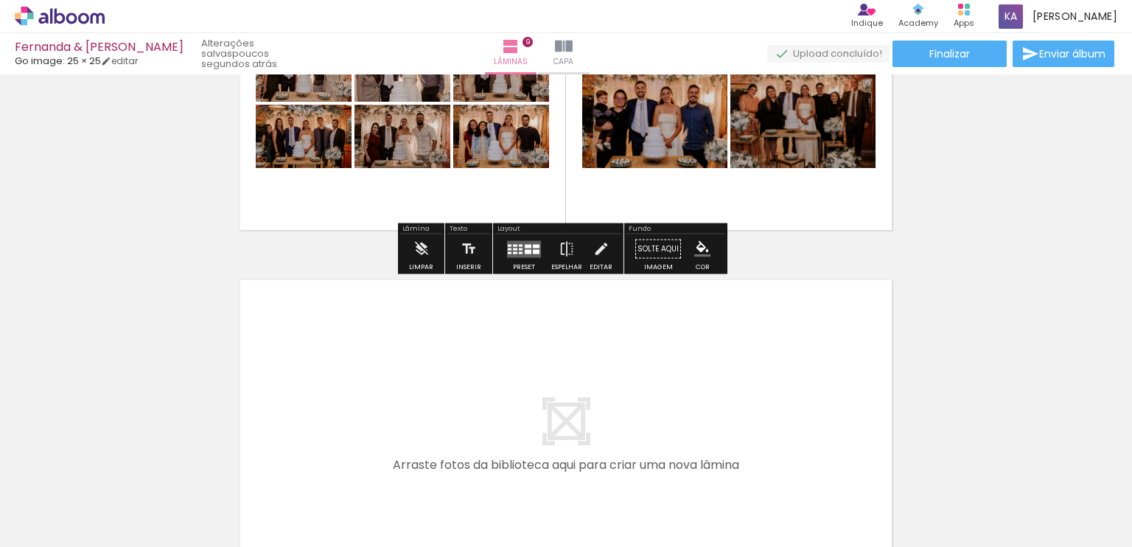
scroll to position [3194, 0]
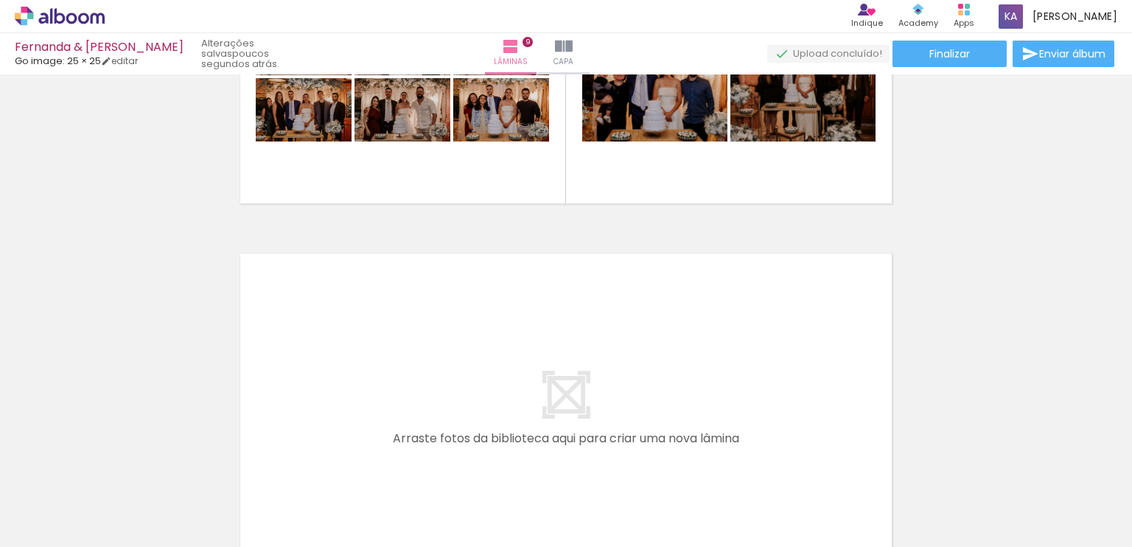
click at [660, 341] on quentale-layouter at bounding box center [566, 413] width 665 height 332
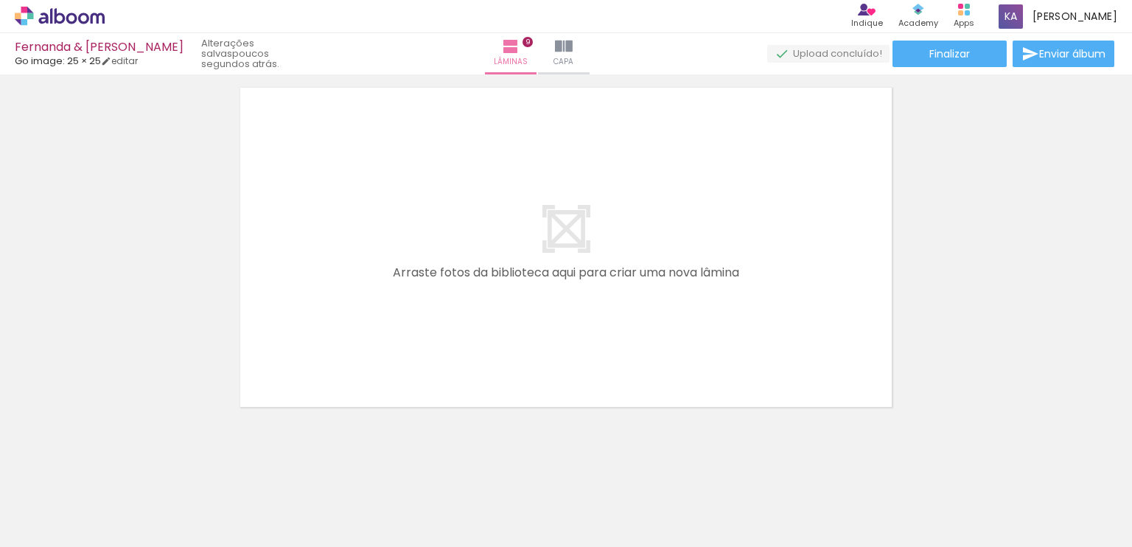
scroll to position [3370, 0]
